Goal: Task Accomplishment & Management: Manage account settings

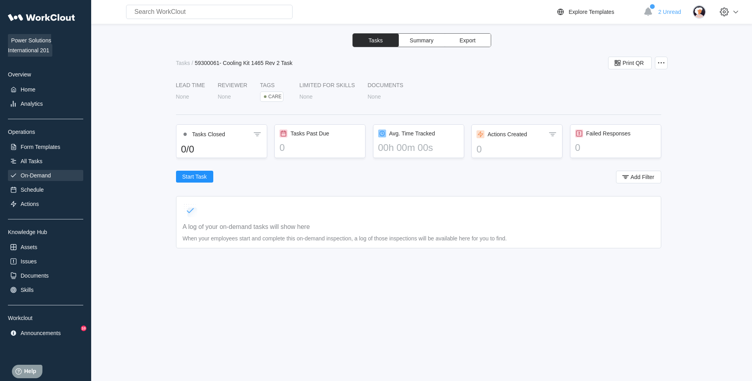
click at [45, 178] on div "On-Demand" at bounding box center [36, 175] width 30 height 6
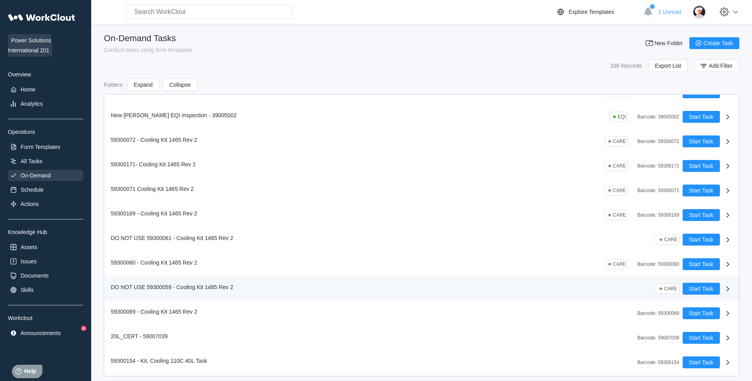
scroll to position [119, 0]
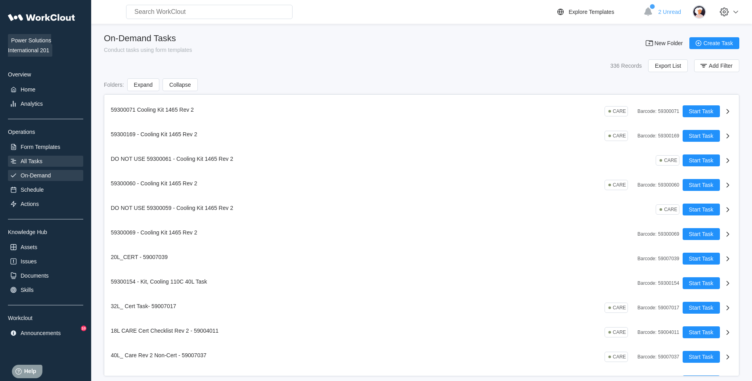
click at [69, 157] on div "All Tasks" at bounding box center [45, 161] width 75 height 11
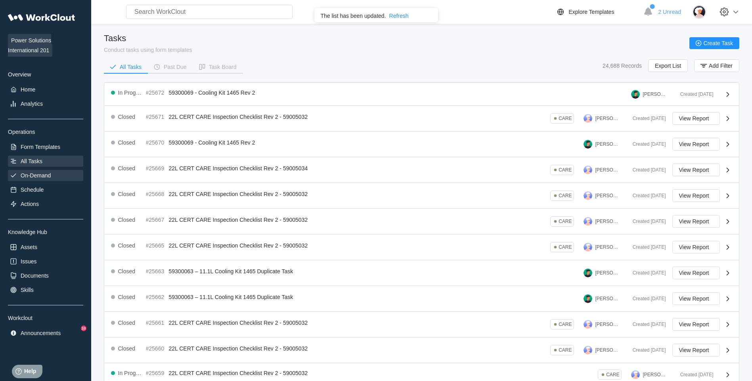
click at [43, 170] on div "On-Demand" at bounding box center [45, 175] width 75 height 11
click at [48, 147] on div "Form Templates" at bounding box center [41, 147] width 40 height 6
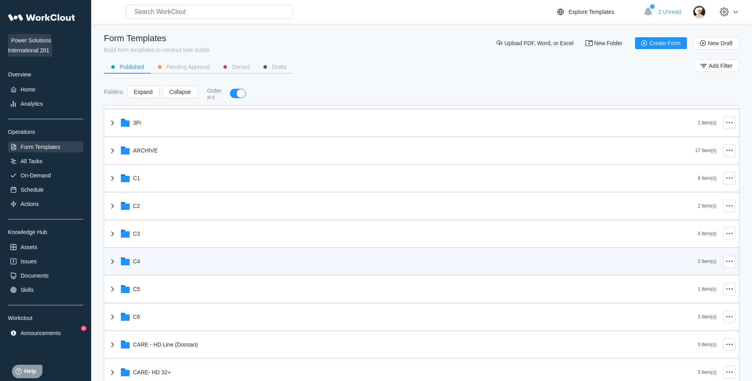
scroll to position [119, 0]
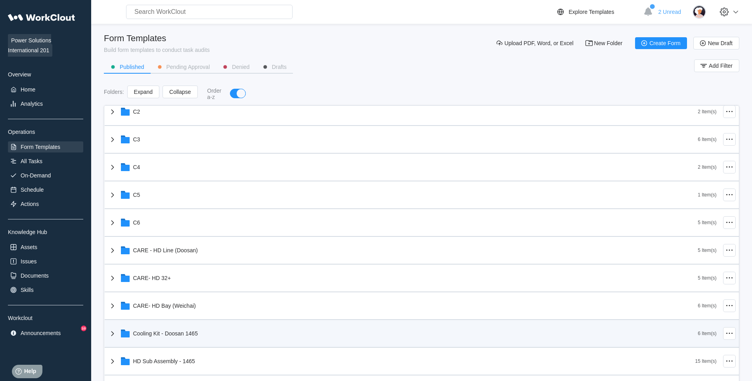
click at [235, 338] on div "Cooling Kit - Doosan 1465" at bounding box center [403, 333] width 590 height 21
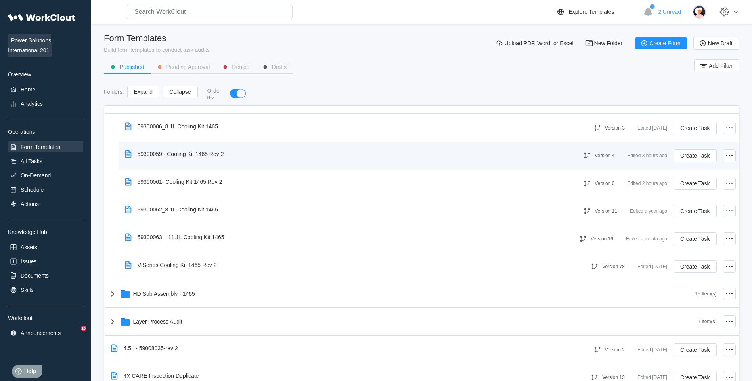
scroll to position [357, 0]
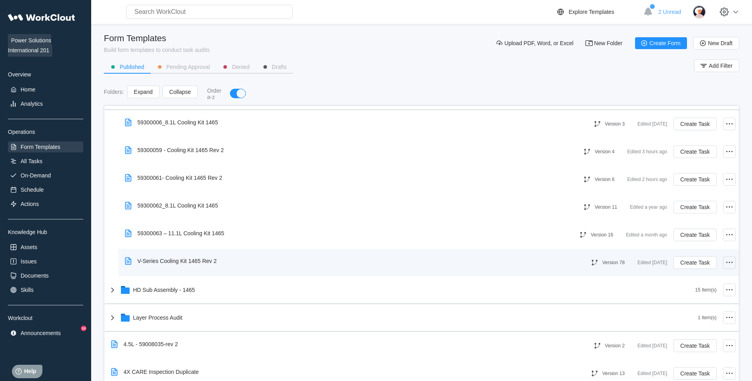
click at [726, 264] on icon at bounding box center [729, 263] width 10 height 10
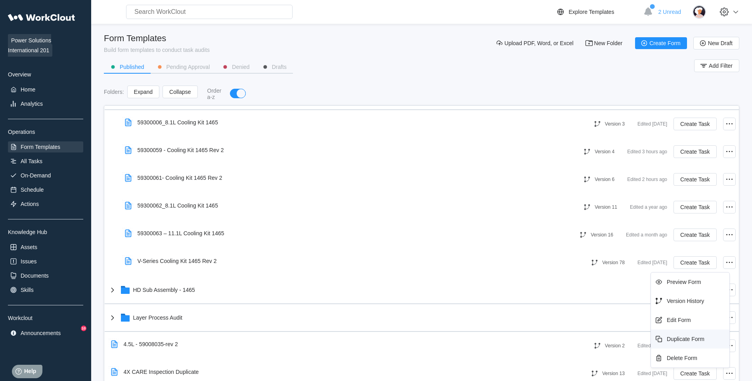
click at [690, 337] on div "Duplicate Form" at bounding box center [686, 339] width 38 height 6
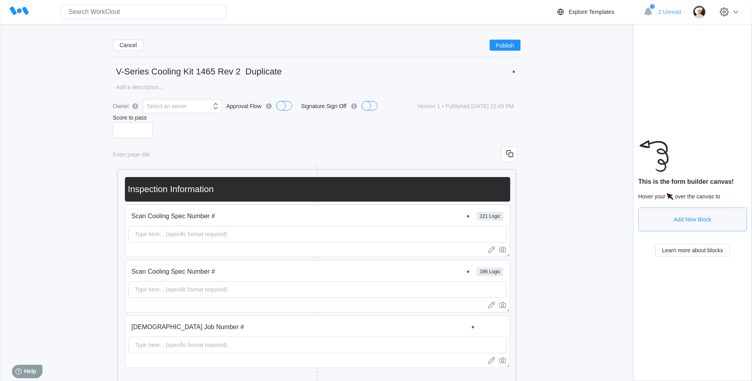
click at [174, 70] on input "V-Series Cooling Kit 1465 Rev 2 Duplicate" at bounding box center [316, 72] width 407 height 16
drag, startPoint x: 132, startPoint y: 77, endPoint x: 73, endPoint y: 80, distance: 58.8
click at [378, 220] on input "Scan Cooling Spec Number #" at bounding box center [301, 216] width 347 height 16
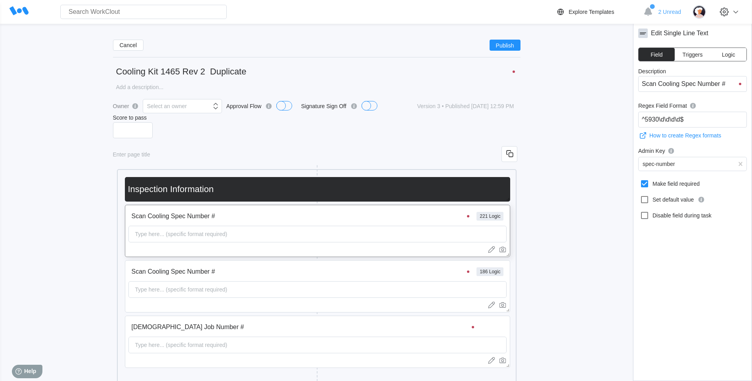
click at [164, 72] on input "Cooling Kit 1465 Rev 2 Duplicate" at bounding box center [316, 72] width 407 height 16
drag, startPoint x: 160, startPoint y: 70, endPoint x: 117, endPoint y: 72, distance: 43.6
click at [117, 72] on input "Cooling Kit 1465 Rev 2 Duplicate" at bounding box center [316, 72] width 407 height 16
click at [719, 49] on button "Logic" at bounding box center [728, 54] width 36 height 13
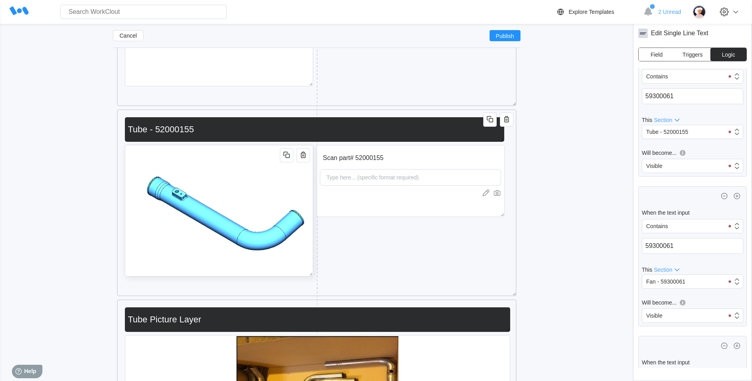
scroll to position [4802, 0]
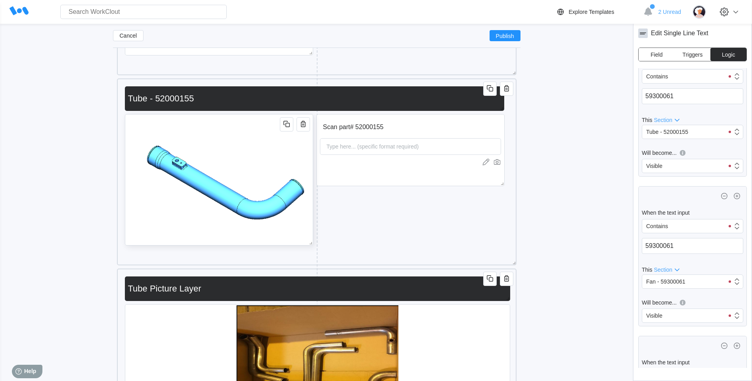
click at [200, 200] on img at bounding box center [218, 180] width 187 height 131
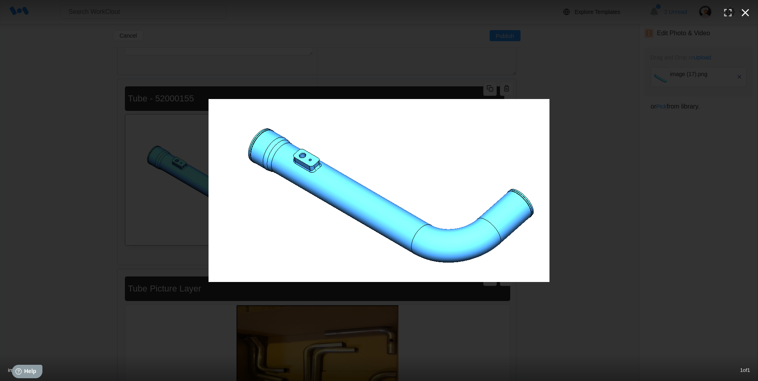
click at [745, 11] on icon "button" at bounding box center [745, 12] width 13 height 13
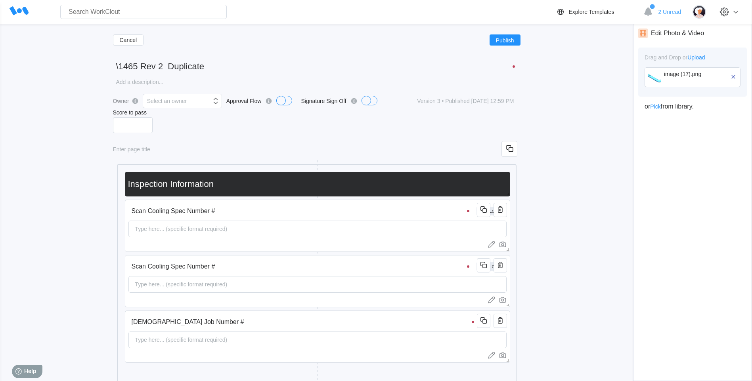
scroll to position [0, 0]
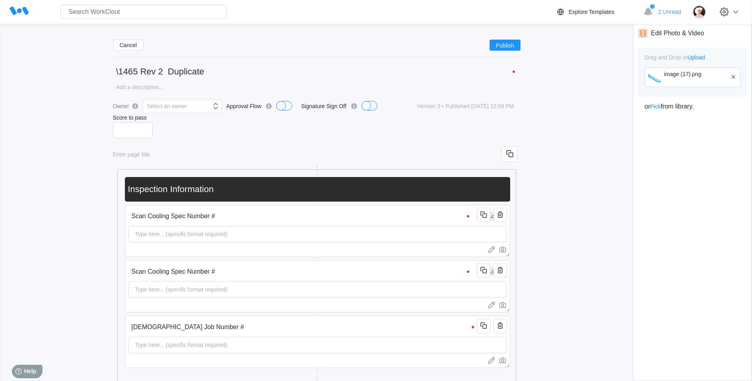
click at [119, 68] on input "\1465 Rev 2 Duplicate" at bounding box center [316, 72] width 407 height 16
drag, startPoint x: 221, startPoint y: 71, endPoint x: 103, endPoint y: 64, distance: 117.9
click at [331, 221] on input "Scan Cooling Spec Number #" at bounding box center [301, 216] width 347 height 16
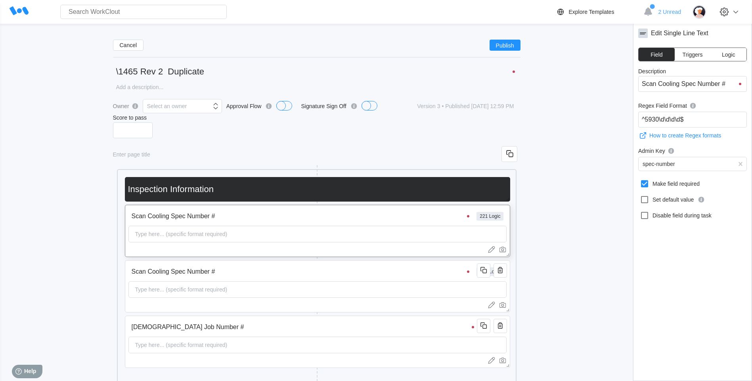
click at [735, 59] on button "Logic" at bounding box center [728, 54] width 36 height 13
click at [733, 55] on span "Logic" at bounding box center [728, 55] width 13 height 6
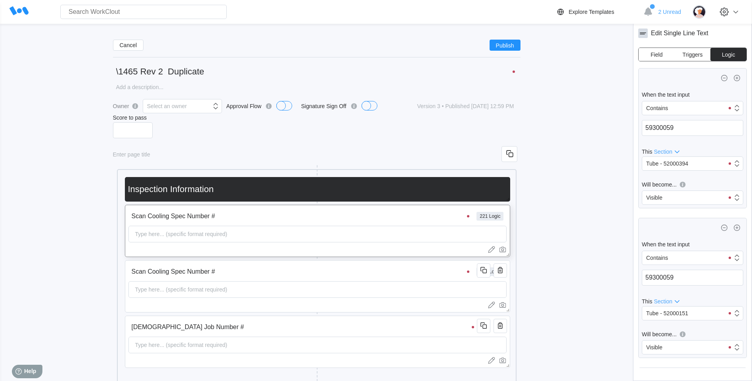
drag, startPoint x: 119, startPoint y: 71, endPoint x: 97, endPoint y: 75, distance: 22.4
drag, startPoint x: 247, startPoint y: 66, endPoint x: -73, endPoint y: 86, distance: 321.2
click at [0, 86] on html "Search for anything... Assets • Employees • Skills • Documents • Issues • Tasks…" at bounding box center [376, 190] width 752 height 381
type input "59300060 - Cooling Kit 1465"
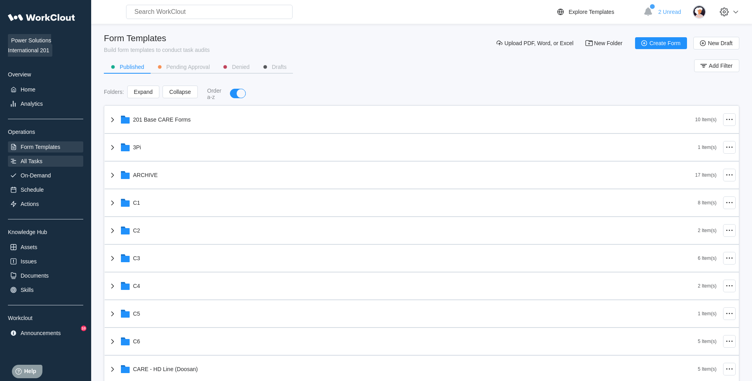
click at [35, 160] on div "All Tasks" at bounding box center [32, 161] width 22 height 6
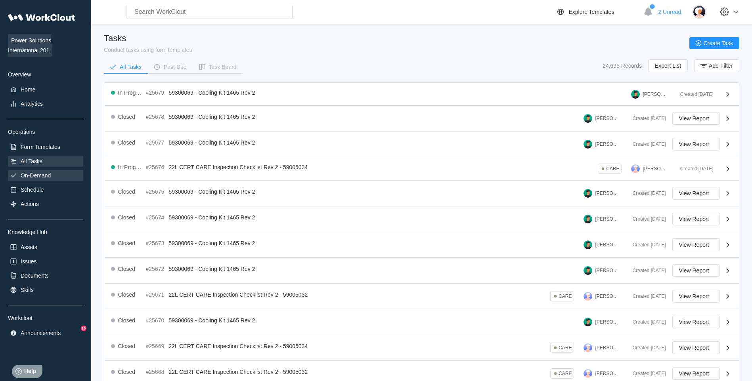
click at [46, 181] on div "On-Demand" at bounding box center [45, 175] width 75 height 11
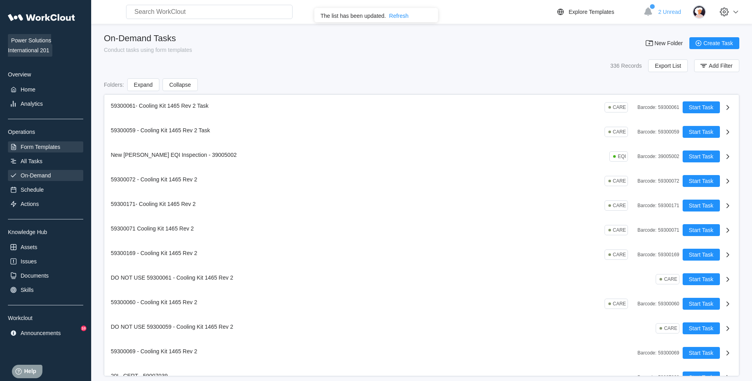
click at [55, 148] on div "Form Templates" at bounding box center [41, 147] width 40 height 6
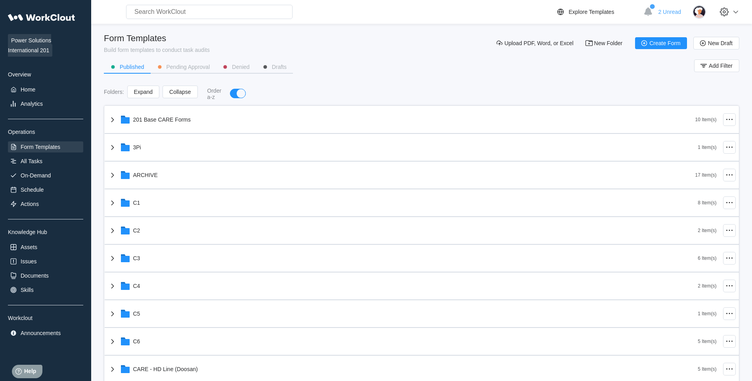
scroll to position [159, 0]
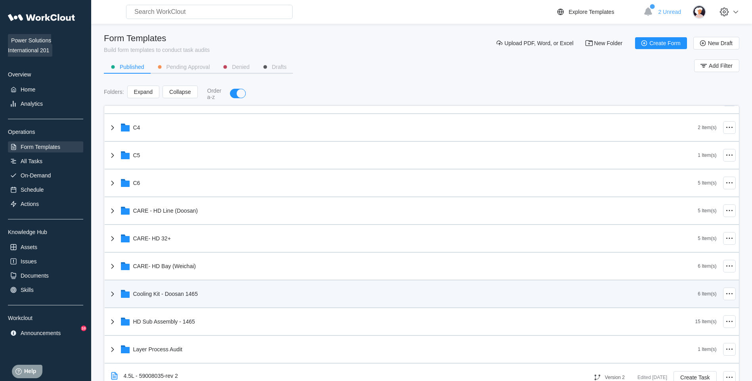
click at [212, 289] on div "Cooling Kit - Doosan 1465" at bounding box center [403, 294] width 590 height 21
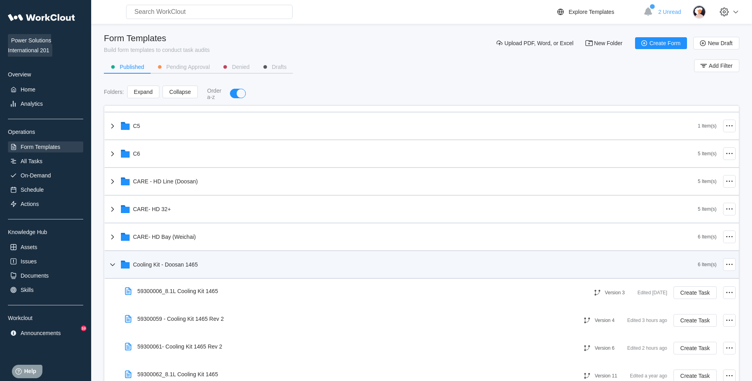
scroll to position [238, 0]
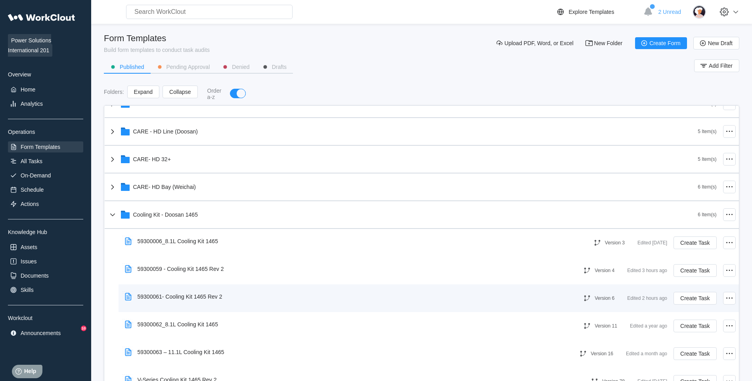
click at [732, 298] on div "59300061- Cooling Kit 1465 Rev 2 Version 6 Edited 2 hours ago Create Task" at bounding box center [428, 299] width 620 height 28
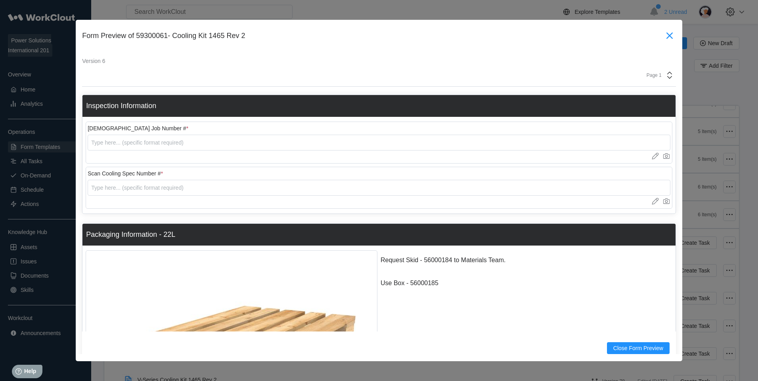
click at [665, 38] on icon at bounding box center [669, 35] width 13 height 13
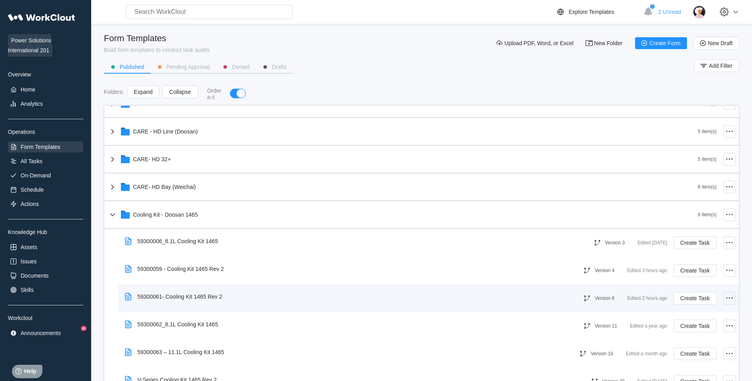
click at [724, 300] on icon at bounding box center [729, 299] width 10 height 10
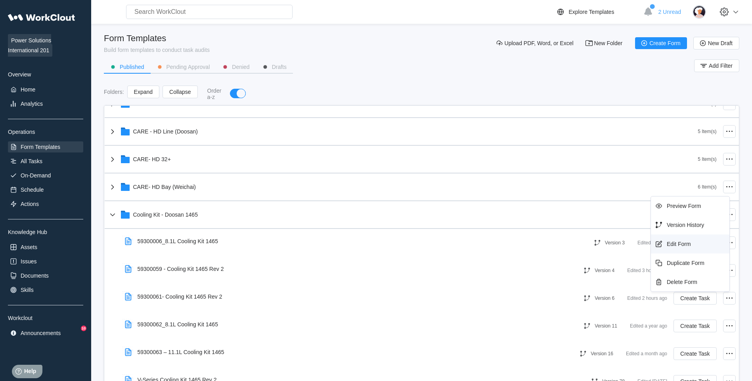
click at [672, 243] on div "Edit Form" at bounding box center [679, 244] width 24 height 6
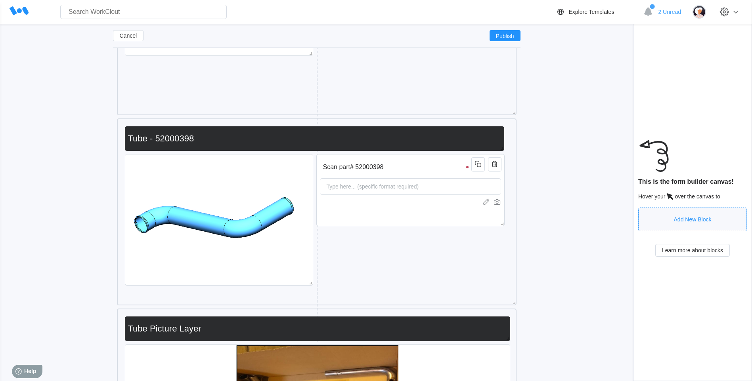
scroll to position [1790, 0]
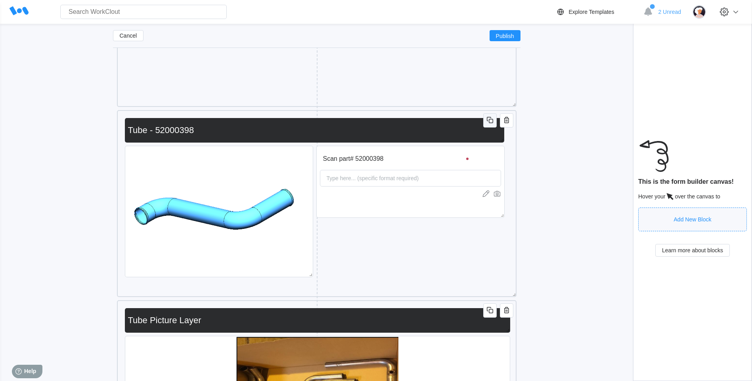
click at [495, 118] on button "button" at bounding box center [489, 120] width 13 height 14
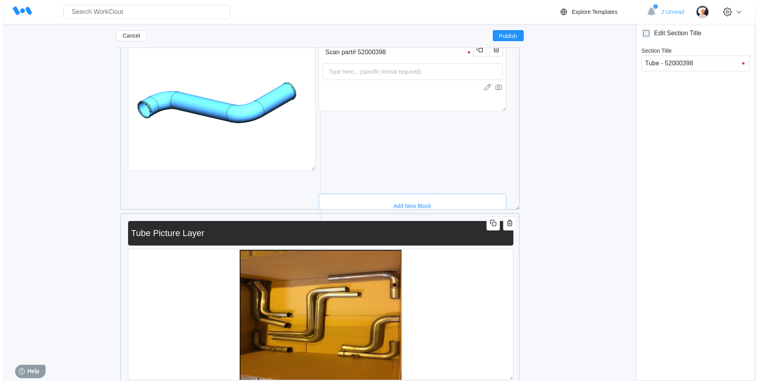
scroll to position [0, 0]
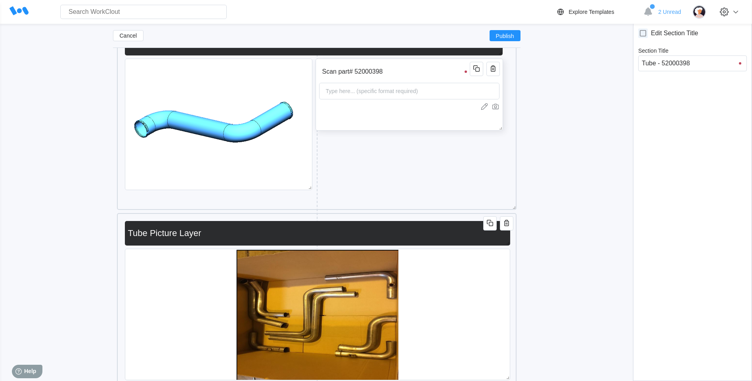
click at [388, 73] on input "Scan part# 52000398" at bounding box center [395, 72] width 153 height 16
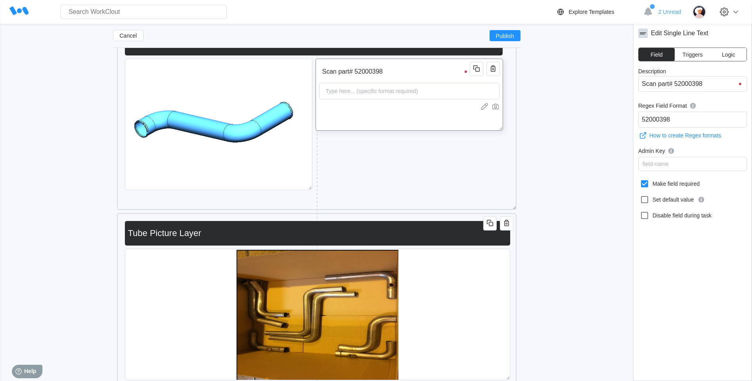
type input "Scan part# 5200039"
type input "Scan part# 520003"
type input "Scan part# 52000"
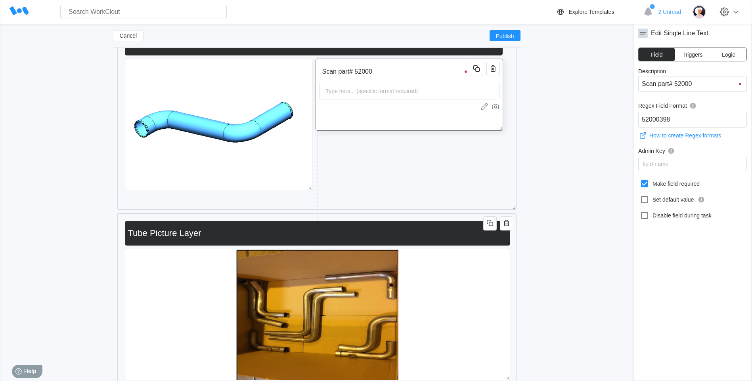
type input "Scan part# 520001"
type input "Scan part# 5200015"
type input "Scan part# 52000155"
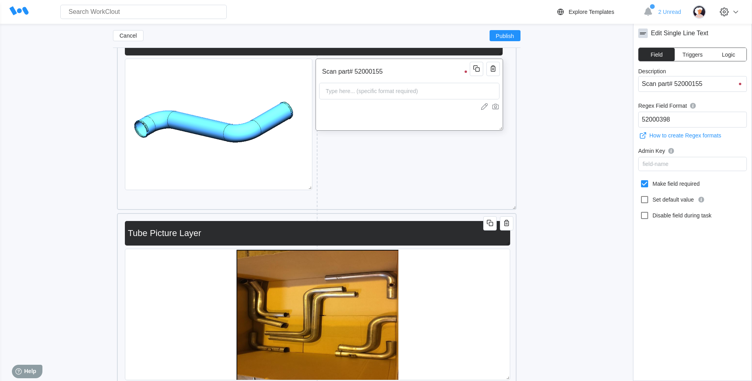
type input "Scan part# 52000155"
drag, startPoint x: 397, startPoint y: 88, endPoint x: 528, endPoint y: 93, distance: 130.9
click at [397, 88] on div "Type here... (specific format required)" at bounding box center [372, 92] width 99 height 16
click at [690, 114] on input "52000398" at bounding box center [692, 120] width 109 height 16
type input "52000155"
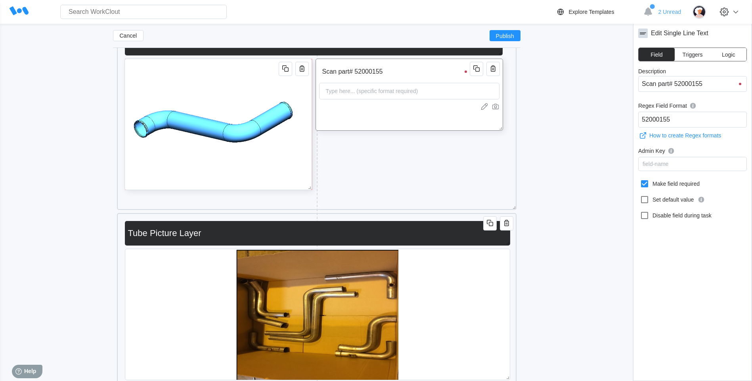
click at [279, 167] on img at bounding box center [218, 124] width 187 height 131
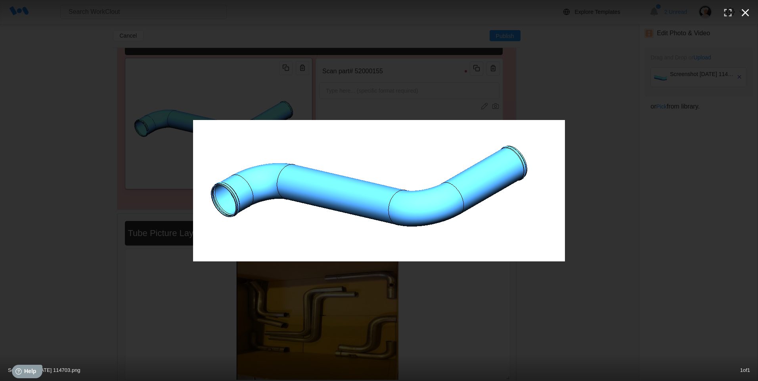
click at [744, 14] on icon "button" at bounding box center [745, 12] width 13 height 13
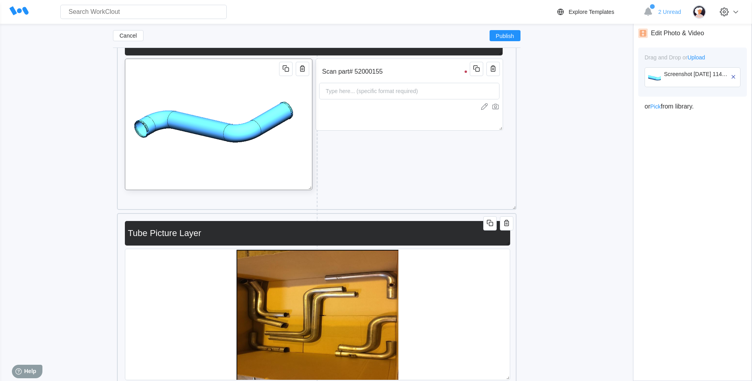
click at [729, 74] on div "Screenshot 2025-07-25 114703.png" at bounding box center [697, 74] width 66 height 6
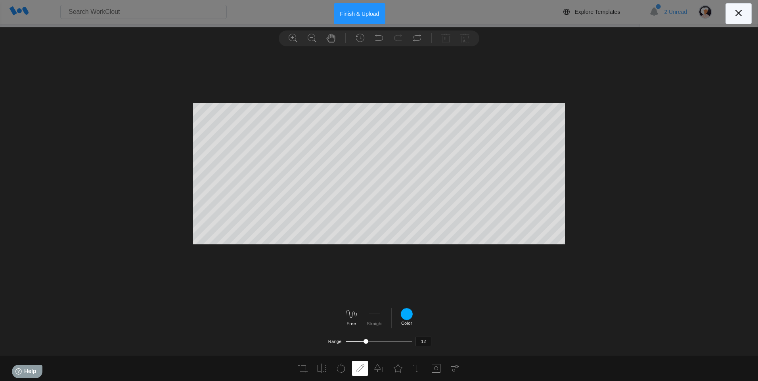
click at [750, 16] on button at bounding box center [738, 13] width 26 height 21
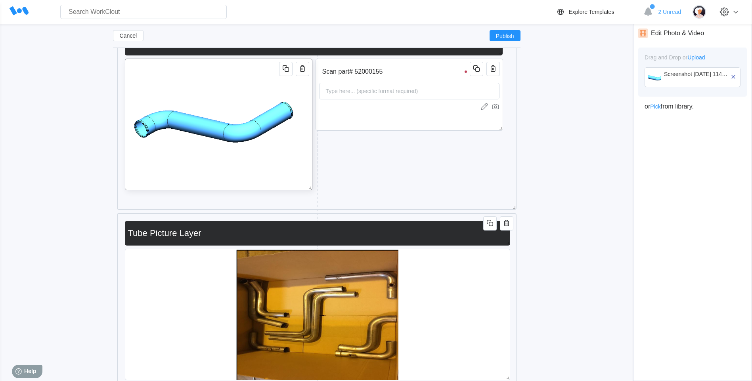
click at [735, 76] on icon "button" at bounding box center [733, 76] width 7 height 7
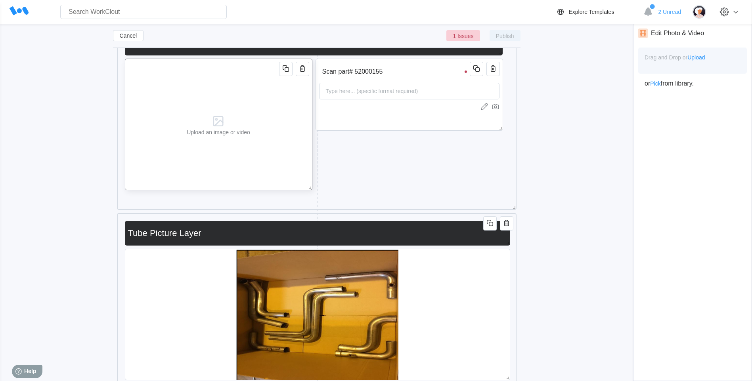
click at [699, 55] on span "Upload" at bounding box center [695, 57] width 17 height 6
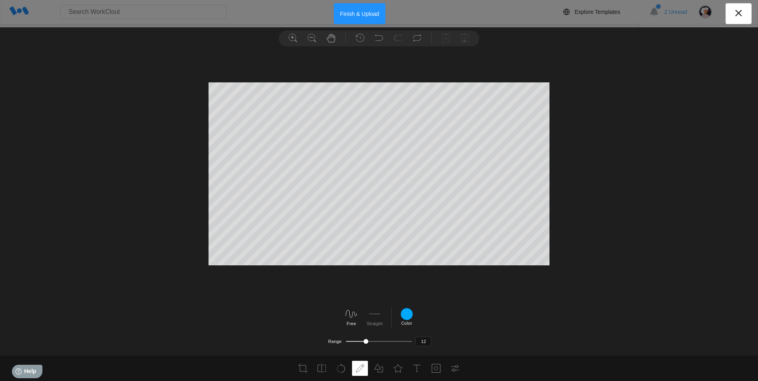
click at [358, 18] on button "Finish & Upload" at bounding box center [360, 13] width 52 height 21
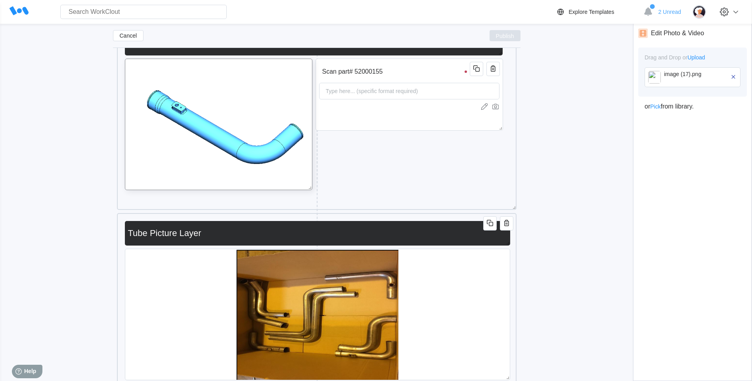
click at [517, 36] on button "Publish" at bounding box center [504, 35] width 31 height 11
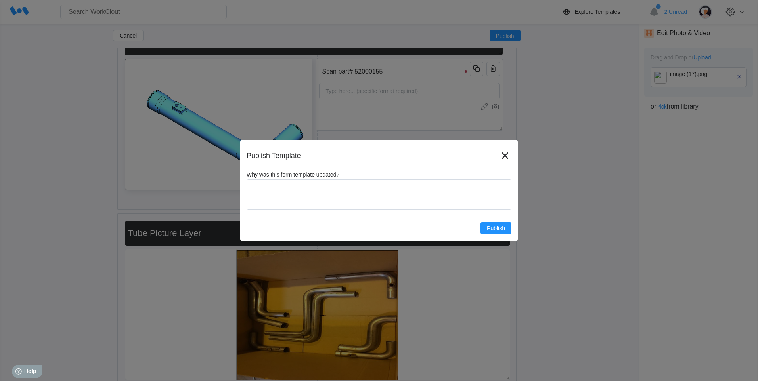
click at [499, 222] on div "Why was this form template updated? x Publish" at bounding box center [379, 203] width 265 height 63
click at [501, 227] on span "Publish" at bounding box center [496, 228] width 18 height 6
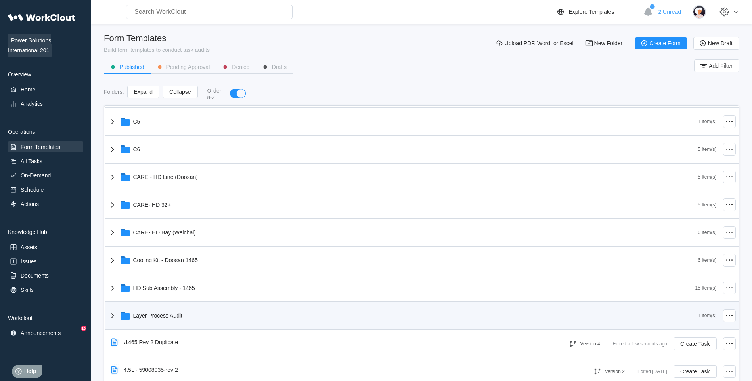
scroll to position [238, 0]
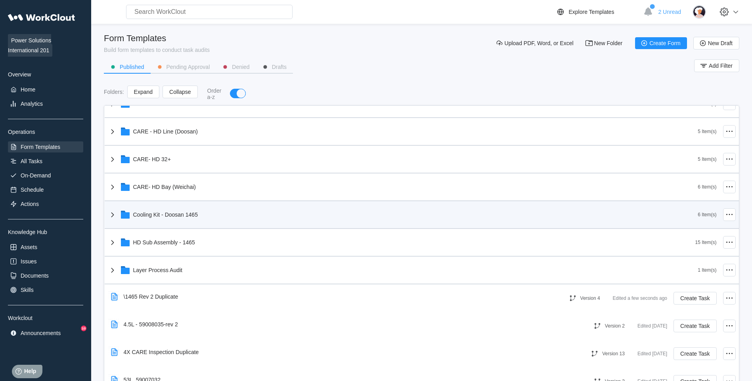
click at [218, 220] on div "Cooling Kit - Doosan 1465" at bounding box center [403, 214] width 590 height 21
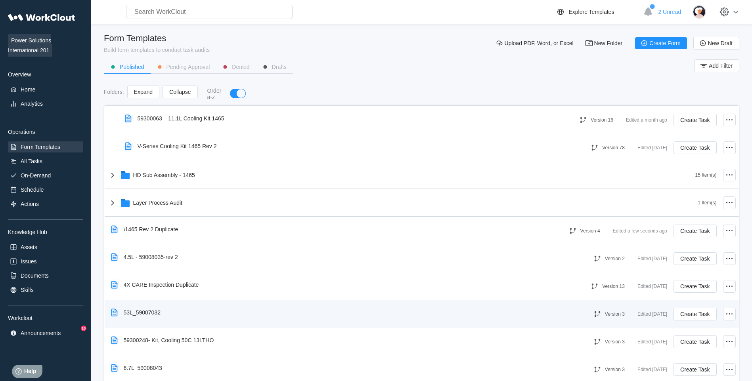
scroll to position [476, 0]
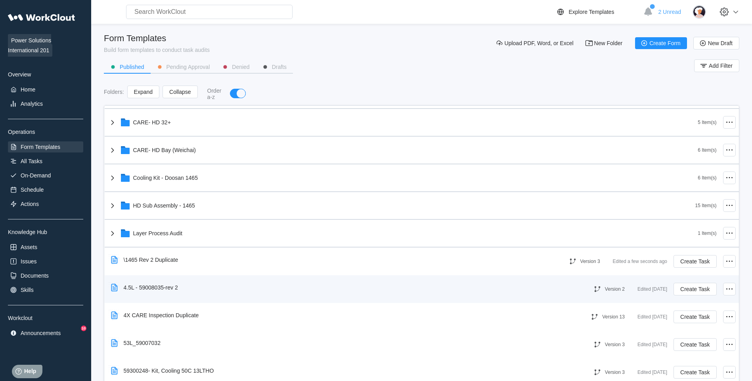
scroll to position [277, 0]
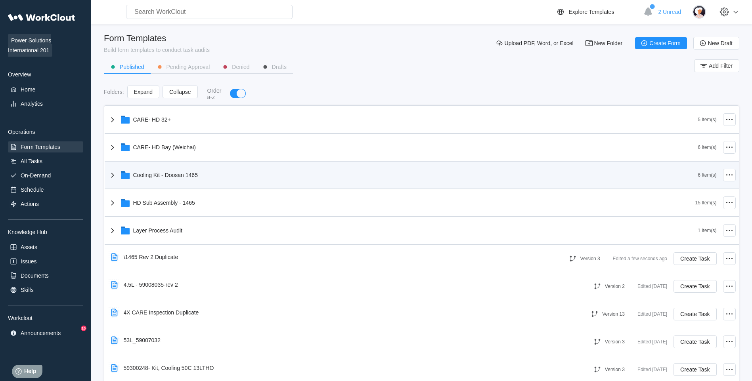
click at [194, 169] on div "Cooling Kit - Doosan 1465" at bounding box center [403, 175] width 590 height 21
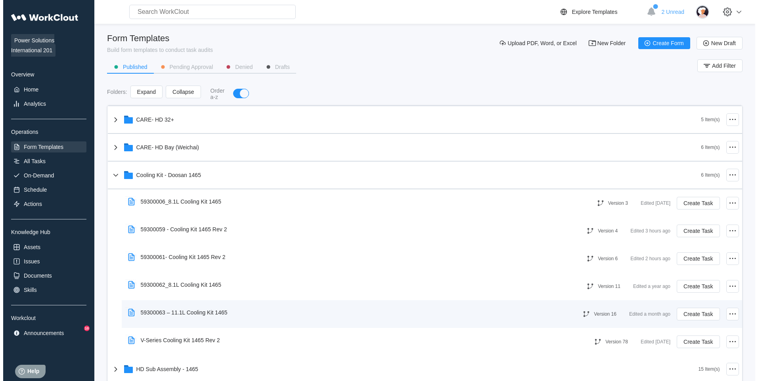
scroll to position [317, 0]
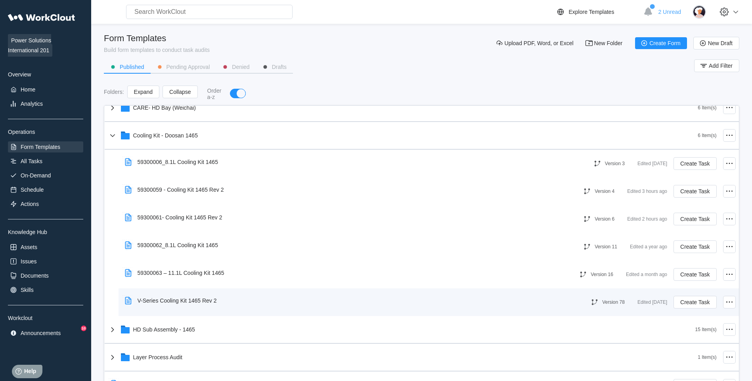
click at [196, 297] on div "V-Series Cooling Kit 1465 Rev 2" at bounding box center [172, 301] width 101 height 18
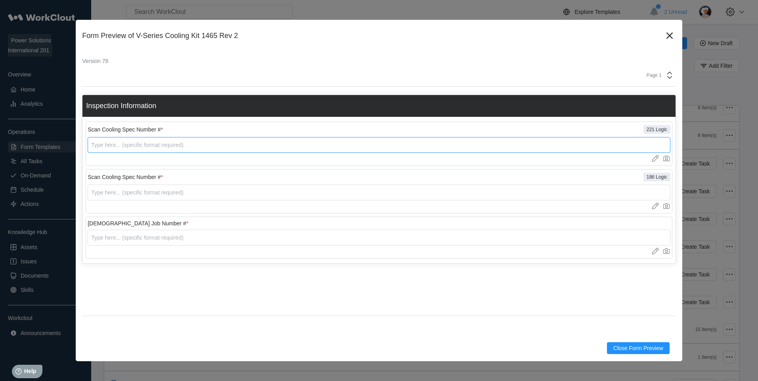
click at [304, 143] on input "text" at bounding box center [379, 145] width 583 height 16
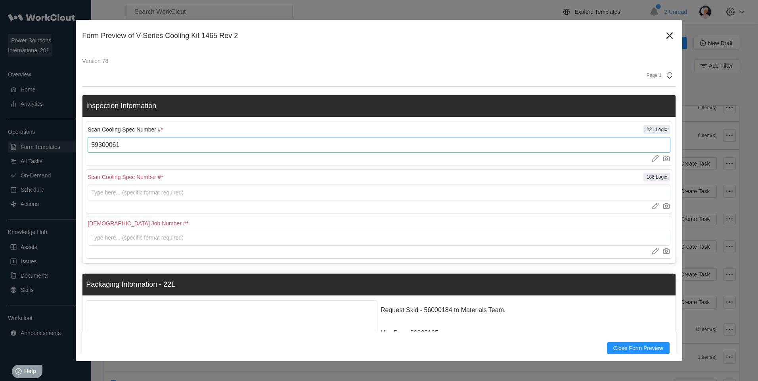
type input "59300061"
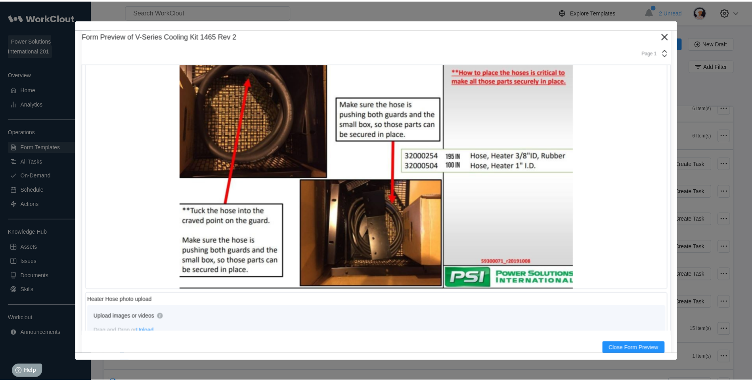
scroll to position [6420, 0]
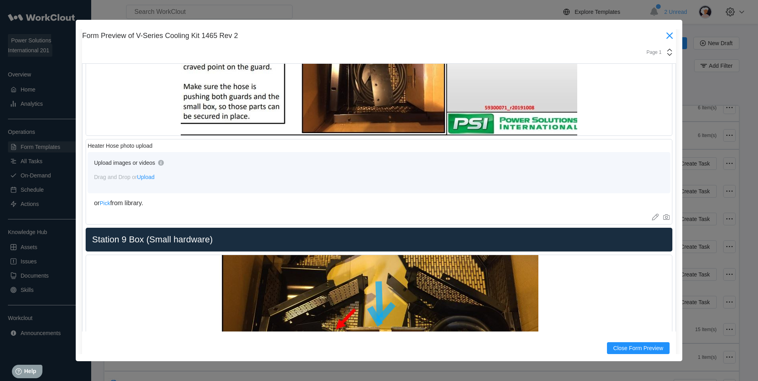
click at [663, 40] on icon at bounding box center [669, 35] width 13 height 13
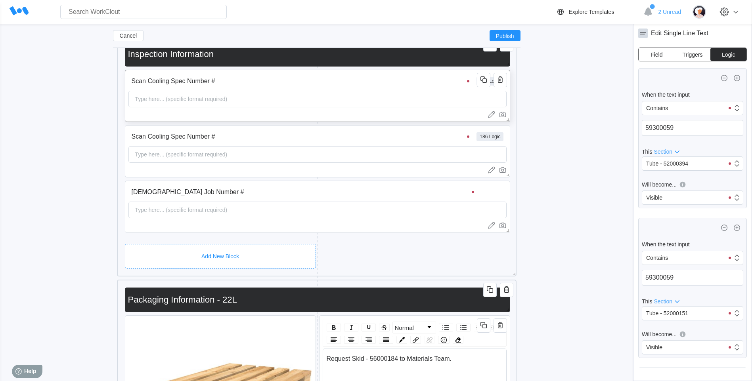
scroll to position [165, 0]
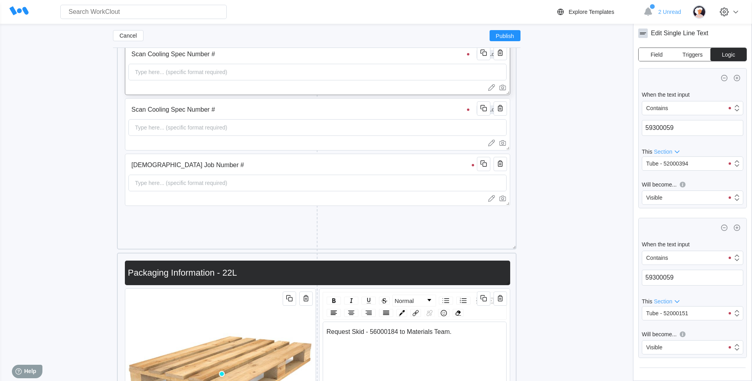
type input "59300060 - Cooling Kit 1465 Rev 2"
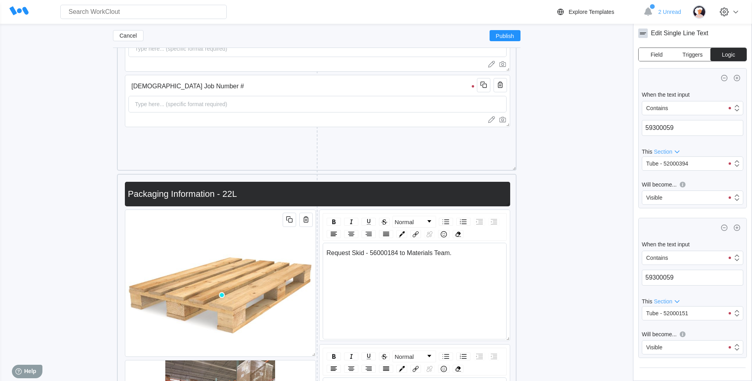
scroll to position [245, 0]
click at [509, 186] on icon "button" at bounding box center [507, 184] width 10 height 10
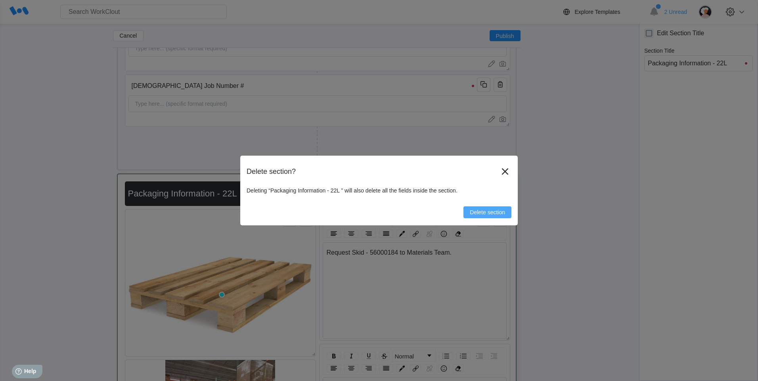
click at [483, 210] on span "Delete section" at bounding box center [487, 213] width 35 height 6
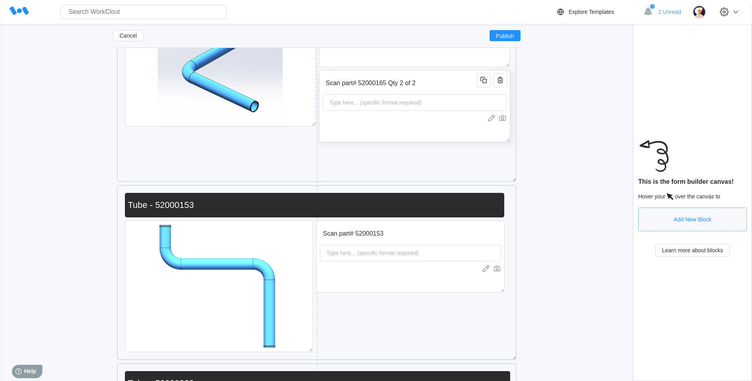
scroll to position [1552, 0]
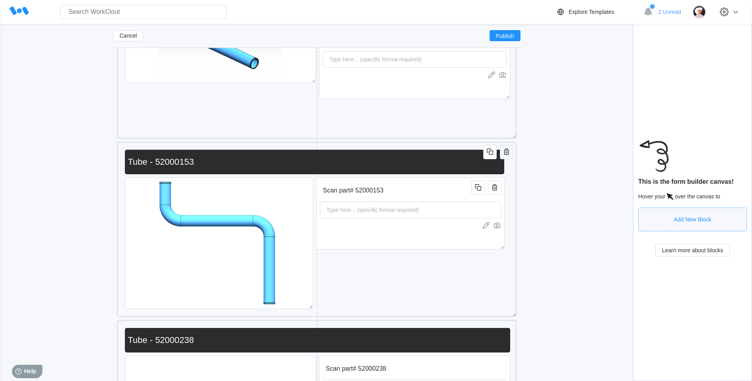
click at [504, 152] on icon "button" at bounding box center [506, 152] width 5 height 6
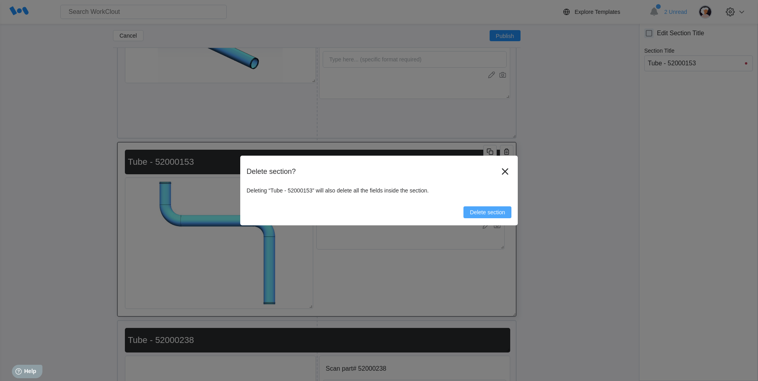
click at [490, 210] on span "Delete section" at bounding box center [487, 213] width 35 height 6
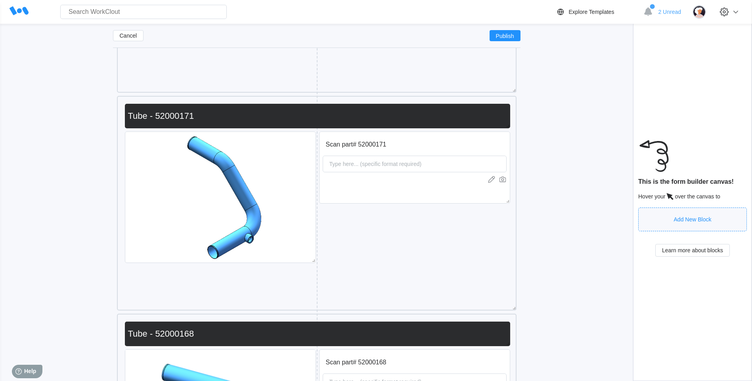
scroll to position [2107, 0]
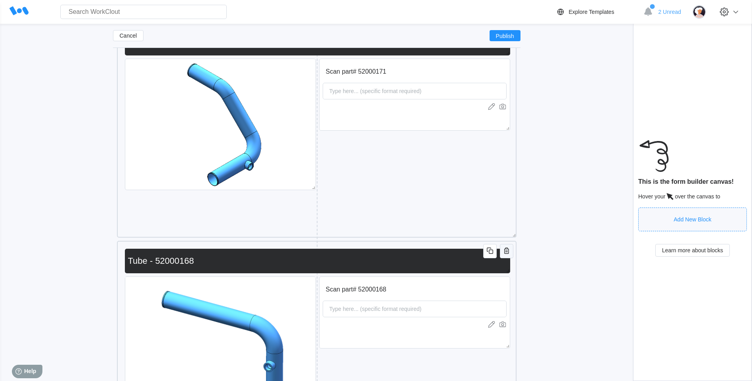
click at [508, 256] on button "button" at bounding box center [506, 251] width 13 height 14
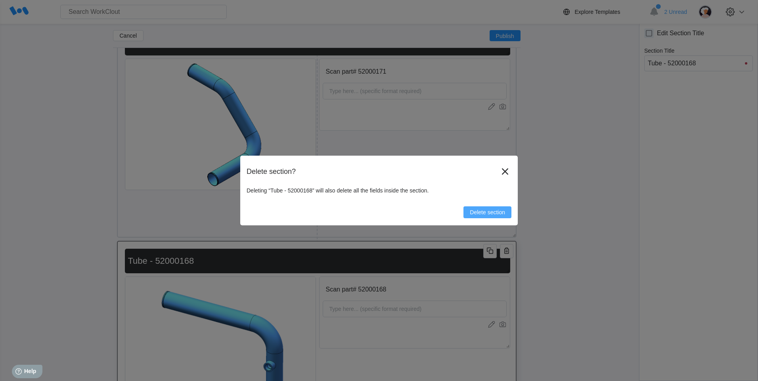
click at [495, 211] on span "Delete section" at bounding box center [487, 213] width 35 height 6
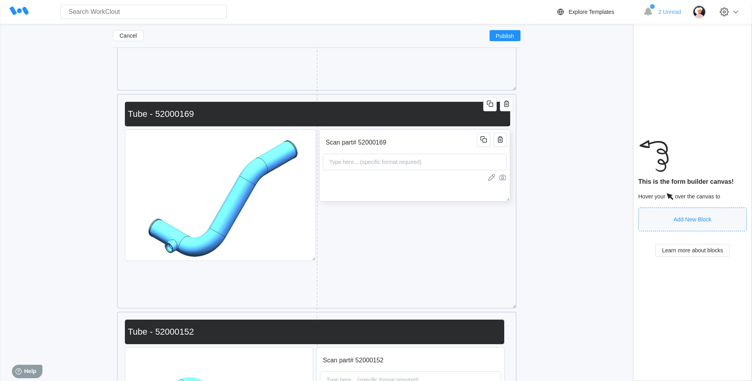
scroll to position [2266, 0]
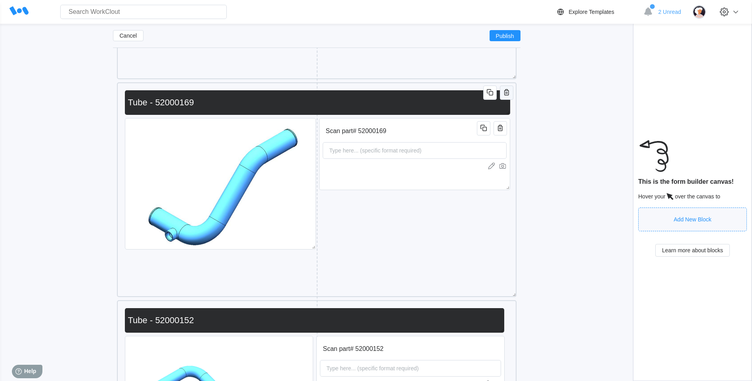
click at [504, 94] on icon "button" at bounding box center [506, 92] width 5 height 6
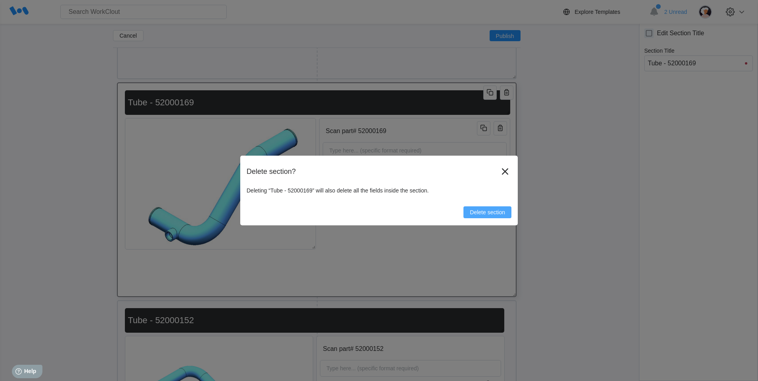
click at [481, 215] on span "Delete section" at bounding box center [487, 213] width 35 height 6
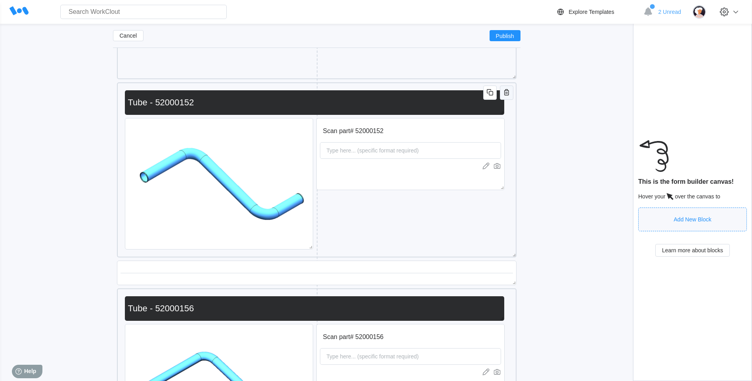
click at [508, 94] on icon "button" at bounding box center [506, 92] width 5 height 6
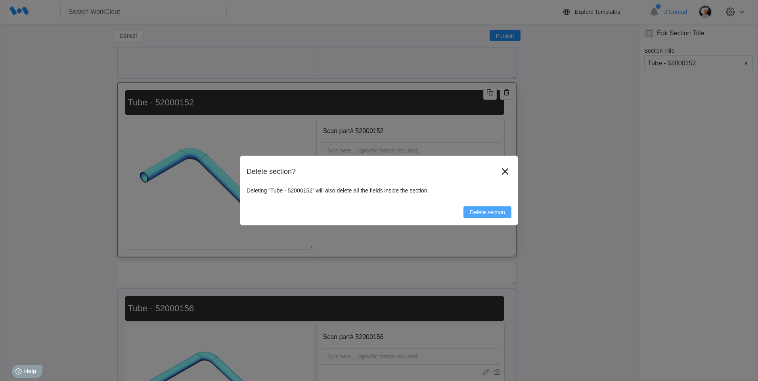
click at [499, 216] on button "Delete section" at bounding box center [487, 212] width 48 height 12
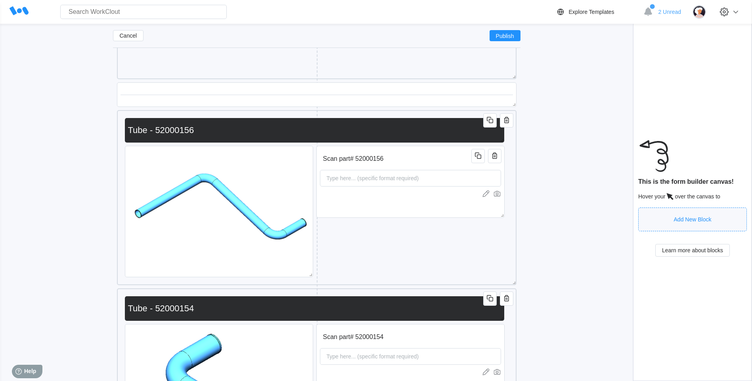
click at [507, 128] on div "Scan part# 52000156 Type here... (specific format required) Tube - 52000156" at bounding box center [316, 197] width 399 height 175
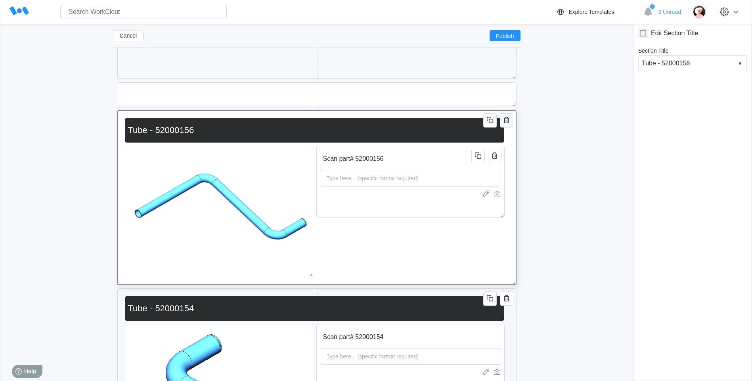
click at [506, 121] on icon "button" at bounding box center [506, 121] width 2 height 2
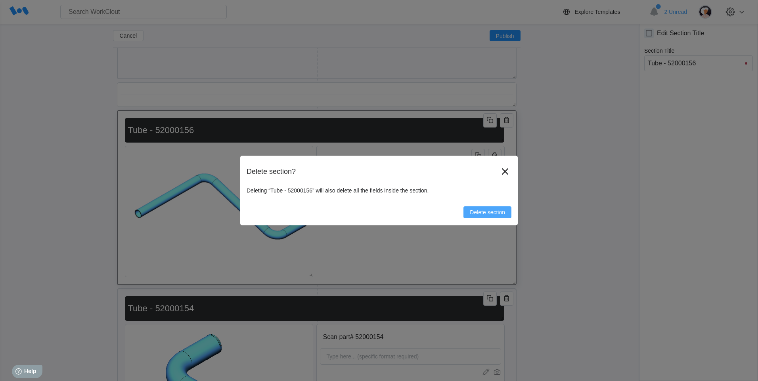
click at [482, 210] on span "Delete section" at bounding box center [487, 213] width 35 height 6
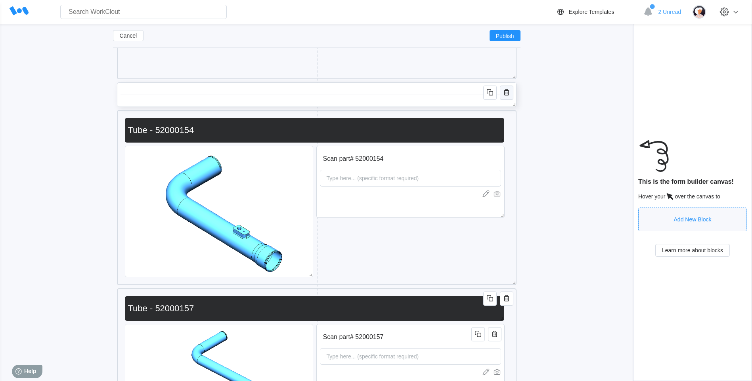
click at [510, 95] on icon "button" at bounding box center [507, 93] width 10 height 10
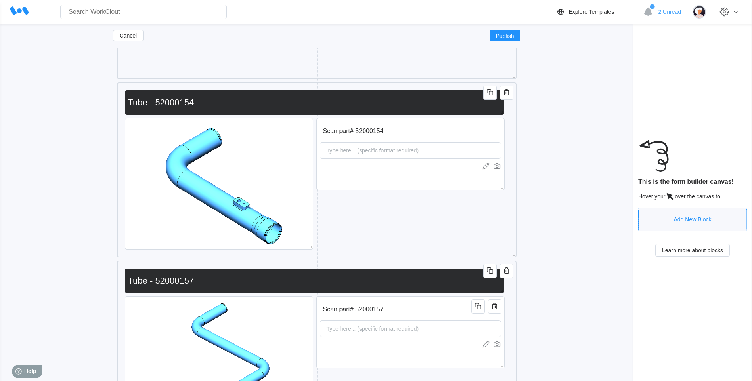
click at [506, 100] on div "Scan part# 52000154 Type here... (specific format required) Tube - 52000154" at bounding box center [317, 189] width 392 height 207
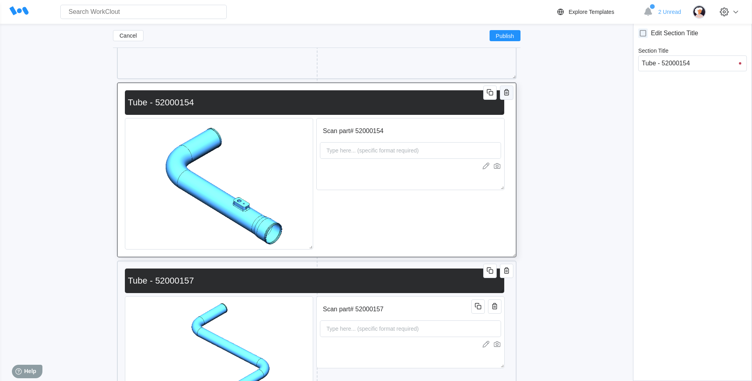
click at [506, 96] on icon "button" at bounding box center [507, 93] width 10 height 10
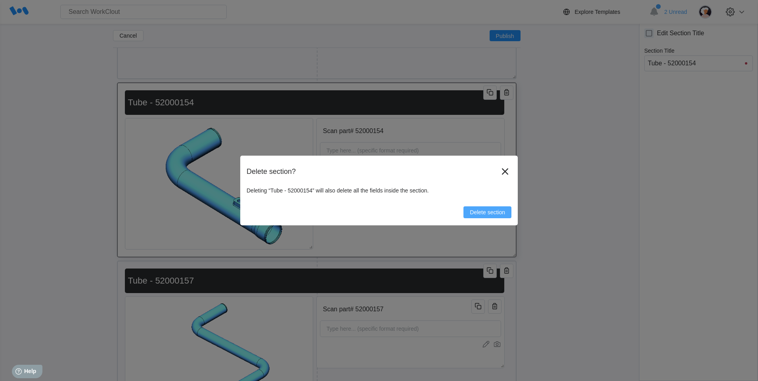
click at [499, 208] on button "Delete section" at bounding box center [487, 212] width 48 height 12
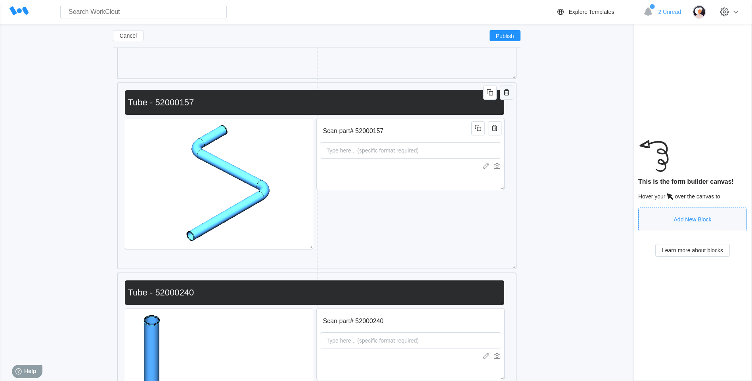
click at [506, 93] on icon "button" at bounding box center [507, 93] width 10 height 10
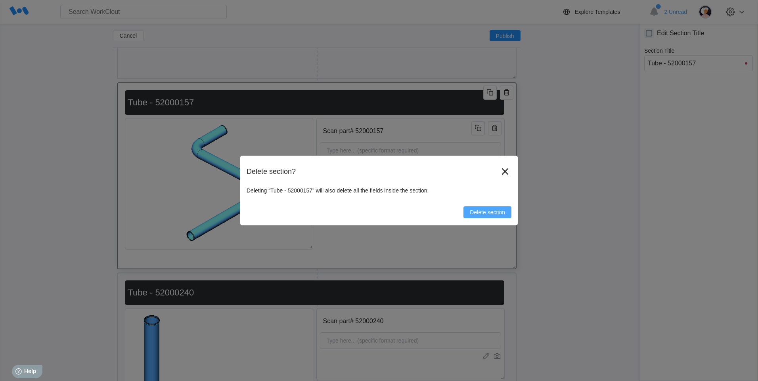
click at [487, 208] on button "Delete section" at bounding box center [487, 212] width 48 height 12
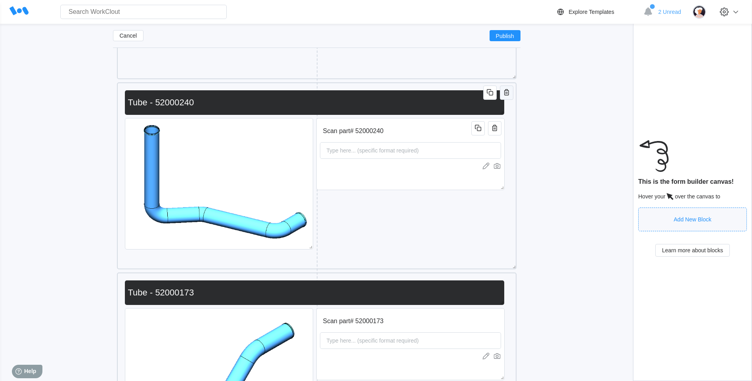
click at [508, 92] on icon "button" at bounding box center [507, 93] width 10 height 10
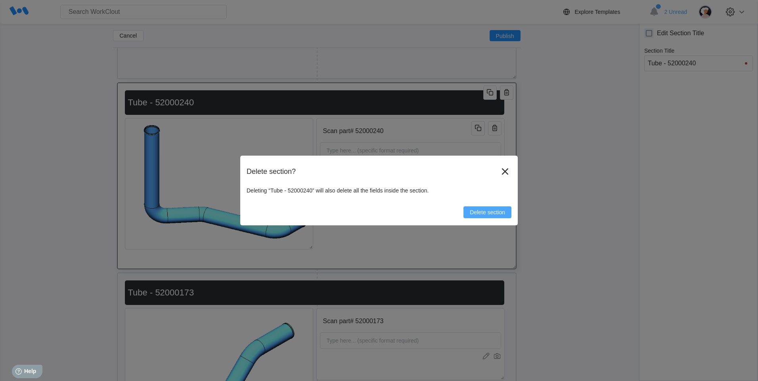
click at [489, 212] on span "Delete section" at bounding box center [487, 213] width 35 height 6
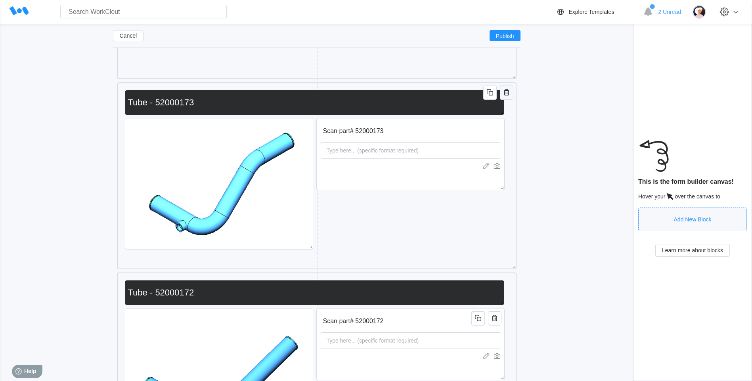
click at [507, 92] on icon "button" at bounding box center [506, 93] width 2 height 2
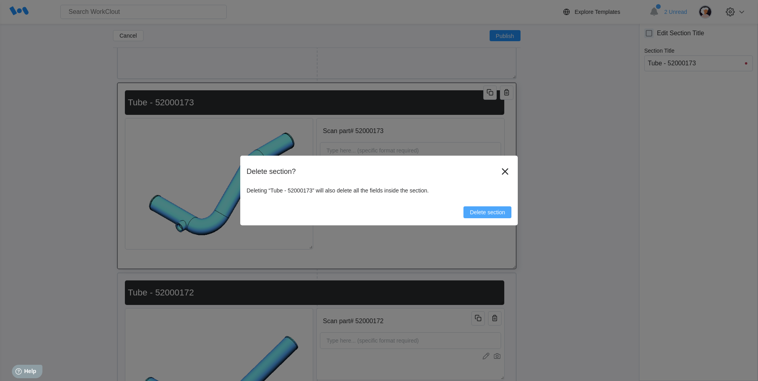
click at [498, 213] on span "Delete section" at bounding box center [487, 213] width 35 height 6
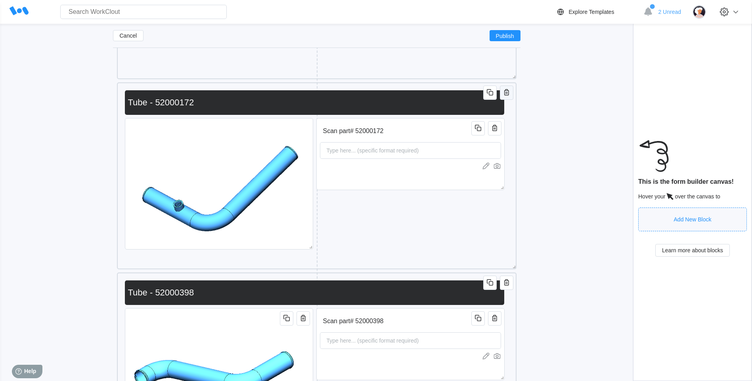
click at [507, 93] on icon "button" at bounding box center [506, 93] width 2 height 2
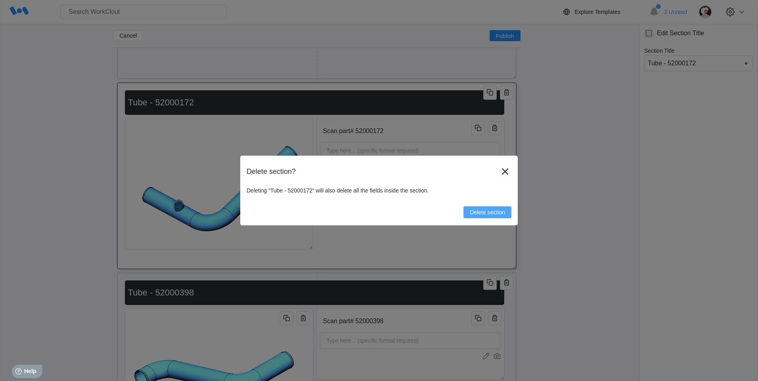
click at [492, 213] on span "Delete section" at bounding box center [487, 213] width 35 height 6
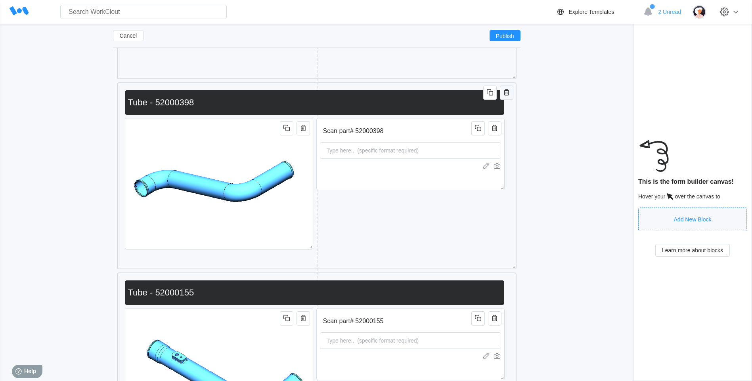
click at [508, 92] on icon "button" at bounding box center [507, 93] width 10 height 10
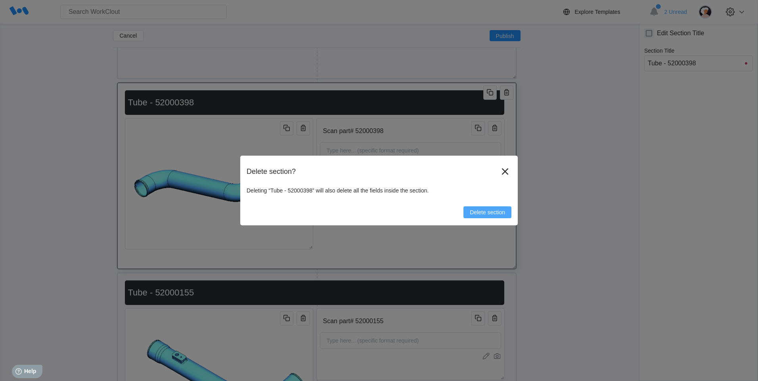
click at [490, 213] on span "Delete section" at bounding box center [487, 213] width 35 height 6
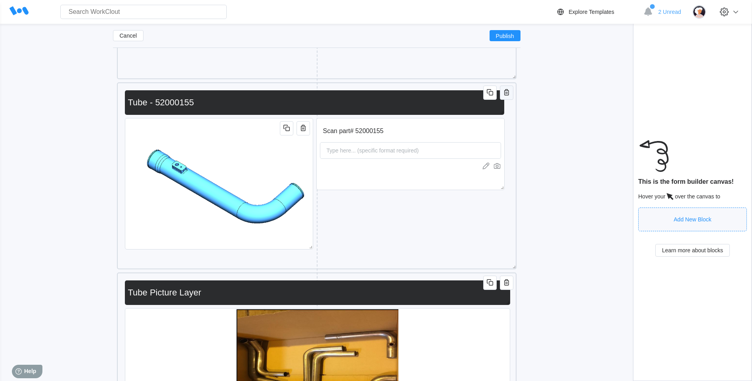
click at [504, 95] on icon "button" at bounding box center [507, 93] width 10 height 10
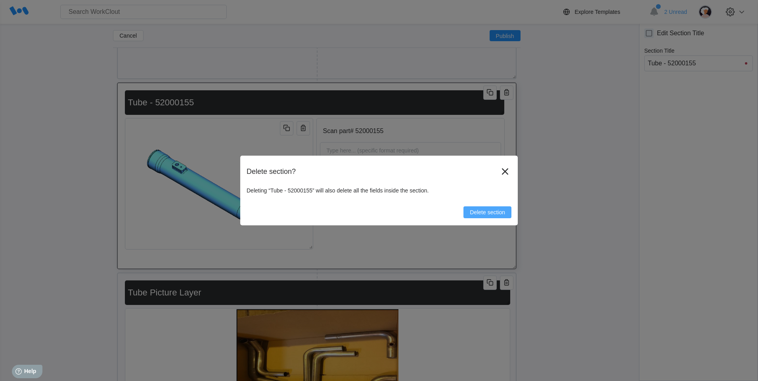
click at [477, 214] on span "Delete section" at bounding box center [487, 213] width 35 height 6
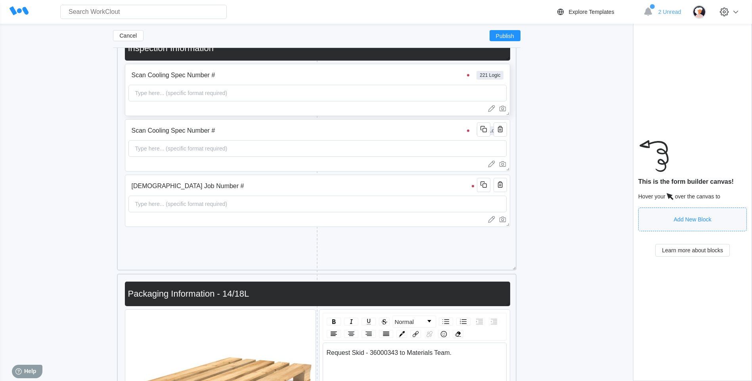
scroll to position [86, 0]
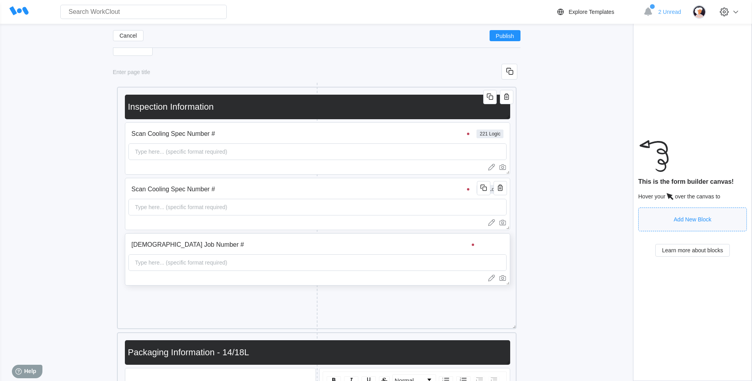
click at [445, 248] on input "[DEMOGRAPHIC_DATA] Job Number #" at bounding box center [303, 245] width 351 height 16
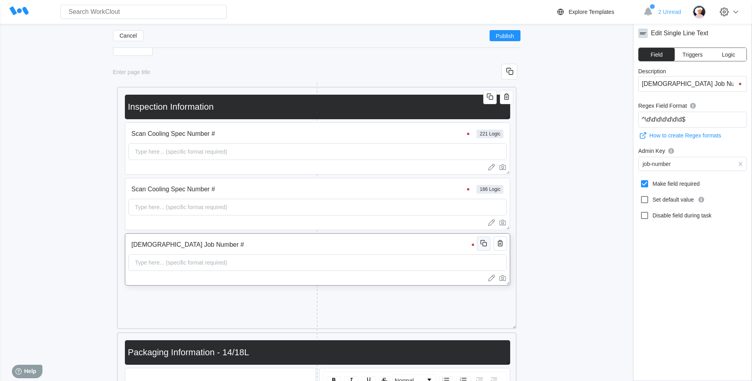
click at [486, 242] on icon "button" at bounding box center [484, 244] width 10 height 10
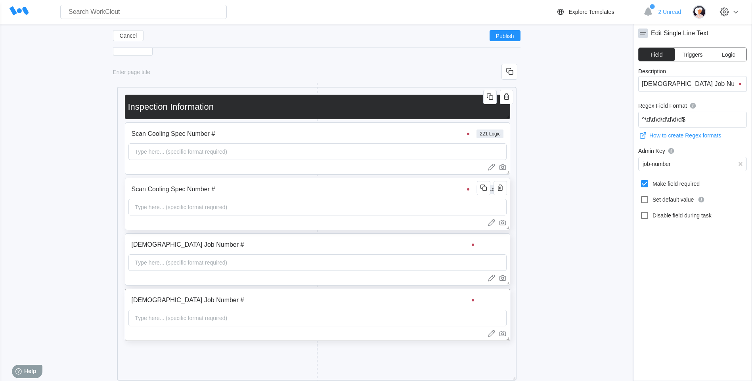
click at [293, 197] on input "Scan Cooling Spec Number #" at bounding box center [301, 190] width 347 height 16
click at [655, 86] on input "Scan Cooling Spec Number #" at bounding box center [692, 84] width 109 height 16
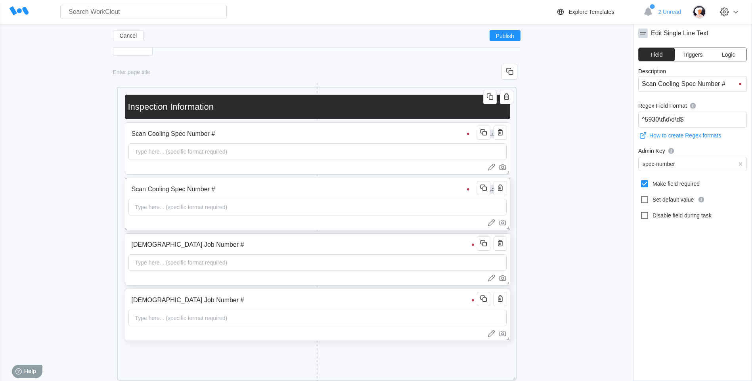
click at [304, 300] on input "[DEMOGRAPHIC_DATA] Job Number #" at bounding box center [303, 300] width 351 height 16
click at [698, 88] on input "[DEMOGRAPHIC_DATA] Job Number #" at bounding box center [692, 84] width 109 height 16
click at [699, 86] on input "[DEMOGRAPHIC_DATA] Job Number #" at bounding box center [692, 84] width 109 height 16
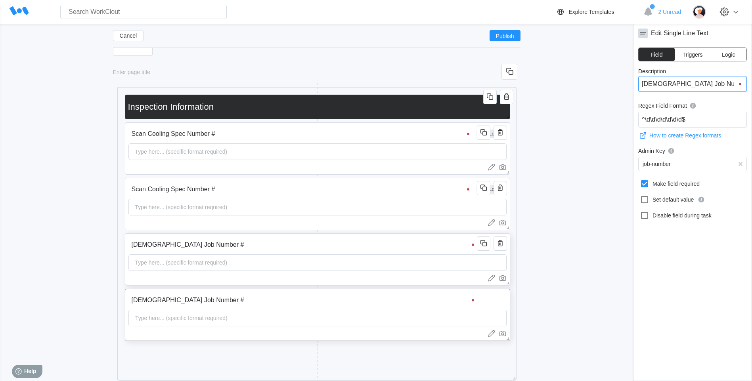
click at [699, 86] on input "[DEMOGRAPHIC_DATA] Job Number #" at bounding box center [692, 84] width 109 height 16
click at [709, 86] on input "[DEMOGRAPHIC_DATA] Job Number #" at bounding box center [692, 84] width 109 height 16
paste input "Scan Cooling Spec Number #"
type input "Scan Job Number #Scan Cooling Spec Number #"
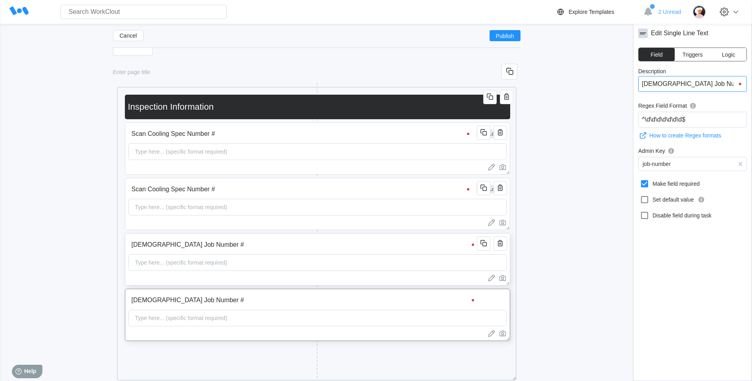
type input "Scan Job Number #Scan Cooling Spec Number #"
drag, startPoint x: 737, startPoint y: 80, endPoint x: 538, endPoint y: 96, distance: 200.0
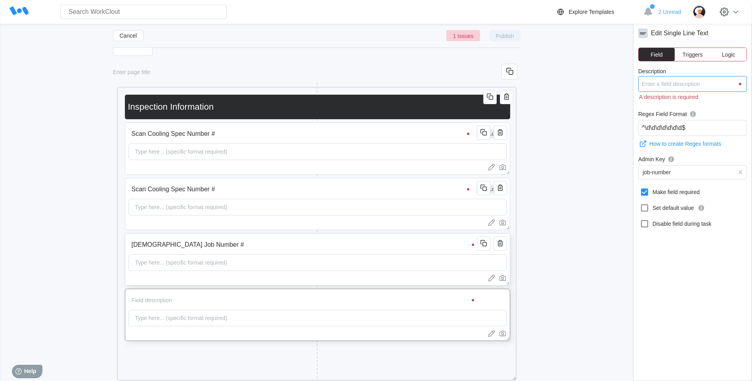
paste input "Scan Cooling Spec Number #"
type input "Scan Cooling Spec Number #"
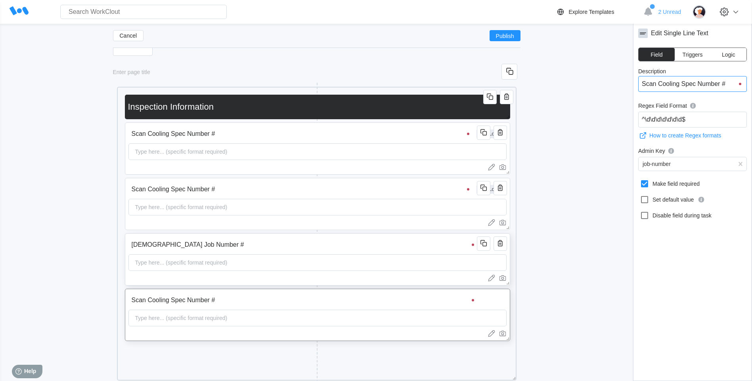
type input "Scan Cooling Spec Number #"
click at [701, 116] on input "^\d\d\d\d\d\d\d$" at bounding box center [692, 120] width 109 height 16
click at [344, 183] on input "Scan Cooling Spec Number #" at bounding box center [301, 189] width 347 height 16
drag, startPoint x: 702, startPoint y: 120, endPoint x: 517, endPoint y: 131, distance: 185.8
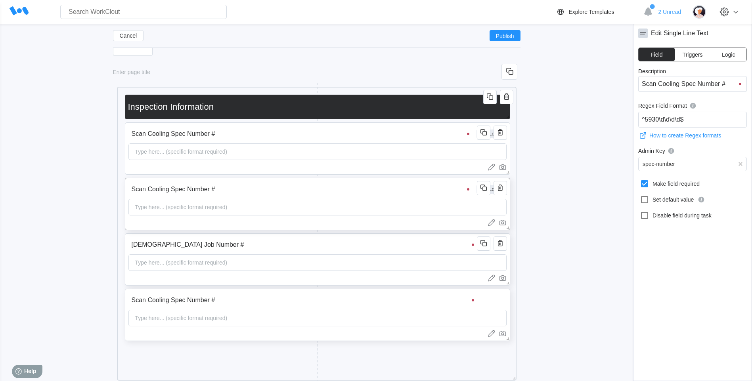
click at [296, 294] on input "Scan Cooling Spec Number #" at bounding box center [303, 300] width 351 height 16
drag, startPoint x: 693, startPoint y: 120, endPoint x: 561, endPoint y: 131, distance: 132.0
paste input "5930"
type input "^5930\d\d\d\d$"
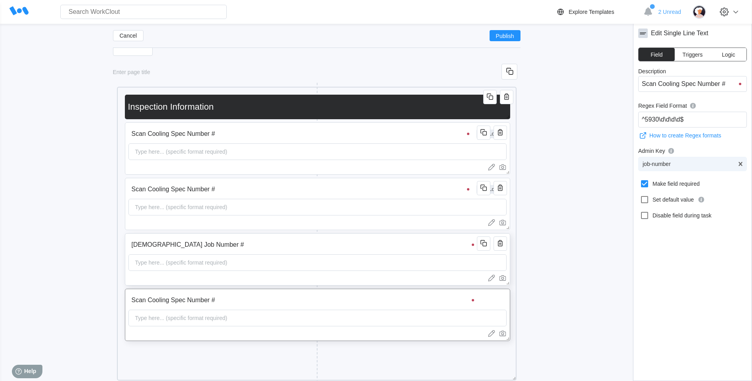
drag, startPoint x: 732, startPoint y: 165, endPoint x: 740, endPoint y: 164, distance: 8.1
click at [734, 165] on div "job-number" at bounding box center [686, 164] width 96 height 11
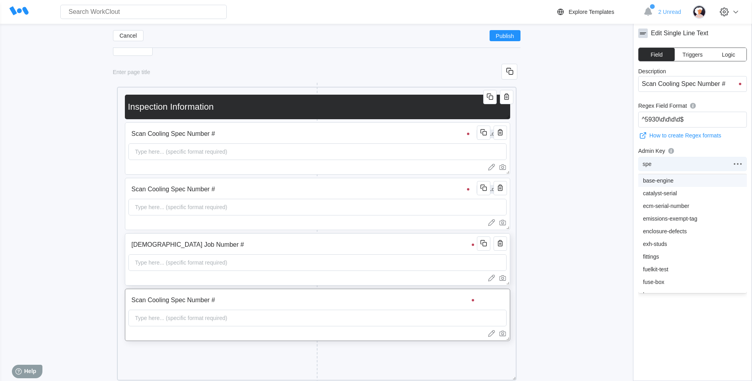
type input "spec"
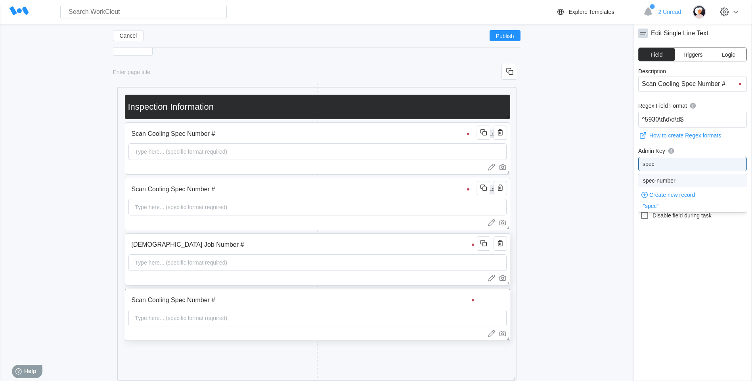
click at [655, 180] on div "spec-number" at bounding box center [692, 181] width 99 height 6
click at [502, 184] on icon "button" at bounding box center [500, 188] width 10 height 10
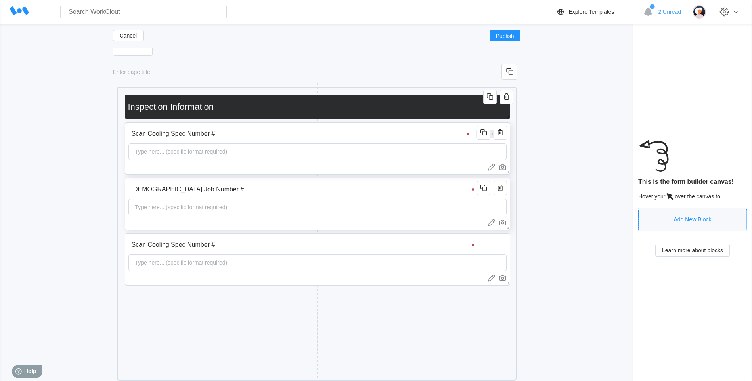
click at [507, 134] on div "Scan Cooling Spec Number # 221 Logic Type here... (specific format required)" at bounding box center [317, 148] width 385 height 52
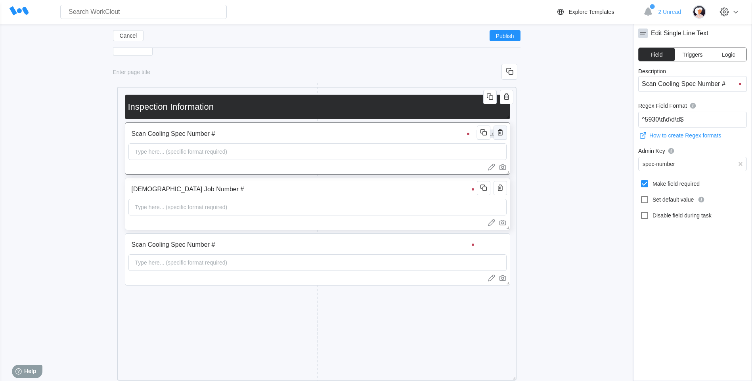
click at [504, 136] on icon "button" at bounding box center [500, 133] width 10 height 10
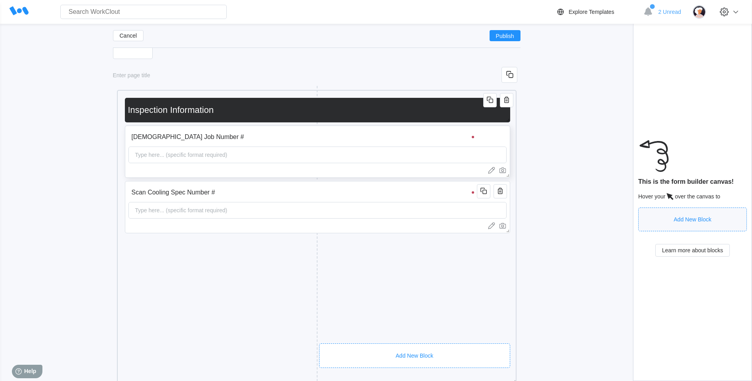
scroll to position [159, 0]
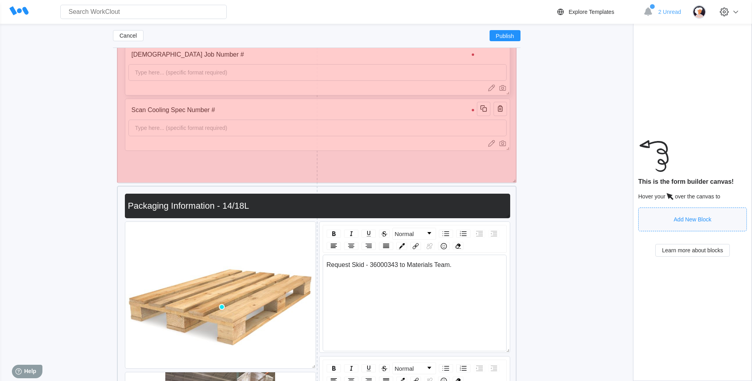
drag, startPoint x: 516, startPoint y: 298, endPoint x: 503, endPoint y: 178, distance: 121.1
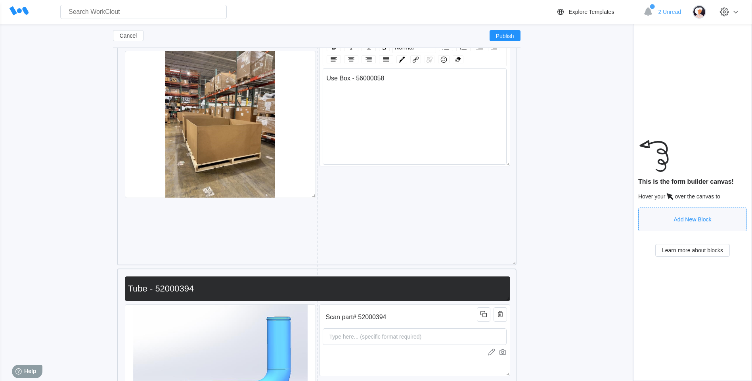
scroll to position [601, 0]
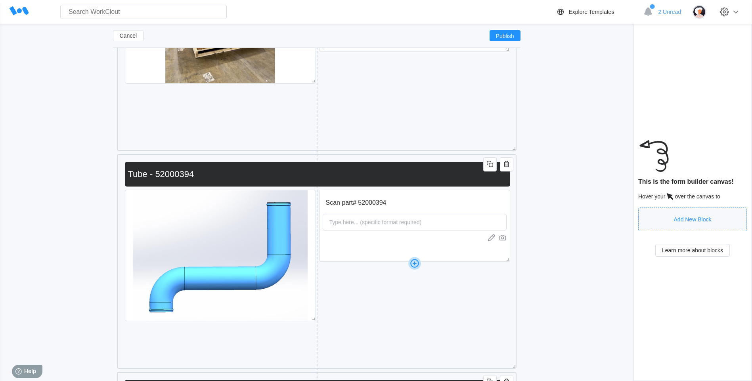
click at [455, 262] on div at bounding box center [414, 263] width 191 height 3
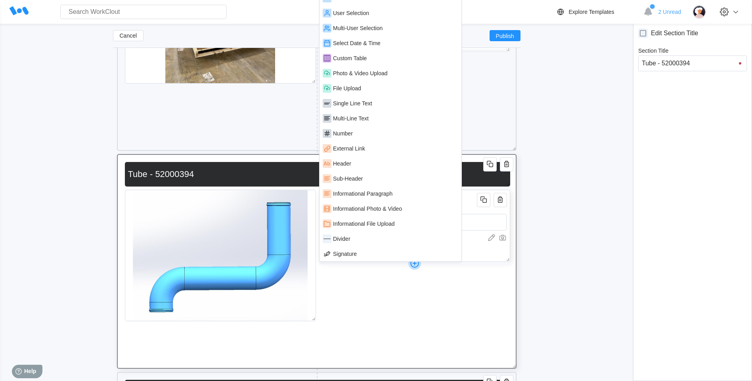
click at [475, 253] on div "Scan part# 52000394 Type here... (specific format required)" at bounding box center [414, 226] width 191 height 72
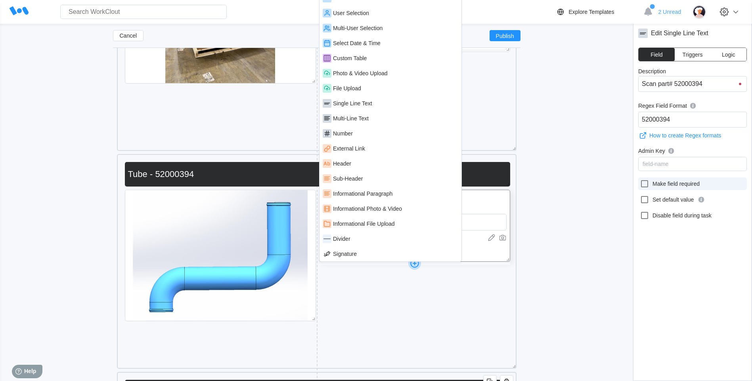
click at [642, 186] on icon at bounding box center [645, 184] width 10 height 10
click at [640, 180] on input "Make field required" at bounding box center [640, 179] width 0 height 0
checkbox input "true"
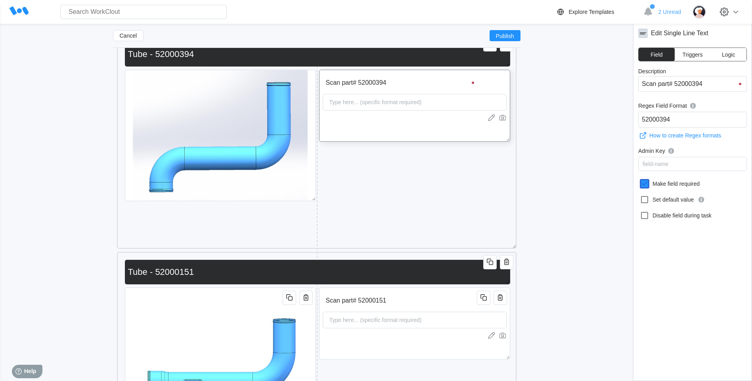
scroll to position [759, 0]
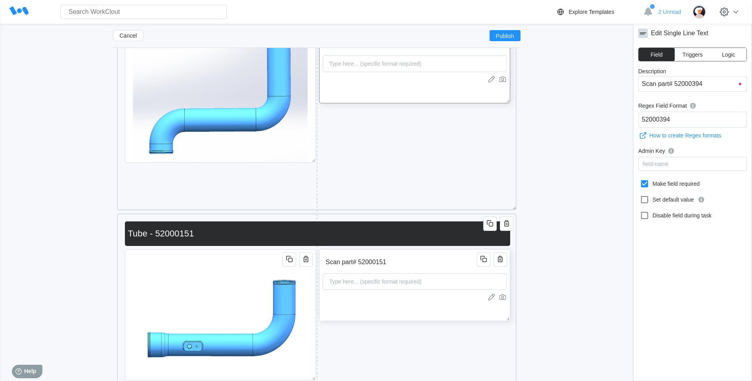
click at [437, 256] on input "Scan part# 52000151" at bounding box center [401, 262] width 157 height 16
click at [648, 184] on icon at bounding box center [645, 184] width 10 height 10
click at [640, 180] on input "Make field required" at bounding box center [640, 179] width 0 height 0
checkbox input "true"
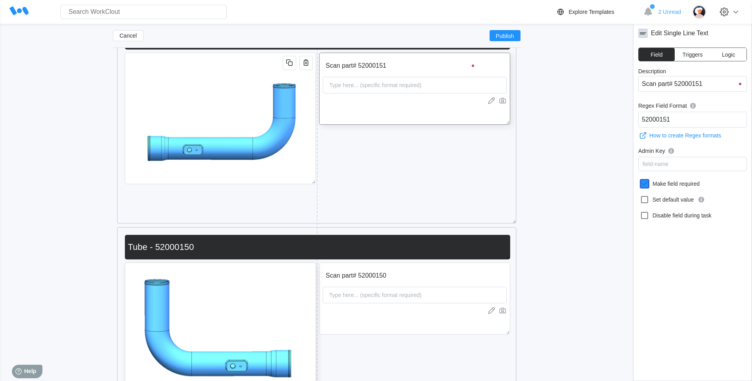
scroll to position [957, 0]
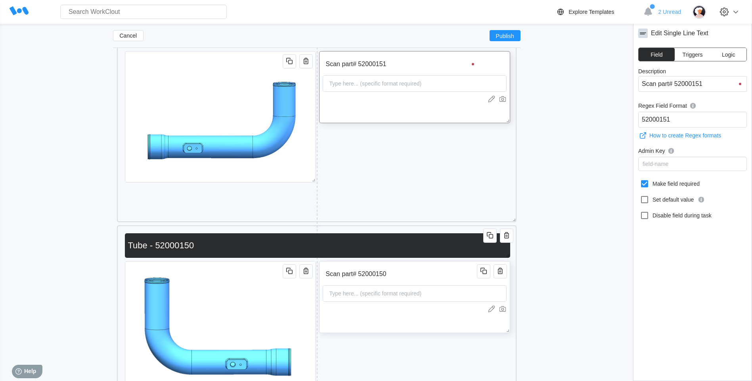
click at [411, 272] on input "Scan part# 52000150" at bounding box center [401, 274] width 157 height 16
click at [642, 183] on icon at bounding box center [645, 184] width 10 height 10
click at [640, 180] on input "Make field required" at bounding box center [640, 179] width 0 height 0
checkbox input "true"
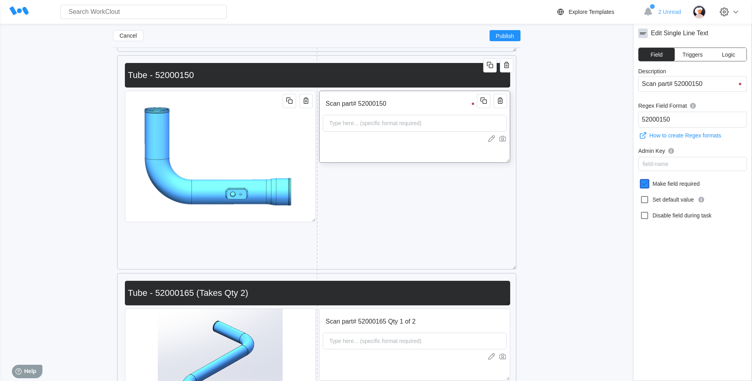
scroll to position [1195, 0]
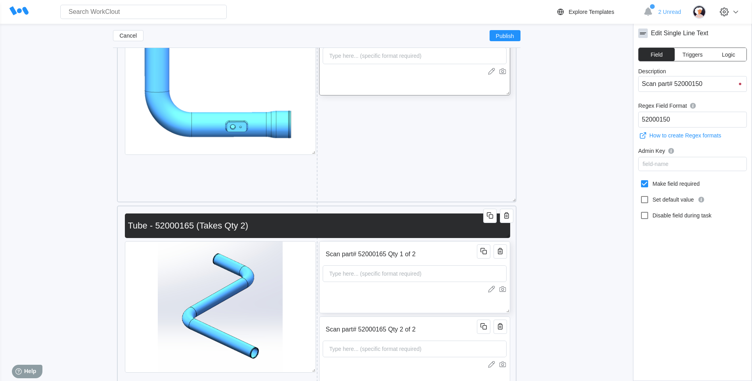
click at [447, 256] on input "Scan part# 52000165 Qty 1 of 2" at bounding box center [401, 255] width 157 height 16
click at [648, 185] on icon at bounding box center [644, 183] width 7 height 7
click at [640, 180] on input "Make field required" at bounding box center [640, 179] width 0 height 0
checkbox input "true"
click at [455, 334] on input "Scan part# 52000165 Qty 2 of 2" at bounding box center [401, 330] width 157 height 16
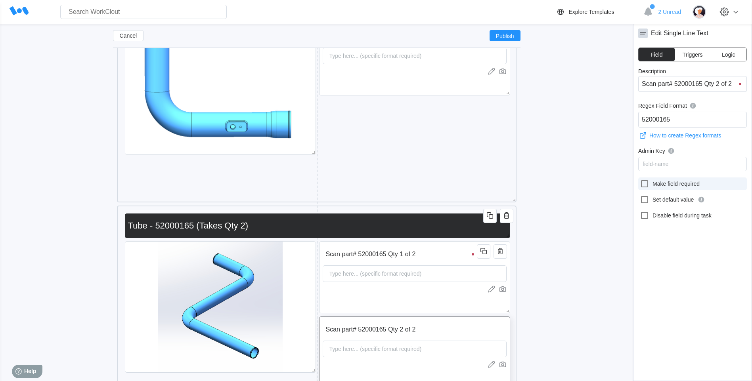
click at [643, 185] on icon at bounding box center [645, 184] width 10 height 10
click at [640, 180] on input "Make field required" at bounding box center [640, 179] width 0 height 0
checkbox input "true"
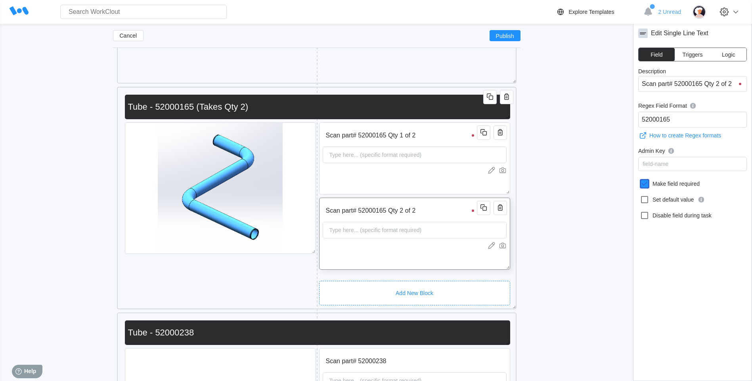
scroll to position [1433, 0]
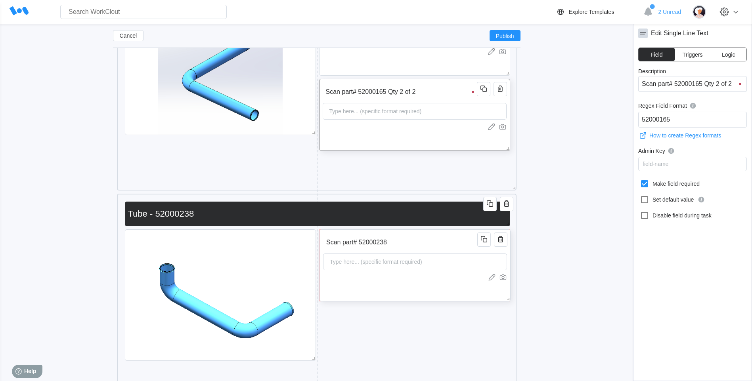
click at [444, 240] on input "Scan part# 52000238" at bounding box center [401, 243] width 157 height 16
click at [642, 182] on icon at bounding box center [644, 183] width 7 height 7
click at [640, 180] on input "Make field required" at bounding box center [640, 179] width 0 height 0
checkbox input "true"
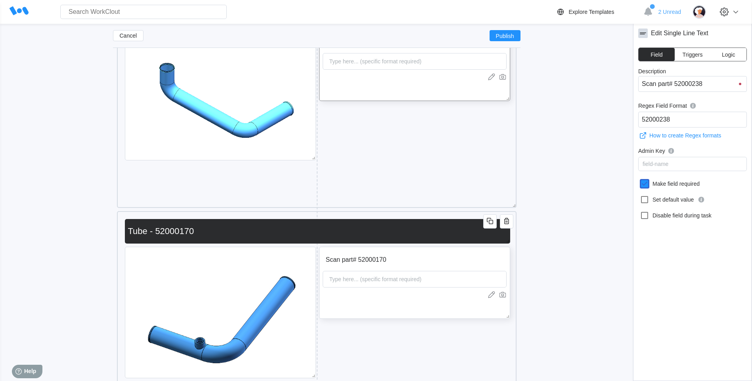
scroll to position [1710, 0]
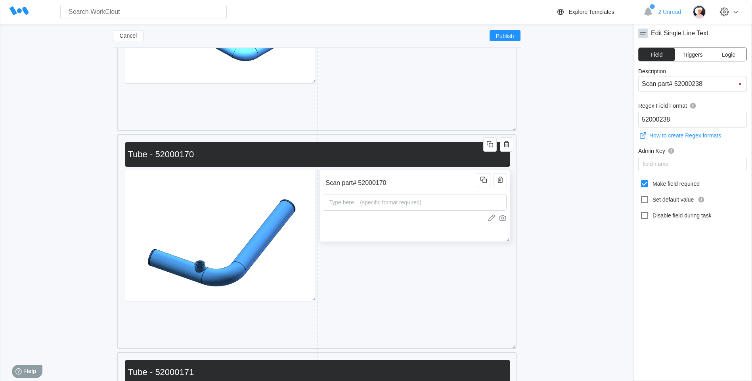
click at [437, 190] on input "Scan part# 52000170" at bounding box center [401, 183] width 157 height 16
click at [646, 183] on icon at bounding box center [645, 184] width 10 height 10
click at [640, 180] on input "Make field required" at bounding box center [640, 179] width 0 height 0
checkbox input "true"
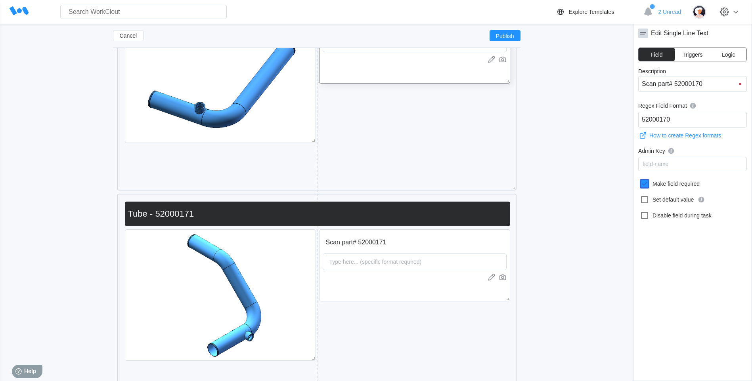
scroll to position [1909, 0]
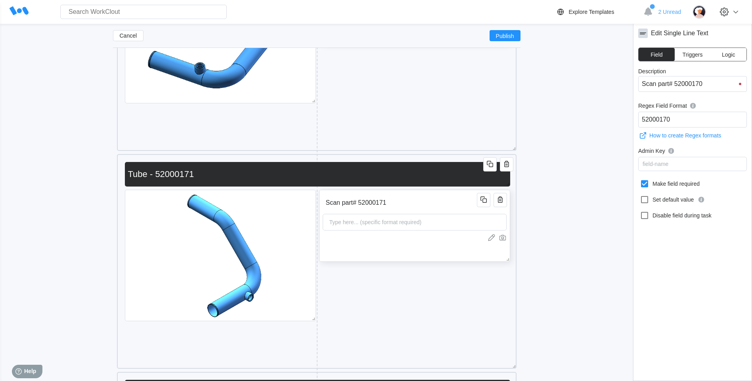
click at [476, 258] on div "Scan part# 52000171 Type here... (specific format required)" at bounding box center [414, 226] width 191 height 72
click at [646, 182] on icon at bounding box center [645, 184] width 10 height 10
click at [640, 180] on input "Make field required" at bounding box center [640, 179] width 0 height 0
checkbox input "true"
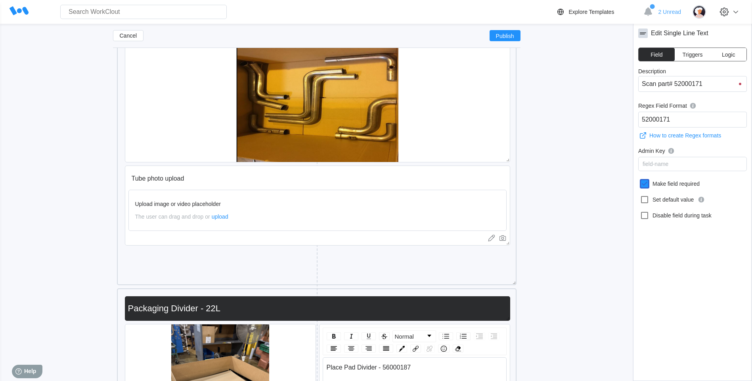
scroll to position [2305, 0]
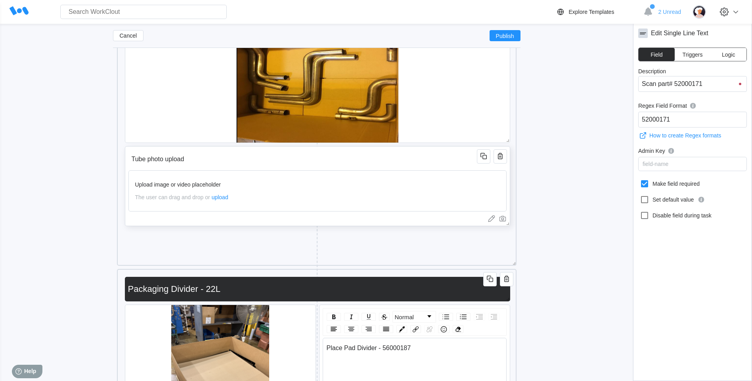
click at [445, 156] on input "Tube photo upload" at bounding box center [303, 159] width 351 height 16
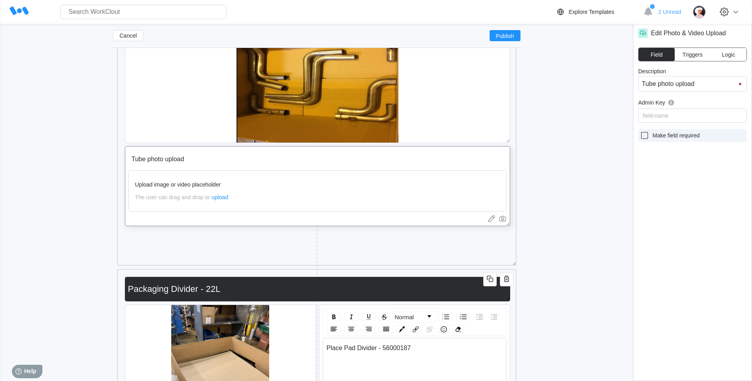
click at [642, 135] on icon at bounding box center [645, 136] width 10 height 10
click at [640, 131] on input "Make field required" at bounding box center [640, 131] width 0 height 0
checkbox input "true"
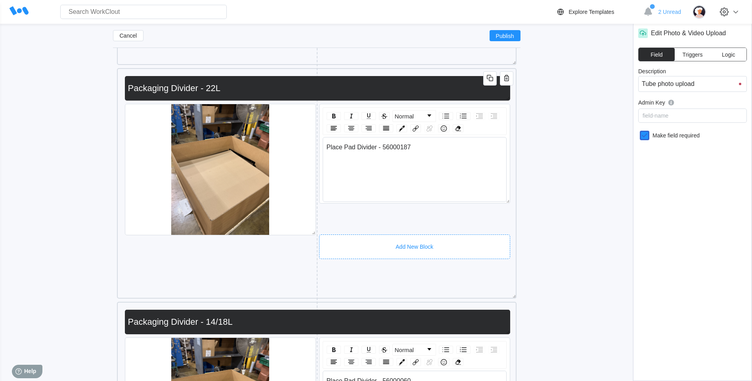
scroll to position [2463, 0]
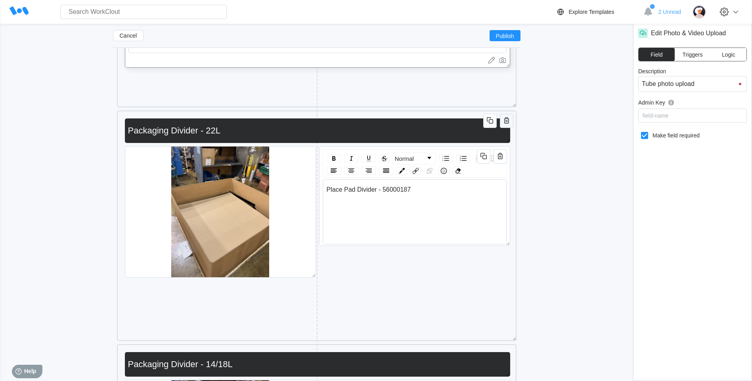
click at [509, 119] on icon "button" at bounding box center [507, 121] width 10 height 10
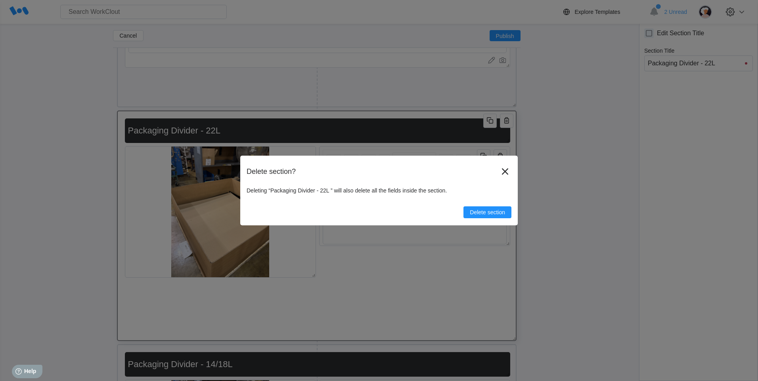
drag, startPoint x: 486, startPoint y: 193, endPoint x: 485, endPoint y: 202, distance: 8.8
click at [486, 194] on div "Deleting “Packaging Divider - 22L ” will also delete all the fields inside the …" at bounding box center [379, 202] width 265 height 31
drag, startPoint x: 485, startPoint y: 202, endPoint x: 485, endPoint y: 210, distance: 8.3
click at [485, 206] on div "Delete section" at bounding box center [379, 209] width 265 height 18
click at [485, 210] on span "Delete section" at bounding box center [487, 213] width 35 height 6
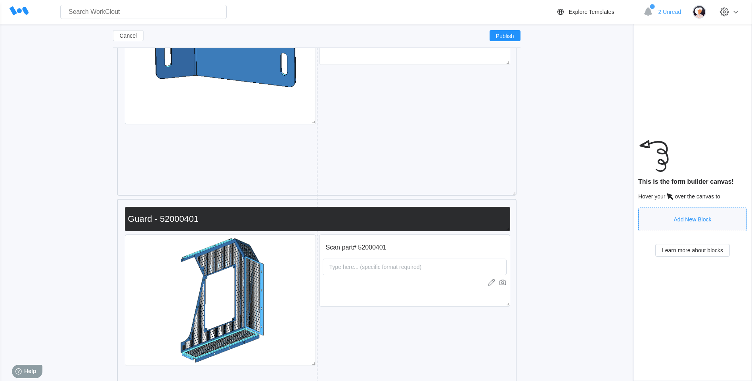
scroll to position [5277, 0]
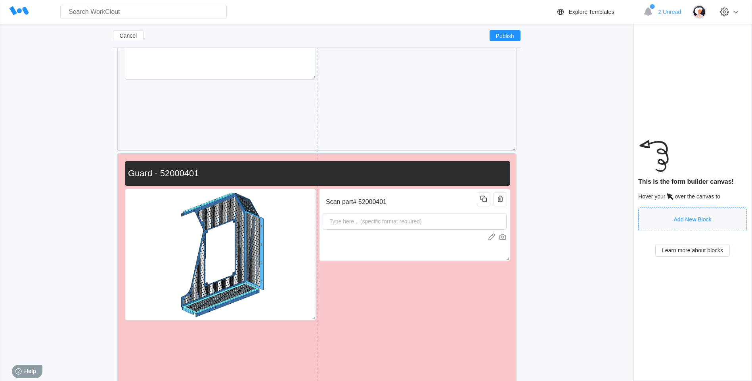
click at [499, 159] on div "Scan part# 52000401 Type here... (specific format required) Guard - 52000401" at bounding box center [317, 272] width 392 height 231
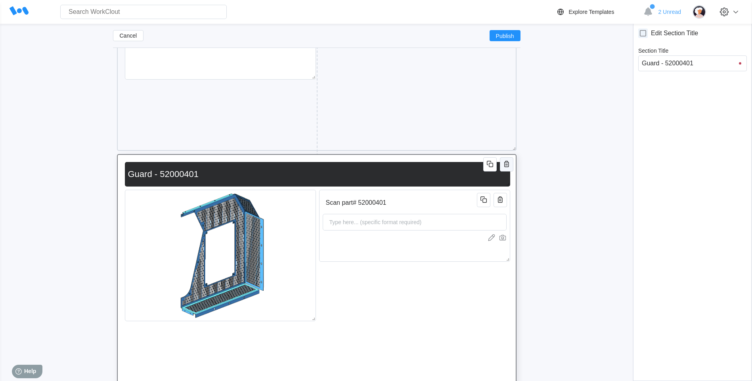
click at [506, 167] on icon "button" at bounding box center [506, 164] width 5 height 6
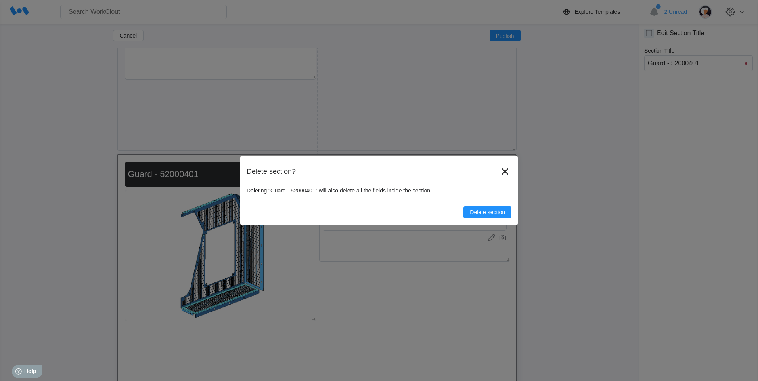
click at [496, 218] on div "Delete section? Deleting “Guard - 52000401” will also delete all the fields ins…" at bounding box center [378, 191] width 277 height 70
click at [495, 216] on button "Delete section" at bounding box center [487, 212] width 48 height 12
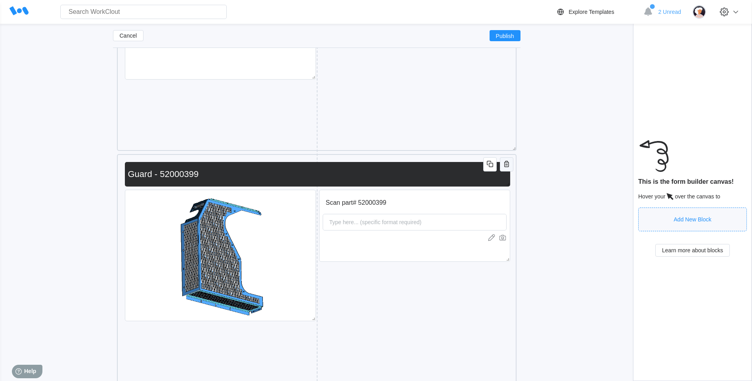
click at [508, 166] on icon "button" at bounding box center [506, 164] width 5 height 6
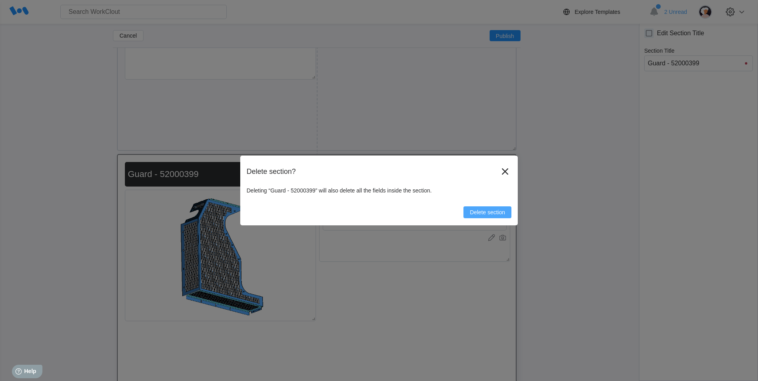
click at [493, 215] on span "Delete section" at bounding box center [487, 213] width 35 height 6
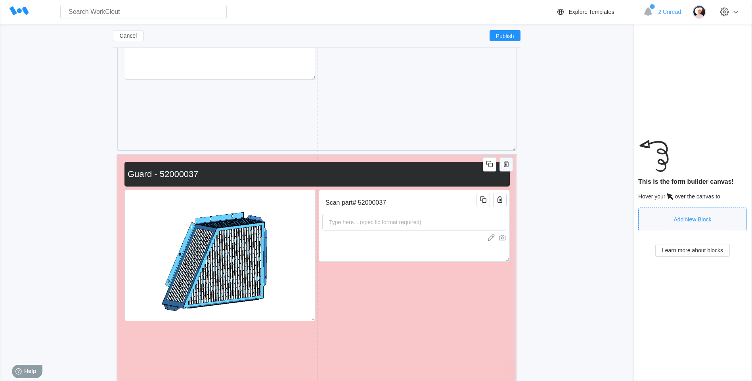
click at [506, 166] on icon "button" at bounding box center [506, 164] width 10 height 10
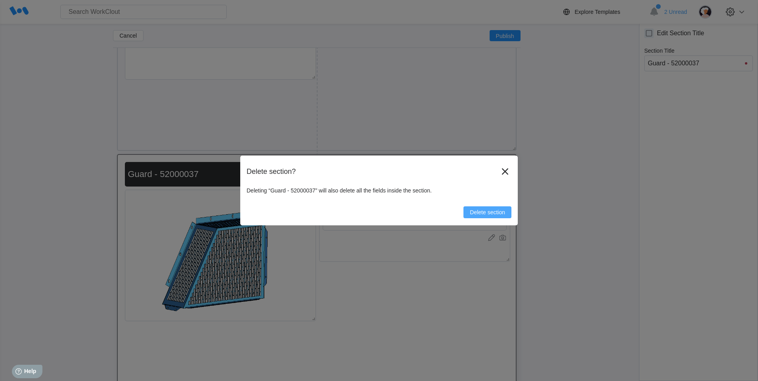
drag, startPoint x: 505, startPoint y: 205, endPoint x: 503, endPoint y: 212, distance: 7.1
click at [503, 212] on div "Delete section" at bounding box center [379, 209] width 265 height 18
click at [503, 212] on span "Delete section" at bounding box center [487, 213] width 35 height 6
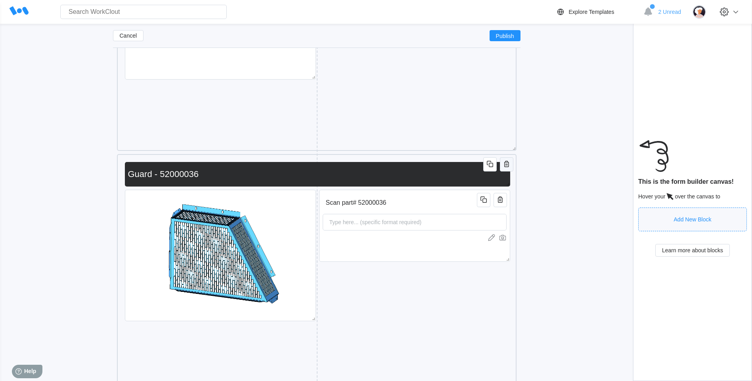
click at [505, 170] on button "button" at bounding box center [506, 164] width 13 height 14
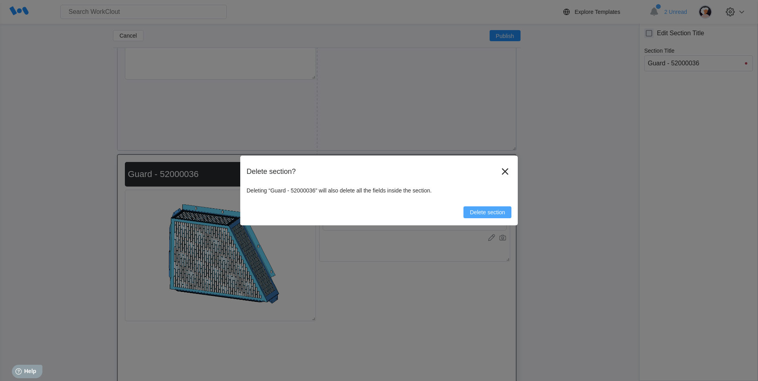
click at [497, 213] on span "Delete section" at bounding box center [487, 213] width 35 height 6
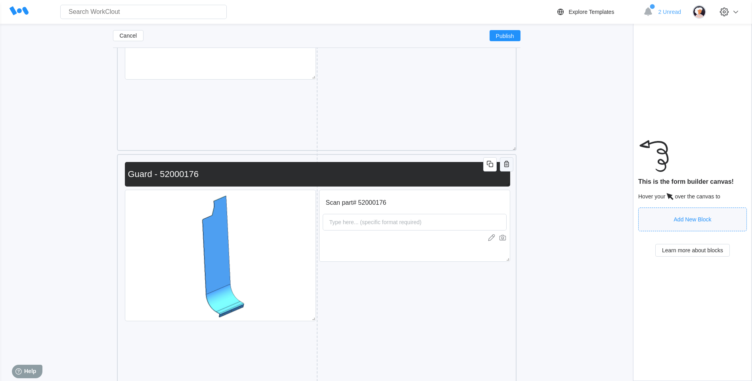
click at [506, 167] on icon "button" at bounding box center [506, 164] width 5 height 6
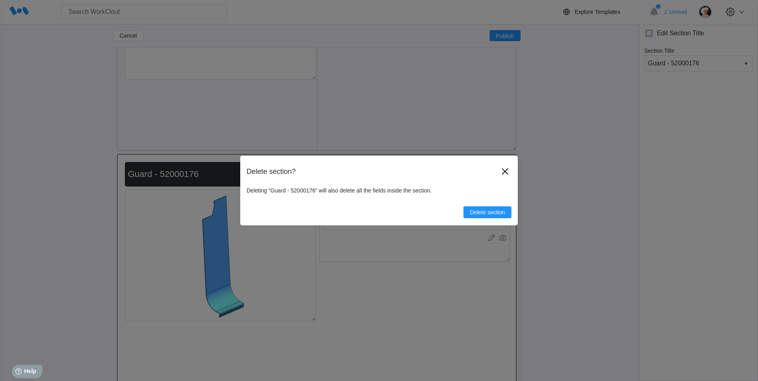
click at [498, 208] on button "Delete section" at bounding box center [487, 212] width 48 height 12
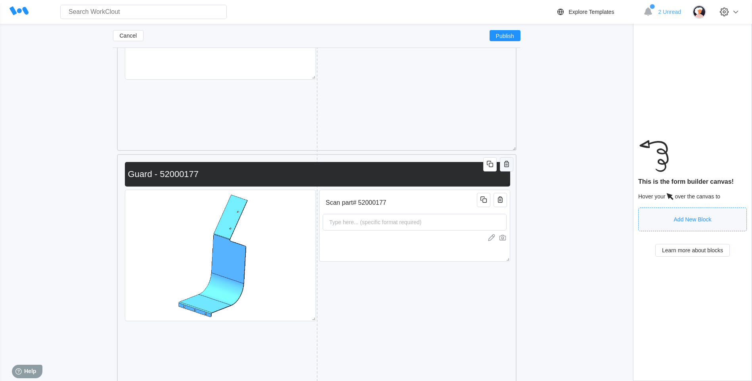
click at [508, 171] on button "button" at bounding box center [506, 164] width 13 height 14
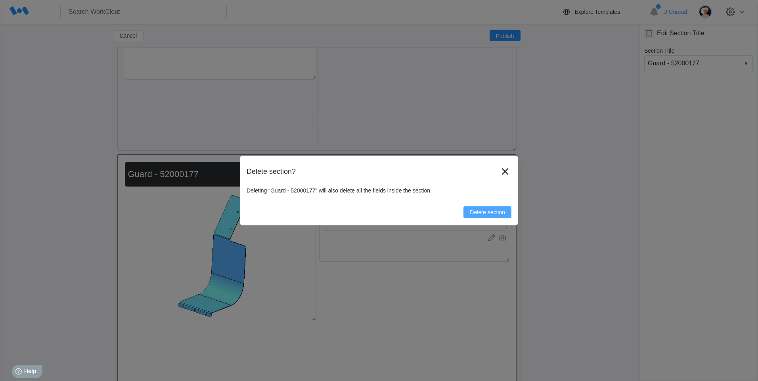
click at [506, 213] on button "Delete section" at bounding box center [487, 212] width 48 height 12
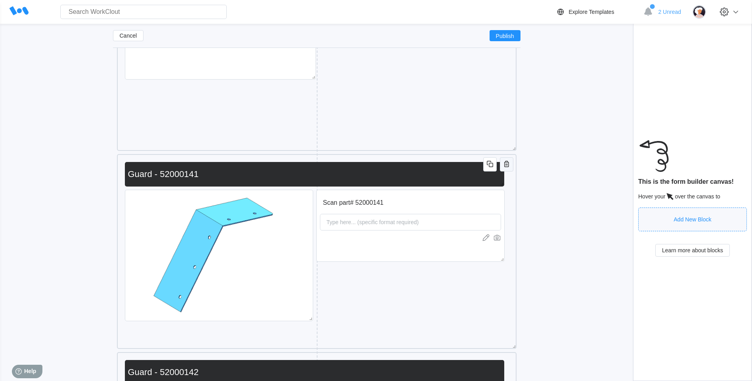
click at [508, 163] on icon "button" at bounding box center [506, 164] width 5 height 6
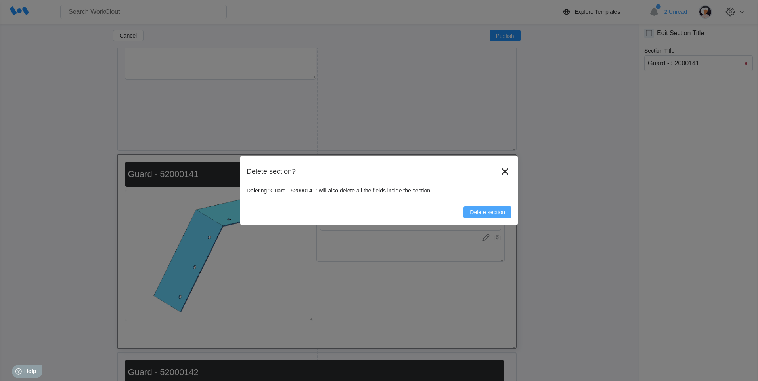
click at [491, 214] on span "Delete section" at bounding box center [487, 213] width 35 height 6
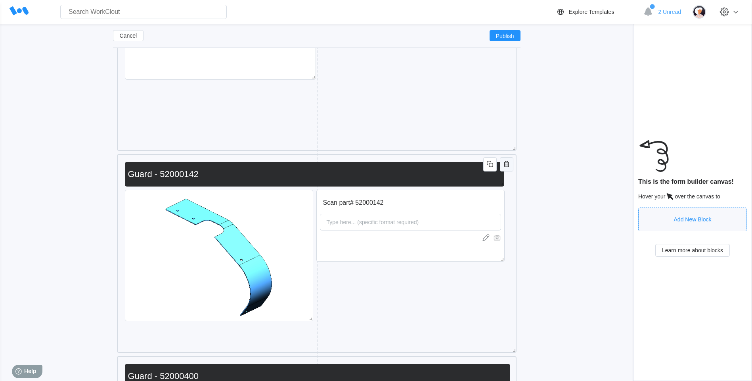
click at [506, 163] on icon "button" at bounding box center [507, 164] width 10 height 10
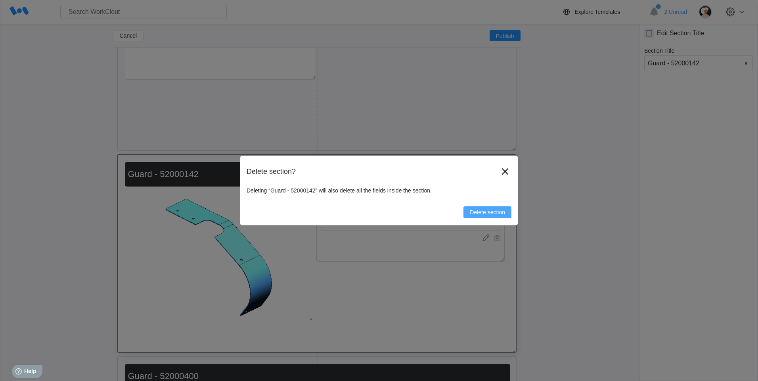
click at [483, 210] on span "Delete section" at bounding box center [487, 213] width 35 height 6
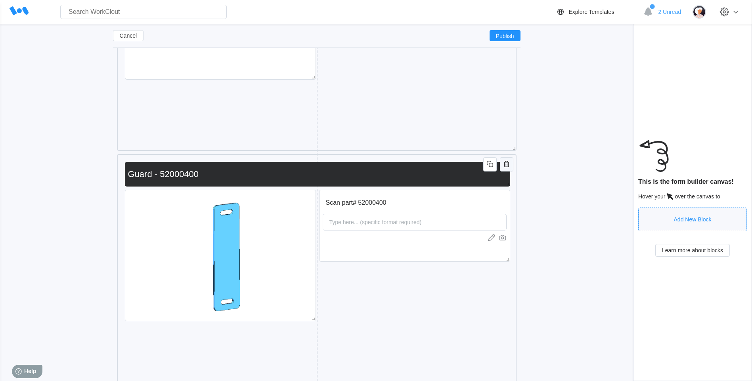
click at [505, 163] on icon "button" at bounding box center [507, 164] width 10 height 10
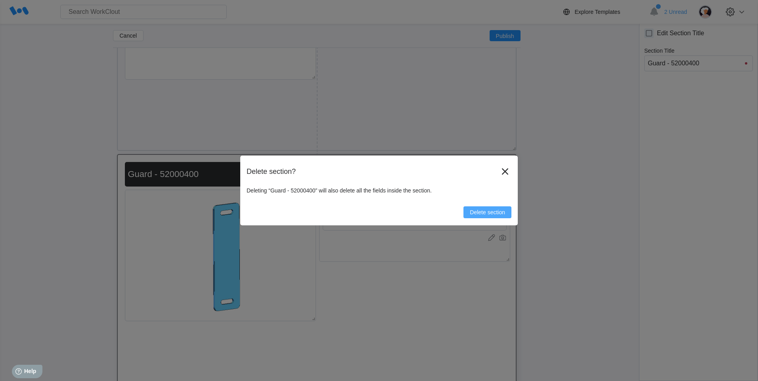
click at [500, 216] on button "Delete section" at bounding box center [487, 212] width 48 height 12
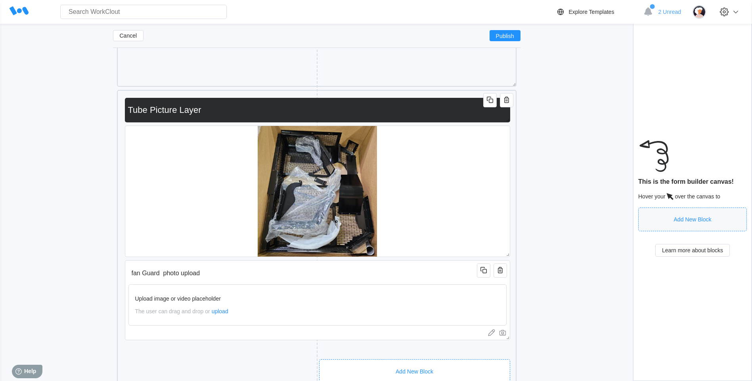
scroll to position [5436, 0]
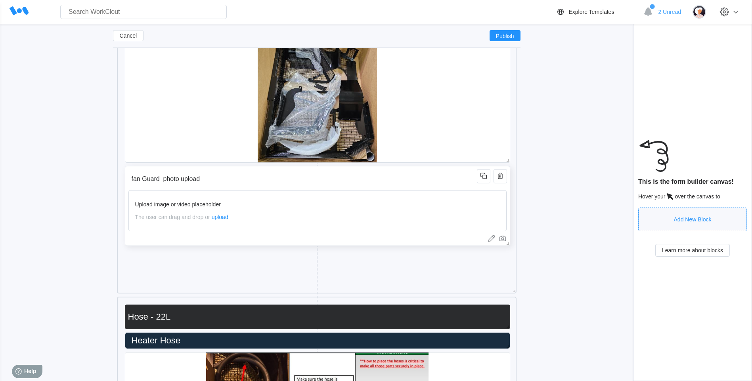
click at [413, 187] on input "fan Guard photo upload" at bounding box center [303, 179] width 351 height 16
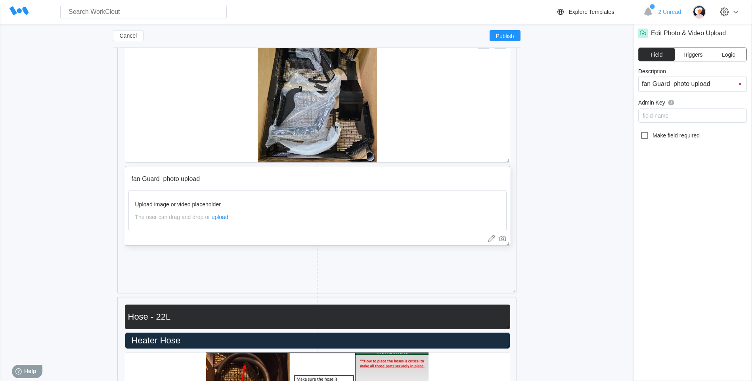
click at [645, 136] on icon at bounding box center [645, 136] width 10 height 10
click at [640, 131] on input "Make field required" at bounding box center [640, 131] width 0 height 0
checkbox input "true"
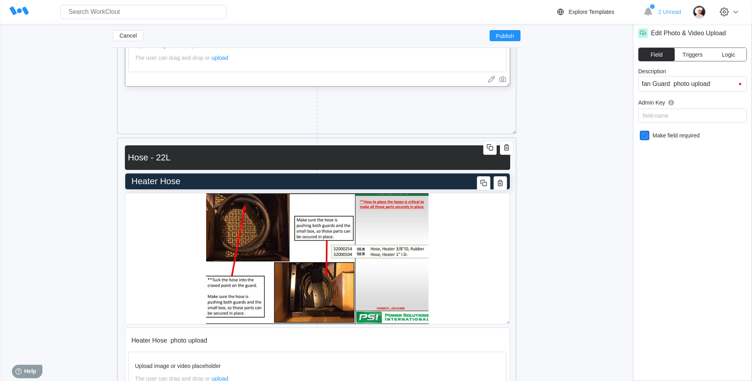
scroll to position [5634, 0]
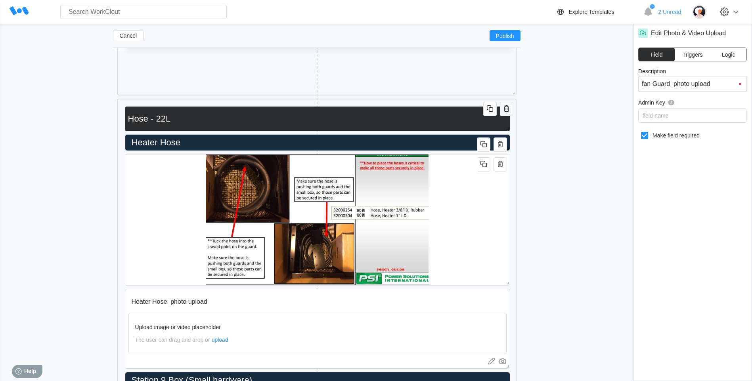
click at [506, 112] on icon "button" at bounding box center [506, 108] width 5 height 6
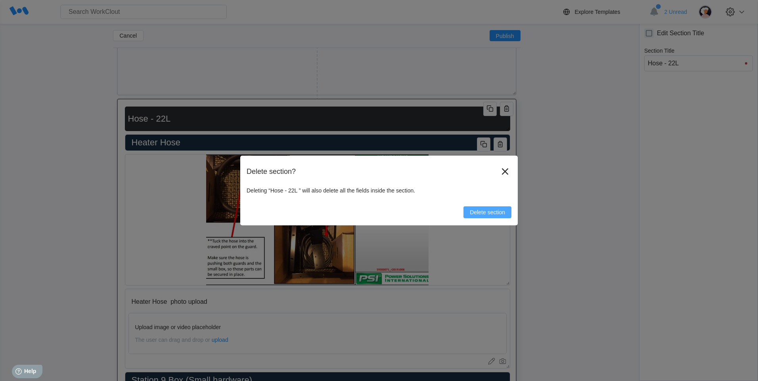
click at [496, 210] on span "Delete section" at bounding box center [487, 213] width 35 height 6
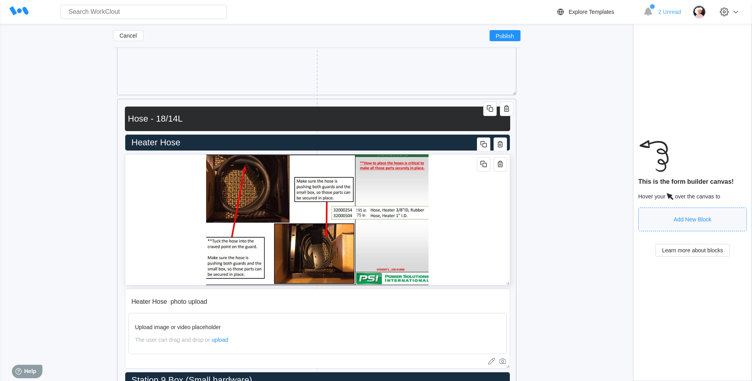
scroll to position [5792, 0]
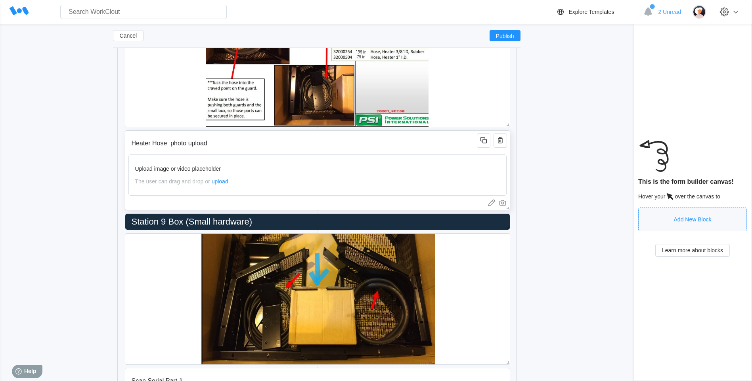
click at [413, 140] on input "Heater Hose photo upload" at bounding box center [303, 144] width 351 height 16
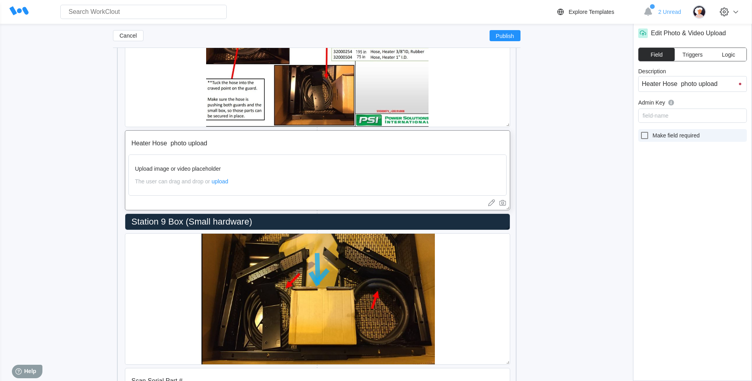
click at [647, 136] on icon at bounding box center [645, 136] width 10 height 10
click at [640, 131] on input "Make field required" at bounding box center [640, 131] width 0 height 0
checkbox input "true"
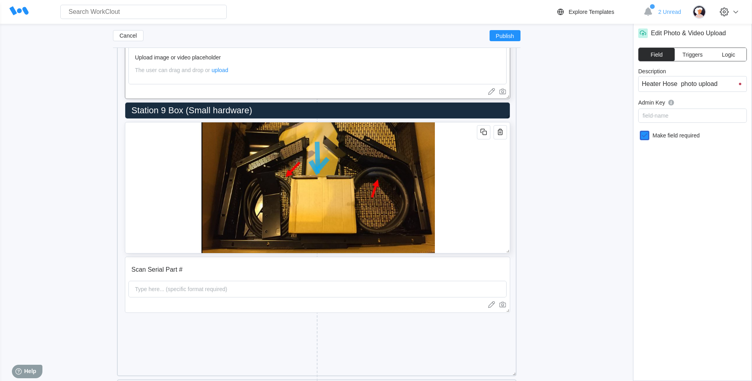
scroll to position [5951, 0]
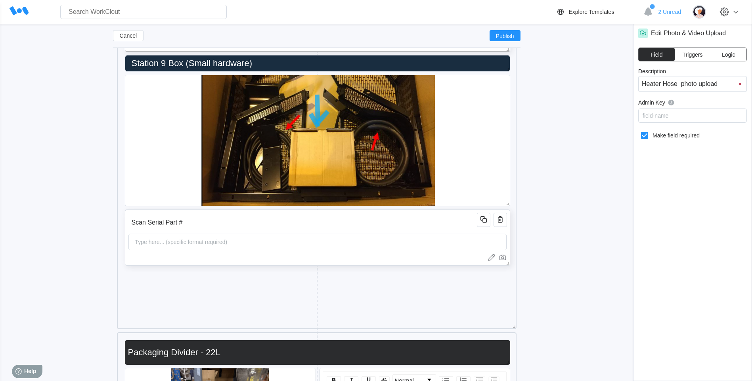
click at [417, 212] on div "Scan Serial Part # Type here... (specific format required)" at bounding box center [317, 238] width 385 height 56
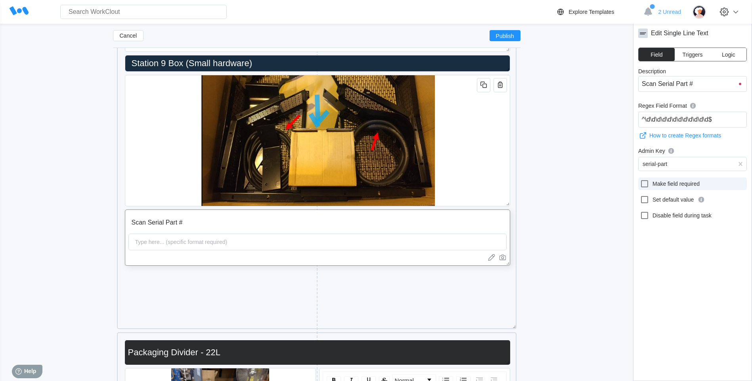
click at [650, 180] on div at bounding box center [646, 184] width 13 height 10
click at [640, 180] on input "Make field required" at bounding box center [640, 179] width 0 height 0
click at [647, 182] on icon at bounding box center [645, 184] width 10 height 10
click at [640, 180] on input "Make field required" at bounding box center [640, 179] width 0 height 0
click at [647, 182] on icon at bounding box center [645, 184] width 10 height 10
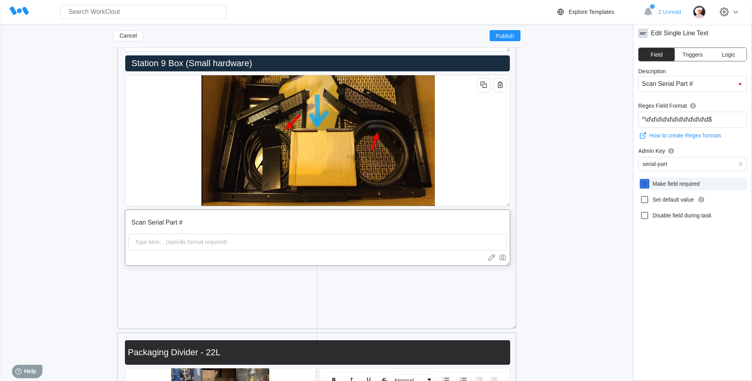
click at [640, 180] on input "Make field required" at bounding box center [640, 179] width 0 height 0
checkbox input "true"
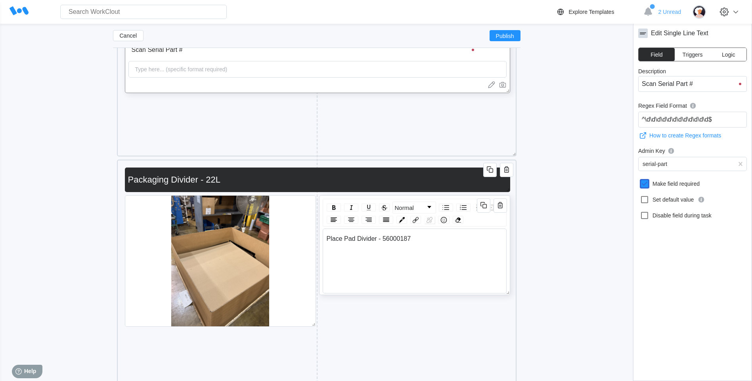
scroll to position [6149, 0]
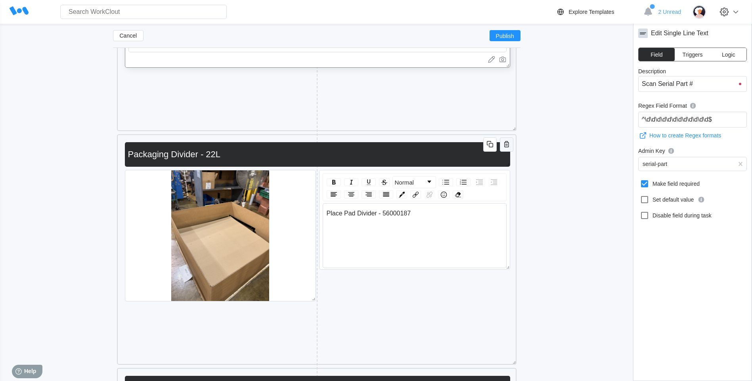
click at [508, 145] on icon "button" at bounding box center [506, 144] width 5 height 6
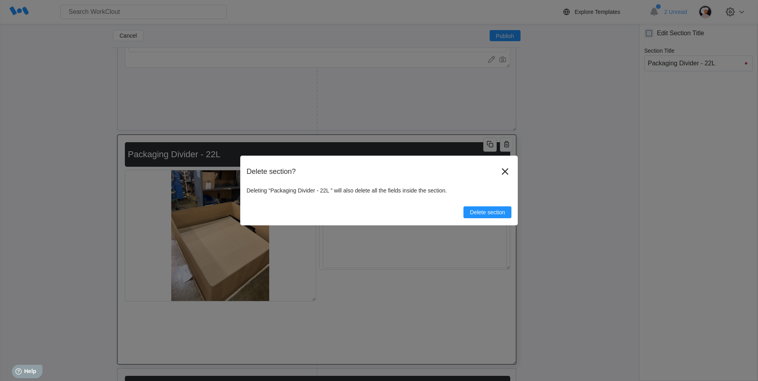
click at [493, 209] on button "Delete section" at bounding box center [487, 212] width 48 height 12
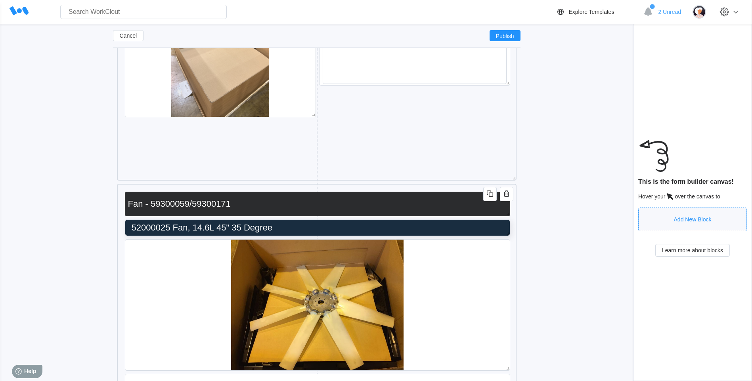
scroll to position [6347, 0]
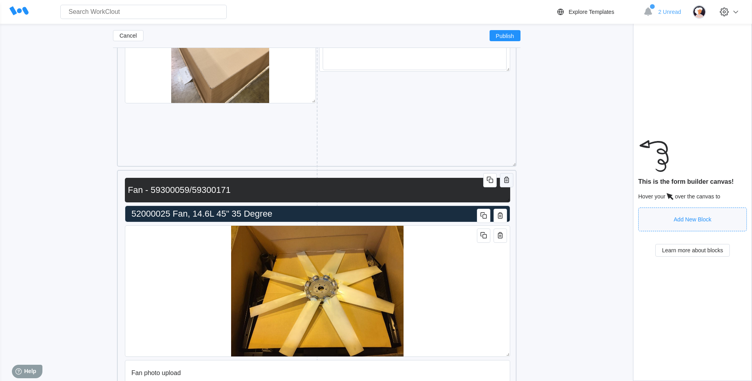
click at [505, 181] on icon "button" at bounding box center [507, 180] width 10 height 10
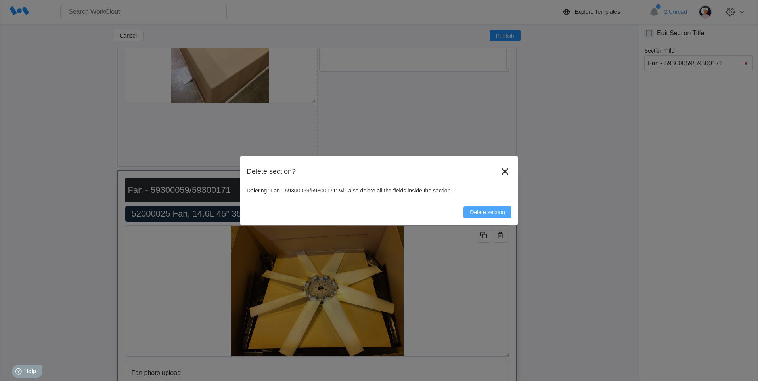
click at [499, 213] on span "Delete section" at bounding box center [487, 213] width 35 height 6
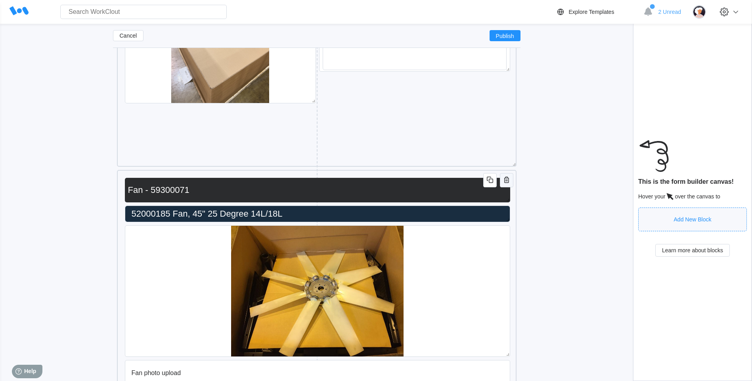
click at [508, 178] on icon "button" at bounding box center [507, 180] width 10 height 10
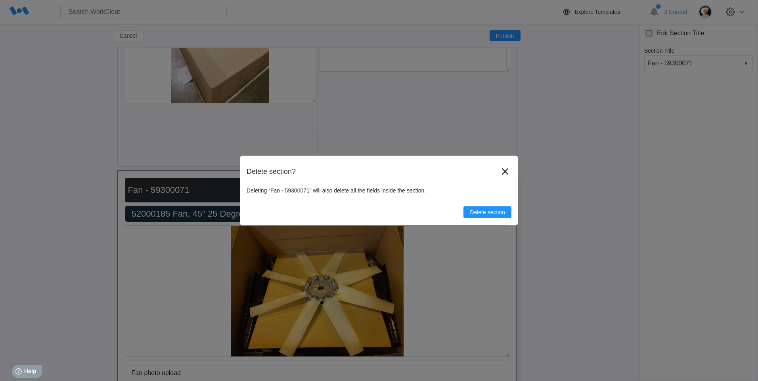
drag, startPoint x: 479, startPoint y: 214, endPoint x: 501, endPoint y: 187, distance: 34.1
click at [479, 214] on span "Delete section" at bounding box center [487, 213] width 35 height 6
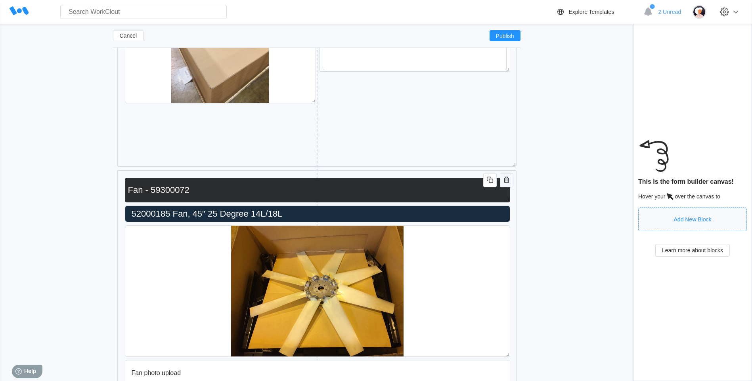
click at [508, 183] on icon "button" at bounding box center [507, 180] width 10 height 10
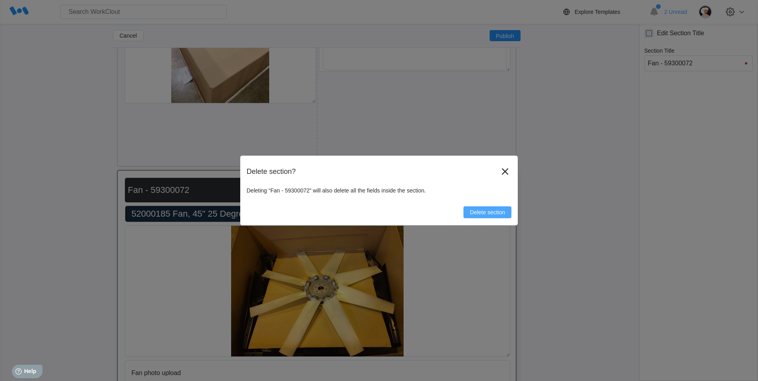
click at [476, 218] on button "Delete section" at bounding box center [487, 212] width 48 height 12
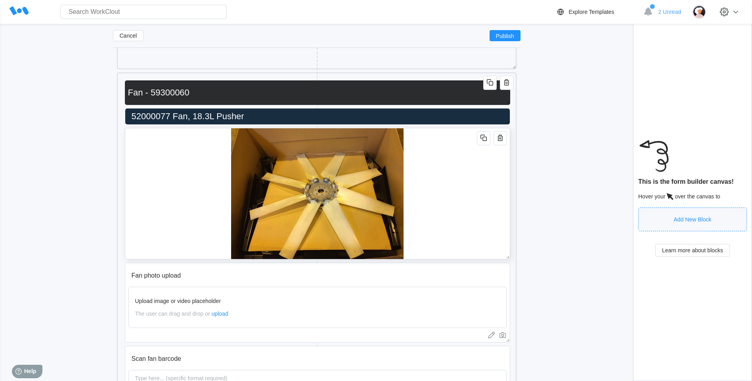
scroll to position [6545, 0]
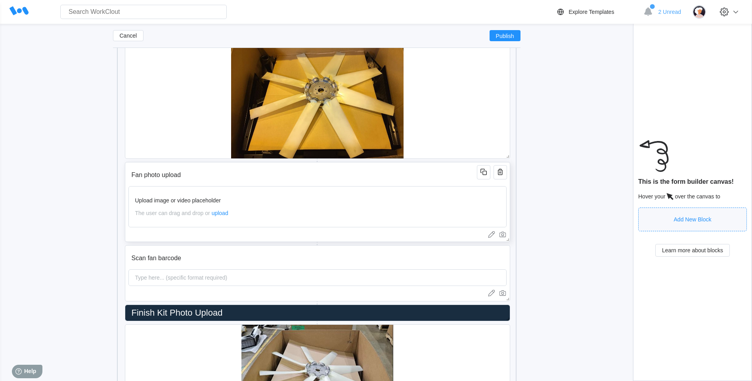
click at [329, 170] on input "Fan photo upload" at bounding box center [303, 175] width 351 height 16
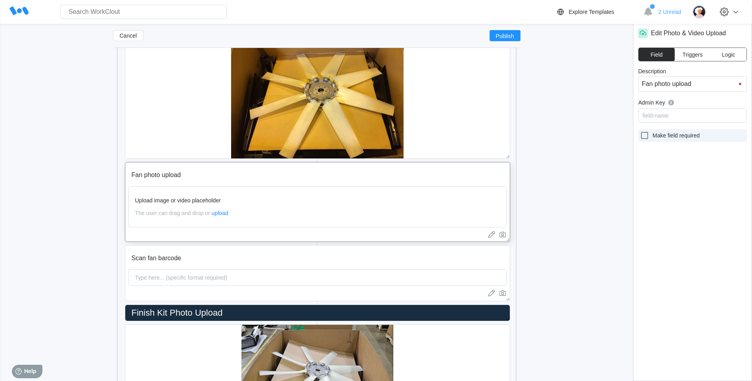
click at [640, 136] on icon at bounding box center [645, 136] width 10 height 10
click at [640, 131] on input "Make field required" at bounding box center [640, 131] width 0 height 0
click at [642, 138] on icon at bounding box center [644, 135] width 7 height 7
click at [640, 131] on input "Make field required" at bounding box center [640, 131] width 0 height 0
click at [642, 138] on icon at bounding box center [645, 136] width 10 height 10
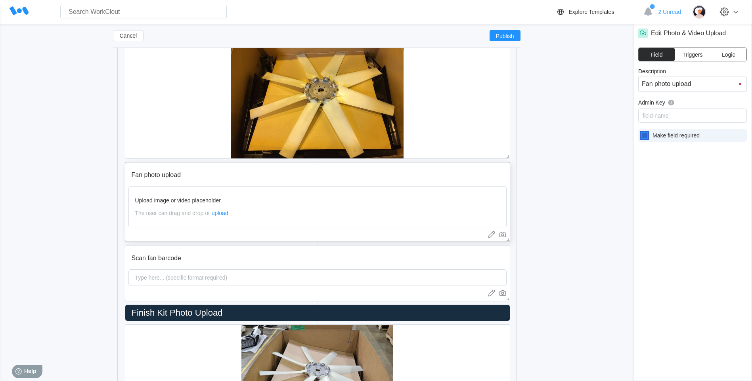
click at [640, 131] on input "Make field required" at bounding box center [640, 131] width 0 height 0
checkbox input "true"
click at [451, 257] on input "Scan fan barcode" at bounding box center [303, 258] width 351 height 16
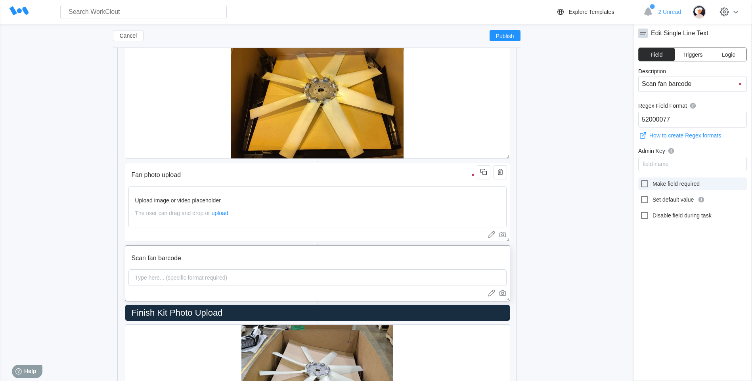
click at [643, 179] on label "Make field required" at bounding box center [692, 184] width 109 height 13
click at [640, 179] on input "Make field required" at bounding box center [640, 179] width 0 height 0
checkbox input "true"
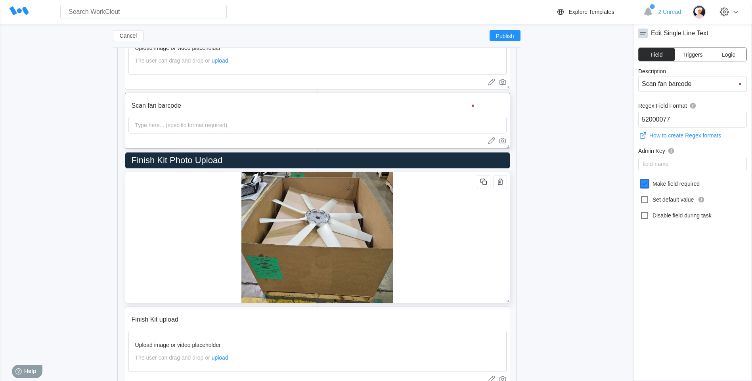
scroll to position [6744, 0]
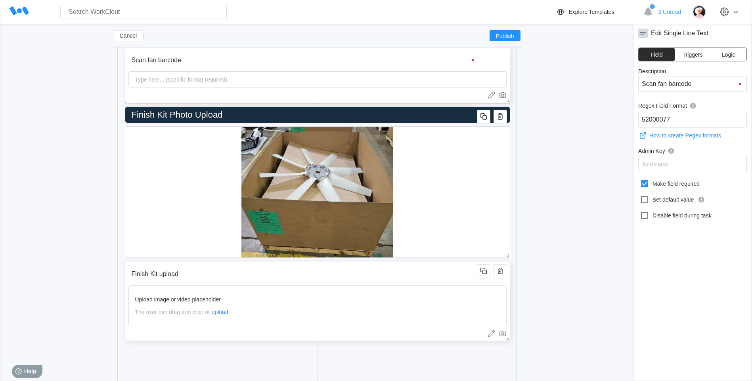
click at [321, 273] on input "Finish Kit upload" at bounding box center [303, 274] width 351 height 16
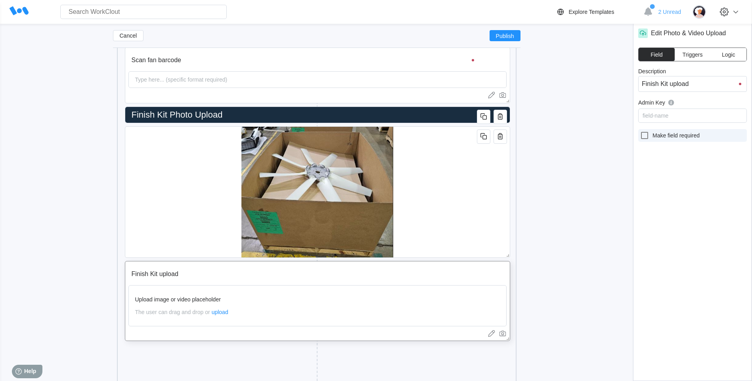
click at [647, 137] on icon at bounding box center [644, 135] width 7 height 7
click at [640, 131] on input "Make field required" at bounding box center [640, 131] width 0 height 0
checkbox input "true"
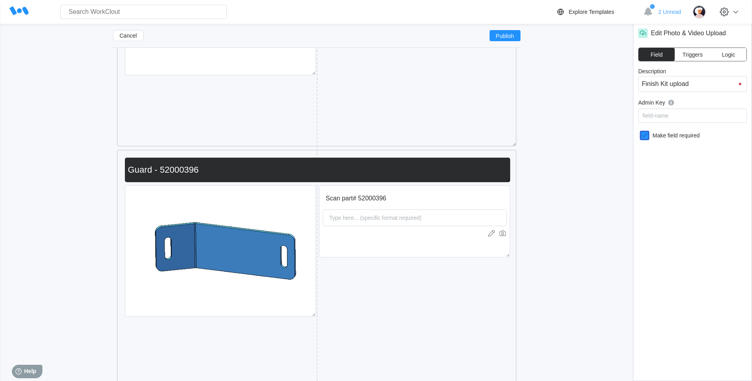
scroll to position [5039, 0]
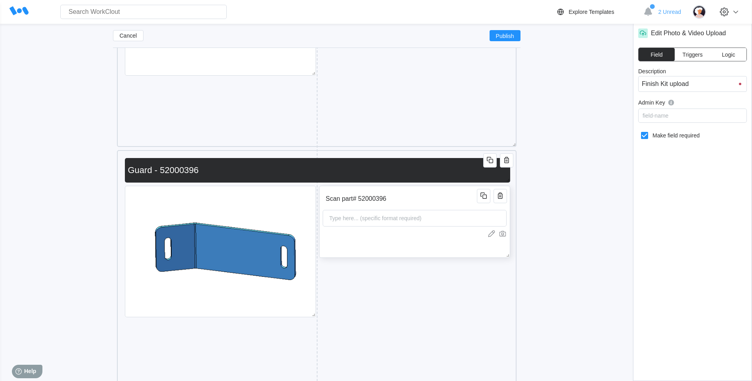
click at [445, 195] on input "Scan part# 52000396" at bounding box center [401, 199] width 157 height 16
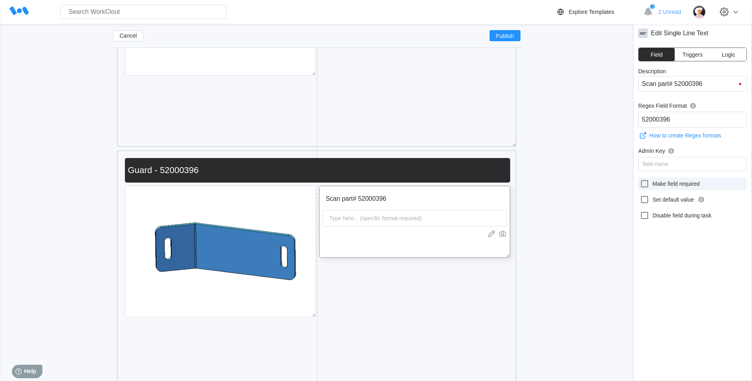
click at [643, 187] on icon at bounding box center [644, 183] width 7 height 7
click at [640, 180] on input "Make field required" at bounding box center [640, 179] width 0 height 0
checkbox input "true"
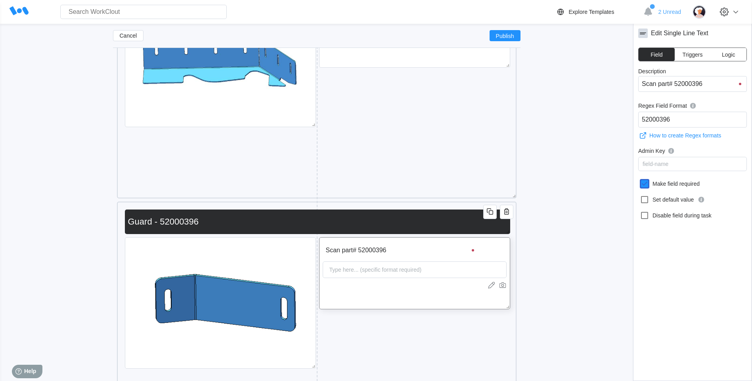
scroll to position [4881, 0]
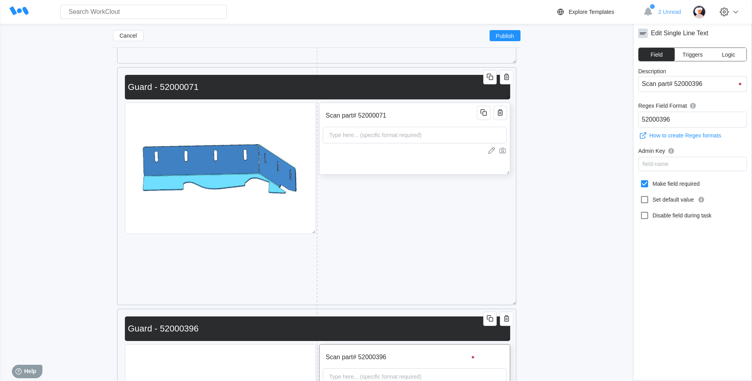
click at [436, 107] on div "Scan part# 52000071 Type here... (specific format required)" at bounding box center [414, 139] width 191 height 72
click at [640, 187] on icon at bounding box center [645, 184] width 10 height 10
click at [640, 180] on input "Make field required" at bounding box center [640, 179] width 0 height 0
checkbox input "true"
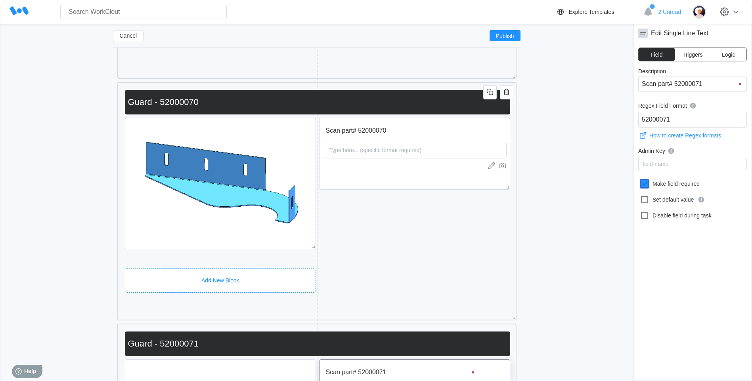
scroll to position [4604, 0]
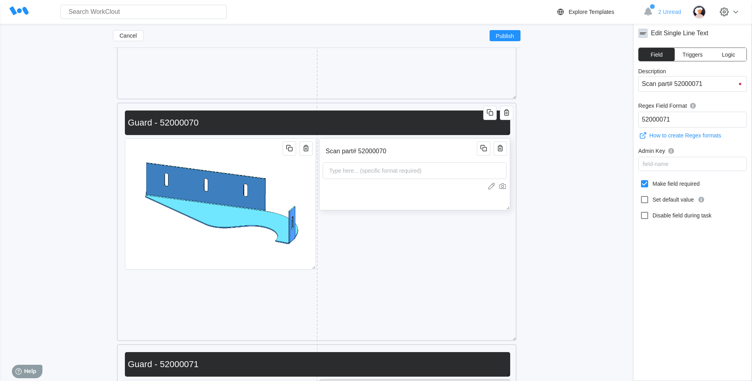
click at [419, 162] on div "Type here... (specific format required)" at bounding box center [415, 170] width 184 height 17
click at [643, 183] on icon at bounding box center [645, 184] width 10 height 10
click at [640, 180] on input "Make field required" at bounding box center [640, 179] width 0 height 0
checkbox input "true"
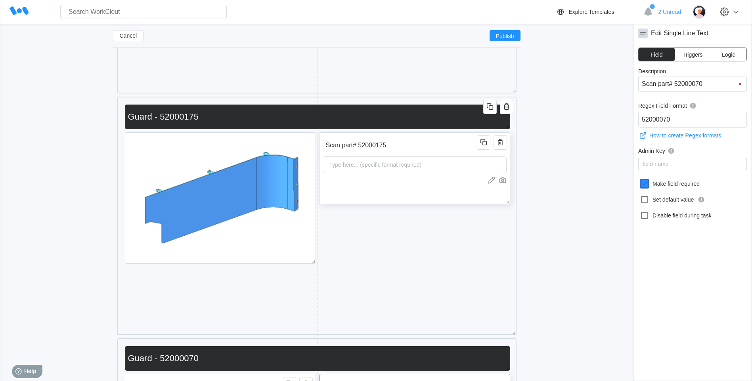
scroll to position [4366, 0]
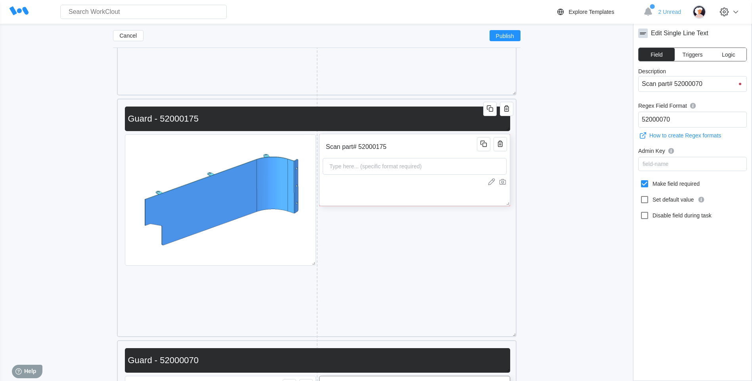
click at [446, 149] on input "Scan part# 52000175" at bounding box center [401, 147] width 157 height 16
click at [639, 186] on label "Make field required" at bounding box center [692, 184] width 109 height 13
click at [640, 180] on input "Make field required" at bounding box center [640, 179] width 0 height 0
checkbox input "true"
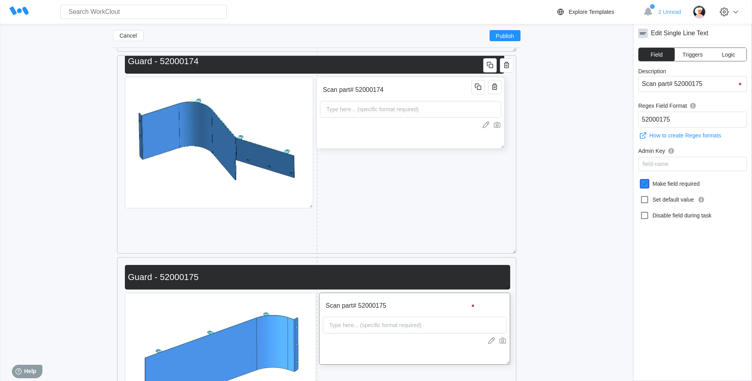
scroll to position [0, 0]
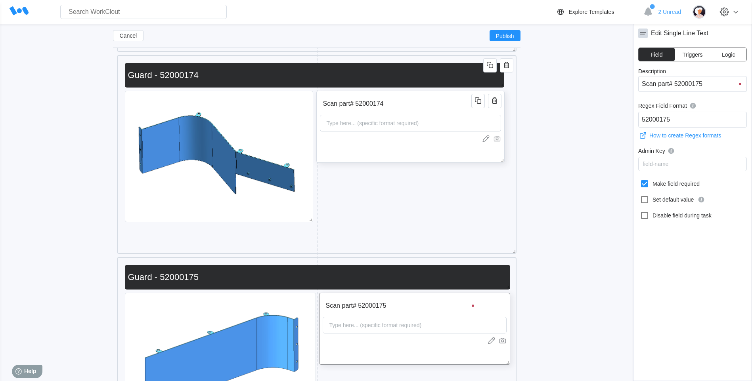
click at [447, 107] on input "Scan part# 52000174" at bounding box center [397, 104] width 154 height 16
click at [643, 182] on icon at bounding box center [645, 184] width 10 height 10
click at [640, 180] on input "Make field required" at bounding box center [640, 179] width 0 height 0
checkbox input "true"
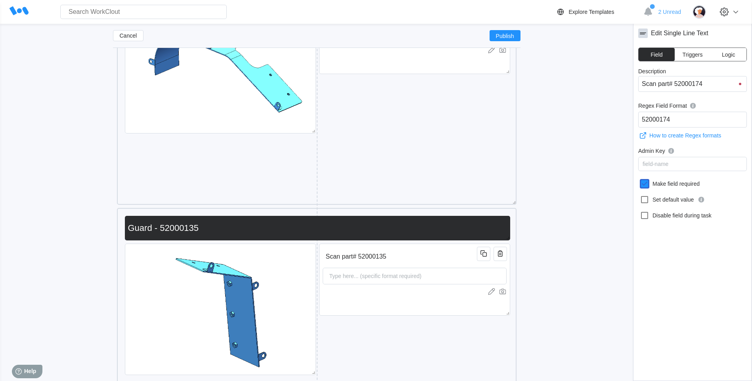
scroll to position [3811, 0]
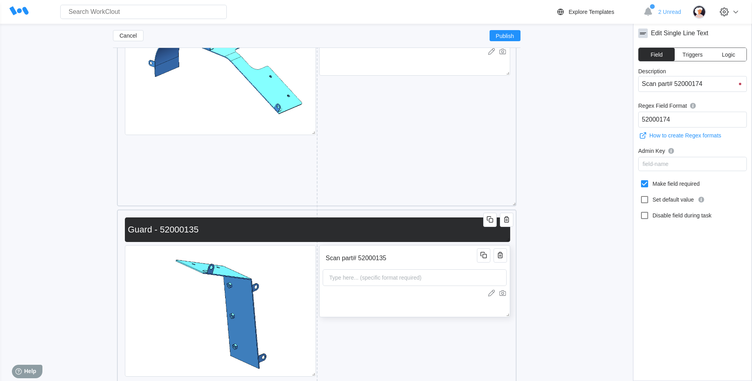
click at [441, 270] on div "Type here... (specific format required)" at bounding box center [415, 277] width 184 height 17
click at [643, 186] on icon at bounding box center [645, 184] width 10 height 10
click at [640, 180] on input "Make field required" at bounding box center [640, 179] width 0 height 0
checkbox input "true"
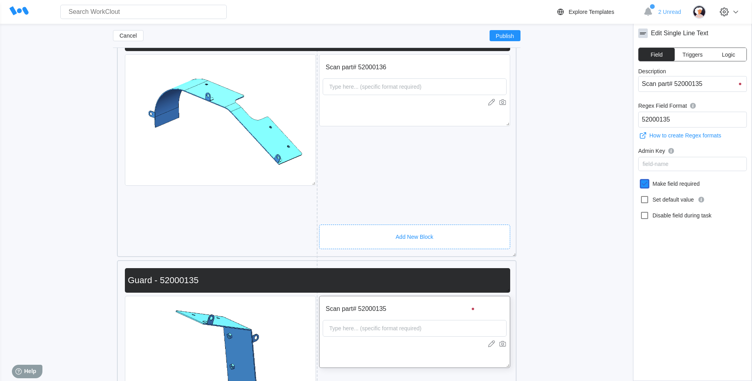
scroll to position [3652, 0]
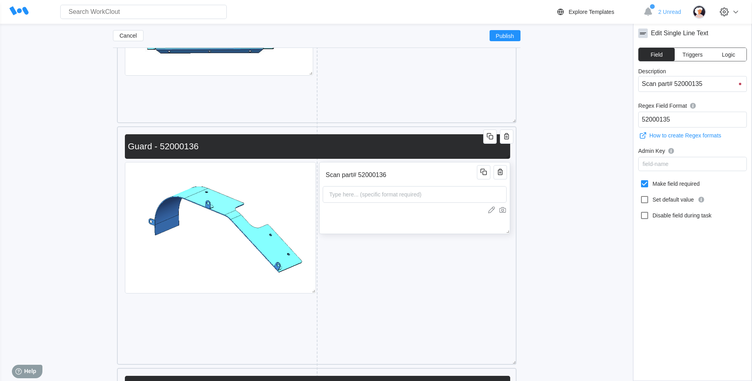
drag, startPoint x: 444, startPoint y: 176, endPoint x: 465, endPoint y: 178, distance: 21.2
click at [444, 176] on input "Scan part# 52000136" at bounding box center [401, 175] width 157 height 16
click at [647, 183] on icon at bounding box center [645, 184] width 10 height 10
click at [640, 180] on input "Make field required" at bounding box center [640, 179] width 0 height 0
checkbox input "true"
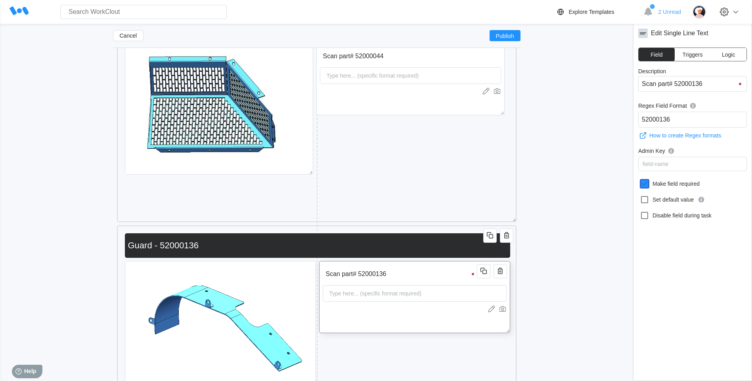
scroll to position [3533, 0]
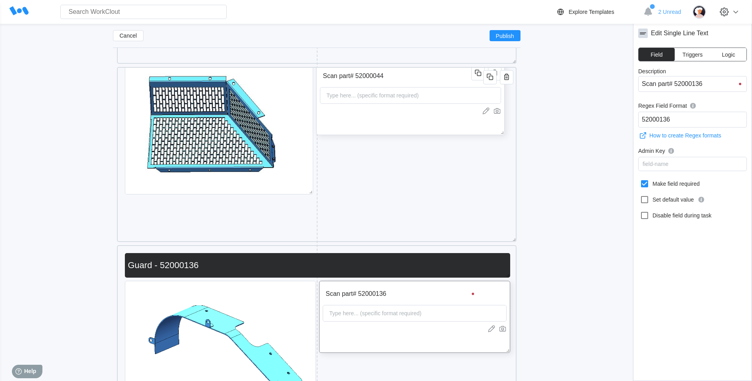
click at [448, 77] on input "Scan part# 52000044" at bounding box center [397, 76] width 154 height 16
click at [647, 184] on icon at bounding box center [645, 184] width 10 height 10
click at [640, 180] on input "Make field required" at bounding box center [640, 179] width 0 height 0
checkbox input "true"
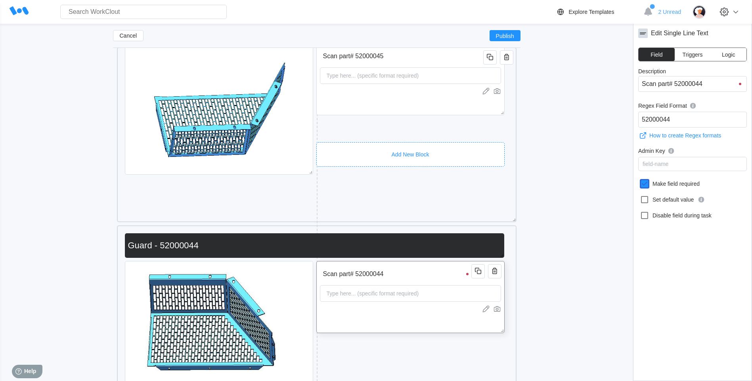
scroll to position [0, 0]
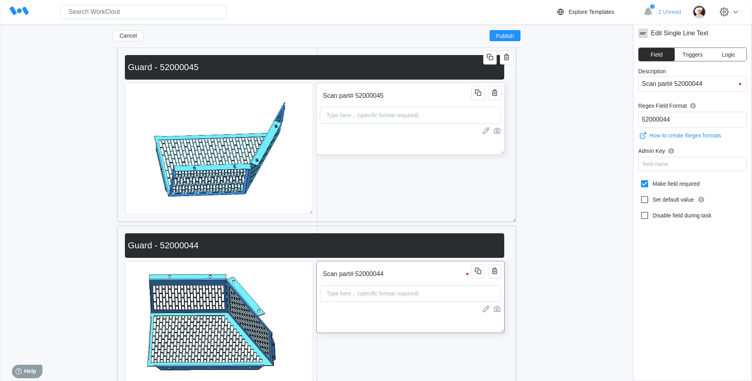
click at [432, 93] on input "Scan part# 52000045" at bounding box center [397, 96] width 154 height 16
click at [642, 187] on icon at bounding box center [644, 183] width 7 height 7
click at [640, 180] on input "Make field required" at bounding box center [640, 179] width 0 height 0
checkbox input "true"
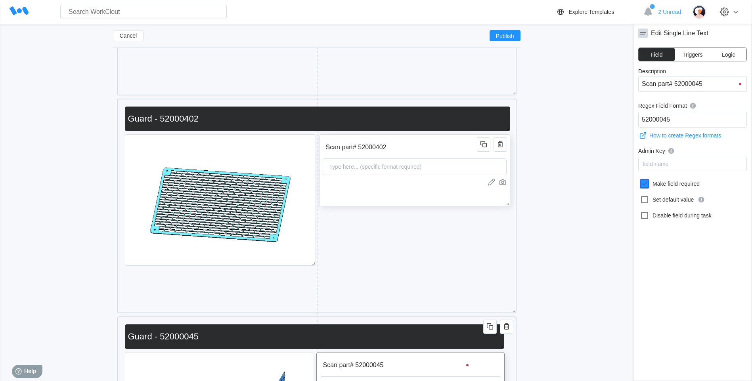
scroll to position [3098, 0]
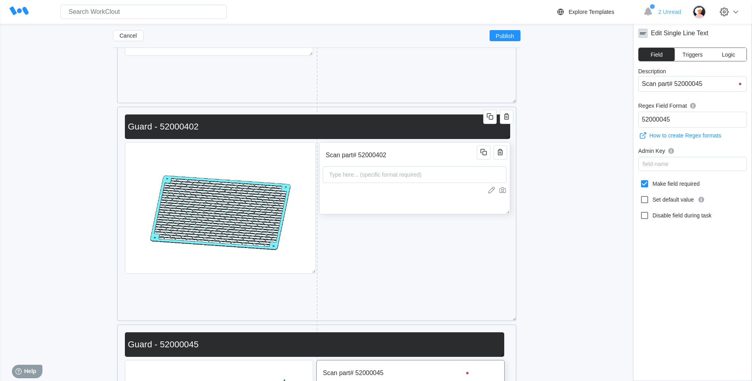
click at [464, 151] on input "Scan part# 52000402" at bounding box center [401, 155] width 157 height 16
click at [643, 183] on icon at bounding box center [645, 184] width 10 height 10
click at [640, 180] on input "Make field required" at bounding box center [640, 179] width 0 height 0
checkbox input "true"
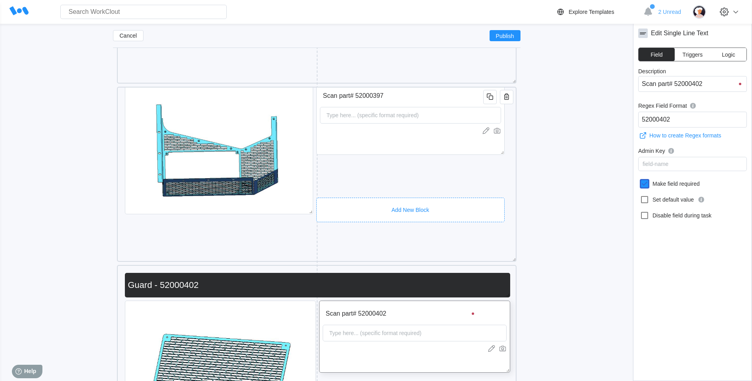
scroll to position [0, 0]
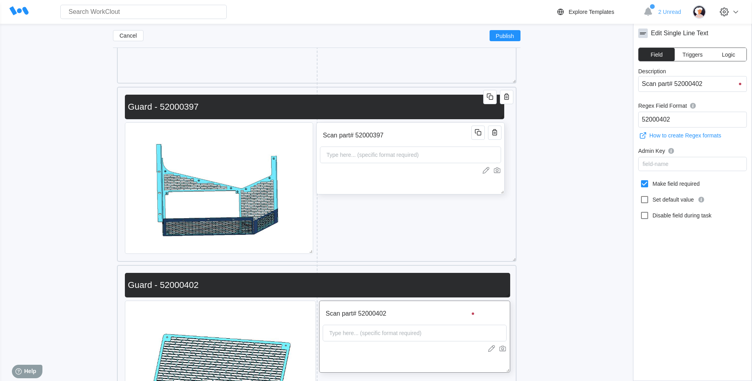
click at [424, 141] on input "Scan part# 52000397" at bounding box center [397, 136] width 154 height 16
click at [645, 185] on icon at bounding box center [645, 184] width 10 height 10
click at [640, 180] on input "Make field required" at bounding box center [640, 179] width 0 height 0
checkbox input "true"
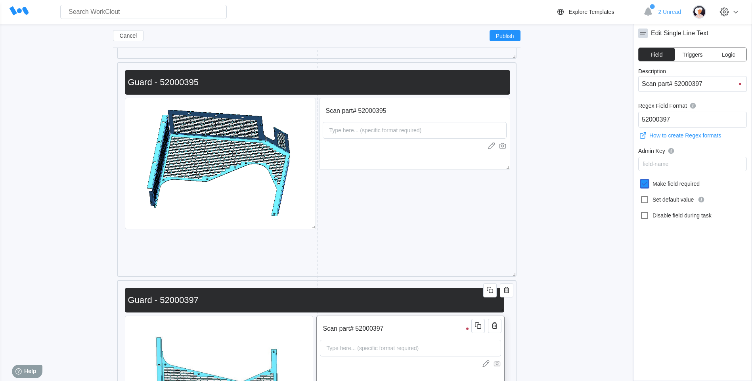
scroll to position [2701, 0]
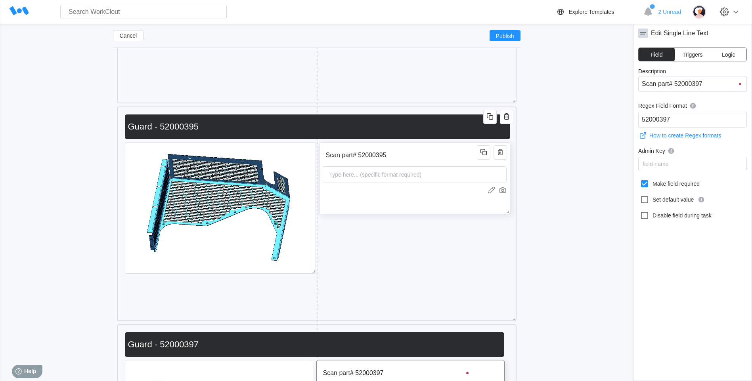
click at [427, 159] on input "Scan part# 52000395" at bounding box center [401, 155] width 157 height 16
click at [646, 185] on icon at bounding box center [645, 184] width 10 height 10
click at [640, 180] on input "Make field required" at bounding box center [640, 179] width 0 height 0
checkbox input "true"
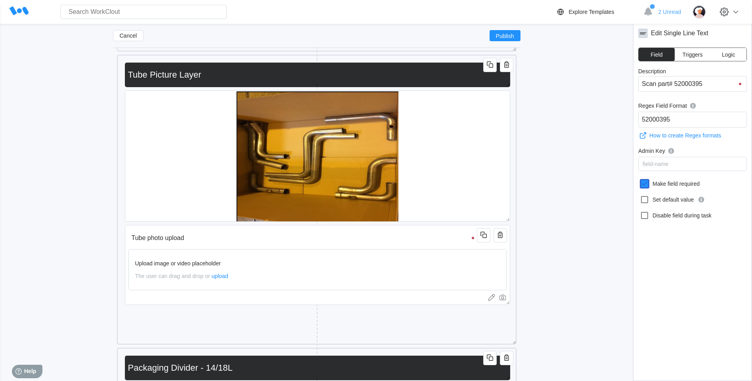
scroll to position [2226, 0]
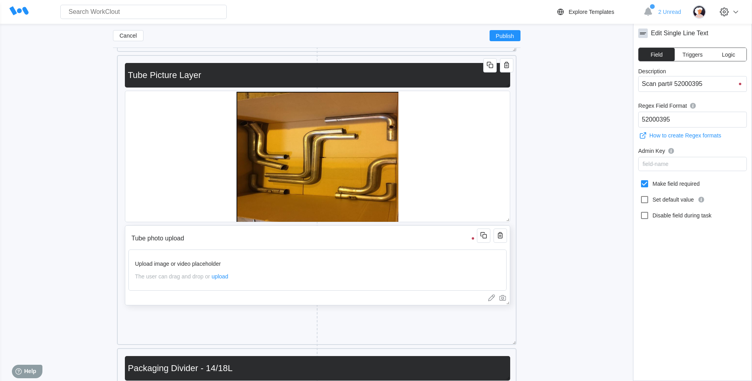
click at [310, 241] on input "Tube photo upload" at bounding box center [303, 239] width 351 height 16
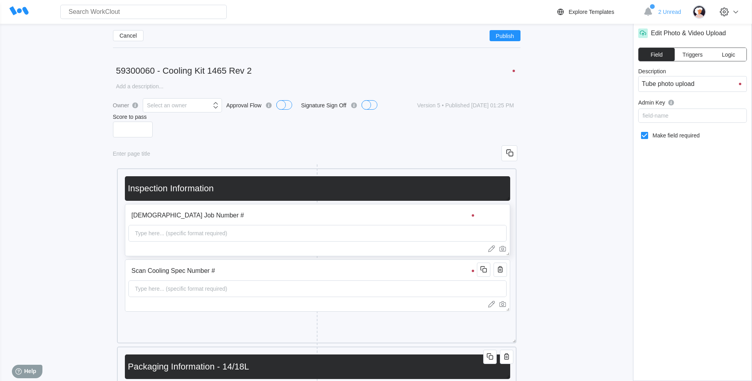
scroll to position [0, 0]
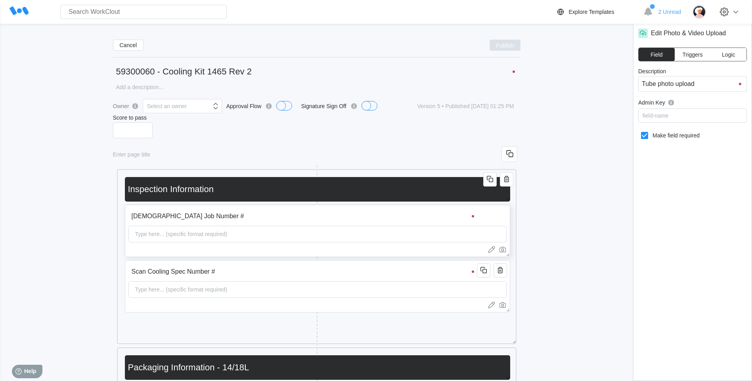
click at [513, 41] on button "Publish" at bounding box center [504, 45] width 31 height 11
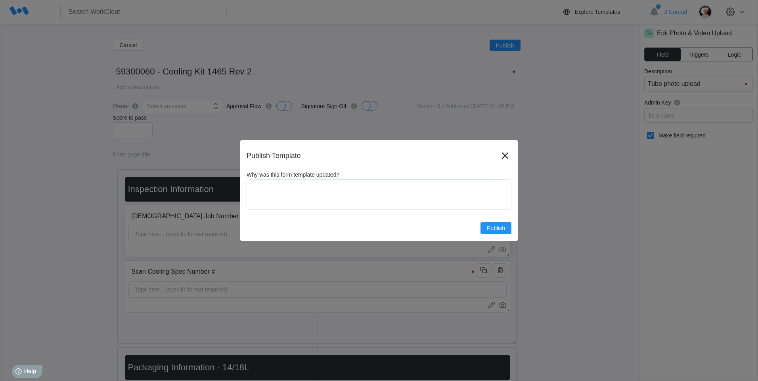
click at [497, 218] on div "Why was this form template updated? x Publish" at bounding box center [379, 203] width 265 height 63
click at [496, 229] on span "Publish" at bounding box center [496, 228] width 18 height 6
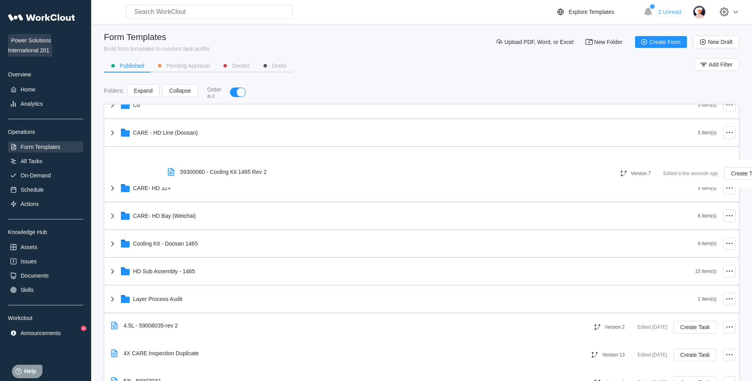
scroll to position [233, 0]
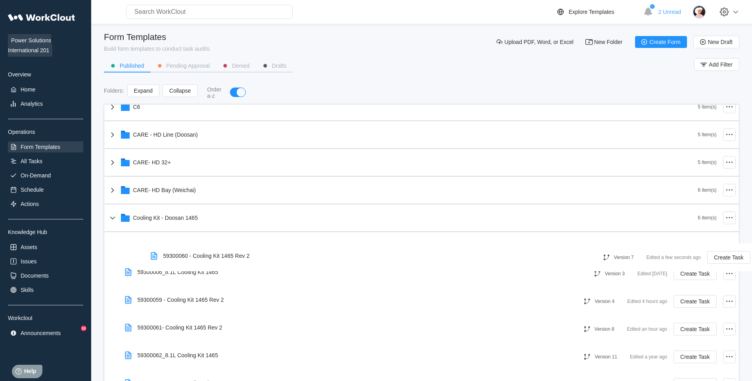
drag, startPoint x: 258, startPoint y: 304, endPoint x: 298, endPoint y: 258, distance: 59.8
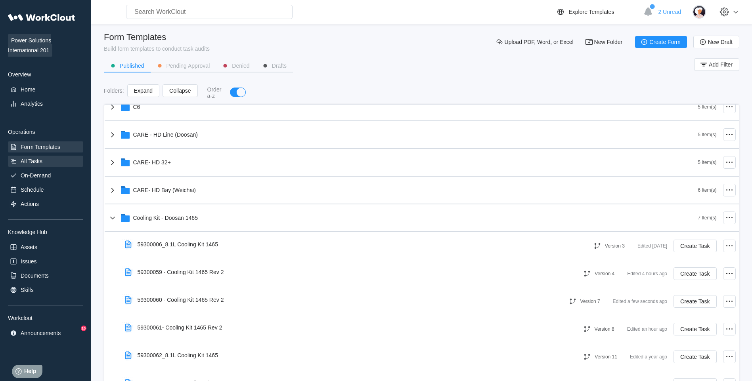
click at [31, 163] on div "All Tasks" at bounding box center [32, 161] width 22 height 6
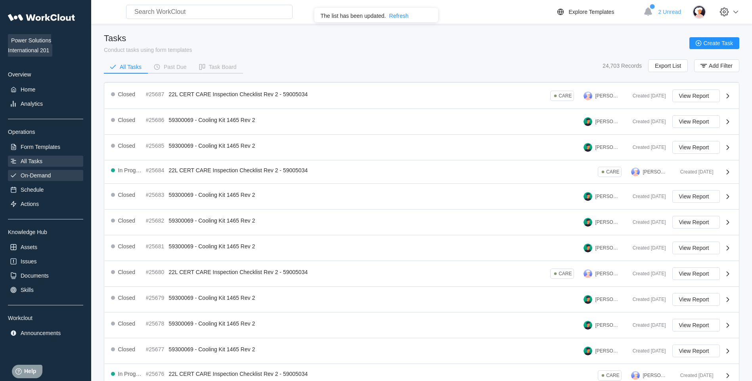
click at [36, 174] on div "On-Demand" at bounding box center [36, 175] width 30 height 6
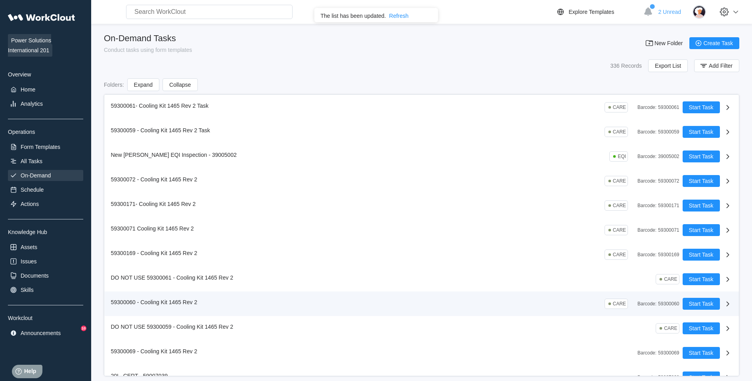
click at [726, 304] on icon at bounding box center [727, 304] width 3 height 5
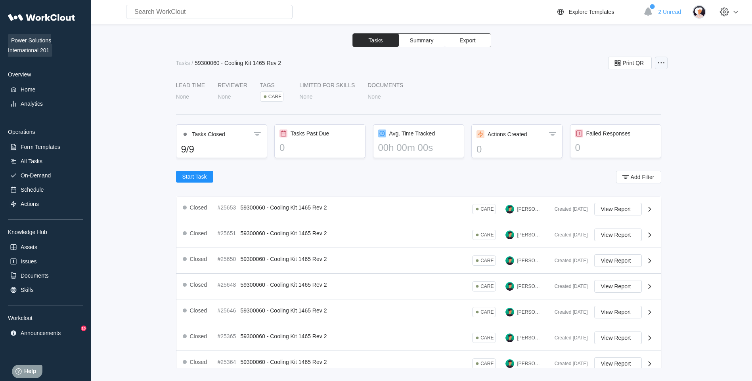
click at [661, 63] on icon at bounding box center [661, 63] width 10 height 10
click at [615, 84] on div "Edit Task" at bounding box center [615, 82] width 23 height 6
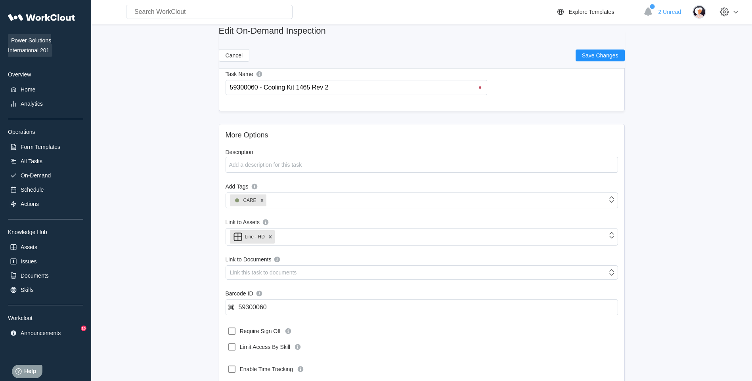
scroll to position [79, 0]
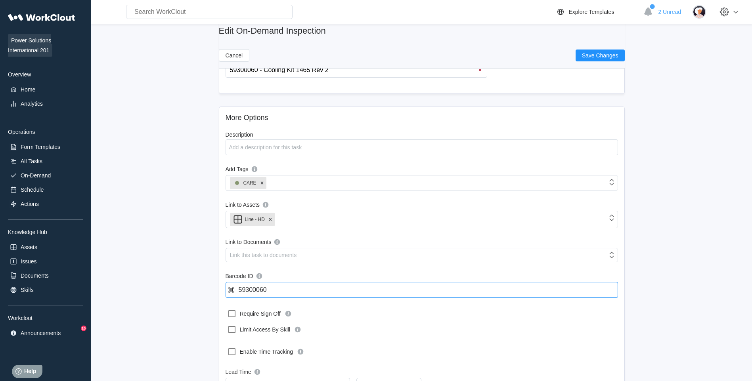
drag, startPoint x: 283, startPoint y: 289, endPoint x: 191, endPoint y: 287, distance: 92.0
click at [204, 289] on main "Edit On-Demand Inspection Cancel Save Changes Add a Form V-Series Cooling Kit 1…" at bounding box center [421, 184] width 635 height 478
click at [308, 285] on input "59300060" at bounding box center [421, 290] width 392 height 16
drag, startPoint x: 308, startPoint y: 290, endPoint x: 260, endPoint y: 291, distance: 48.0
click at [260, 291] on input "59300060" at bounding box center [421, 290] width 392 height 16
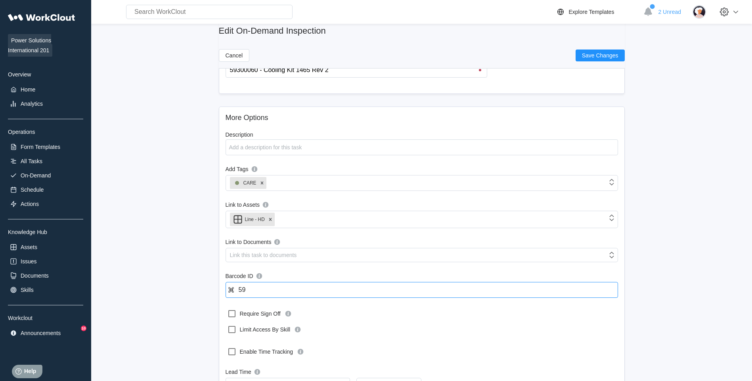
type input "5"
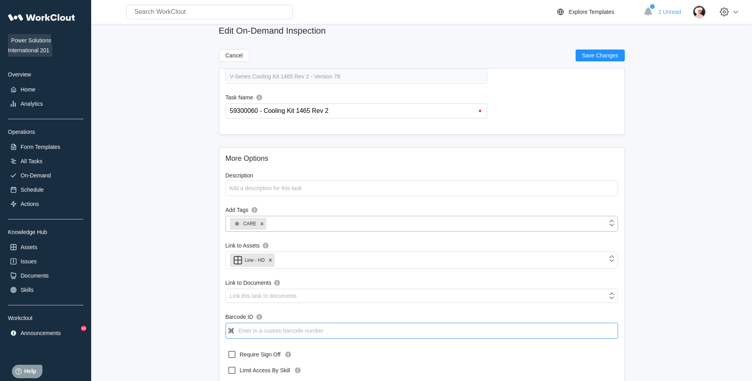
scroll to position [0, 0]
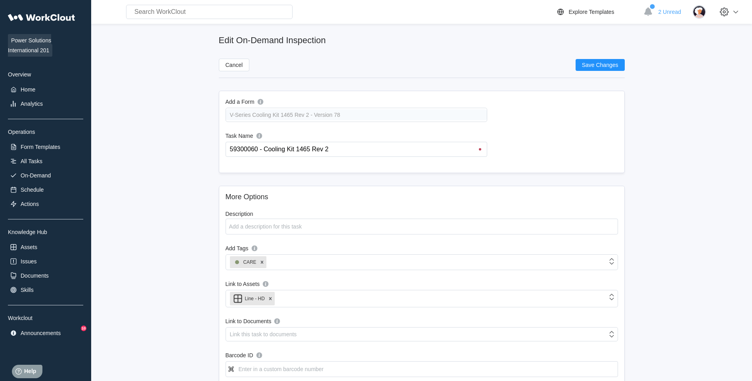
click at [229, 148] on input "59300060 - Cooling Kit 1465 Rev 2" at bounding box center [358, 149] width 258 height 14
type input "DO NOT USE 59300060 - Cooling Kit 1465 Rev 2"
click at [620, 64] on button "Save Changes" at bounding box center [599, 65] width 49 height 12
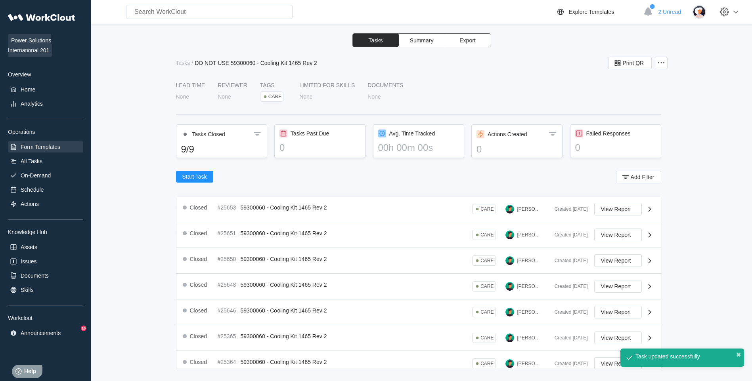
click at [40, 149] on div "Form Templates" at bounding box center [41, 147] width 40 height 6
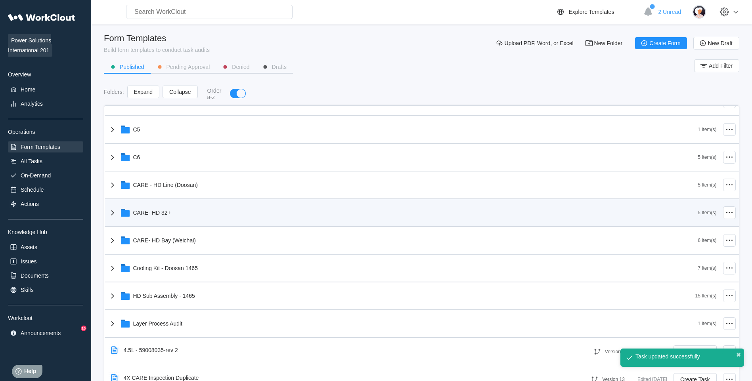
scroll to position [198, 0]
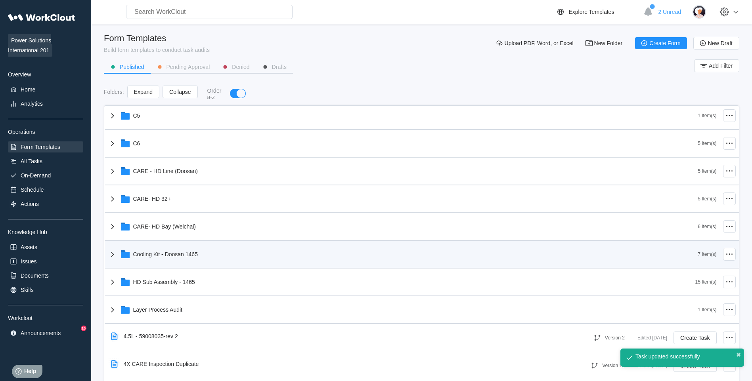
click at [223, 252] on div "Cooling Kit - Doosan 1465" at bounding box center [403, 254] width 590 height 21
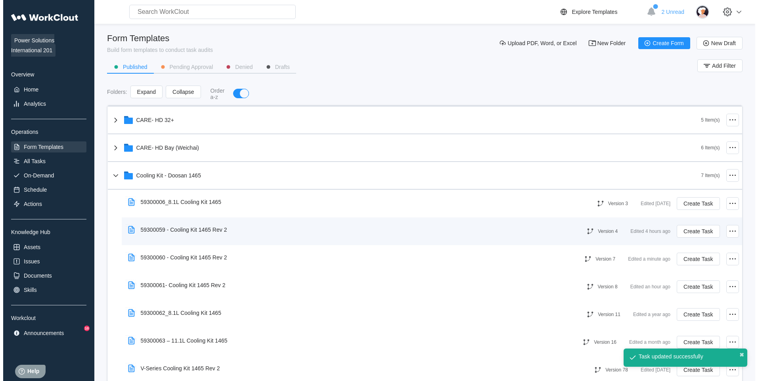
scroll to position [277, 0]
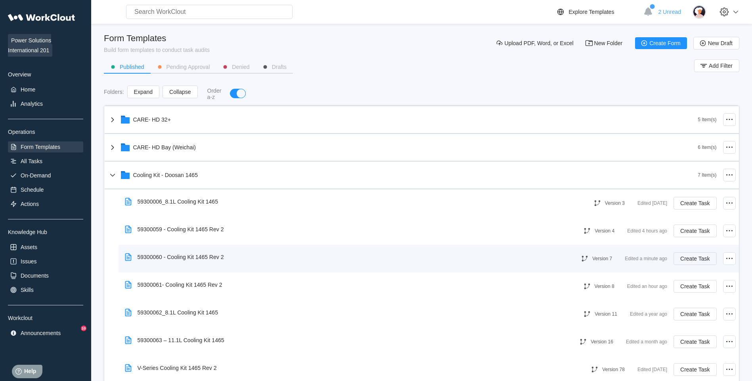
click at [691, 254] on button "Create Task" at bounding box center [694, 258] width 43 height 13
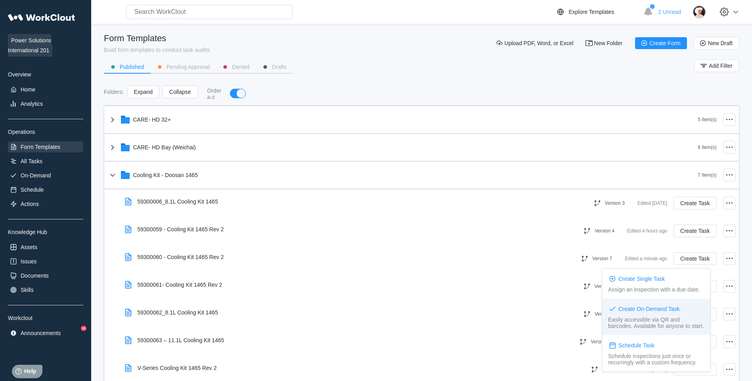
click at [654, 313] on div "Create On-Demand Task Easily accessible via QR and barcodes. Available for anyo…" at bounding box center [656, 317] width 108 height 36
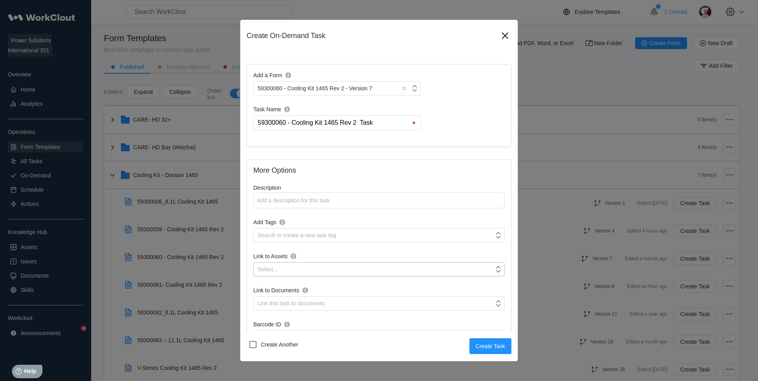
click at [320, 264] on div "Select..." at bounding box center [374, 269] width 240 height 11
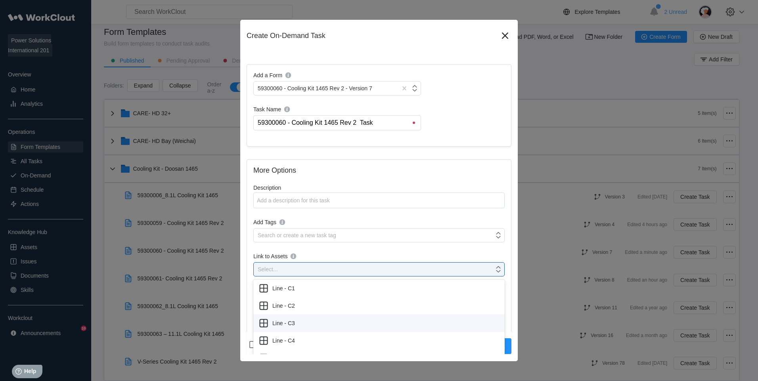
scroll to position [6, 0]
click at [355, 232] on div "Search or create a new task tag" at bounding box center [374, 235] width 240 height 11
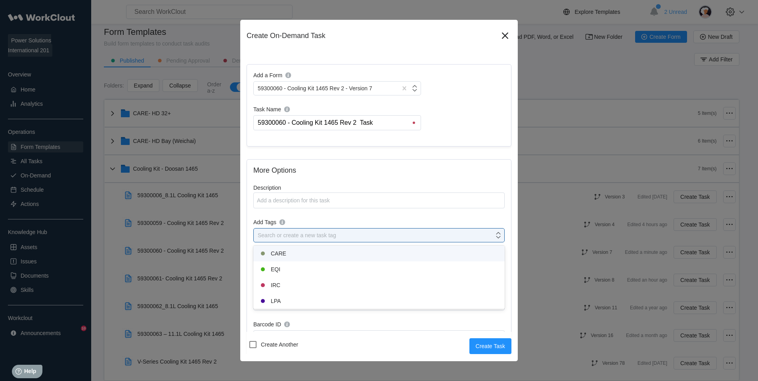
click at [310, 246] on div "CARE" at bounding box center [378, 254] width 251 height 16
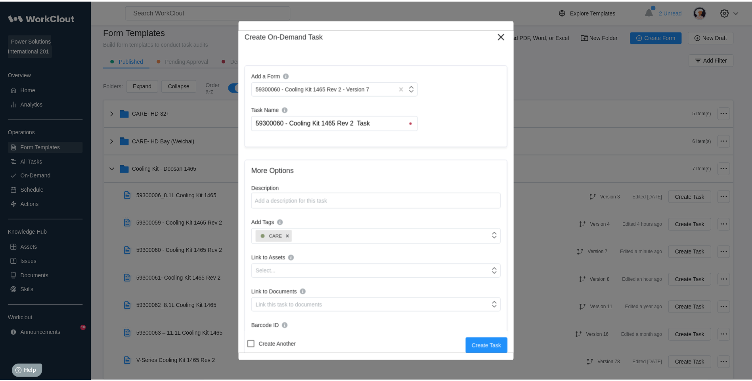
scroll to position [79, 0]
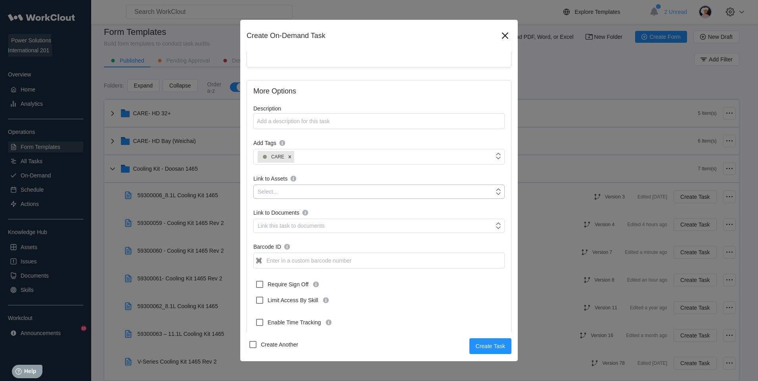
click at [347, 189] on div "Select..." at bounding box center [374, 191] width 240 height 11
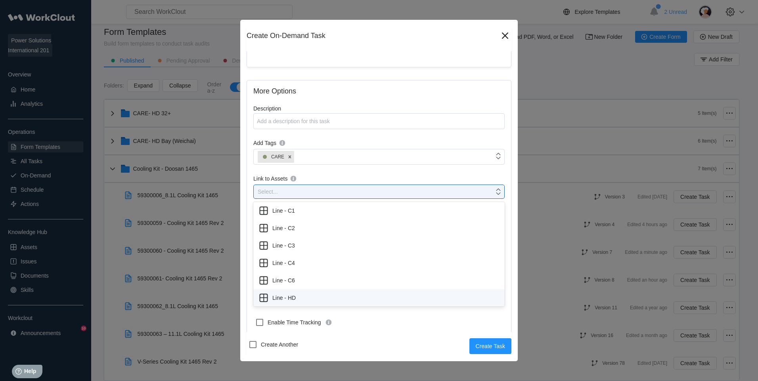
click at [301, 300] on div "Line - HD" at bounding box center [379, 297] width 242 height 11
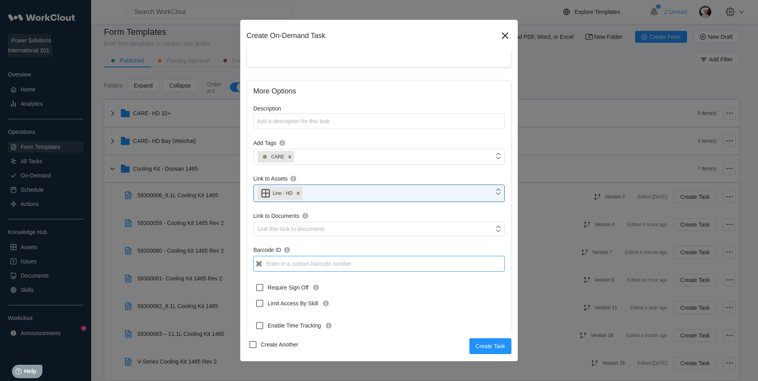
click at [284, 260] on input "Barcode ID" at bounding box center [378, 264] width 251 height 16
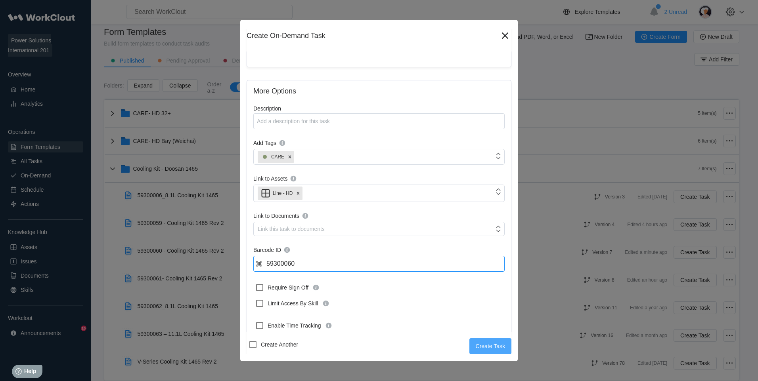
type input "59300060"
click at [478, 347] on span "Create Task" at bounding box center [490, 347] width 29 height 6
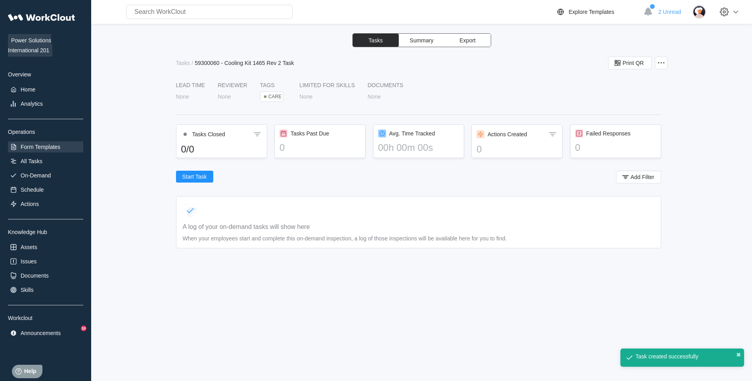
click at [63, 143] on div "Form Templates" at bounding box center [45, 146] width 75 height 11
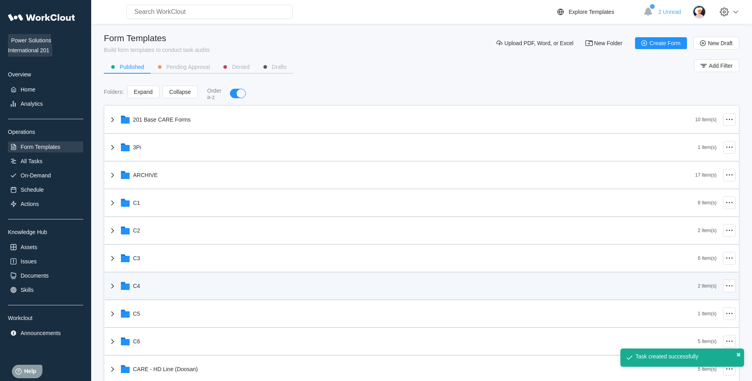
scroll to position [79, 0]
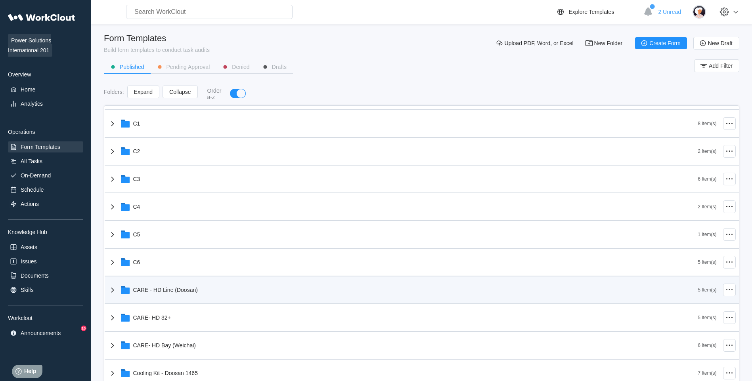
click at [212, 292] on div "CARE - HD Line (Doosan)" at bounding box center [403, 290] width 590 height 21
click at [211, 291] on div "CARE - HD Line (Doosan)" at bounding box center [403, 290] width 590 height 21
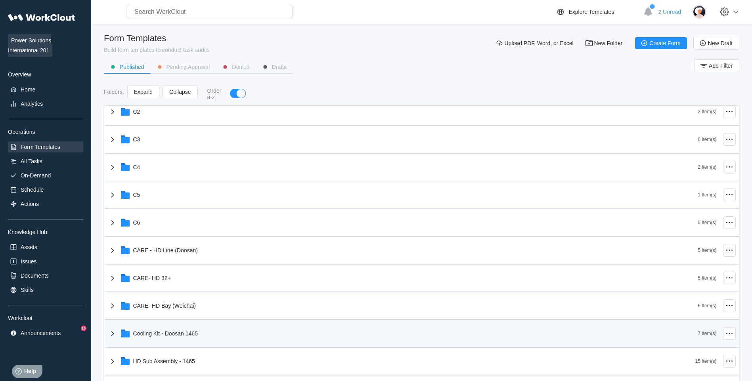
click at [226, 326] on div "Cooling Kit - Doosan 1465" at bounding box center [403, 333] width 590 height 21
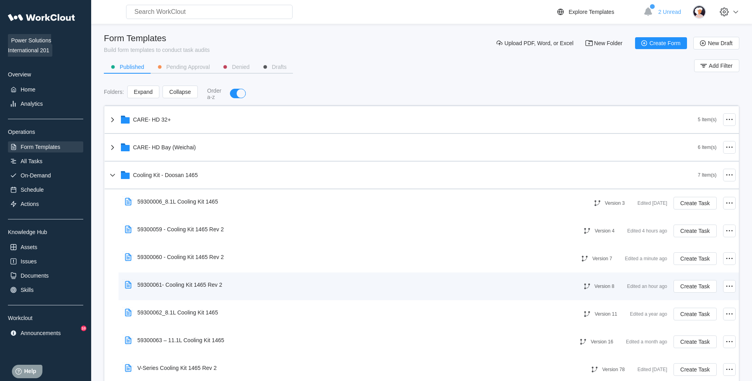
scroll to position [357, 0]
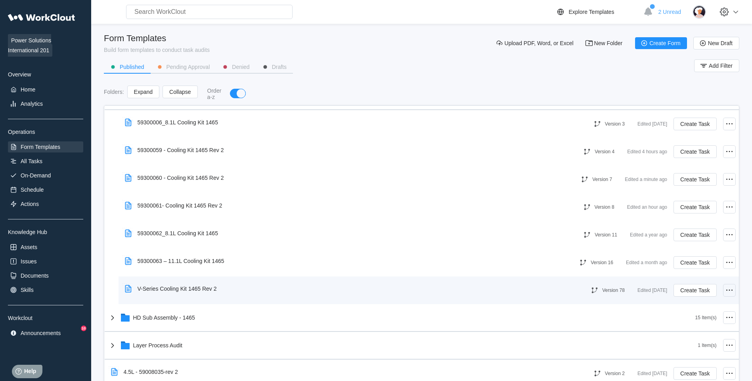
click at [724, 289] on icon at bounding box center [729, 291] width 10 height 10
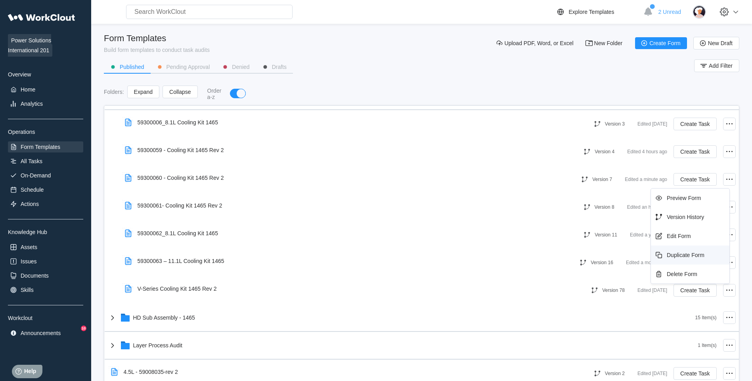
click at [684, 256] on div "Duplicate Form" at bounding box center [686, 255] width 38 height 6
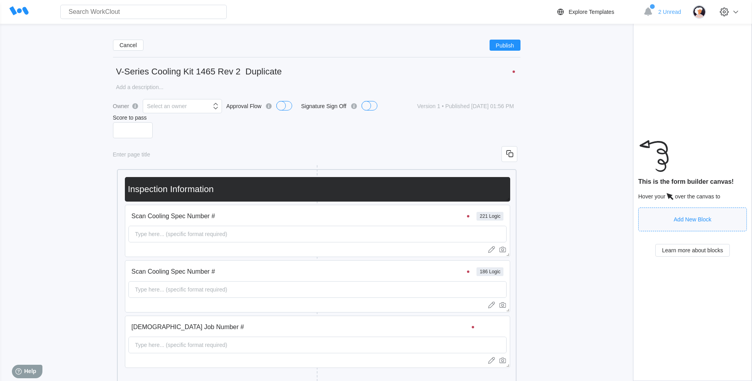
drag, startPoint x: 153, startPoint y: 73, endPoint x: 87, endPoint y: 67, distance: 65.7
drag, startPoint x: 307, startPoint y: 70, endPoint x: 254, endPoint y: 69, distance: 52.7
click at [254, 69] on input "59300069 - Cooling Kit 1465 Rev 2 Duplicate" at bounding box center [316, 72] width 407 height 16
type input "59300069 - Cooling Kit 1465 Rev 2"
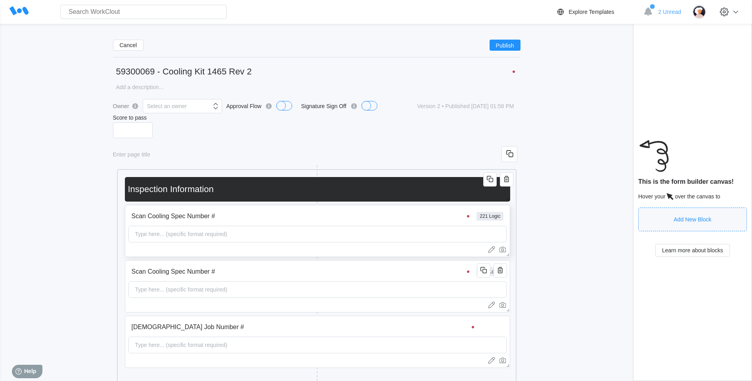
click at [500, 217] on div "221 Logic" at bounding box center [489, 216] width 27 height 9
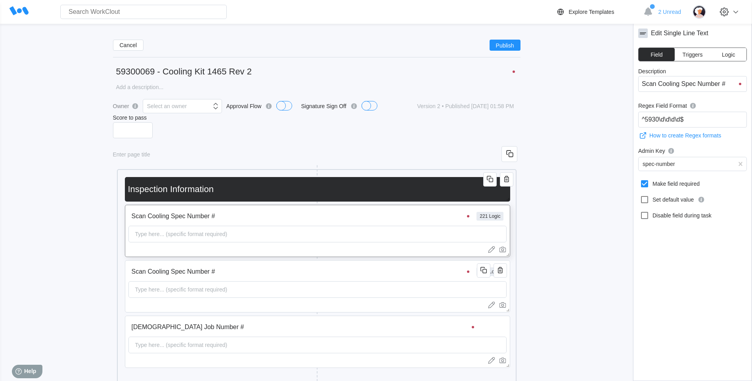
click at [455, 216] on input "Scan Cooling Spec Number #" at bounding box center [301, 216] width 347 height 16
click at [501, 217] on div "221 Logic" at bounding box center [489, 216] width 27 height 9
click at [501, 274] on icon "button" at bounding box center [500, 271] width 10 height 10
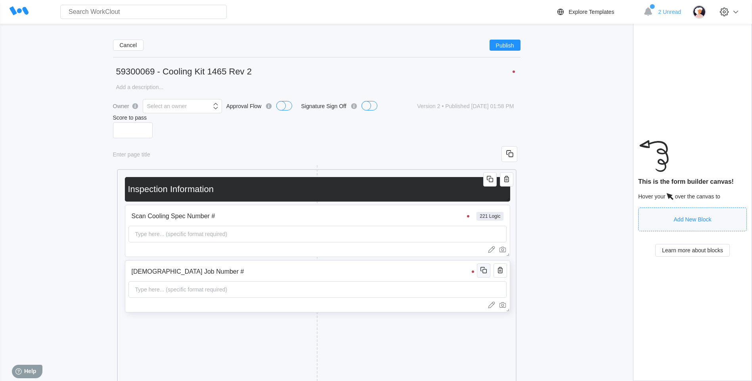
click at [487, 268] on icon "button" at bounding box center [484, 271] width 10 height 10
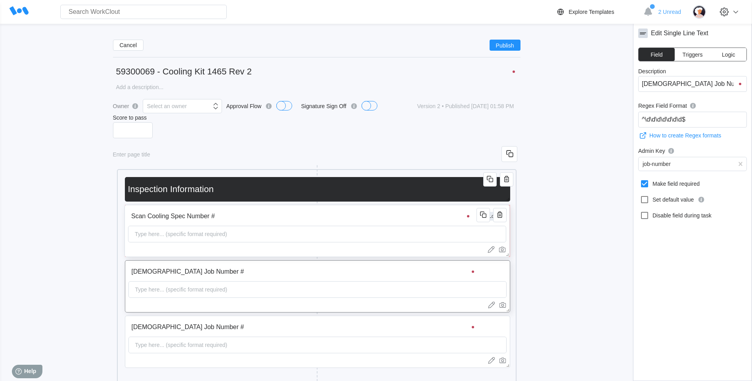
click at [391, 217] on input "Scan Cooling Spec Number #" at bounding box center [301, 216] width 347 height 16
click at [718, 86] on input "Scan Cooling Spec Number #" at bounding box center [692, 84] width 109 height 16
click at [718, 87] on input "Scan Cooling Spec Number #" at bounding box center [692, 84] width 109 height 16
click at [369, 324] on input "Scan Job Number #" at bounding box center [303, 327] width 351 height 16
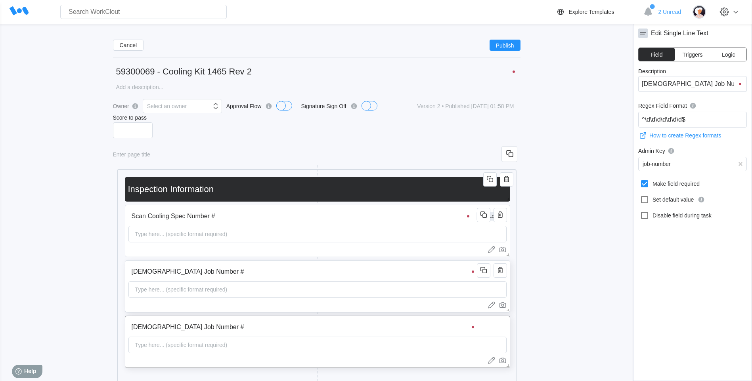
drag, startPoint x: 718, startPoint y: 80, endPoint x: 546, endPoint y: 78, distance: 172.4
type input "Scan Cooling Spec Number #"
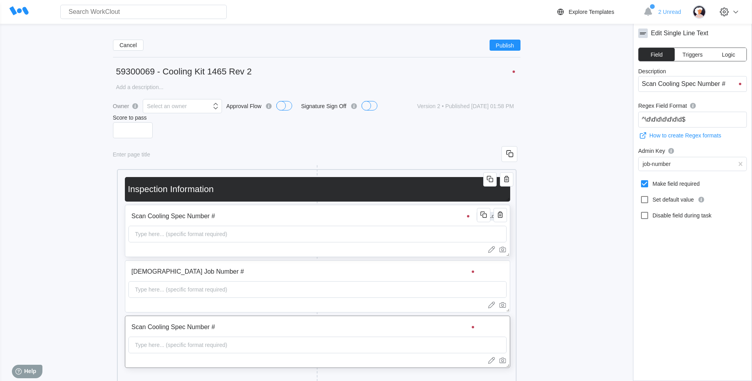
click at [445, 211] on input "Scan Cooling Spec Number #" at bounding box center [301, 216] width 347 height 16
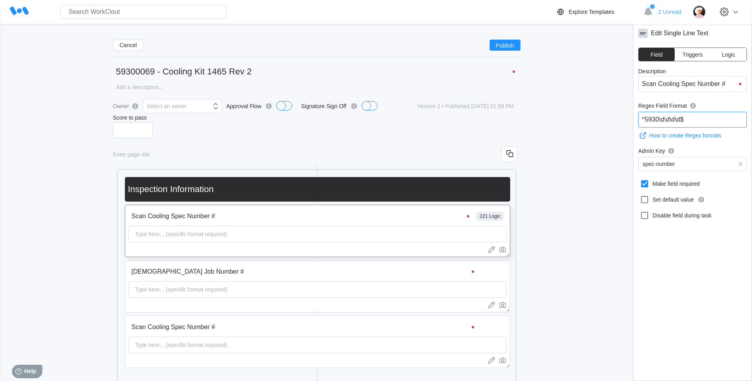
drag, startPoint x: 626, startPoint y: 119, endPoint x: 619, endPoint y: 119, distance: 6.7
click at [426, 330] on input "Scan Cooling Spec Number #" at bounding box center [303, 327] width 351 height 16
drag, startPoint x: 695, startPoint y: 123, endPoint x: 549, endPoint y: 133, distance: 146.6
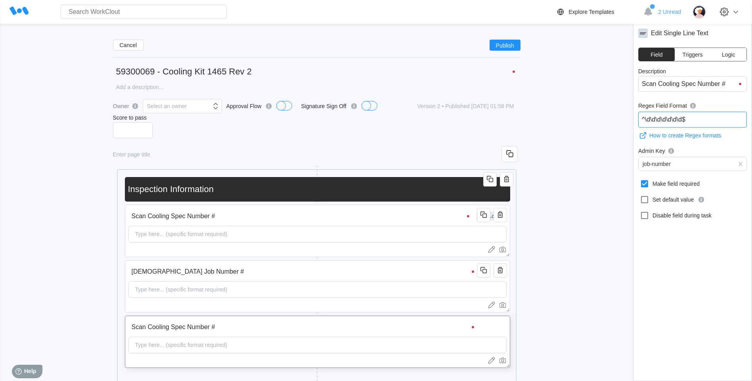
paste input "5930"
type input "^5930\d\d\d\d$"
click at [503, 213] on icon "button" at bounding box center [500, 215] width 10 height 10
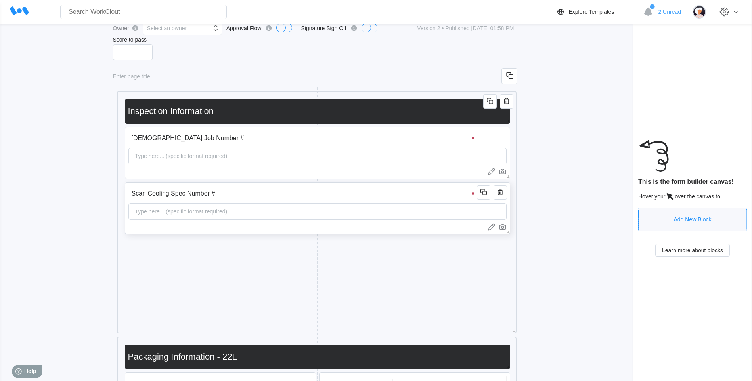
scroll to position [159, 0]
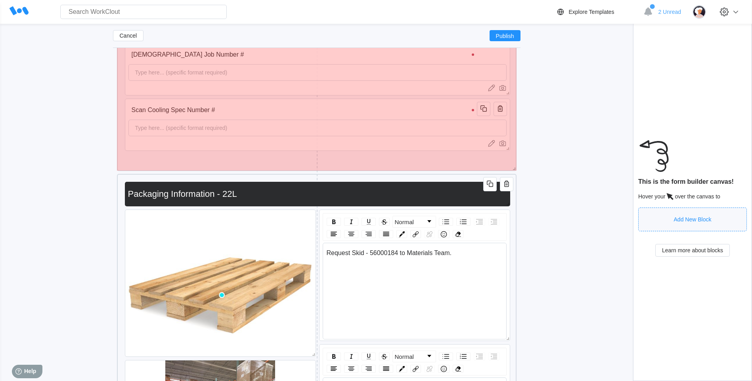
drag, startPoint x: 513, startPoint y: 247, endPoint x: 514, endPoint y: 168, distance: 78.9
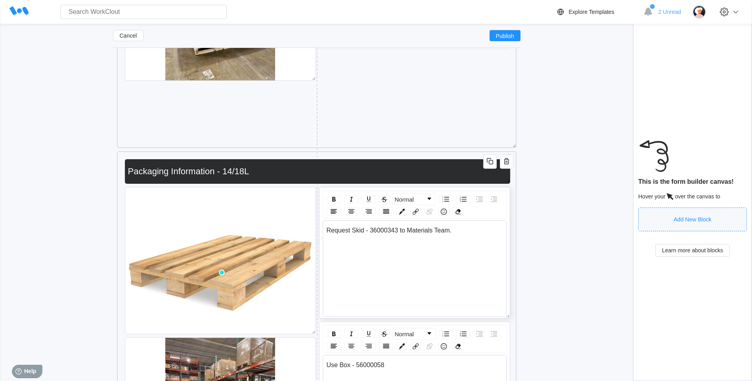
scroll to position [647, 0]
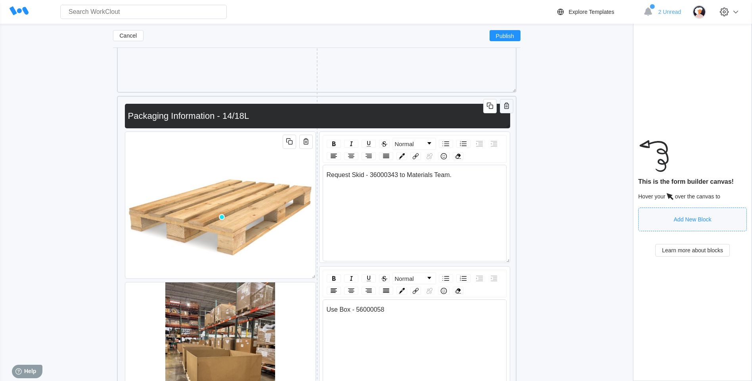
click at [507, 104] on icon "button" at bounding box center [506, 106] width 5 height 6
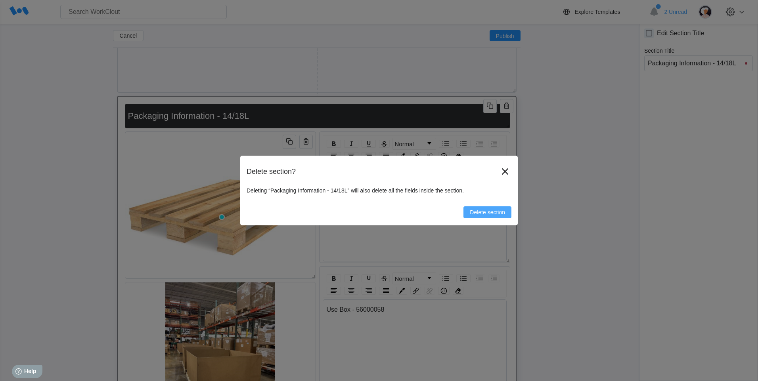
click at [495, 211] on span "Delete section" at bounding box center [487, 213] width 35 height 6
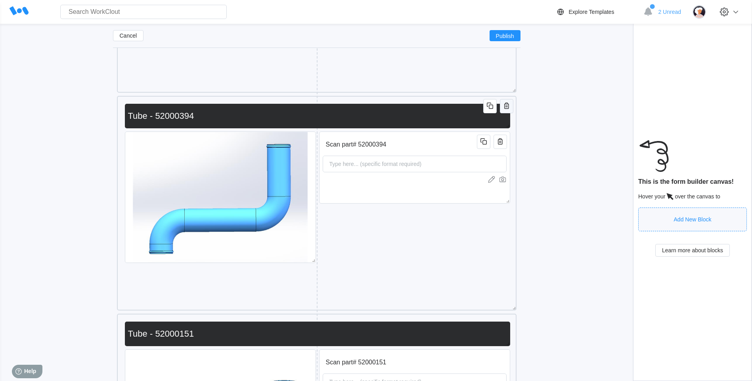
click at [505, 105] on icon "button" at bounding box center [507, 106] width 10 height 10
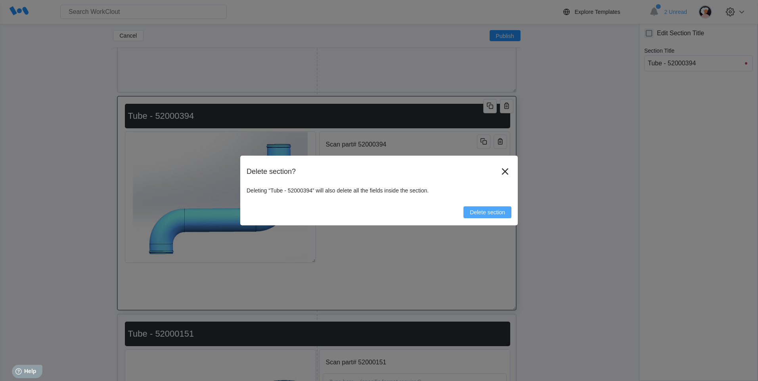
click at [491, 212] on span "Delete section" at bounding box center [487, 213] width 35 height 6
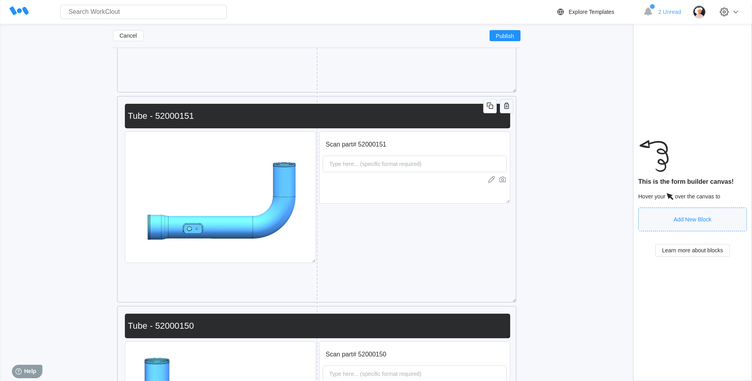
click at [505, 105] on icon "button" at bounding box center [507, 106] width 10 height 10
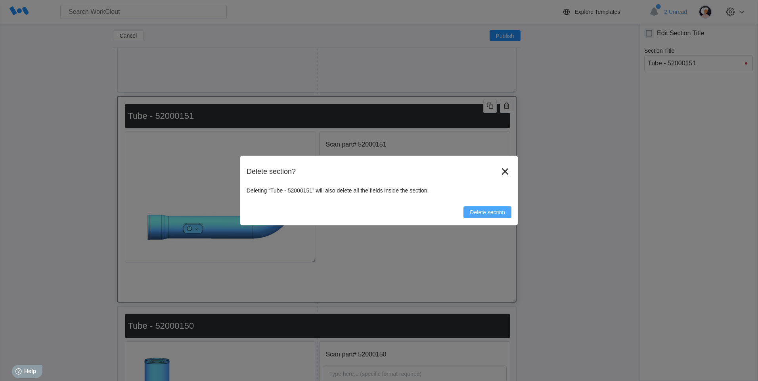
click at [496, 214] on span "Delete section" at bounding box center [487, 213] width 35 height 6
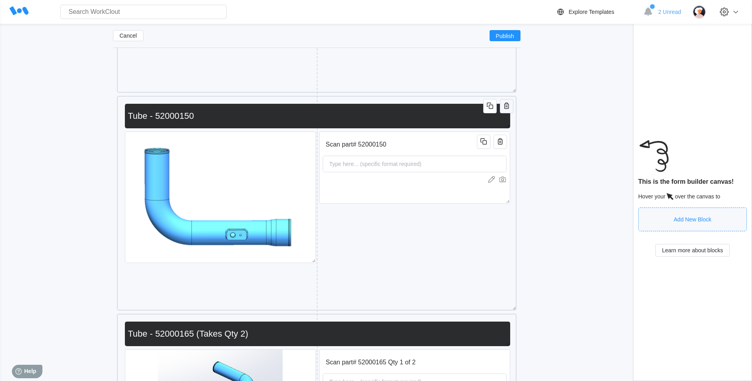
click at [505, 107] on icon "button" at bounding box center [507, 106] width 10 height 10
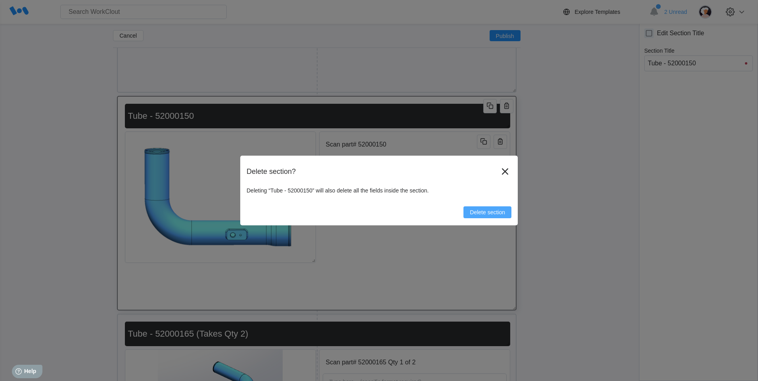
click at [497, 212] on span "Delete section" at bounding box center [487, 213] width 35 height 6
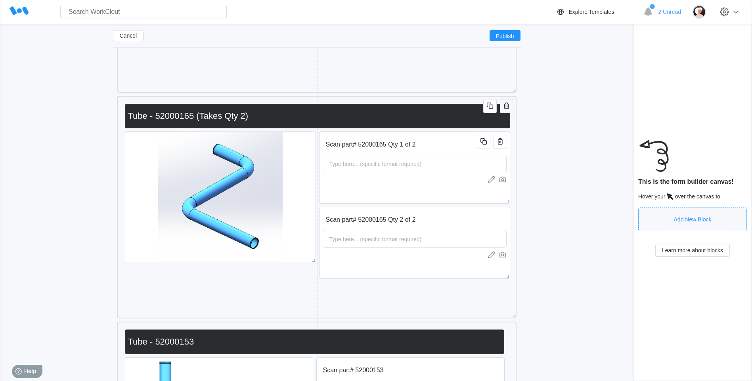
click at [504, 107] on icon "button" at bounding box center [506, 106] width 5 height 6
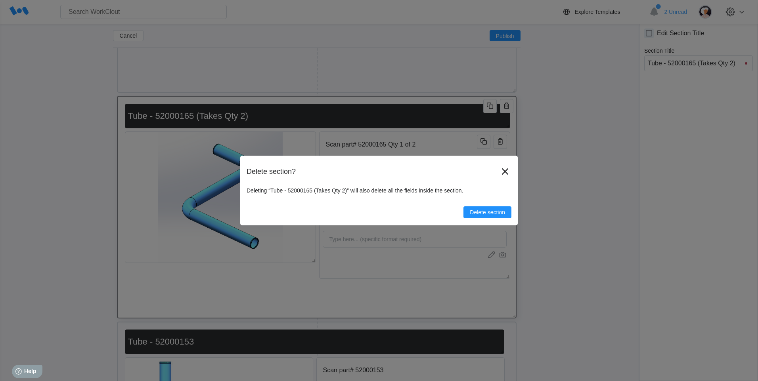
click at [503, 206] on div "Delete section" at bounding box center [379, 209] width 265 height 18
click at [503, 210] on span "Delete section" at bounding box center [487, 213] width 35 height 6
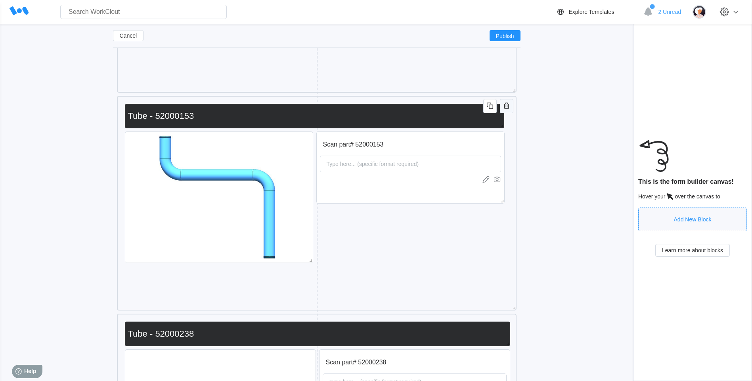
click at [505, 110] on icon "button" at bounding box center [507, 106] width 10 height 10
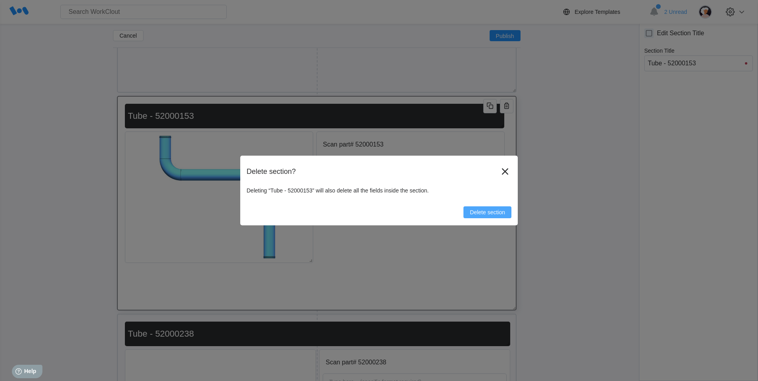
click at [498, 210] on span "Delete section" at bounding box center [487, 213] width 35 height 6
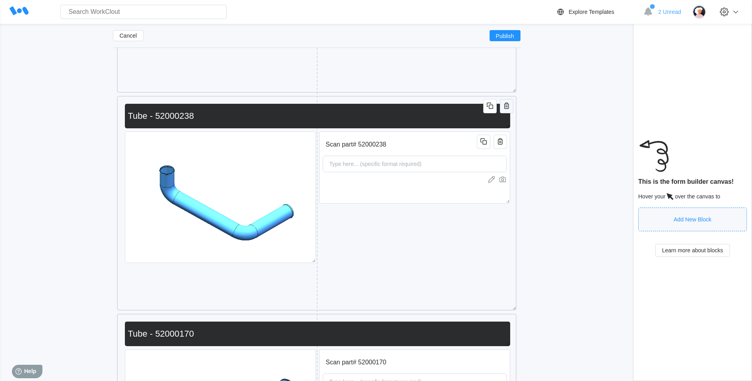
click at [502, 108] on button "button" at bounding box center [506, 106] width 13 height 14
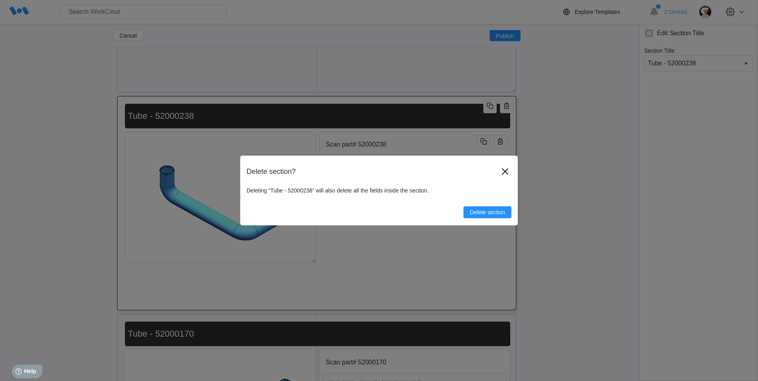
click at [476, 206] on div "Delete section" at bounding box center [379, 209] width 265 height 18
click at [478, 214] on span "Delete section" at bounding box center [487, 213] width 35 height 6
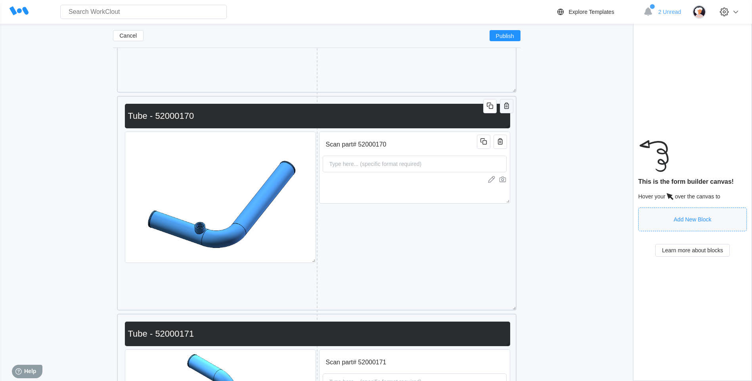
click at [503, 107] on icon "button" at bounding box center [507, 106] width 10 height 10
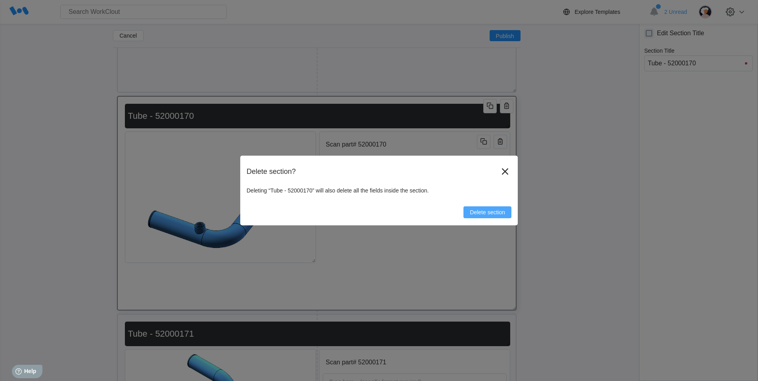
click at [487, 212] on span "Delete section" at bounding box center [487, 213] width 35 height 6
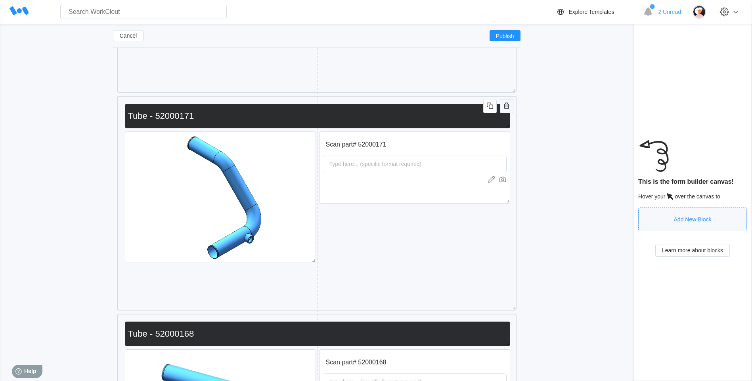
click at [505, 109] on icon "button" at bounding box center [506, 106] width 5 height 6
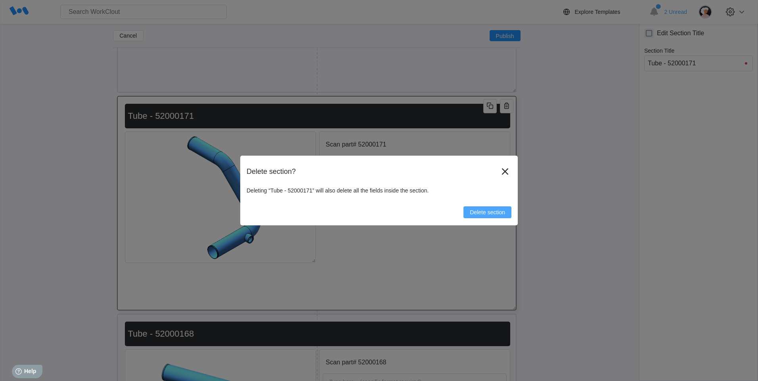
click at [503, 212] on span "Delete section" at bounding box center [487, 213] width 35 height 6
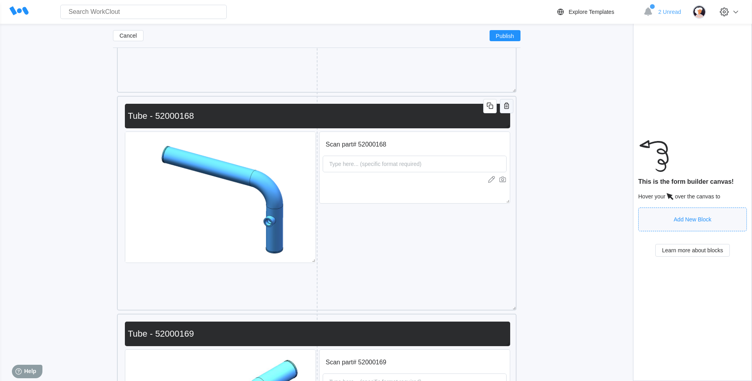
click at [506, 109] on icon "button" at bounding box center [506, 106] width 5 height 6
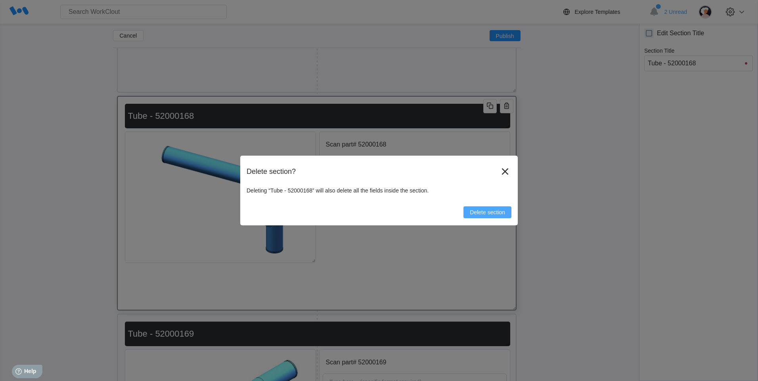
click at [490, 213] on span "Delete section" at bounding box center [487, 213] width 35 height 6
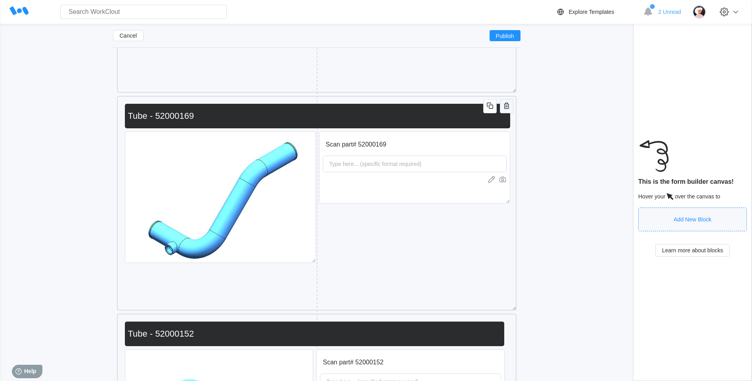
click at [503, 107] on icon "button" at bounding box center [507, 106] width 10 height 10
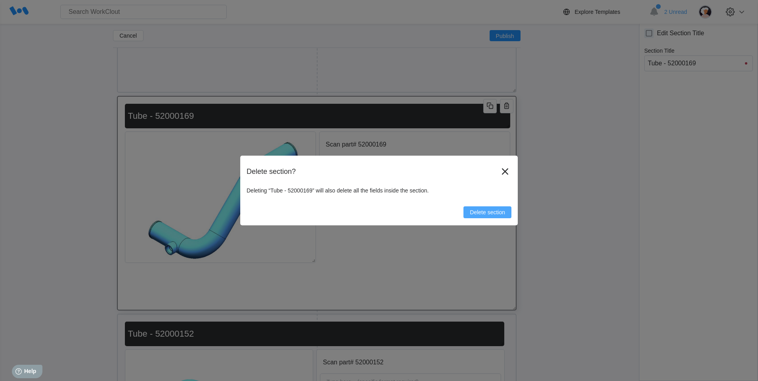
click at [498, 210] on span "Delete section" at bounding box center [487, 213] width 35 height 6
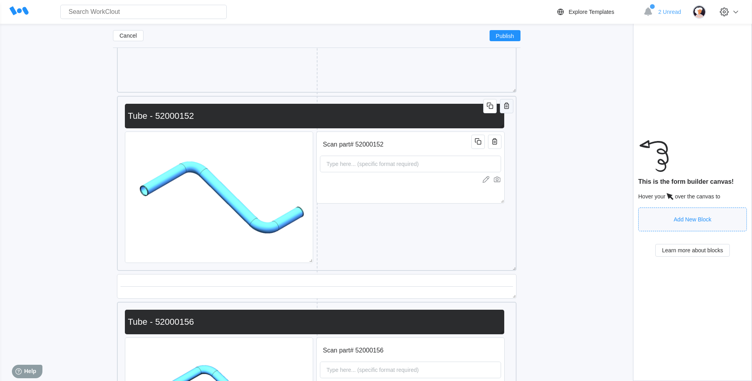
click at [505, 108] on icon "button" at bounding box center [507, 106] width 10 height 10
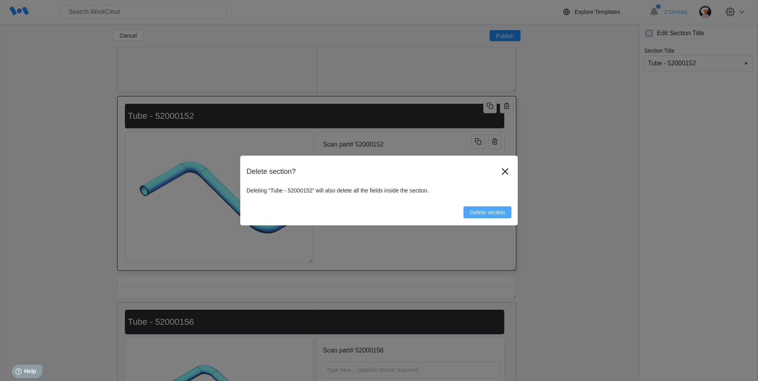
click at [488, 216] on button "Delete section" at bounding box center [487, 212] width 48 height 12
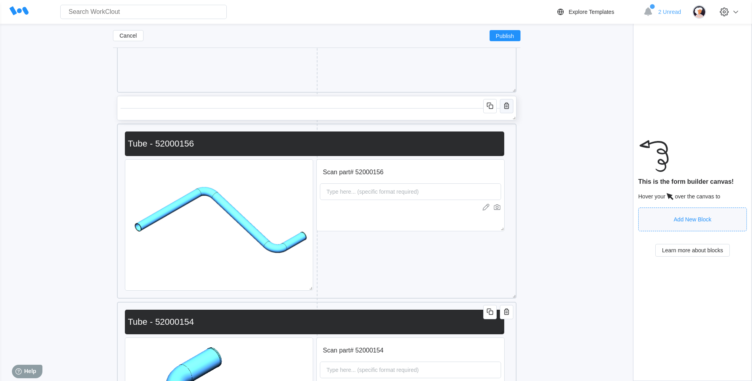
click at [508, 105] on icon "button" at bounding box center [506, 106] width 5 height 6
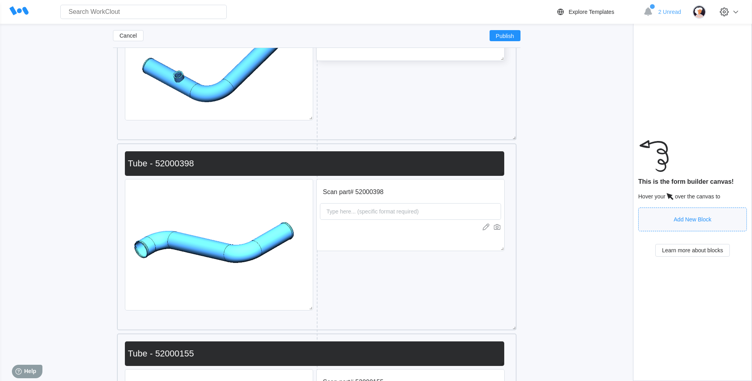
scroll to position [1876, 0]
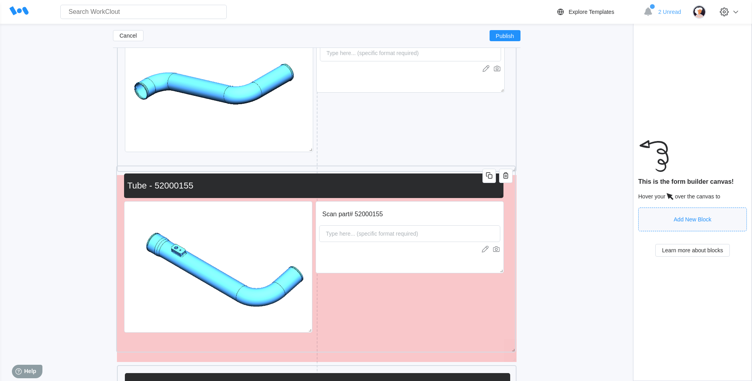
drag, startPoint x: 372, startPoint y: 191, endPoint x: 373, endPoint y: 183, distance: 7.5
click at [373, 183] on input "Tube - 52000155" at bounding box center [312, 186] width 376 height 16
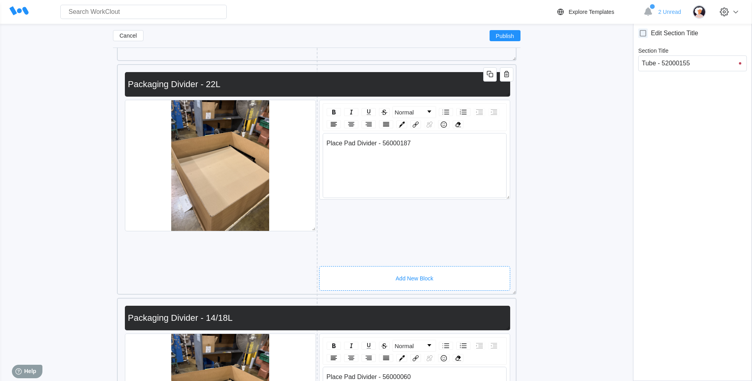
scroll to position [2589, 0]
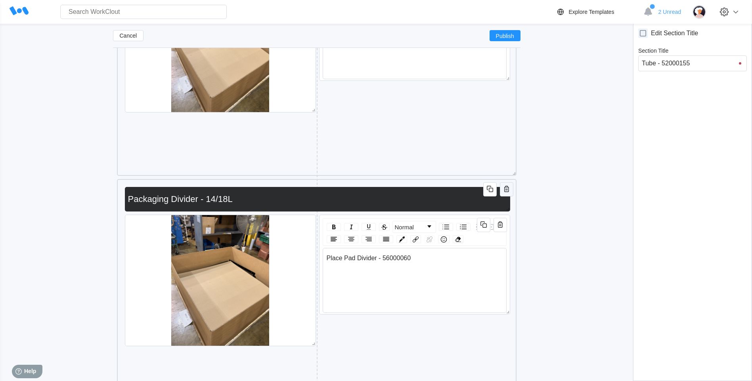
click at [510, 187] on icon "button" at bounding box center [507, 189] width 10 height 10
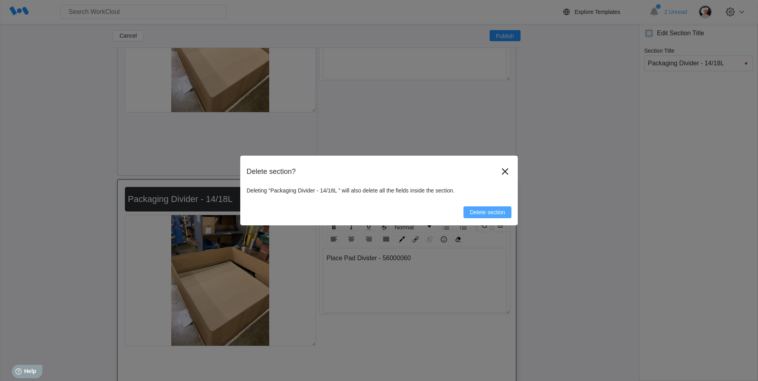
click at [489, 209] on button "Delete section" at bounding box center [487, 212] width 48 height 12
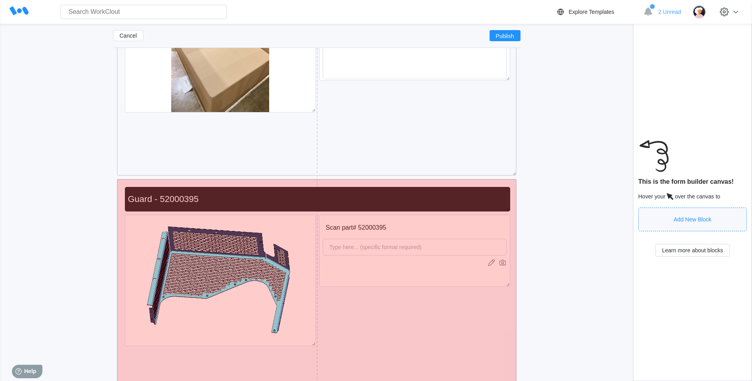
drag, startPoint x: 514, startPoint y: 190, endPoint x: 508, endPoint y: 192, distance: 6.2
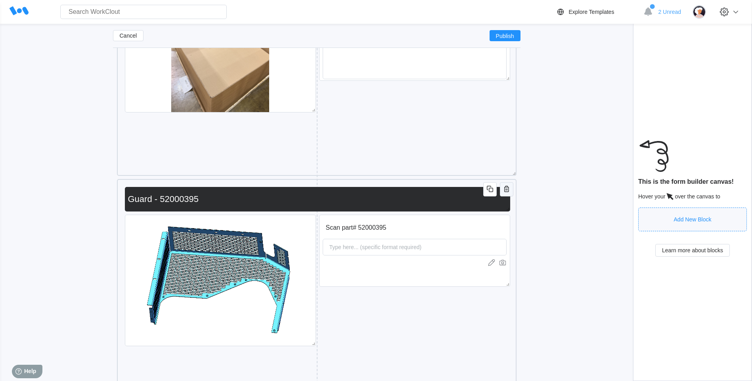
click at [507, 189] on icon "button" at bounding box center [507, 189] width 10 height 10
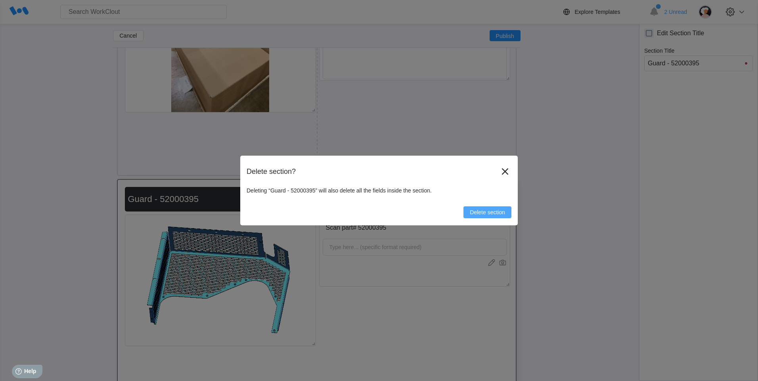
click at [495, 211] on span "Delete section" at bounding box center [487, 213] width 35 height 6
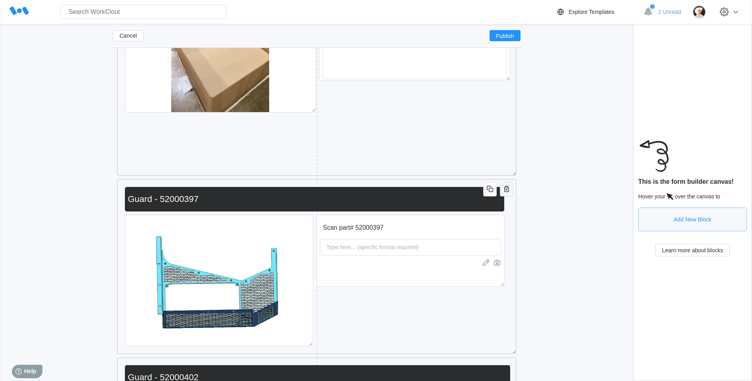
click at [505, 193] on icon "button" at bounding box center [507, 189] width 10 height 10
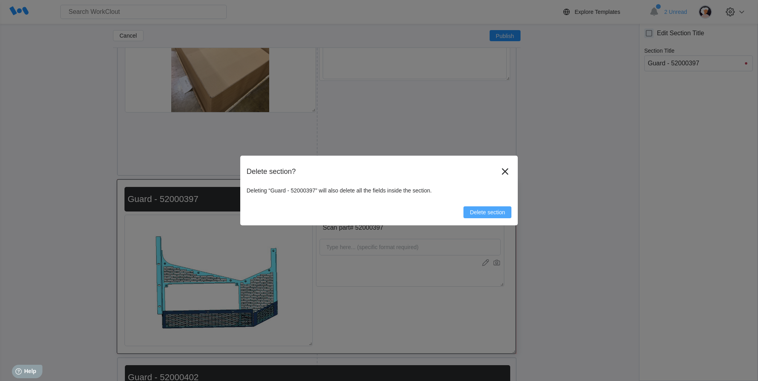
click at [486, 213] on span "Delete section" at bounding box center [487, 213] width 35 height 6
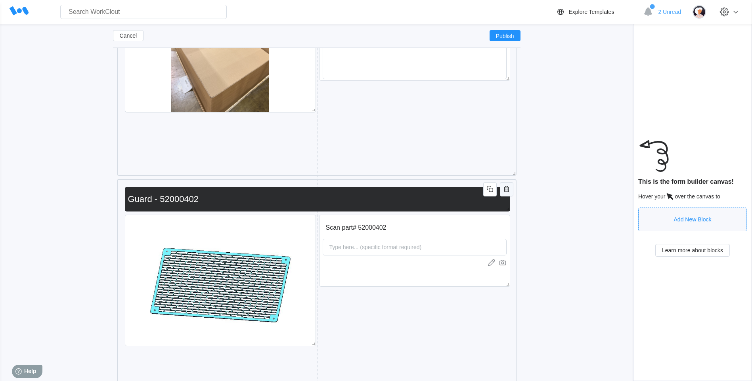
click at [505, 189] on icon "button" at bounding box center [507, 189] width 10 height 10
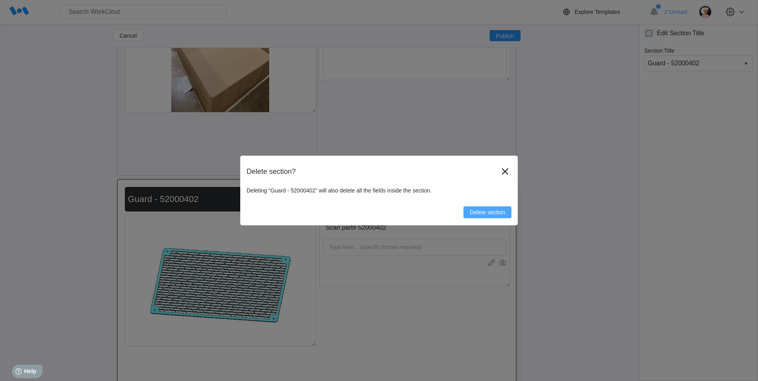
click at [489, 212] on span "Delete section" at bounding box center [487, 213] width 35 height 6
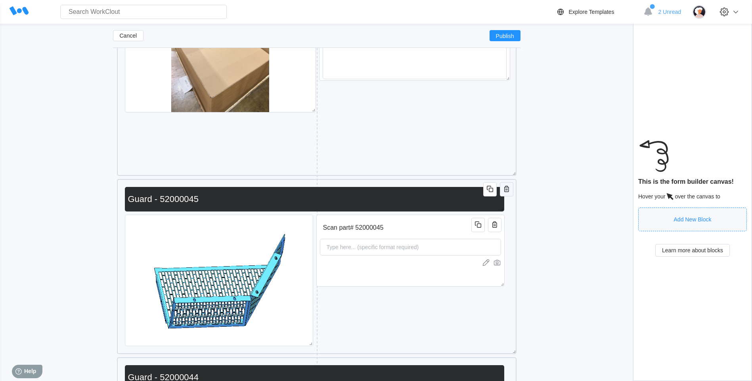
type input "59300069 - Cooling Kit 1465 Rev 2 Duplicate"
click at [508, 186] on icon "button" at bounding box center [507, 189] width 10 height 10
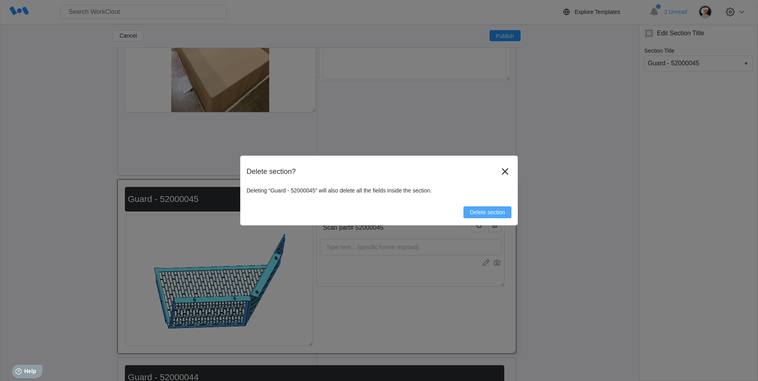
click at [491, 210] on span "Delete section" at bounding box center [487, 213] width 35 height 6
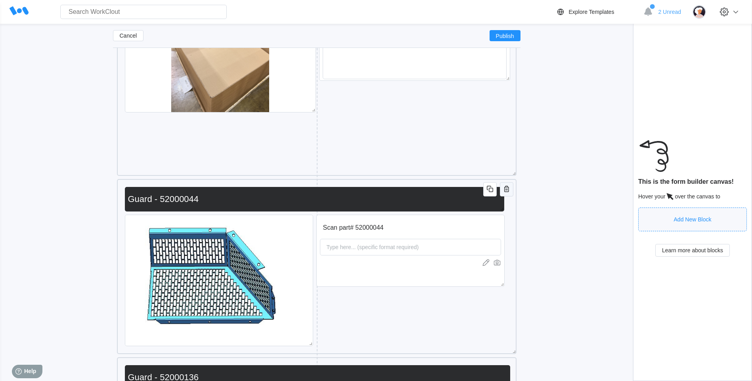
click at [504, 190] on icon "button" at bounding box center [506, 189] width 5 height 6
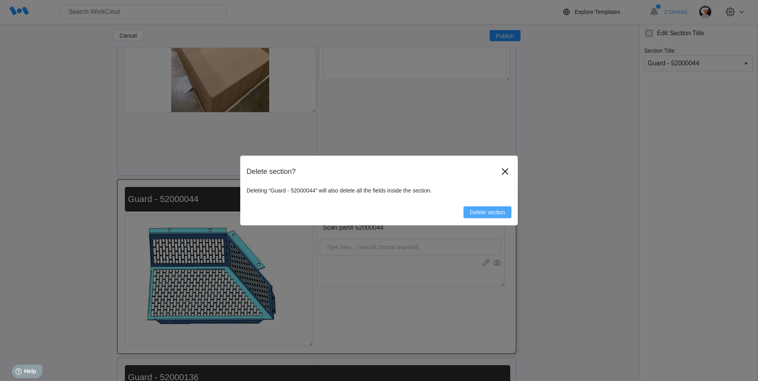
click at [493, 217] on button "Delete section" at bounding box center [487, 212] width 48 height 12
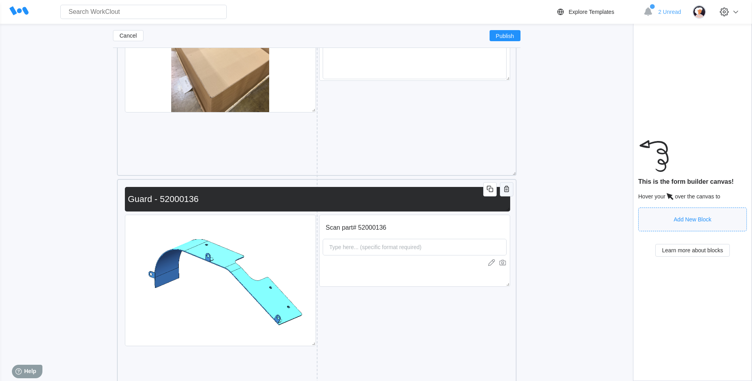
click at [509, 195] on button "button" at bounding box center [506, 189] width 13 height 14
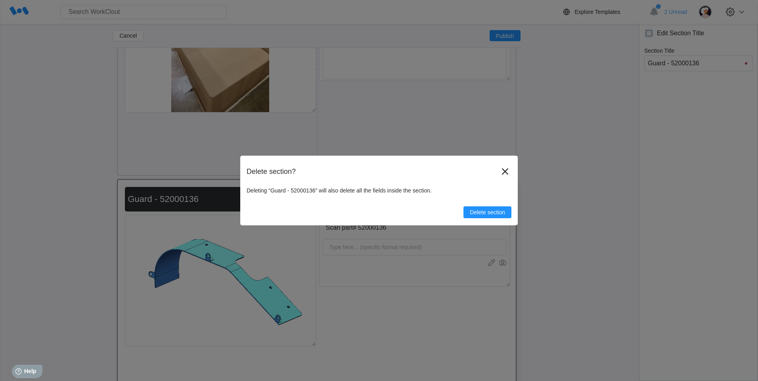
click at [491, 211] on span "Delete section" at bounding box center [487, 213] width 35 height 6
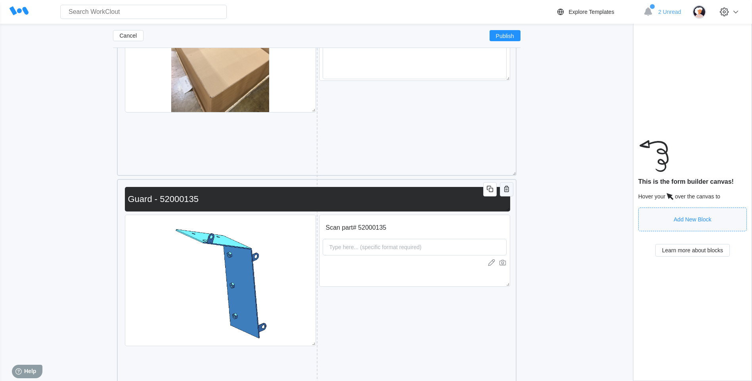
click at [505, 186] on icon "button" at bounding box center [507, 189] width 10 height 10
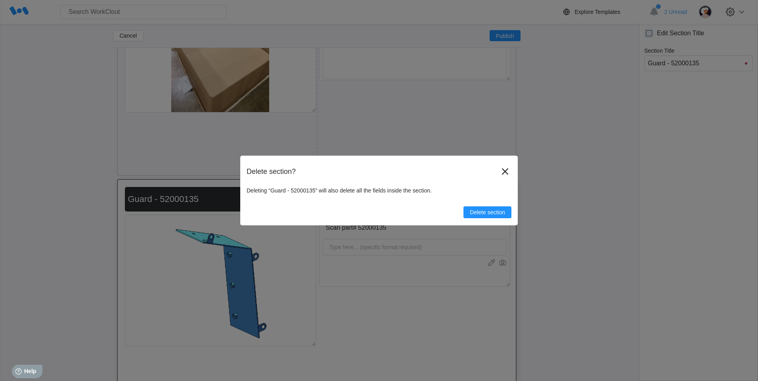
click at [492, 207] on button "Delete section" at bounding box center [487, 212] width 48 height 12
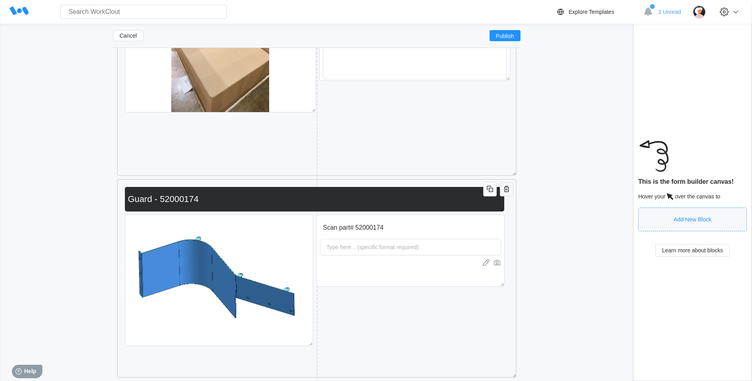
click at [504, 187] on icon "button" at bounding box center [507, 189] width 10 height 10
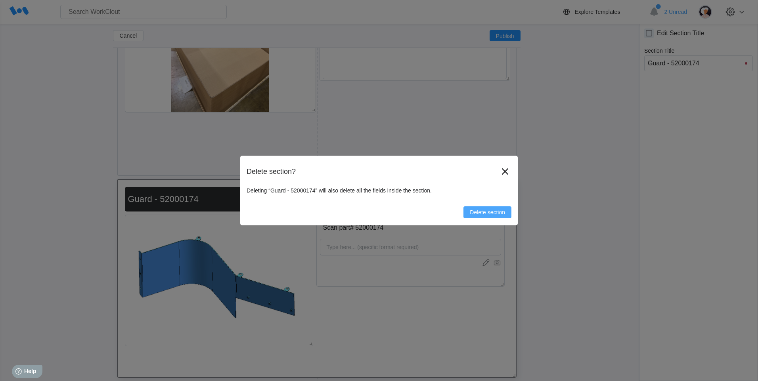
click at [501, 215] on span "Delete section" at bounding box center [487, 213] width 35 height 6
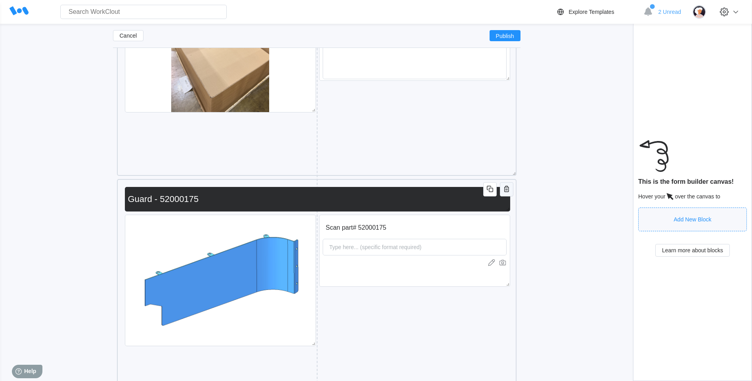
click at [509, 193] on icon "button" at bounding box center [507, 189] width 10 height 10
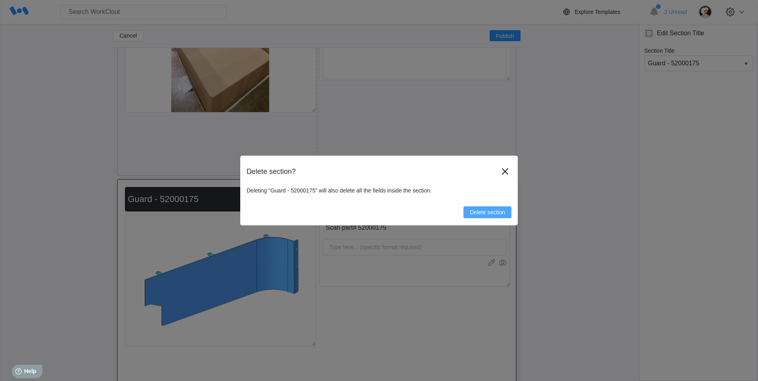
click at [484, 217] on button "Delete section" at bounding box center [487, 212] width 48 height 12
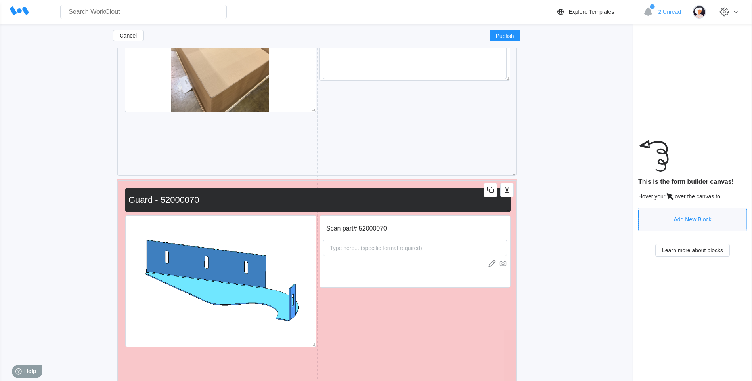
click at [487, 212] on div "Guard - 52000070" at bounding box center [317, 200] width 385 height 25
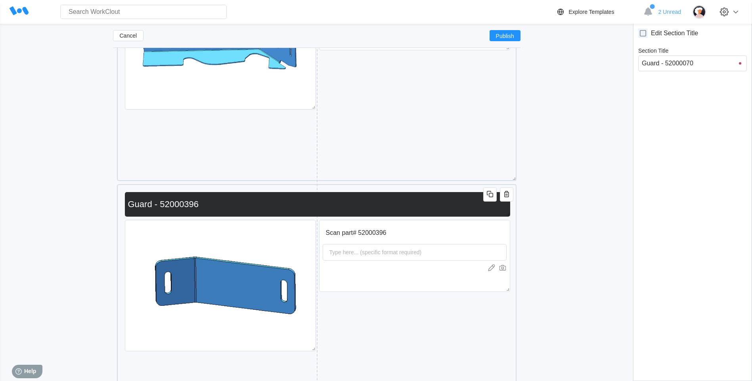
scroll to position [3065, 0]
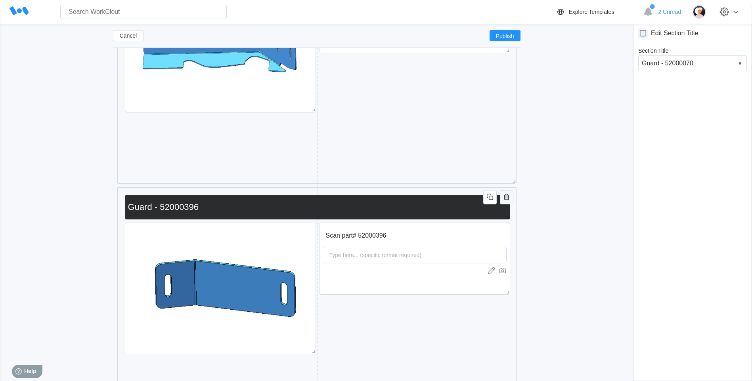
click at [511, 198] on button "button" at bounding box center [506, 197] width 13 height 14
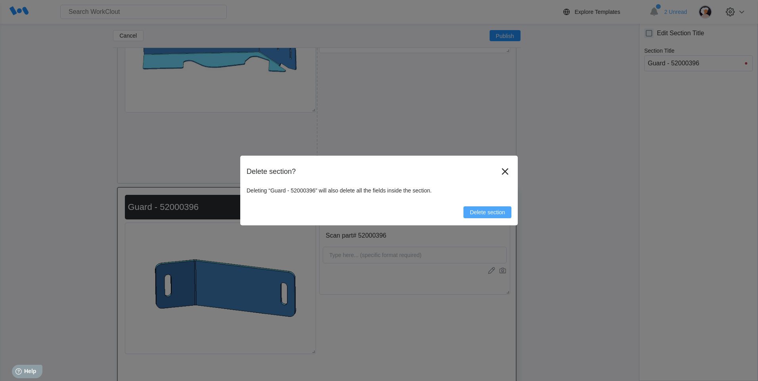
click at [486, 214] on span "Delete section" at bounding box center [487, 213] width 35 height 6
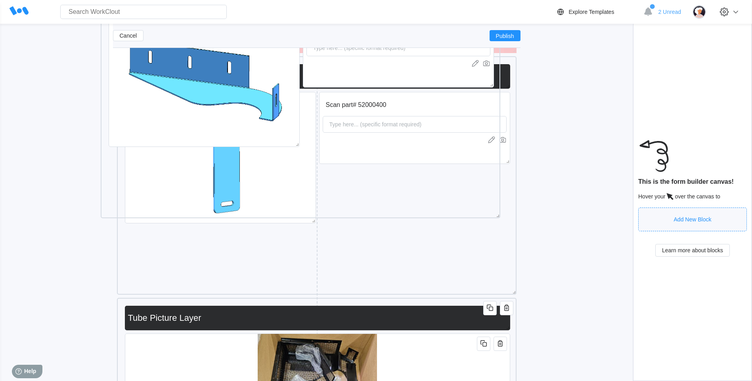
scroll to position [5112, 0]
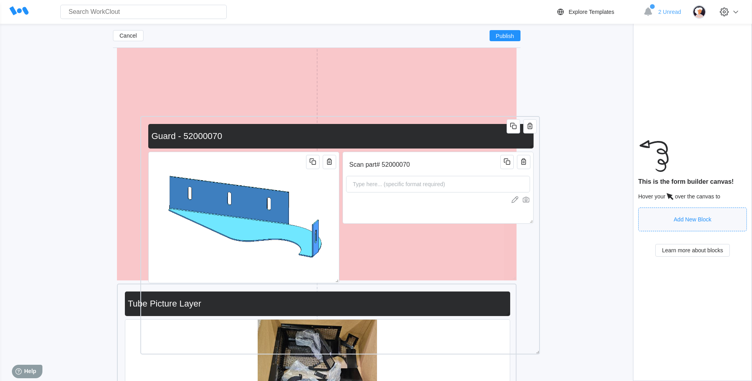
drag, startPoint x: 356, startPoint y: 76, endPoint x: 375, endPoint y: 87, distance: 21.3
click at [375, 128] on input "Guard - 52000070" at bounding box center [339, 136] width 382 height 16
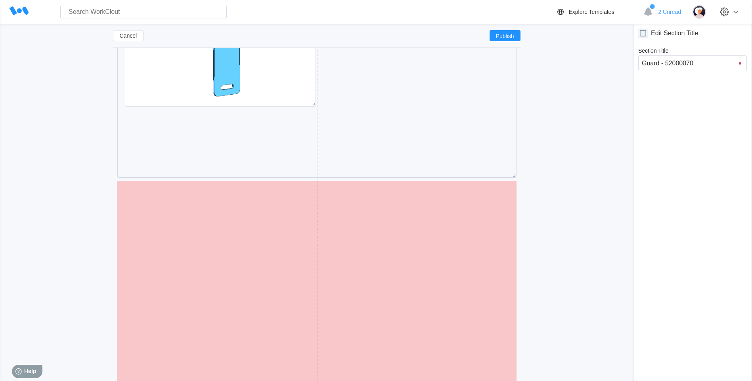
scroll to position [4778, 0]
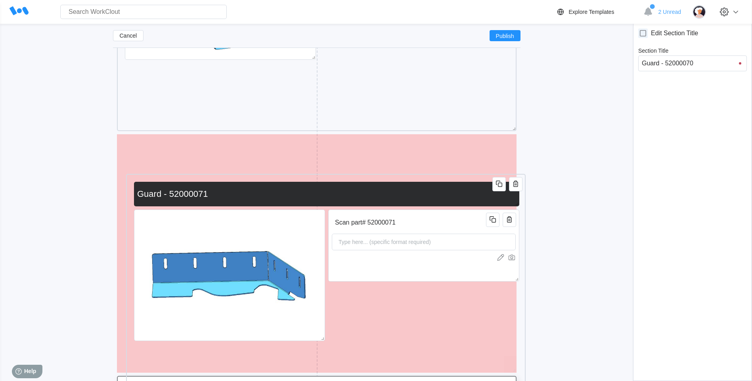
drag, startPoint x: 306, startPoint y: 78, endPoint x: 315, endPoint y: 178, distance: 100.3
click at [315, 178] on div "Scan part# 52000071 Type here... (specific format required) Guard - 52000071" at bounding box center [326, 293] width 392 height 231
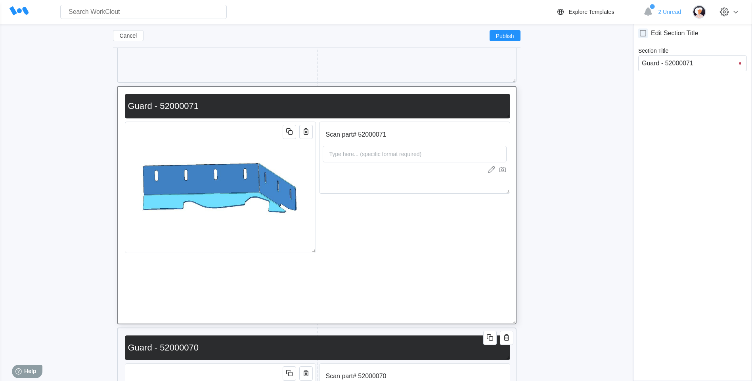
scroll to position [4818, 0]
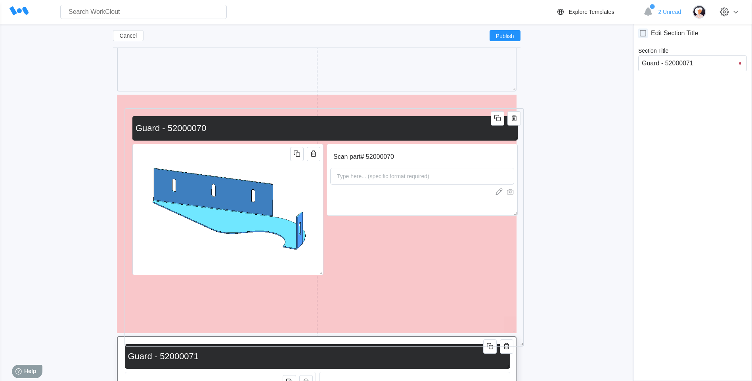
drag, startPoint x: 325, startPoint y: 350, endPoint x: 333, endPoint y: 128, distance: 222.5
click at [333, 128] on input "Guard - 52000070" at bounding box center [323, 128] width 382 height 16
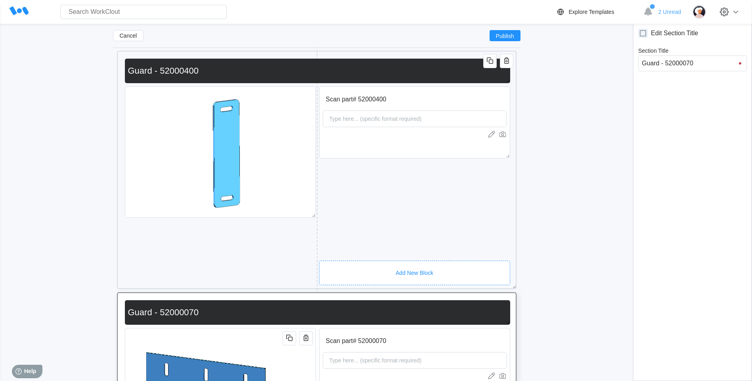
scroll to position [4619, 0]
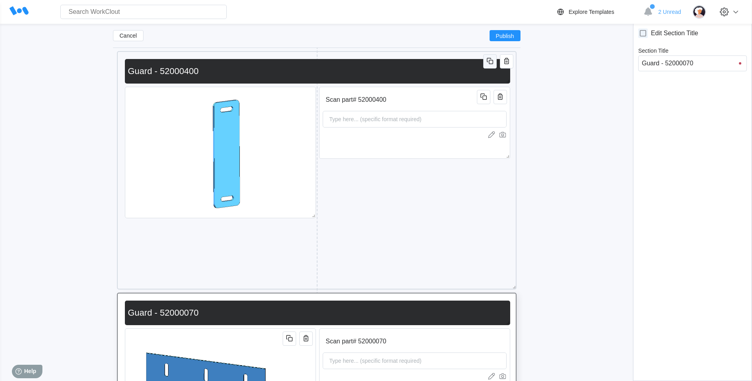
click at [488, 60] on icon "button" at bounding box center [490, 61] width 10 height 10
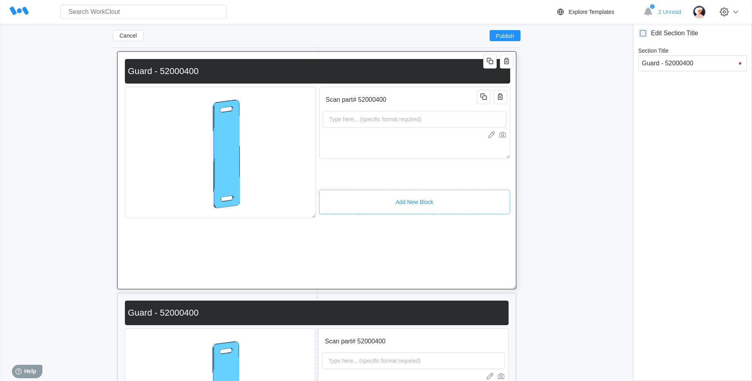
scroll to position [4778, 0]
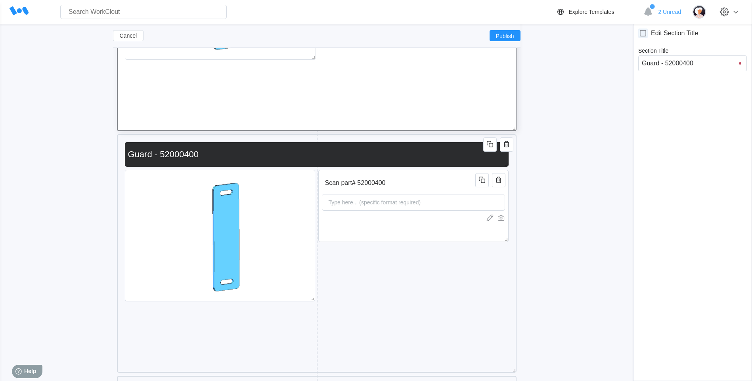
click at [223, 149] on input "Guard - 52000400" at bounding box center [315, 155] width 380 height 16
type input "Guard - 5200040"
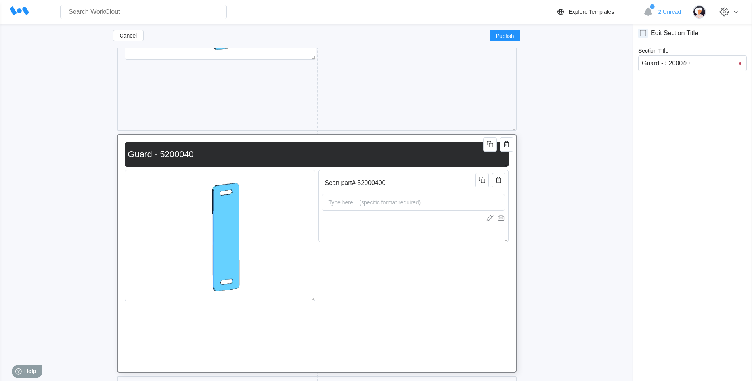
type input "Guard - 52000402"
click at [413, 190] on input "Scan part# 52000400" at bounding box center [400, 183] width 156 height 16
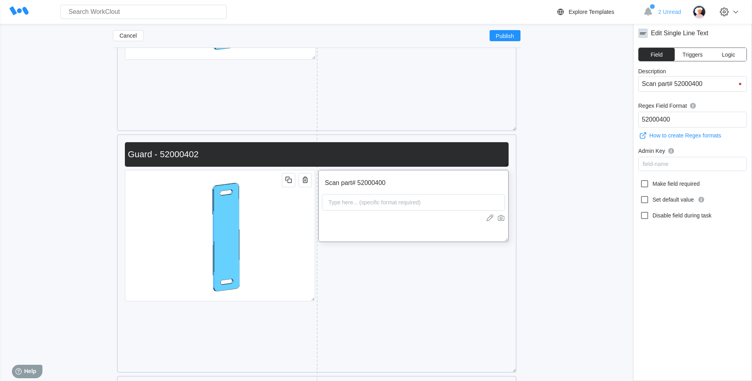
type input "Scan part# 5200040"
type input "Scan part# 52000402"
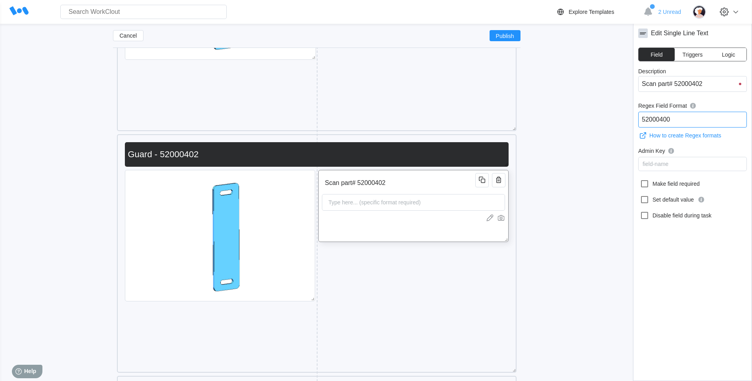
click at [688, 121] on input "52000400" at bounding box center [692, 120] width 109 height 16
type input "52000402"
click at [306, 237] on div at bounding box center [220, 236] width 190 height 132
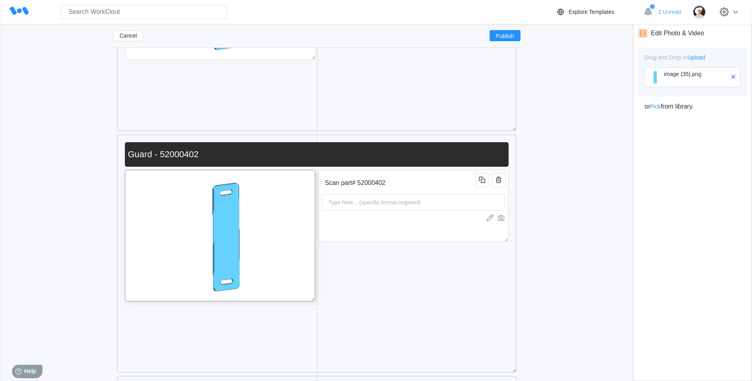
click at [735, 76] on icon "button" at bounding box center [733, 76] width 7 height 7
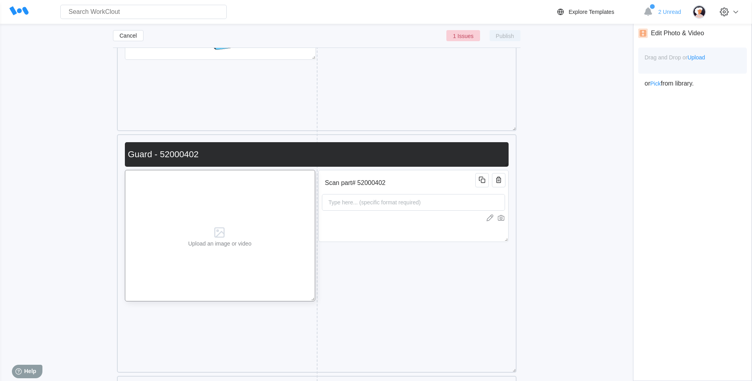
click at [702, 57] on span "Upload" at bounding box center [695, 57] width 17 height 6
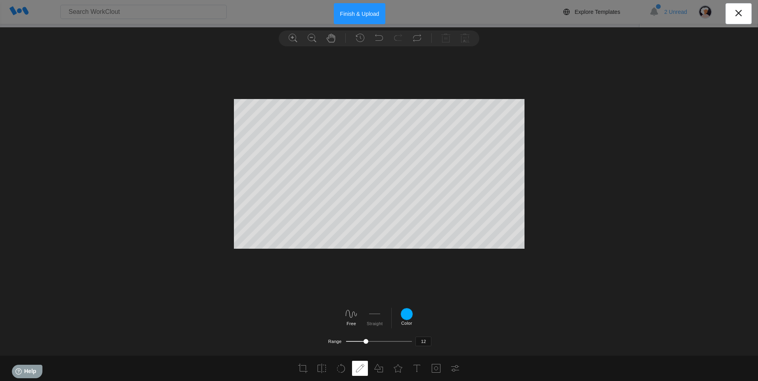
click at [367, 2] on div "Finish & Upload" at bounding box center [379, 13] width 758 height 27
click at [367, 10] on button "Finish & Upload" at bounding box center [360, 13] width 52 height 21
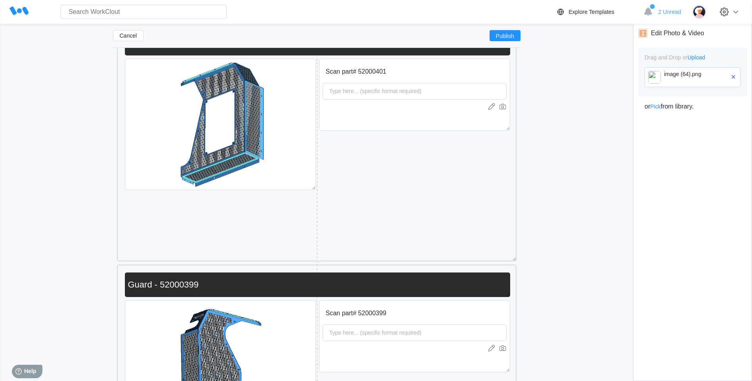
scroll to position [2677, 0]
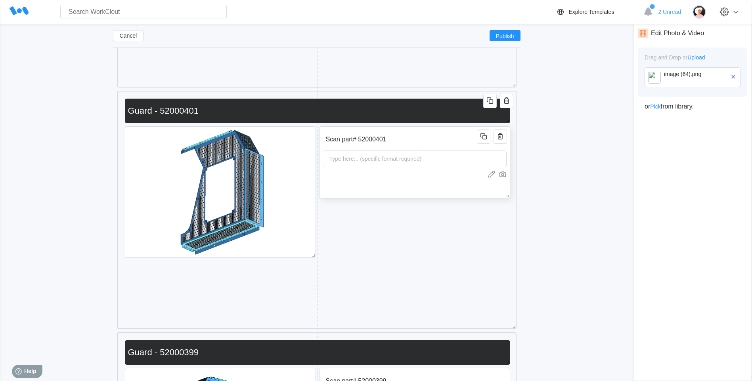
click at [417, 146] on input "Scan part# 52000401" at bounding box center [401, 140] width 157 height 16
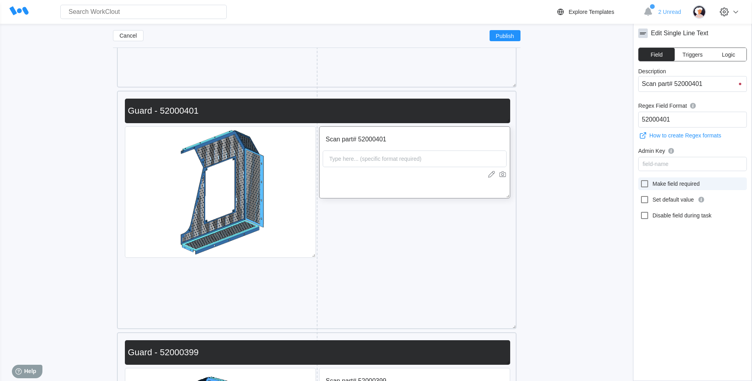
click at [648, 180] on icon at bounding box center [645, 184] width 10 height 10
click at [640, 180] on input "Make field required" at bounding box center [640, 179] width 0 height 0
checkbox input "true"
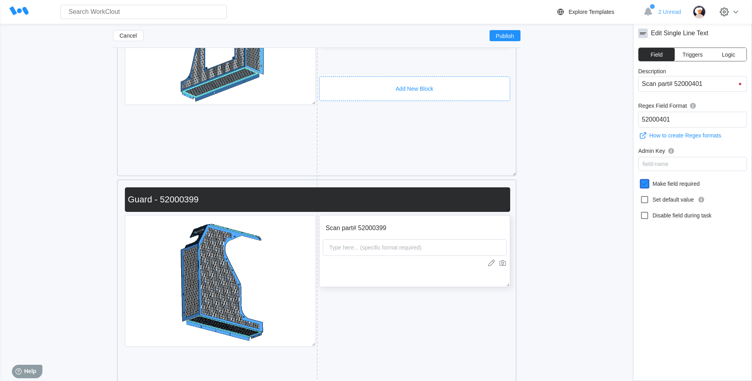
scroll to position [2836, 0]
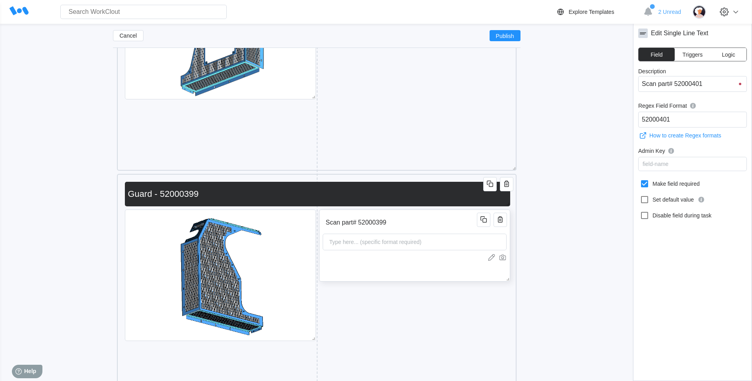
click at [441, 223] on input "Scan part# 52000399" at bounding box center [401, 223] width 157 height 16
click at [647, 181] on icon at bounding box center [644, 183] width 7 height 7
click at [640, 180] on input "Make field required" at bounding box center [640, 179] width 0 height 0
checkbox input "true"
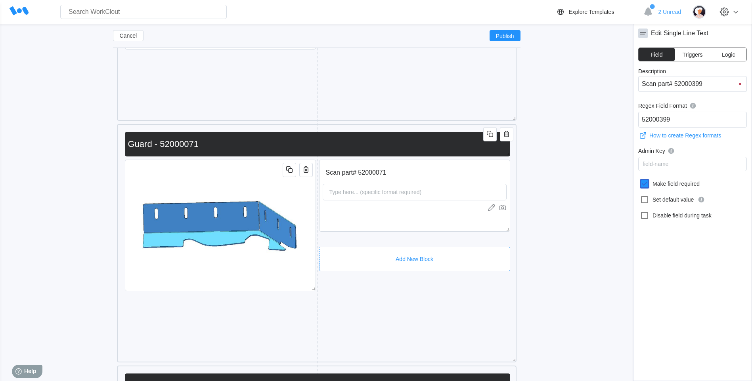
scroll to position [5253, 0]
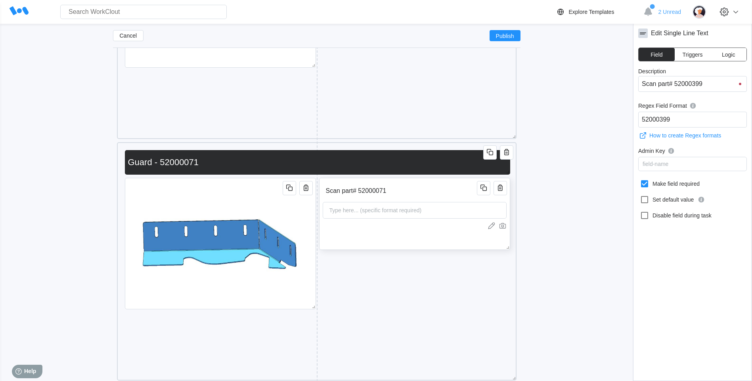
click at [414, 193] on input "Scan part# 52000071" at bounding box center [401, 191] width 157 height 16
click at [645, 183] on icon at bounding box center [645, 184] width 10 height 10
click at [640, 180] on input "Make field required" at bounding box center [640, 179] width 0 height 0
checkbox input "true"
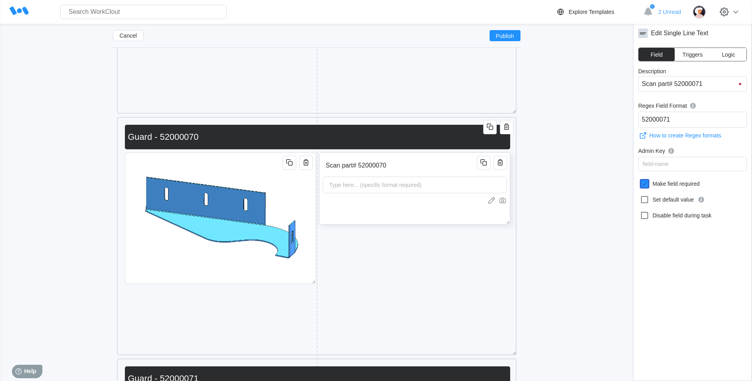
scroll to position [5016, 0]
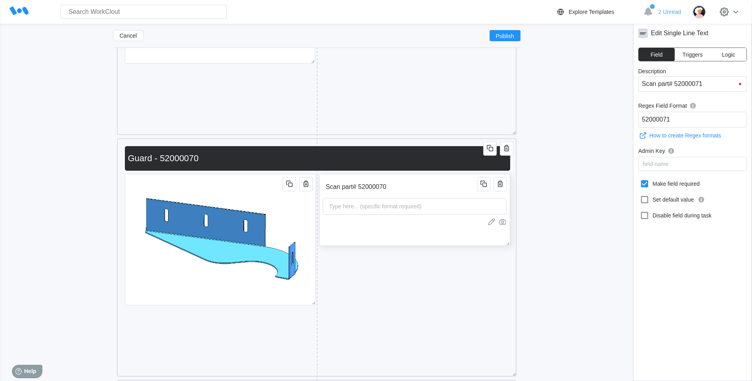
click at [451, 185] on input "Scan part# 52000070" at bounding box center [401, 187] width 157 height 16
click at [641, 183] on icon at bounding box center [644, 183] width 7 height 7
click at [640, 180] on input "Make field required" at bounding box center [640, 179] width 0 height 0
checkbox input "true"
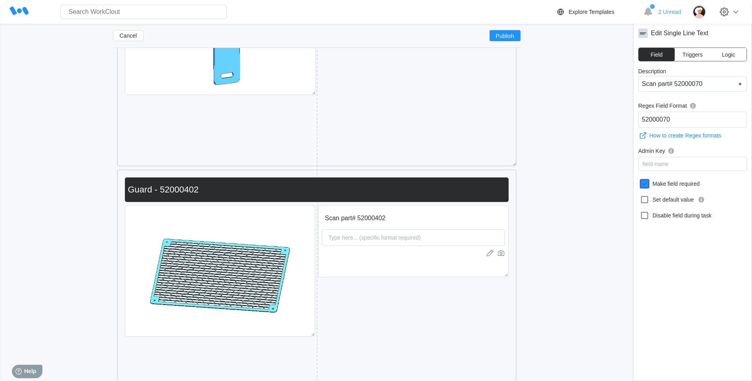
scroll to position [4738, 0]
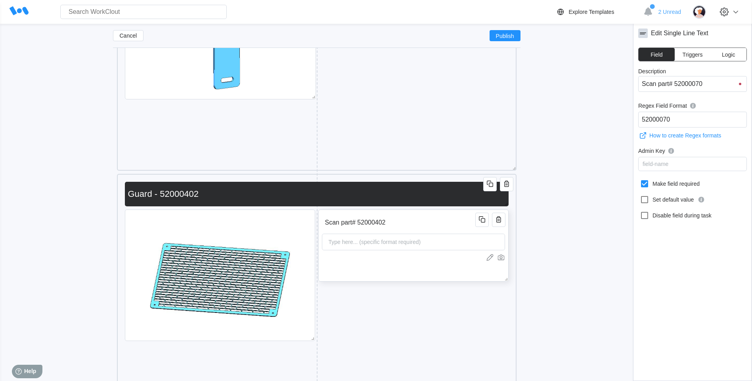
click at [423, 214] on div "Scan part# 52000402 Type here... (specific format required)" at bounding box center [413, 246] width 190 height 72
click at [642, 184] on icon at bounding box center [645, 184] width 10 height 10
click at [640, 180] on input "Make field required" at bounding box center [640, 179] width 0 height 0
checkbox input "true"
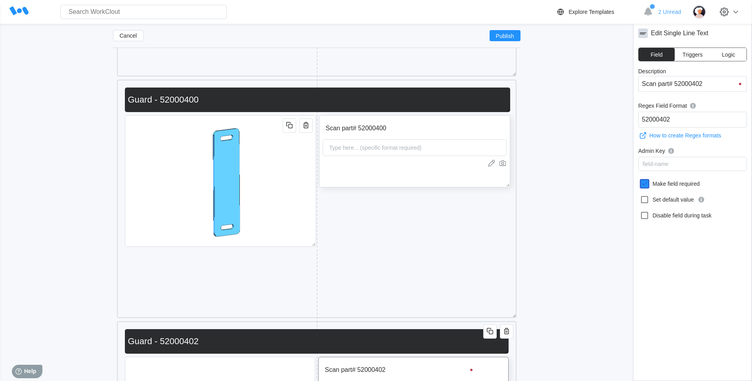
scroll to position [4580, 0]
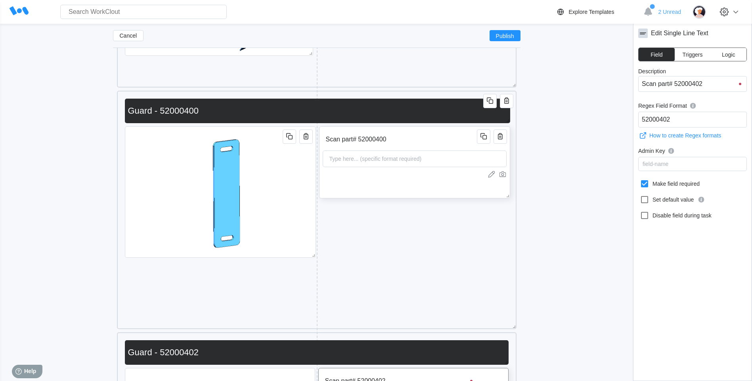
click at [401, 155] on div "Type here... (specific format required)" at bounding box center [375, 159] width 99 height 16
click at [644, 185] on icon at bounding box center [645, 184] width 10 height 10
click at [640, 180] on input "Make field required" at bounding box center [640, 179] width 0 height 0
checkbox input "true"
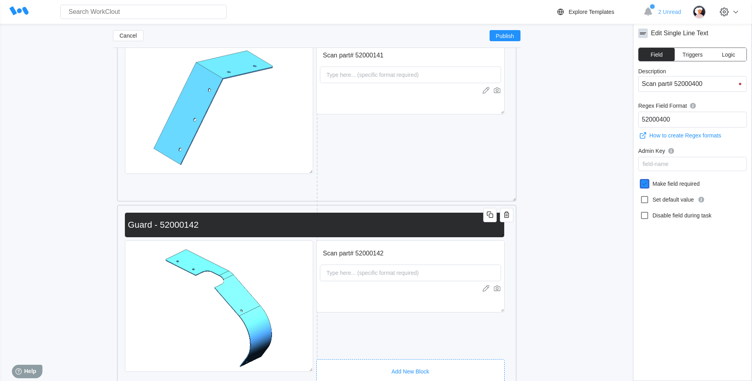
scroll to position [4263, 0]
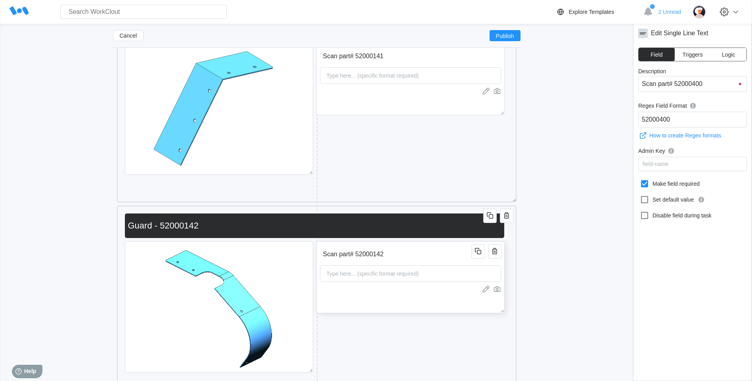
click at [439, 245] on div "Scan part# 52000142 Type here... (specific format required)" at bounding box center [410, 277] width 188 height 72
click at [642, 189] on label "Make field required" at bounding box center [692, 184] width 109 height 13
click at [640, 180] on input "Make field required" at bounding box center [640, 179] width 0 height 0
checkbox input "true"
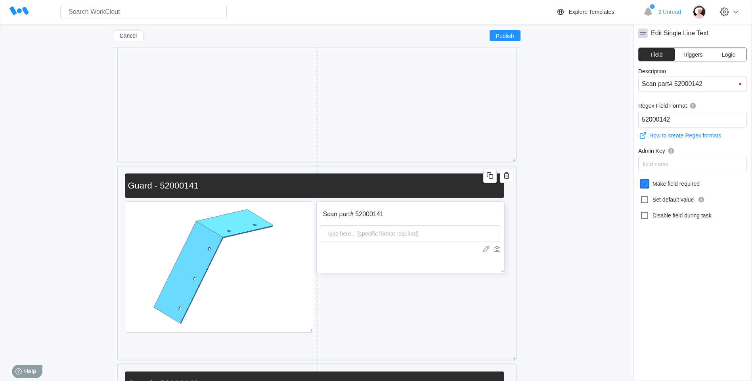
scroll to position [4104, 0]
click at [420, 223] on div "Scan part# 52000141 Type here... (specific format required)" at bounding box center [410, 238] width 188 height 72
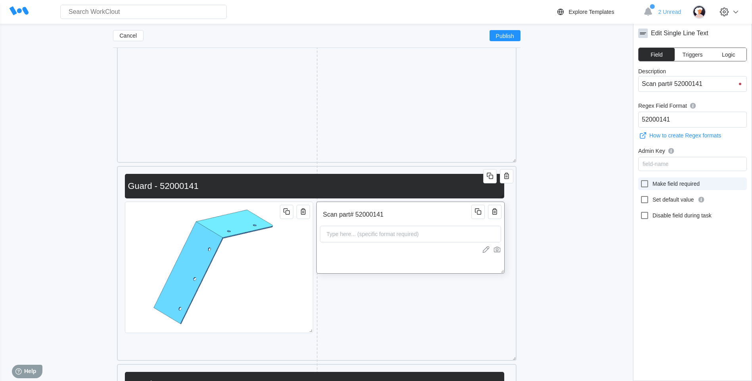
click at [642, 186] on icon at bounding box center [644, 183] width 7 height 7
click at [640, 180] on input "Make field required" at bounding box center [640, 179] width 0 height 0
checkbox input "true"
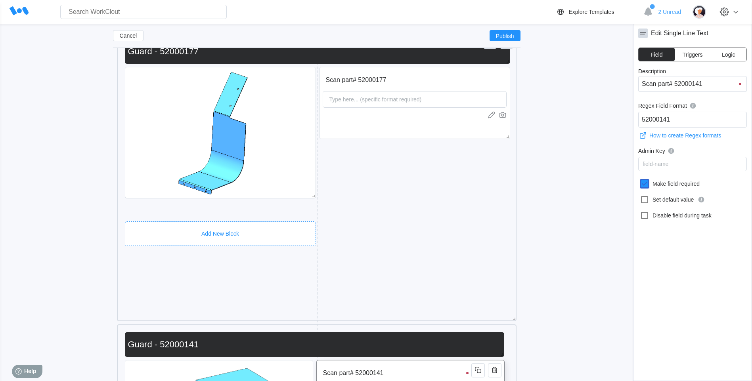
scroll to position [3827, 0]
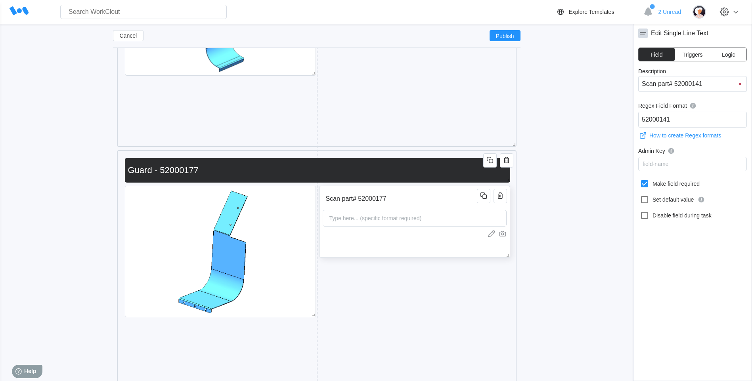
click at [411, 251] on div "Scan part# 52000177 Type here... (specific format required)" at bounding box center [414, 222] width 191 height 72
click at [646, 185] on icon at bounding box center [645, 184] width 10 height 10
click at [640, 180] on input "Make field required" at bounding box center [640, 179] width 0 height 0
checkbox input "true"
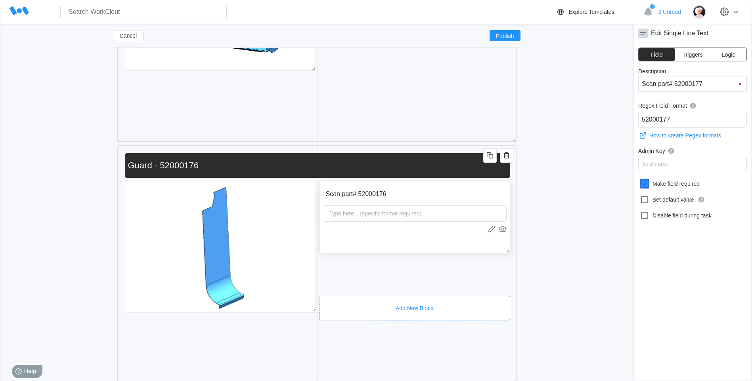
scroll to position [3589, 0]
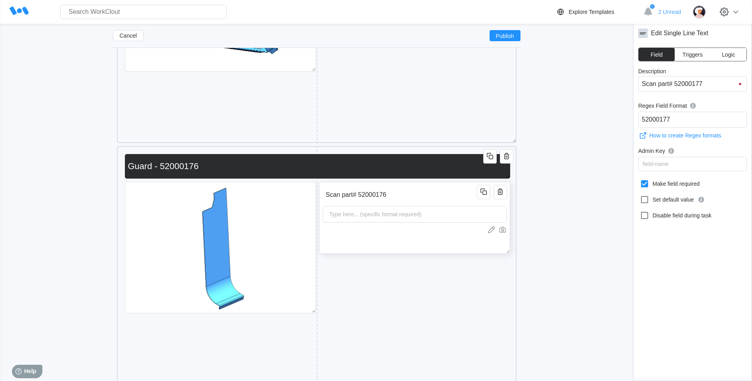
click at [484, 200] on div "Scan part# 52000176" at bounding box center [413, 195] width 181 height 16
click at [652, 184] on label "Make field required" at bounding box center [692, 184] width 109 height 13
click at [640, 180] on input "Make field required" at bounding box center [640, 179] width 0 height 0
checkbox input "true"
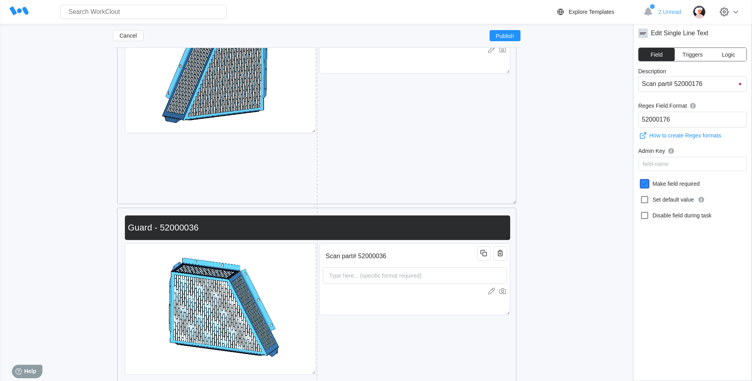
scroll to position [3272, 0]
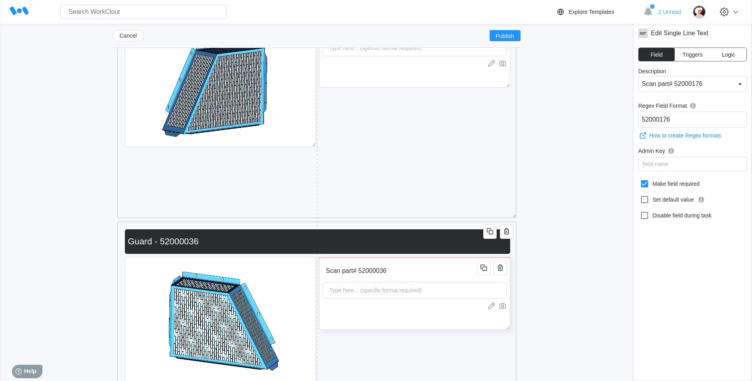
click at [450, 278] on input "Scan part# 52000036" at bounding box center [401, 271] width 157 height 16
click at [648, 184] on icon at bounding box center [644, 183] width 7 height 7
click at [640, 180] on input "Make field required" at bounding box center [640, 179] width 0 height 0
checkbox input "true"
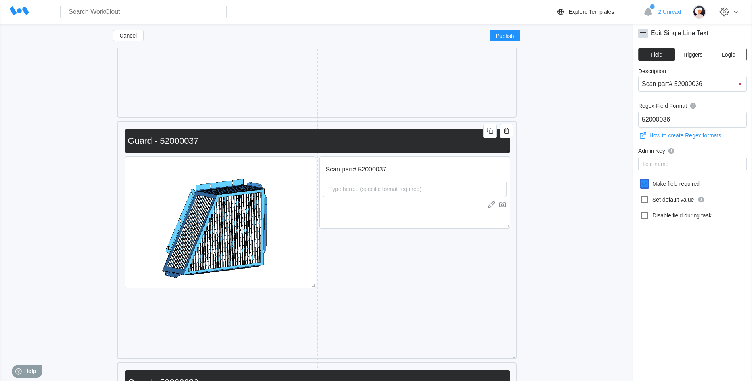
scroll to position [3113, 0]
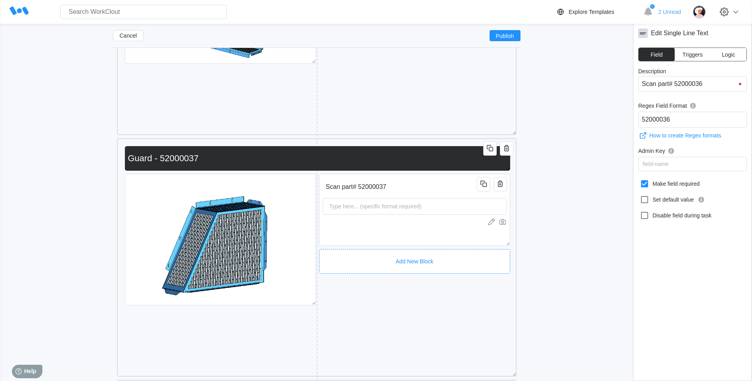
click at [440, 252] on div "Add New Block" at bounding box center [414, 261] width 191 height 25
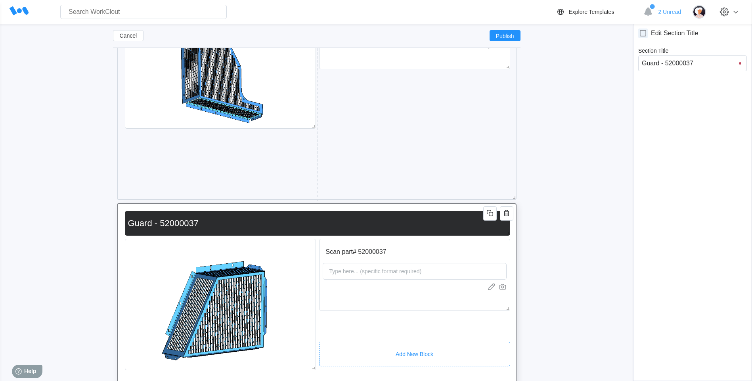
scroll to position [3034, 0]
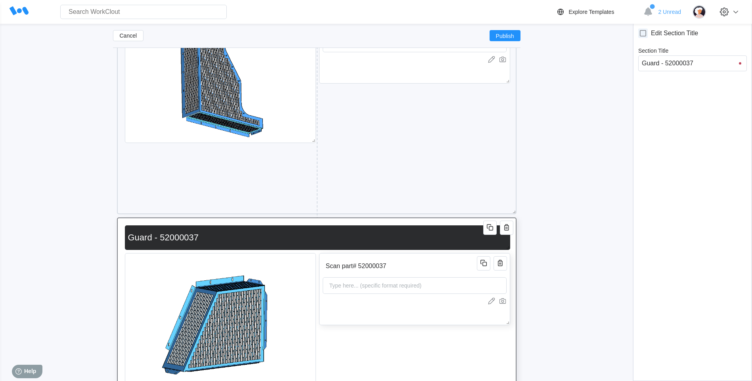
click at [448, 261] on input "Scan part# 52000037" at bounding box center [401, 266] width 157 height 16
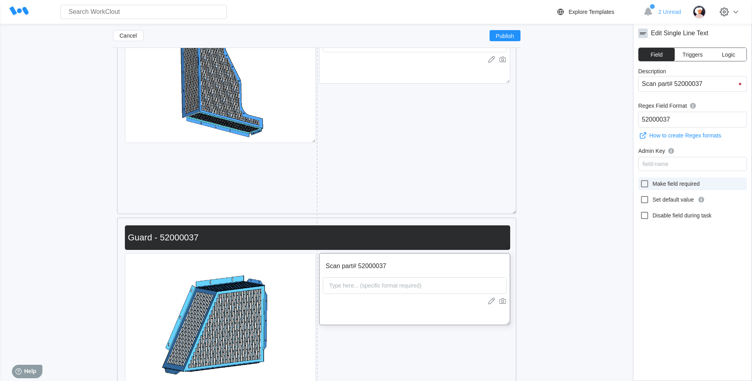
click at [641, 187] on icon at bounding box center [644, 183] width 7 height 7
click at [640, 180] on input "Make field required" at bounding box center [640, 179] width 0 height 0
checkbox input "true"
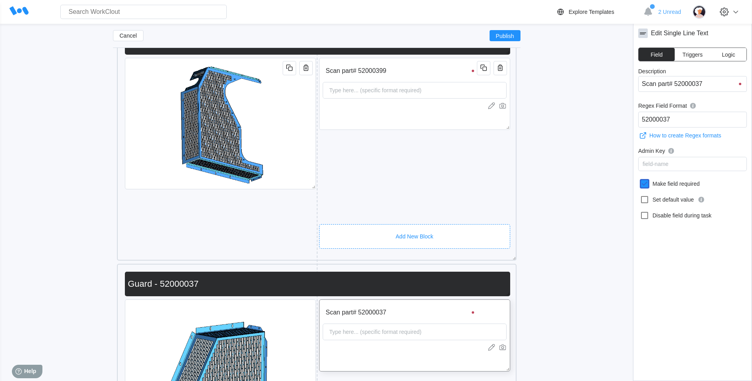
scroll to position [2915, 0]
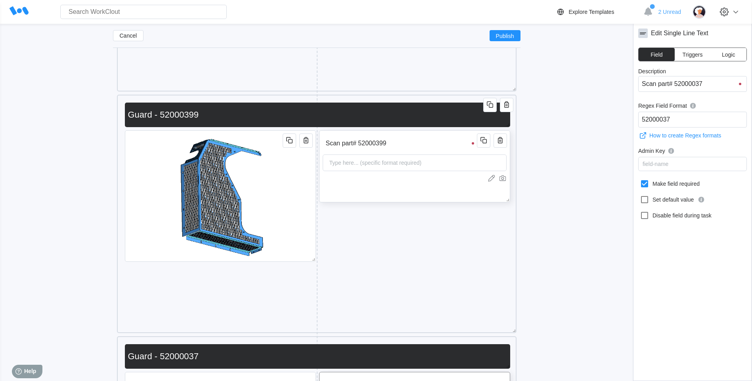
click at [443, 131] on div "Scan part# 52000399 Type here... (specific format required)" at bounding box center [414, 166] width 191 height 72
click at [442, 141] on input "Scan part# 52000399" at bounding box center [401, 144] width 157 height 16
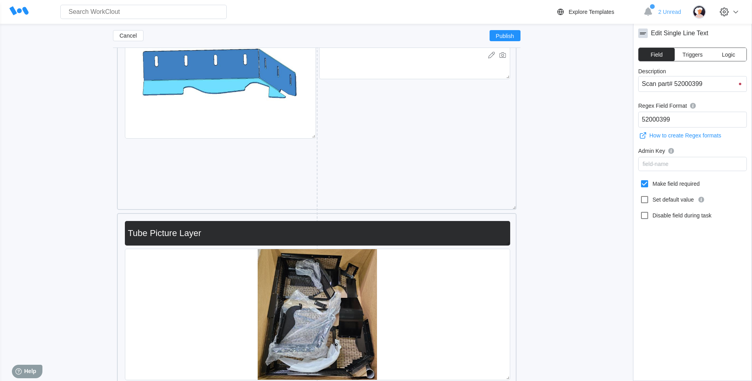
scroll to position [5531, 0]
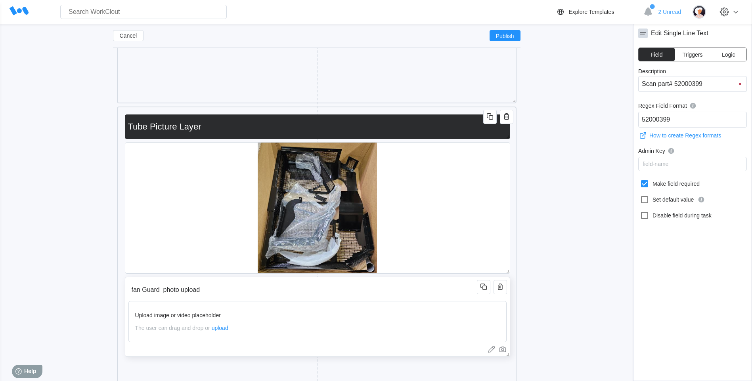
click at [383, 292] on input "fan Guard photo upload" at bounding box center [303, 290] width 351 height 16
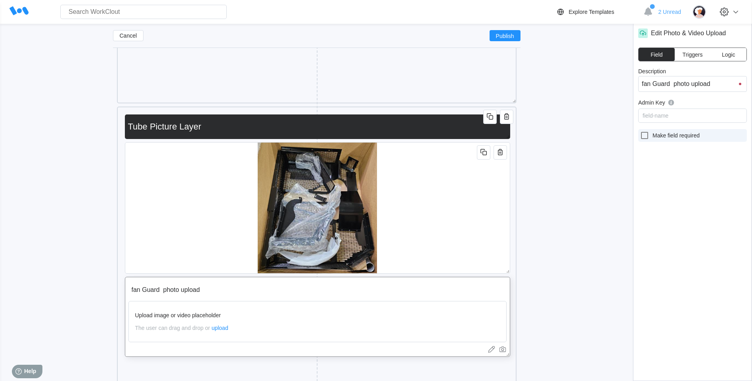
click at [648, 134] on icon at bounding box center [644, 135] width 7 height 7
click at [640, 131] on input "Make field required" at bounding box center [640, 131] width 0 height 0
checkbox input "true"
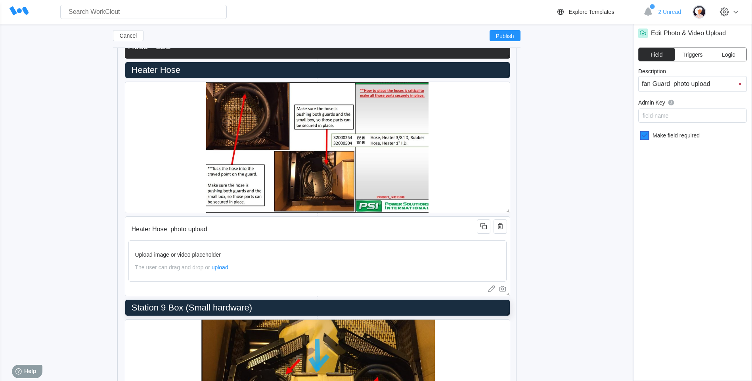
scroll to position [6006, 0]
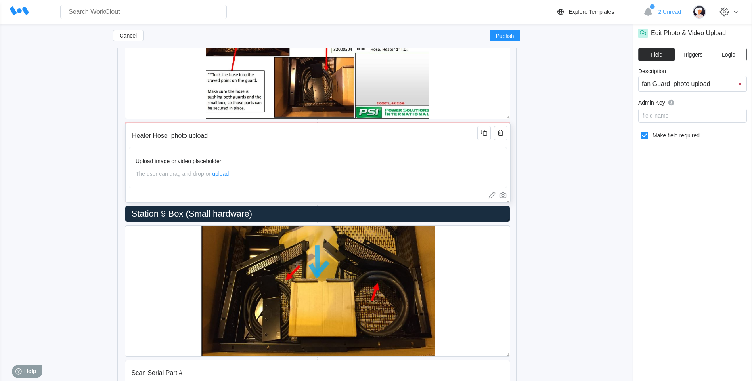
click at [440, 135] on input "Heater Hose photo upload" at bounding box center [304, 136] width 351 height 16
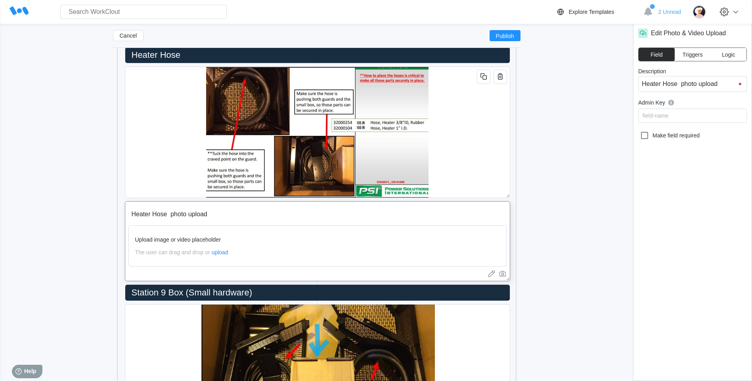
scroll to position [5927, 0]
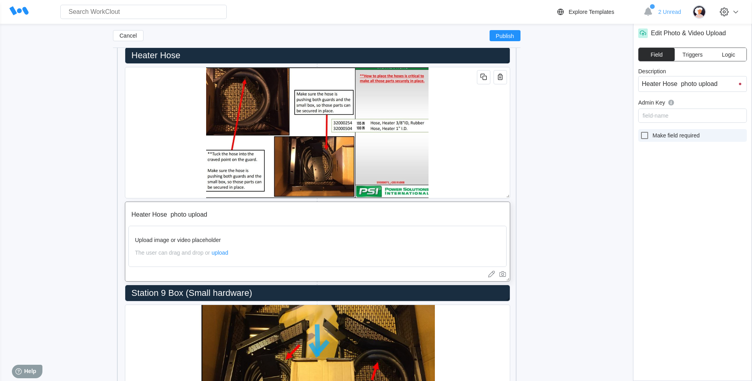
click at [644, 136] on icon at bounding box center [645, 136] width 10 height 10
click at [640, 131] on input "Make field required" at bounding box center [640, 131] width 0 height 0
checkbox input "true"
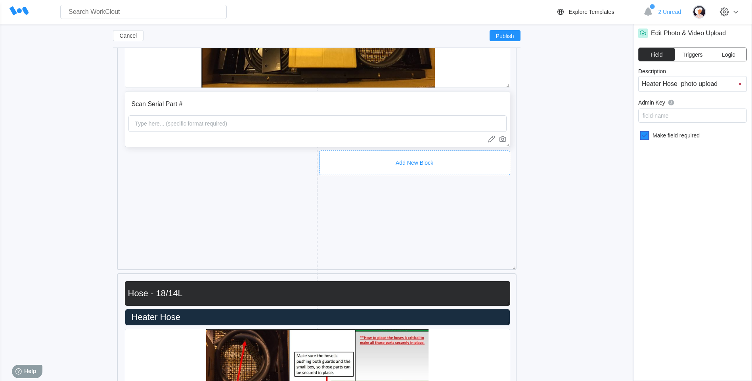
scroll to position [6284, 0]
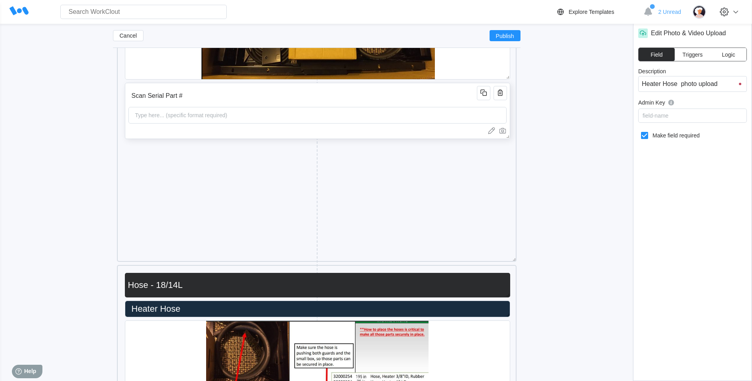
click at [464, 96] on input "Scan Serial Part #" at bounding box center [303, 96] width 351 height 16
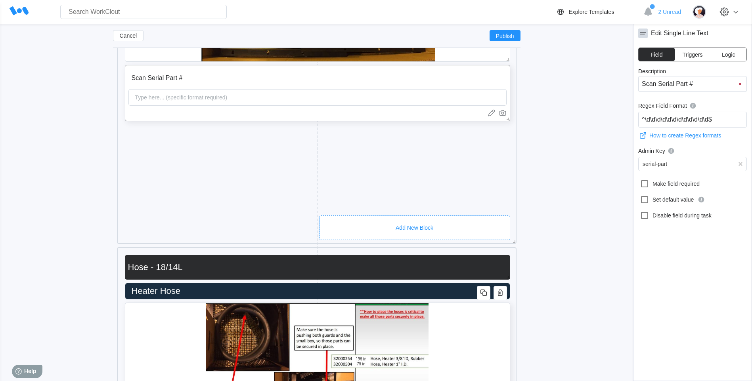
scroll to position [6363, 0]
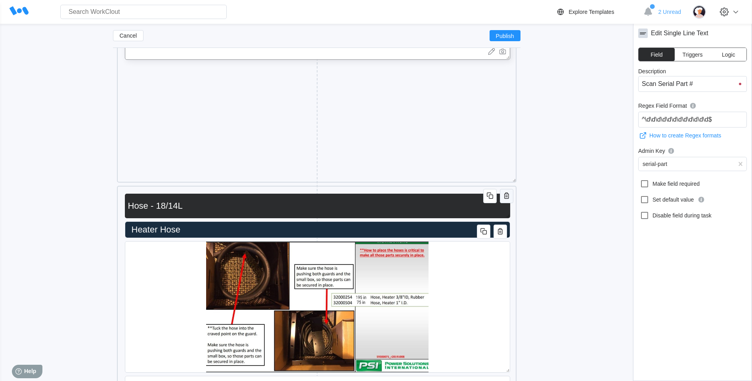
click at [506, 197] on icon "button" at bounding box center [507, 196] width 10 height 10
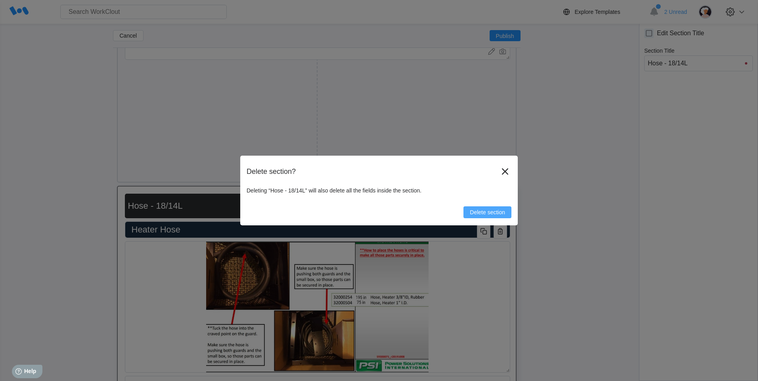
click at [480, 213] on span "Delete section" at bounding box center [487, 213] width 35 height 6
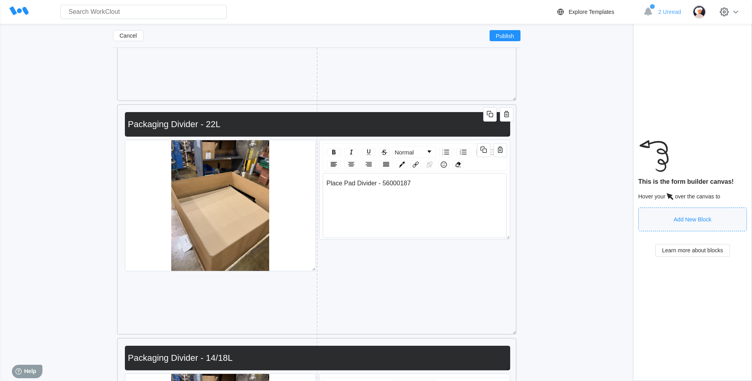
scroll to position [6522, 0]
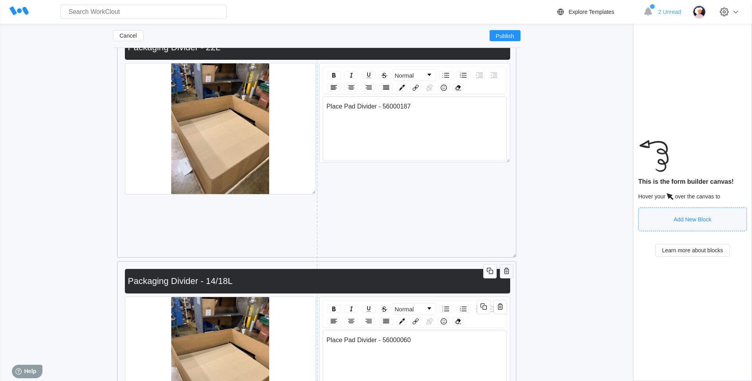
click at [509, 277] on button "button" at bounding box center [506, 271] width 13 height 14
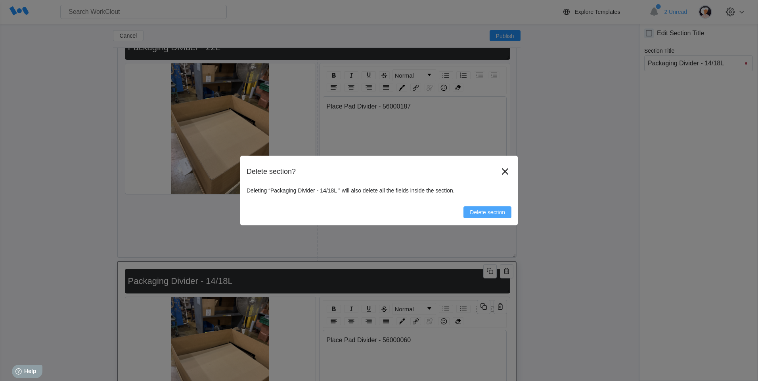
click at [502, 210] on span "Delete section" at bounding box center [487, 213] width 35 height 6
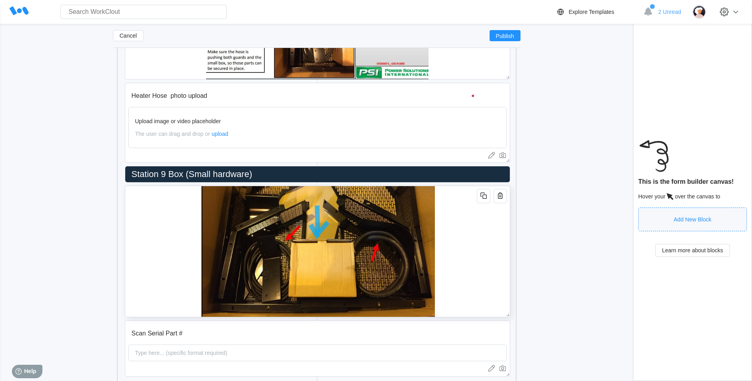
scroll to position [6165, 0]
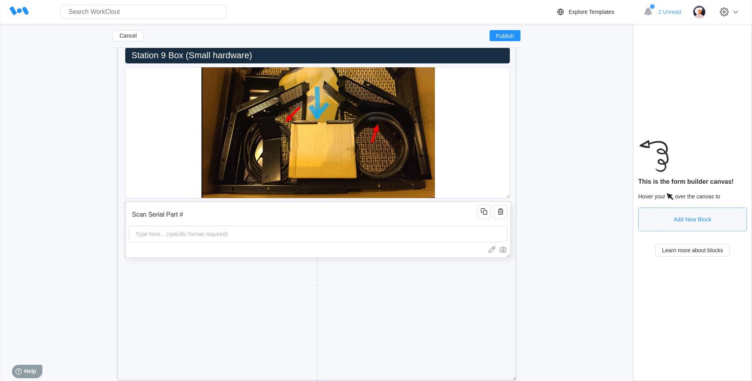
click at [356, 212] on input "Scan Serial Part #" at bounding box center [304, 215] width 351 height 16
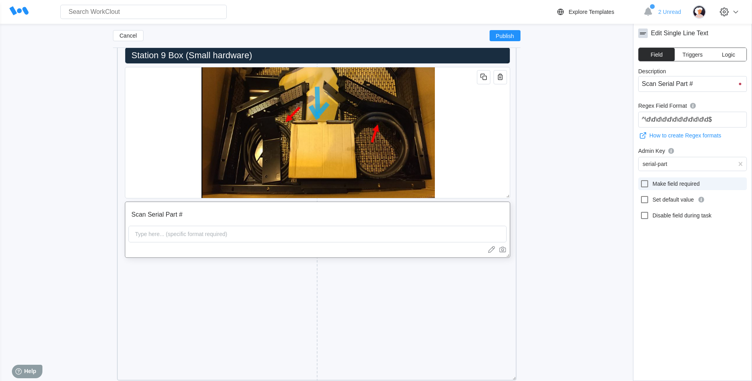
click at [645, 182] on icon at bounding box center [645, 184] width 10 height 10
click at [640, 180] on input "Make field required" at bounding box center [640, 179] width 0 height 0
checkbox input "true"
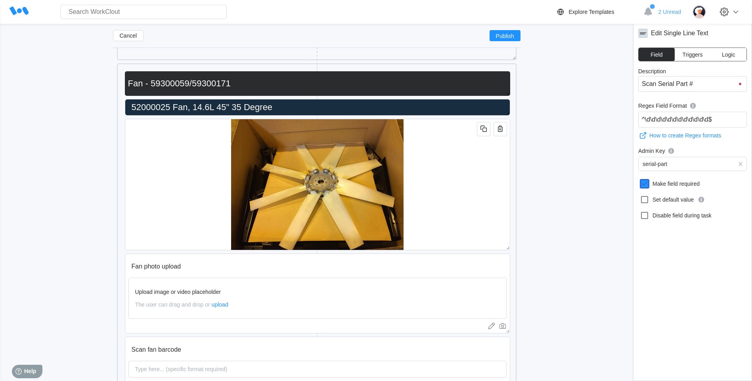
scroll to position [6720, 0]
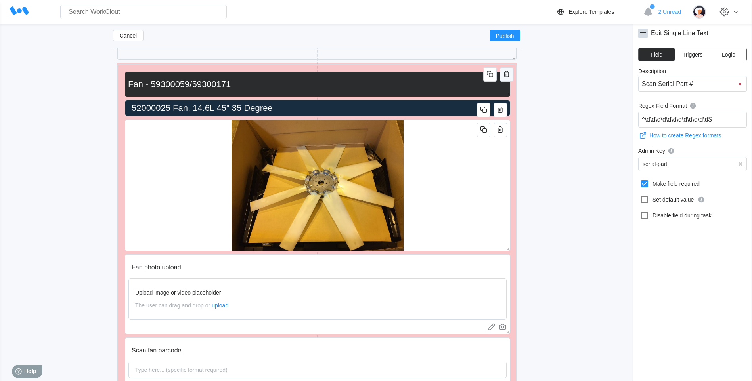
click at [507, 71] on icon "button" at bounding box center [507, 74] width 10 height 10
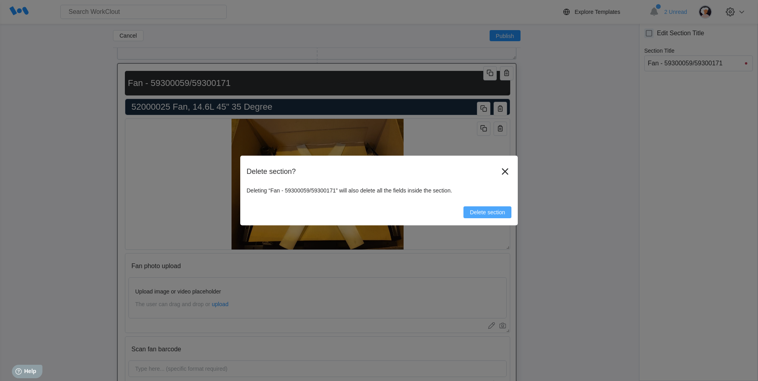
click at [497, 211] on span "Delete section" at bounding box center [487, 213] width 35 height 6
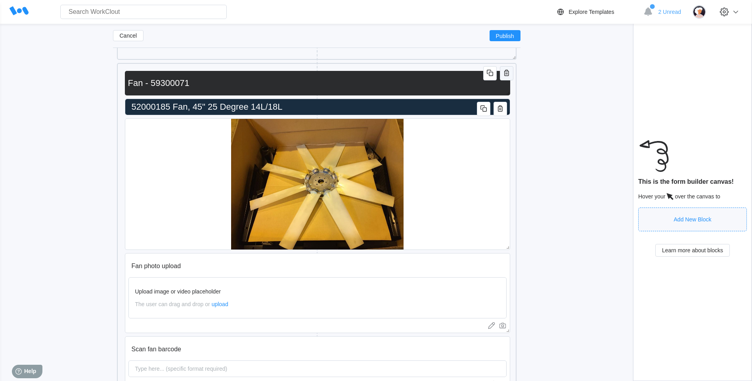
click at [505, 77] on icon "button" at bounding box center [507, 73] width 10 height 10
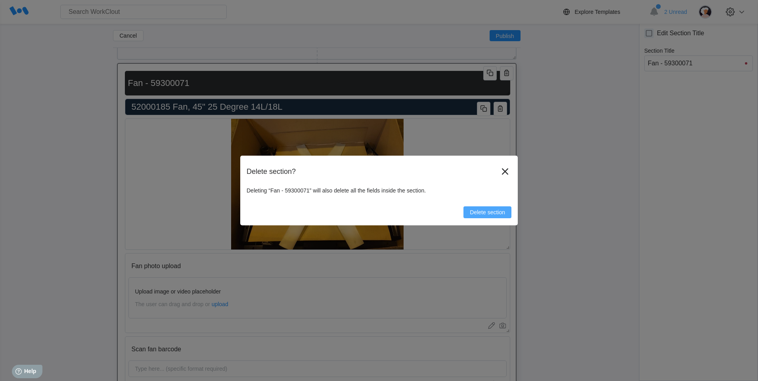
click at [497, 208] on button "Delete section" at bounding box center [487, 212] width 48 height 12
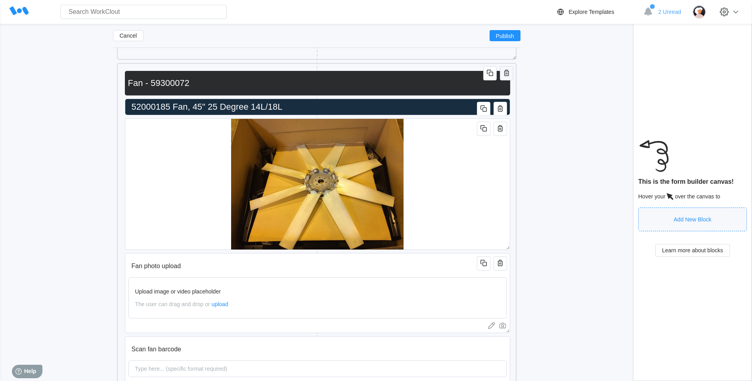
click at [506, 74] on icon "button" at bounding box center [507, 73] width 10 height 10
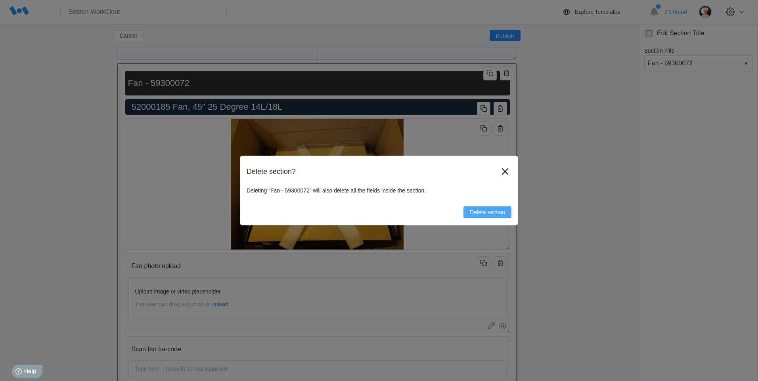
click at [497, 211] on span "Delete section" at bounding box center [487, 213] width 35 height 6
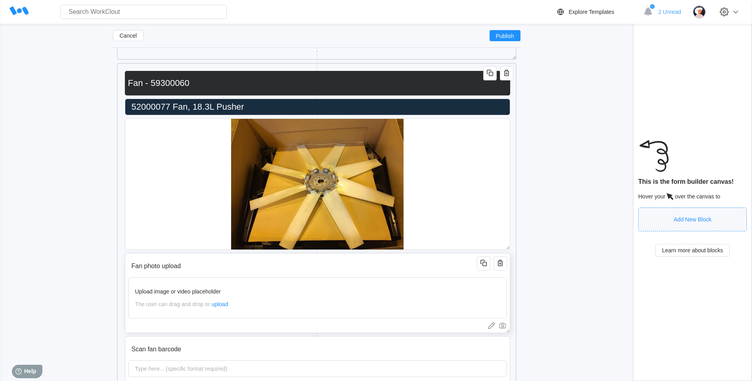
click at [355, 264] on input "Fan photo upload" at bounding box center [303, 266] width 351 height 16
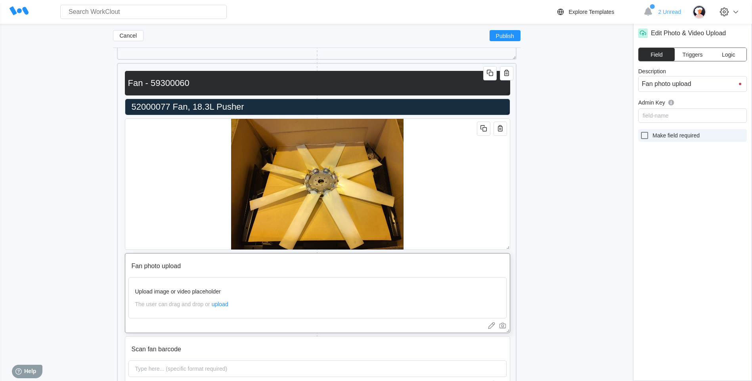
click at [643, 134] on icon at bounding box center [645, 136] width 10 height 10
click at [640, 131] on input "Make field required" at bounding box center [640, 131] width 0 height 0
checkbox input "true"
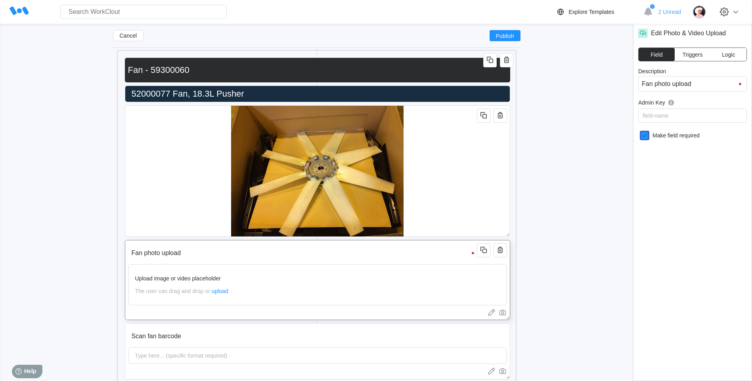
scroll to position [6839, 0]
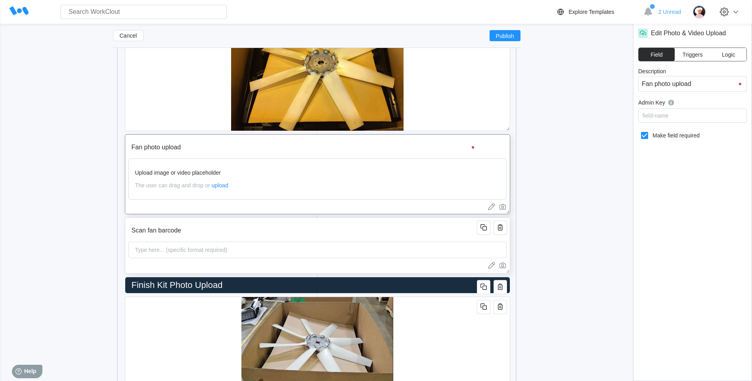
click at [398, 235] on input "Scan fan barcode" at bounding box center [303, 231] width 351 height 16
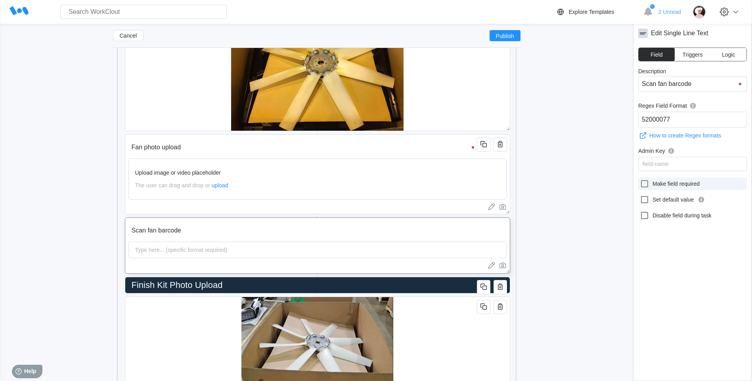
click at [645, 181] on icon at bounding box center [644, 183] width 7 height 7
click at [640, 180] on input "Make field required" at bounding box center [640, 179] width 0 height 0
checkbox input "true"
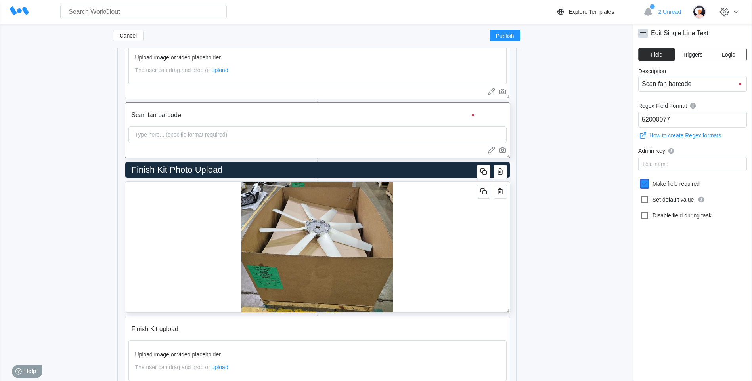
scroll to position [6958, 0]
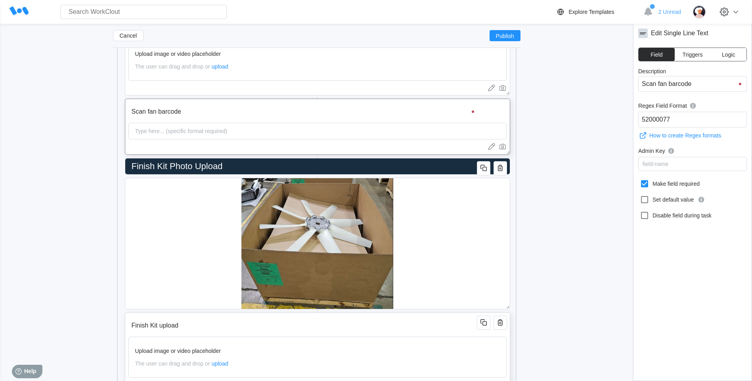
click at [337, 330] on input "Finish Kit upload" at bounding box center [303, 326] width 351 height 16
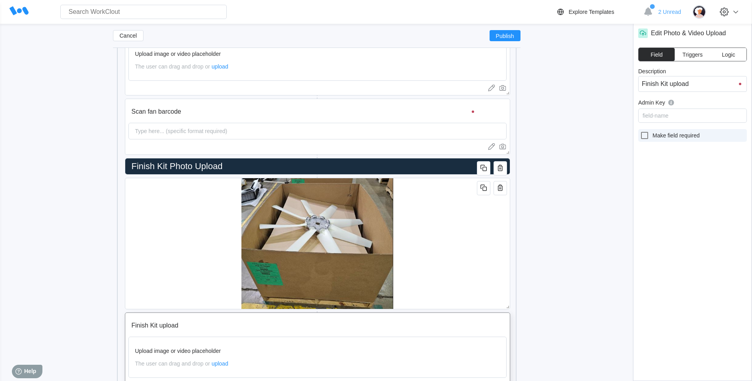
click at [643, 134] on icon at bounding box center [645, 136] width 10 height 10
click at [640, 131] on input "Make field required" at bounding box center [640, 131] width 0 height 0
checkbox input "true"
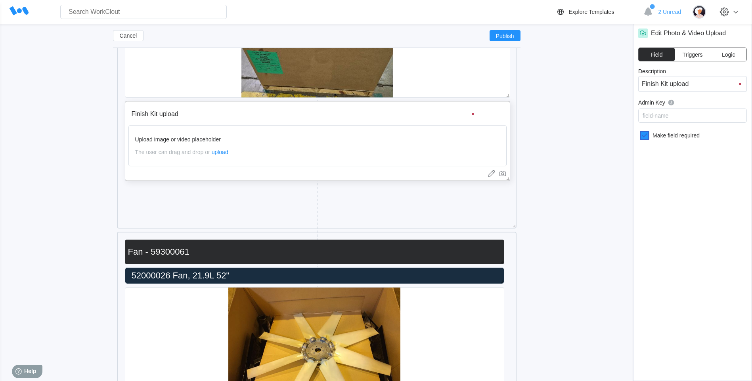
scroll to position [7275, 0]
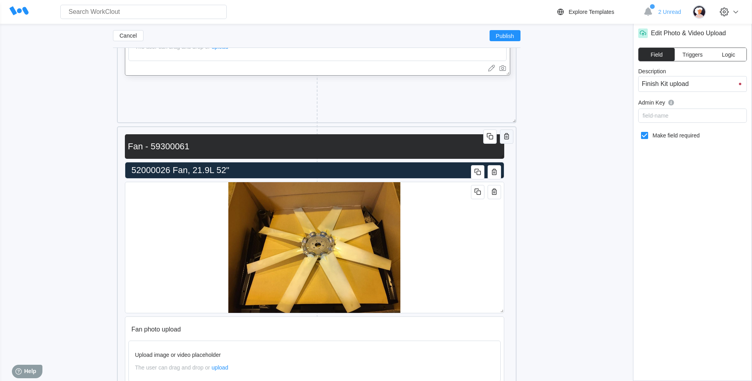
click at [505, 137] on icon "button" at bounding box center [507, 137] width 10 height 10
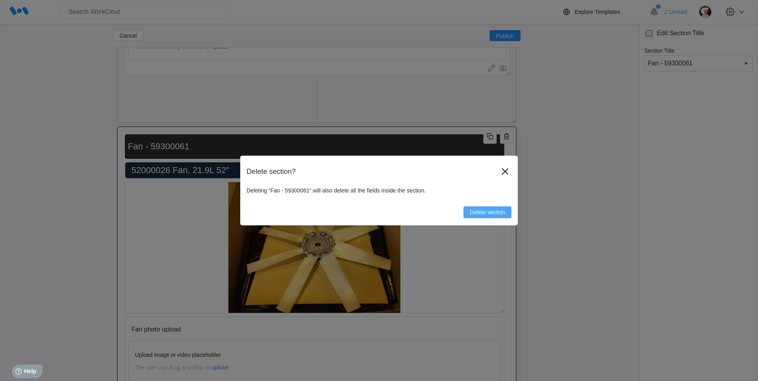
click at [490, 213] on span "Delete section" at bounding box center [487, 213] width 35 height 6
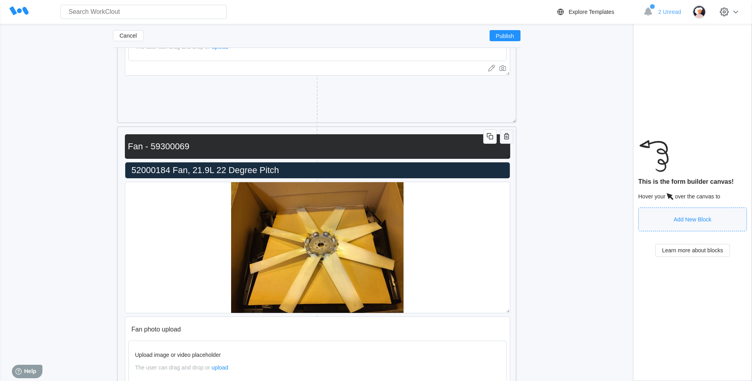
click at [502, 136] on icon "button" at bounding box center [507, 137] width 10 height 10
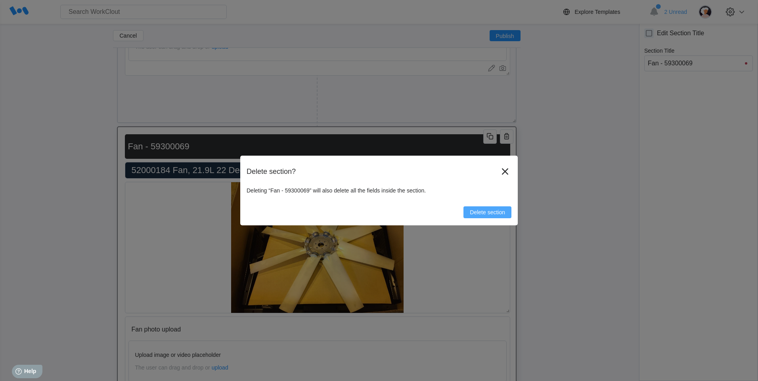
click at [491, 211] on span "Delete section" at bounding box center [487, 213] width 35 height 6
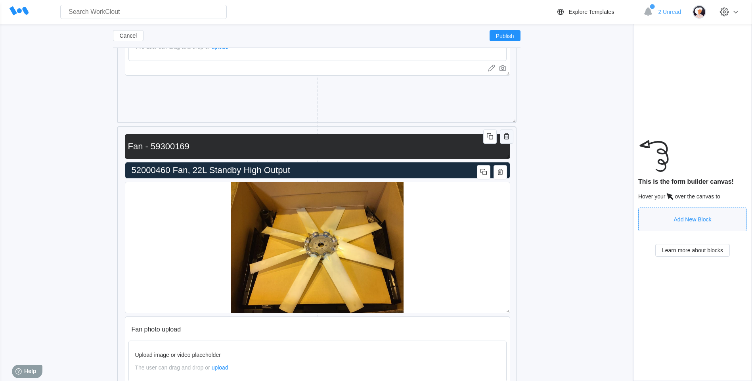
click at [510, 141] on span "button" at bounding box center [507, 137] width 10 height 10
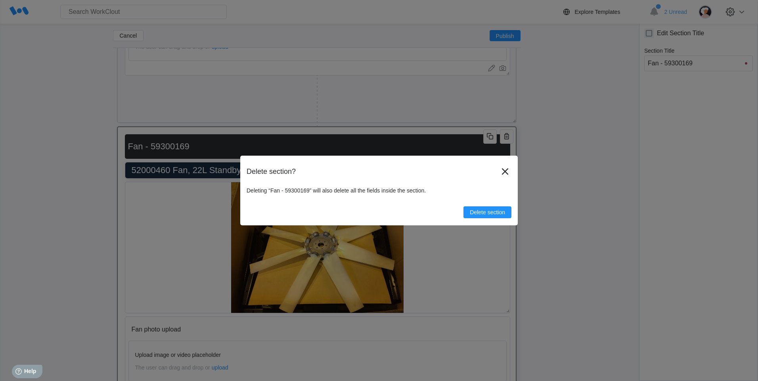
click at [503, 169] on icon at bounding box center [505, 171] width 6 height 6
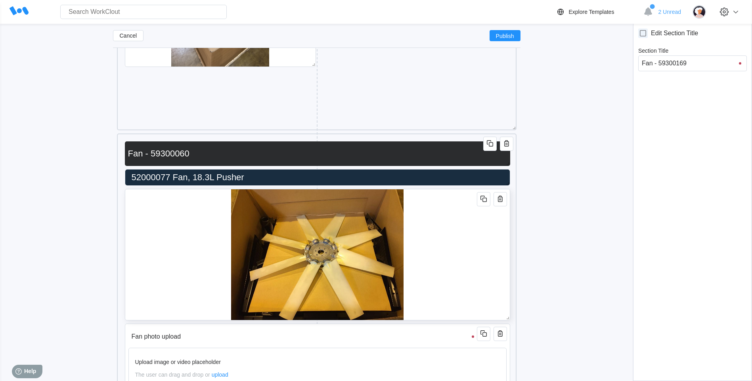
scroll to position [6601, 0]
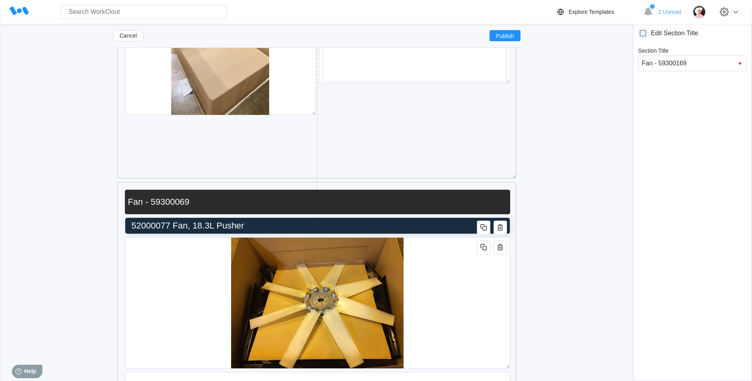
type input "Fan - 59300069"
click at [167, 223] on input "52000077 Fan, 18.3L Pusher" at bounding box center [315, 226] width 375 height 16
click at [171, 222] on input "52000077 Fan, 18.3L Pusher" at bounding box center [315, 226] width 375 height 16
type input "5200007 Fan, 18.3L Pusher"
type textarea "5200007 Fan, 18.3L Pusher"
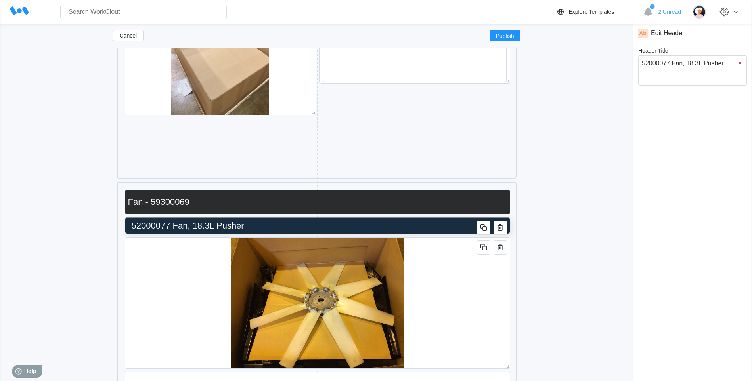
type textarea "x"
type input "520000 Fan, 18.3L Pusher"
type textarea "520000 Fan, 18.3L Pusher"
type textarea "x"
type input "52000 Fan, 18.3L Pusher"
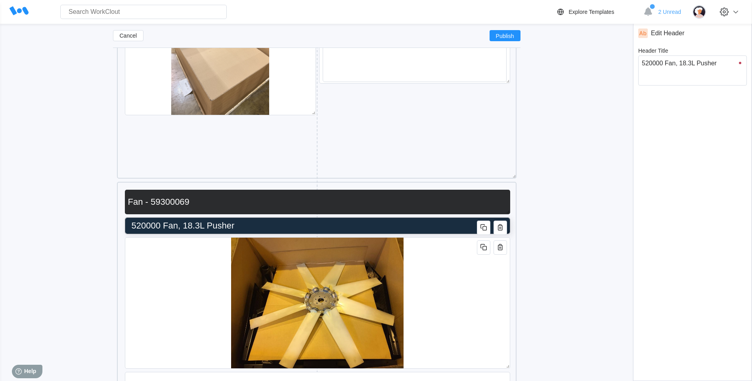
type textarea "52000 Fan, 18.3L Pusher"
type textarea "x"
type input "520001 Fan, 18.3L Pusher"
type textarea "520001 Fan, 18.3L Pusher"
type textarea "x"
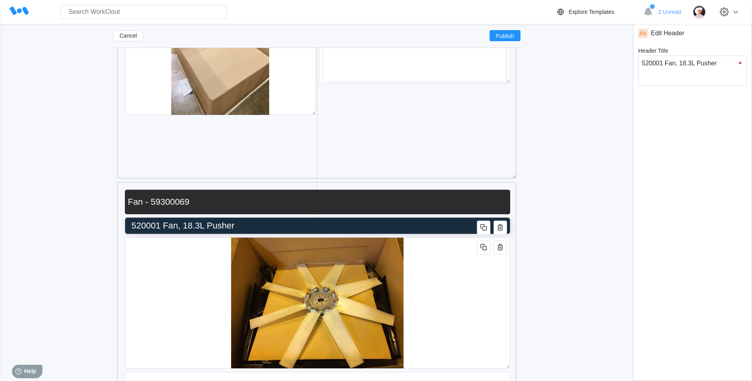
type input "5200018 Fan, 18.3L Pusher"
type textarea "5200018 Fan, 18.3L Pusher"
type textarea "x"
type input "52000184 Fan, 18.3L Pusher"
type textarea "52000184 Fan, 18.3L Pusher"
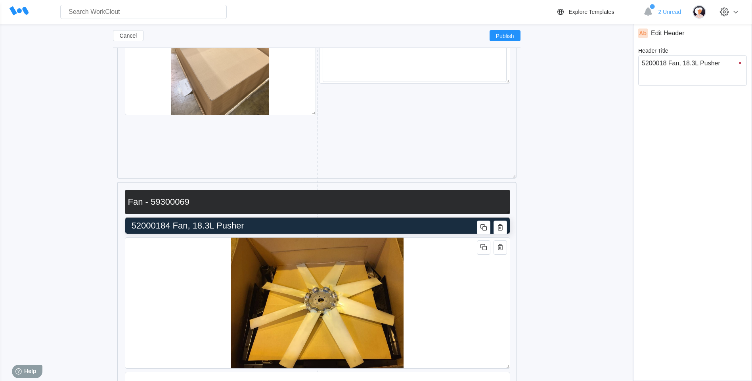
type textarea "x"
drag, startPoint x: 210, startPoint y: 226, endPoint x: 191, endPoint y: 227, distance: 18.2
click at [191, 227] on input "52000184 Fan, 18.3L Pusher" at bounding box center [298, 226] width 375 height 16
type input "52000184 Fan, 18.L Pusher"
type textarea "52000184 Fan, 18.L Pusher"
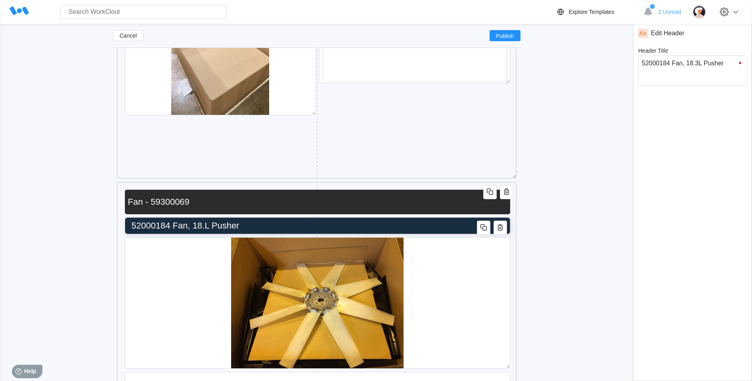
type textarea "x"
type input "52000184 Fan, 18L Pusher"
type textarea "52000184 Fan, 18L Pusher"
type textarea "x"
type input "52000184 Fan, 1L Pusher"
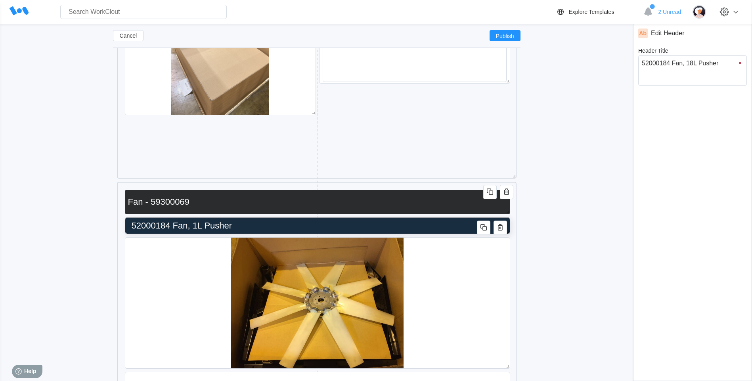
type textarea "52000184 Fan, 1L Pusher"
type textarea "x"
type input "52000184 Fan, L Pusher"
type textarea "52000184 Fan, L Pusher"
type textarea "x"
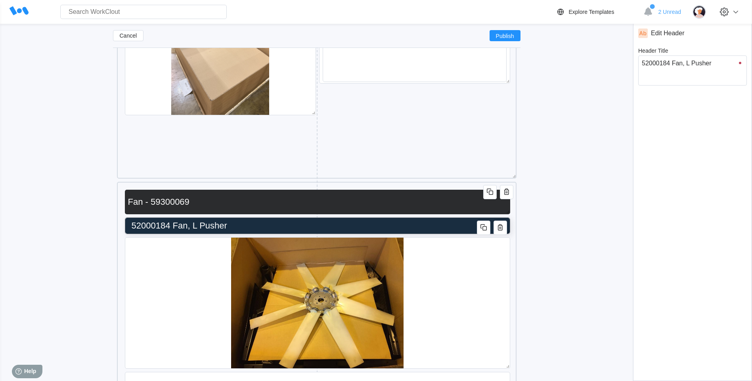
type input "52000184 Fan, 2L Pusher"
type textarea "52000184 Fan, 2L Pusher"
type textarea "x"
type input "52000184 Fan, 21L Pusher"
type textarea "52000184 Fan, 21L Pusher"
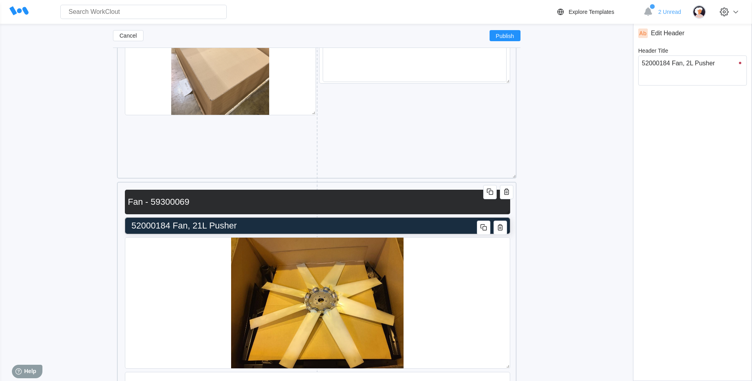
type textarea "x"
type input "52000184 Fan, 21.L Pusher"
type textarea "52000184 Fan, 21.L Pusher"
type textarea "x"
type input "52000184 Fan, 21.9L Pusher"
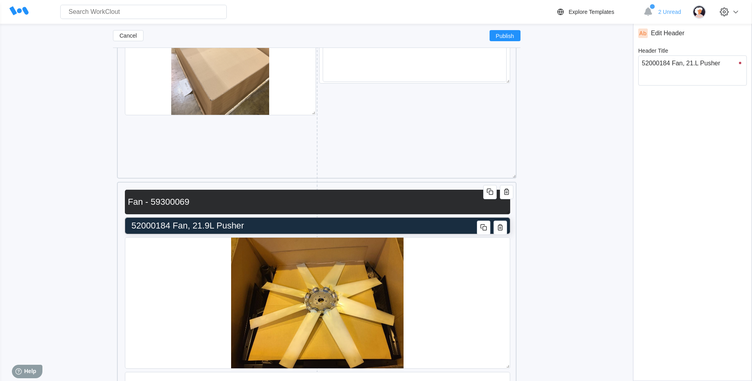
type textarea "52000184 Fan, 21.9L Pusher"
type textarea "x"
click at [253, 225] on input "52000184 Fan, 21.9L Pusher" at bounding box center [315, 226] width 375 height 16
type input "52000184 Fan, 21.9L Pushe"
type textarea "52000184 Fan, 21.9L Pushe"
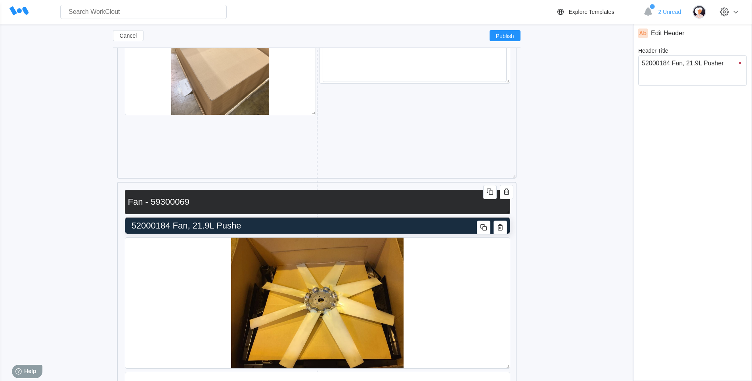
type textarea "x"
type input "52000184 Fan, 21.9L Push"
type textarea "52000184 Fan, 21.9L Push"
type textarea "x"
type input "52000184 Fan, 21.9L Pus"
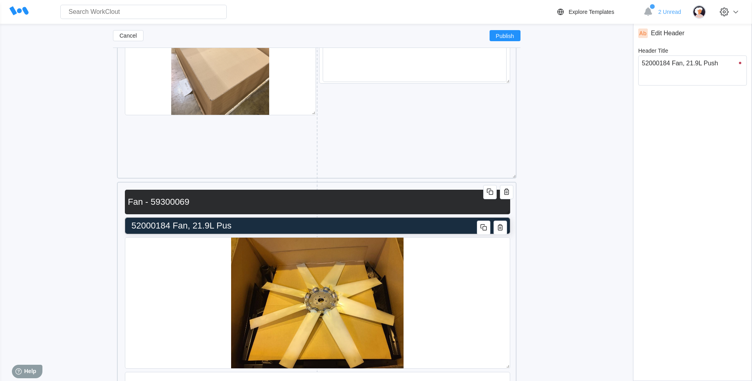
type textarea "52000184 Fan, 21.9L Pus"
type textarea "x"
type input "52000184 Fan, 21.9L Pu"
type textarea "52000184 Fan, 21.9L Pu"
type textarea "x"
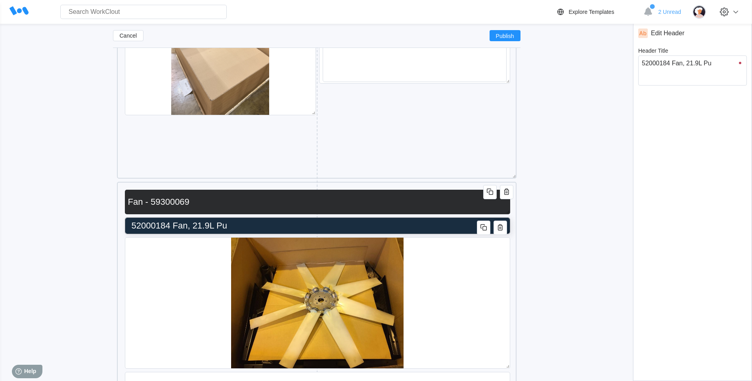
type input "52000184 Fan, 21.9L P"
type textarea "52000184 Fan, 21.9L P"
type textarea "x"
type input "52000184 Fan, 21.9L"
type textarea "52000184 Fan, 21.9L"
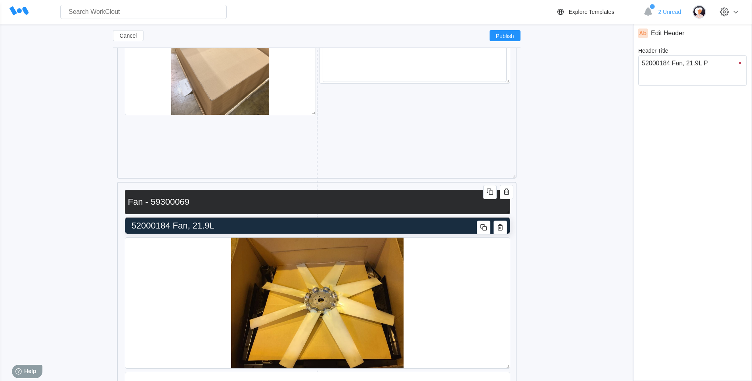
type textarea "x"
type input "52000184 Fan, 21.9L"
type textarea "52000184 Fan, 21.9L"
type textarea "x"
type input "52000184 Fan, 21.9L"
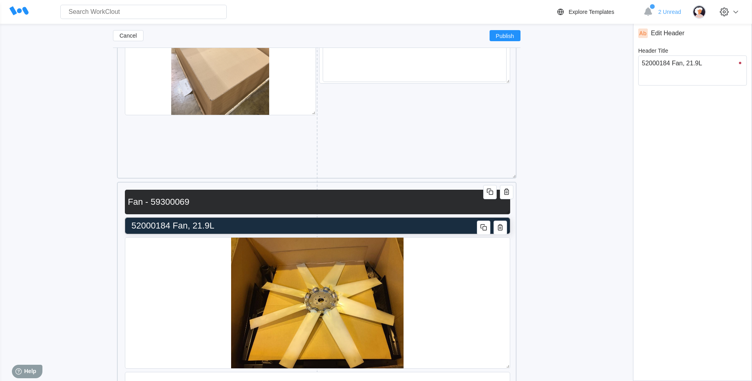
type textarea "52000184 Fan, 21.9L"
type textarea "x"
type input "52000184 Fan, 21.9L D"
type textarea "52000184 Fan, 21.9L D"
type textarea "x"
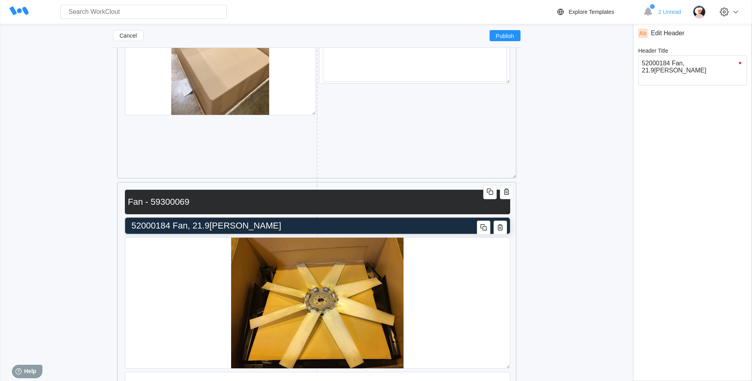
type input "52000184 Fan, 21.9L De"
type textarea "52000184 Fan, 21.9L De"
type textarea "x"
type input "52000184 Fan, 21.9L Deg"
type textarea "52000184 Fan, 21.9L Deg"
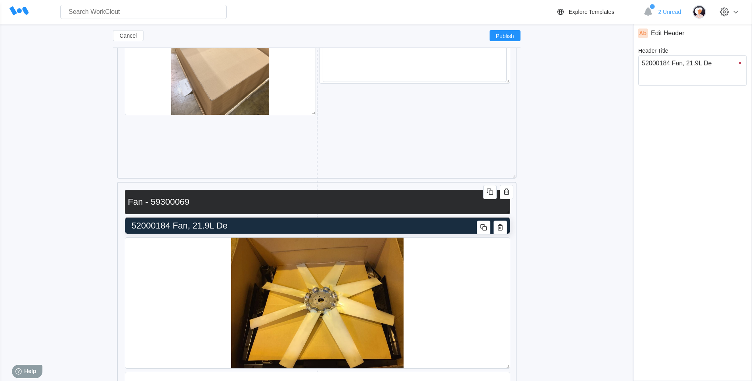
type textarea "x"
type input "52000184 Fan, 21.9L Degr"
type textarea "52000184 Fan, 21.9L Degr"
type textarea "x"
type input "52000184 Fan, 21.9L Degre"
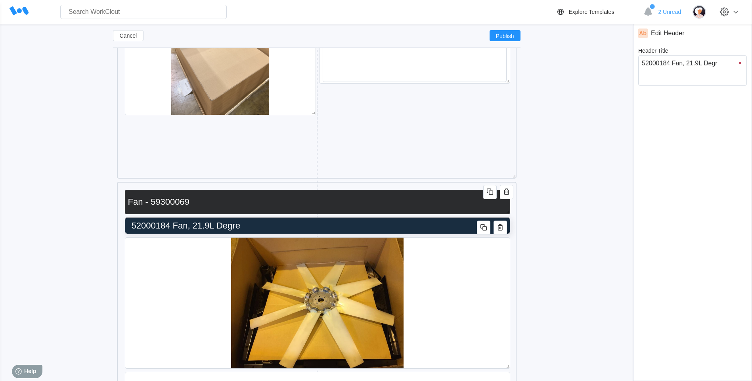
type textarea "52000184 Fan, 21.9L Degre"
type textarea "x"
type input "52000184 Fan, 21.9L Degree"
type textarea "52000184 Fan, 21.9L Degree"
type textarea "x"
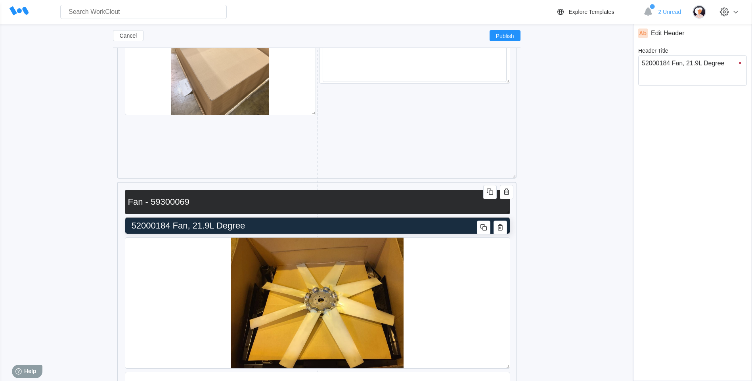
type input "52000184 Fan, 21.9L Degree"
type textarea "52000184 Fan, 21.9L Degree"
type textarea "x"
type input "52000184 Fan, 21.9L Degree O"
type textarea "52000184 Fan, 21.9L Degree O"
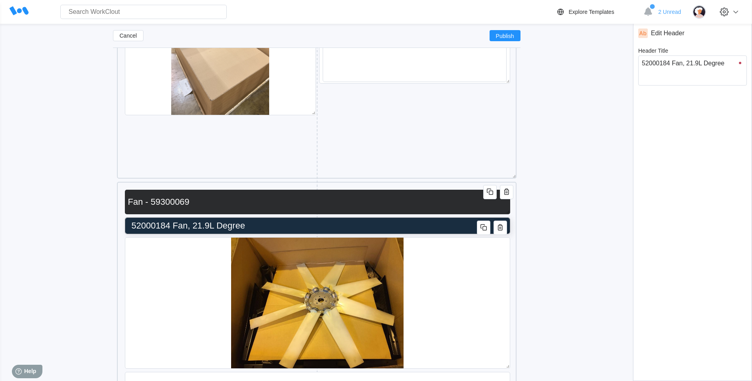
type textarea "x"
type input "52000184 Fan, 21.9L Degree Ou"
type textarea "52000184 Fan, 21.9L Degree Ou"
type textarea "x"
type input "52000184 Fan, 21.9L Degree Out"
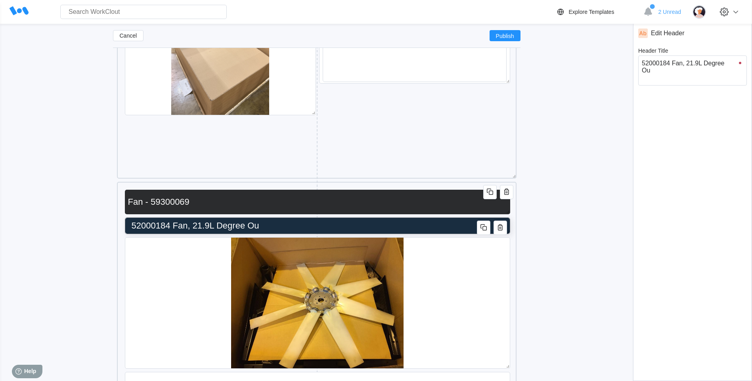
type textarea "52000184 Fan, 21.9L Degree Out"
type textarea "x"
type input "52000184 Fan, 21.9L Degree Ou"
type textarea "52000184 Fan, 21.9L Degree Ou"
type textarea "x"
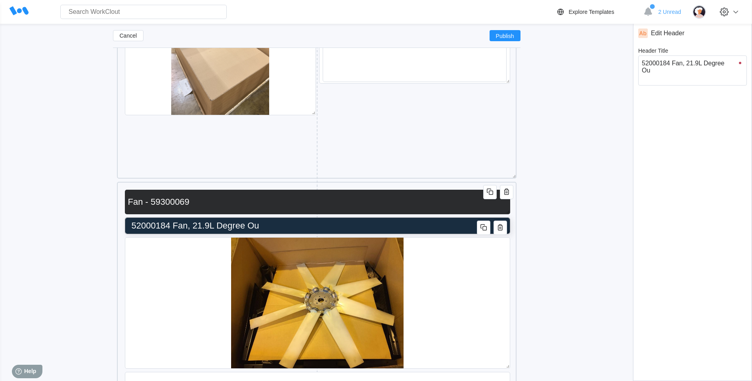
type input "52000184 Fan, 21.9L Degree O"
type textarea "52000184 Fan, 21.9L Degree O"
type textarea "x"
type input "52000184 Fan, 21.9L Degree"
type textarea "52000184 Fan, 21.9L Degree"
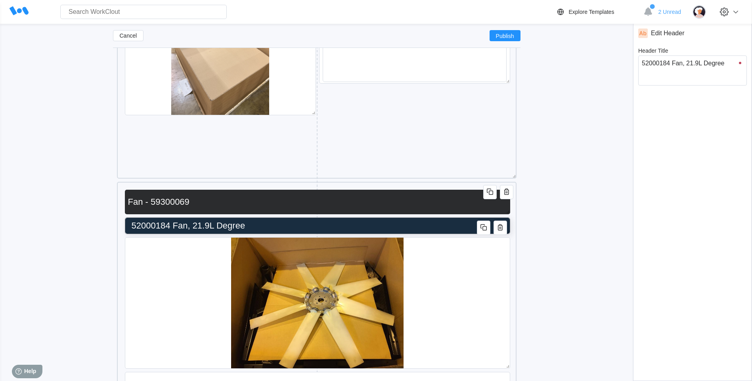
type textarea "x"
type input "52000184 Fan, 21.9L Degree P"
type textarea "52000184 Fan, 21.9L Degree P"
type textarea "x"
type input "52000184 Fan, 21.9L Degree Pi"
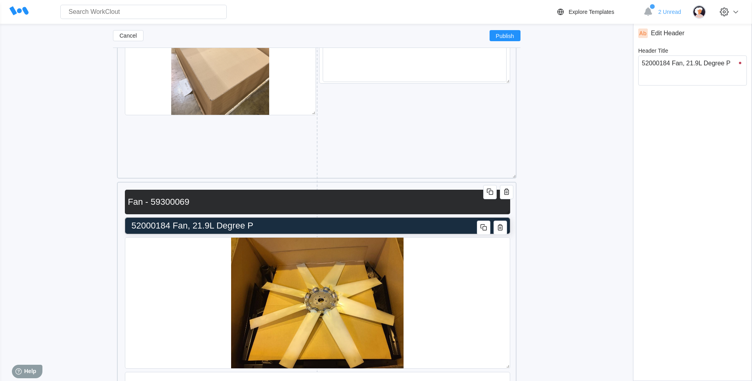
type textarea "52000184 Fan, 21.9L Degree Pi"
type textarea "x"
type input "52000184 Fan, 21.9L Degree Pit"
type textarea "52000184 Fan, 21.9L Degree Pit"
type textarea "x"
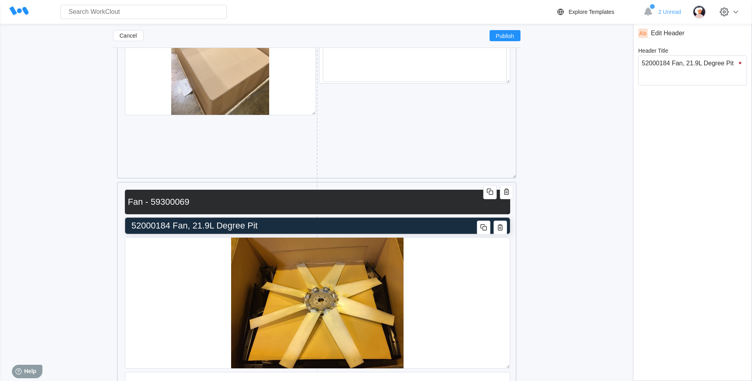
type input "52000184 Fan, 21.9L Degree Pitc"
type textarea "52000184 Fan, 21.9L Degree Pitc"
type textarea "x"
type input "52000184 Fan, 21.9L Degree Pitch"
type textarea "52000184 Fan, 21.9L Degree Pitch"
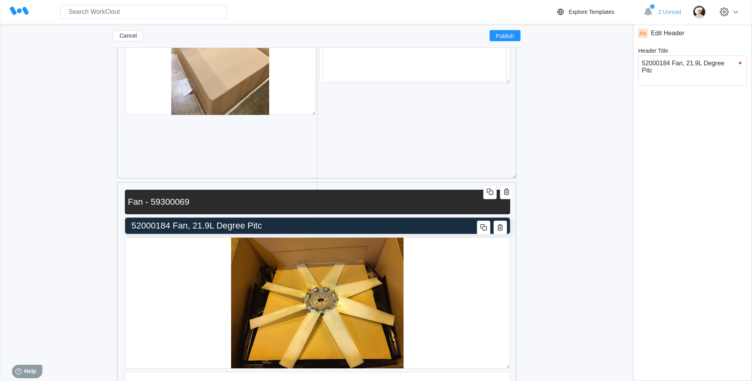
type textarea "x"
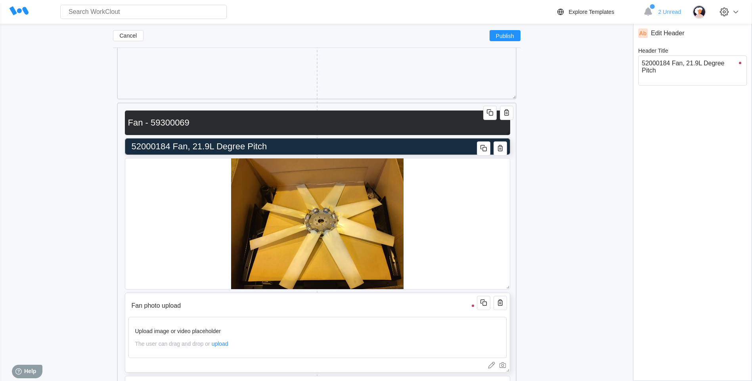
scroll to position [6720, 0]
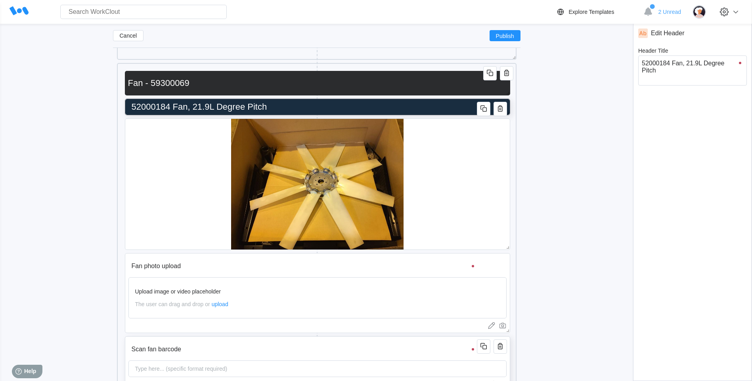
type input "52000184 Fan, 21.9L Degree Pitch"
click at [266, 344] on input "Scan fan barcode" at bounding box center [303, 350] width 351 height 16
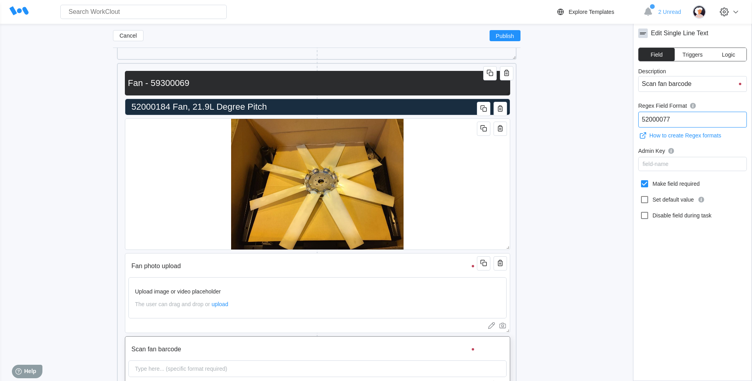
click at [698, 118] on input "52000077" at bounding box center [692, 120] width 109 height 16
type input "52000184"
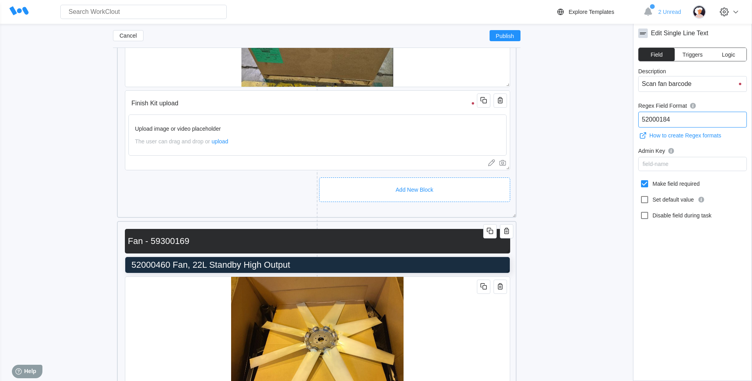
scroll to position [7235, 0]
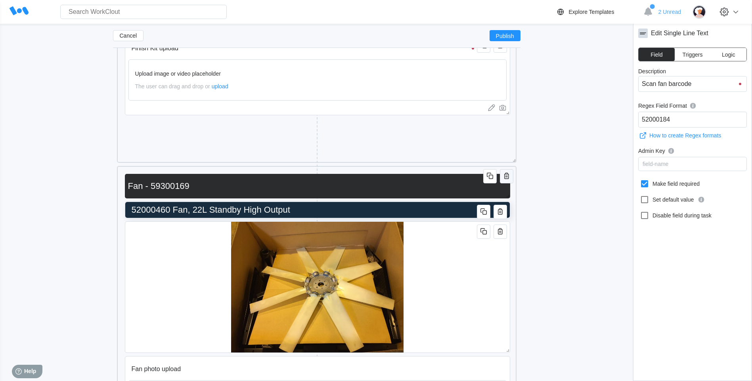
click at [505, 178] on icon "button" at bounding box center [507, 176] width 10 height 10
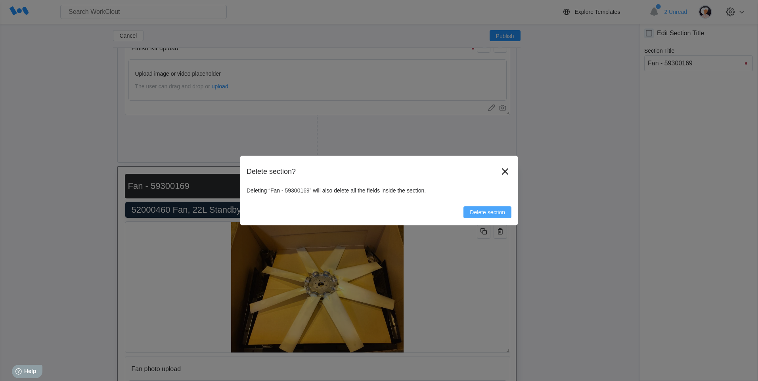
click at [489, 215] on span "Delete section" at bounding box center [487, 213] width 35 height 6
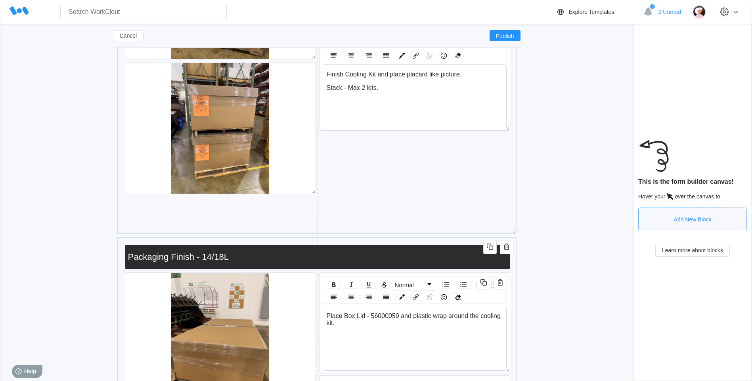
scroll to position [7552, 0]
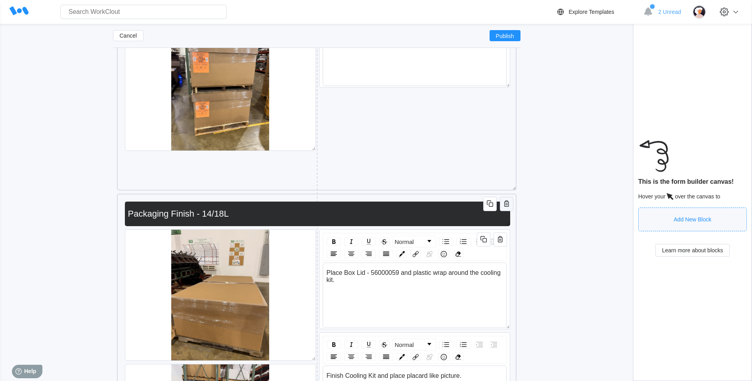
click at [504, 203] on icon "button" at bounding box center [507, 204] width 10 height 10
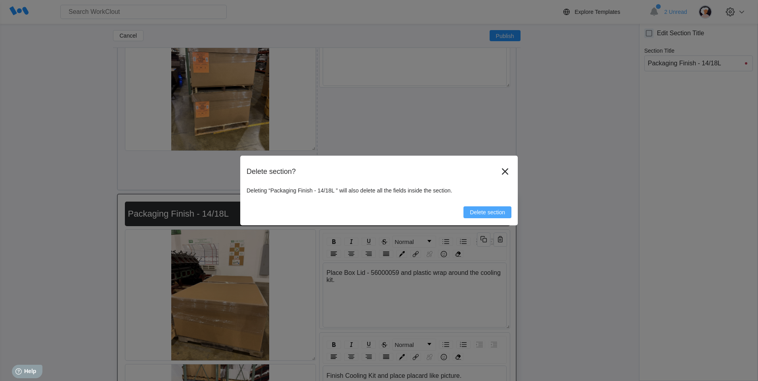
click at [484, 210] on span "Delete section" at bounding box center [487, 213] width 35 height 6
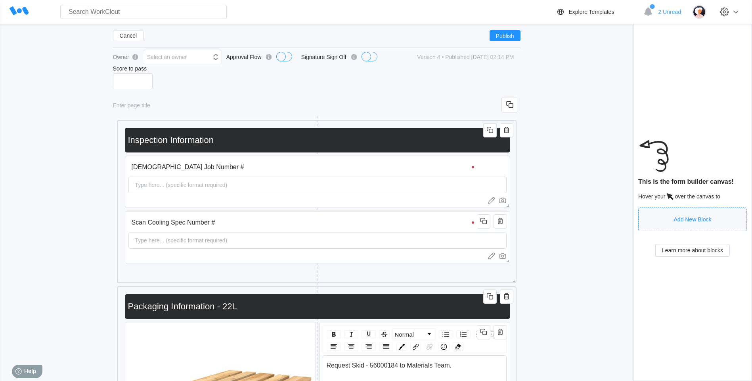
scroll to position [0, 0]
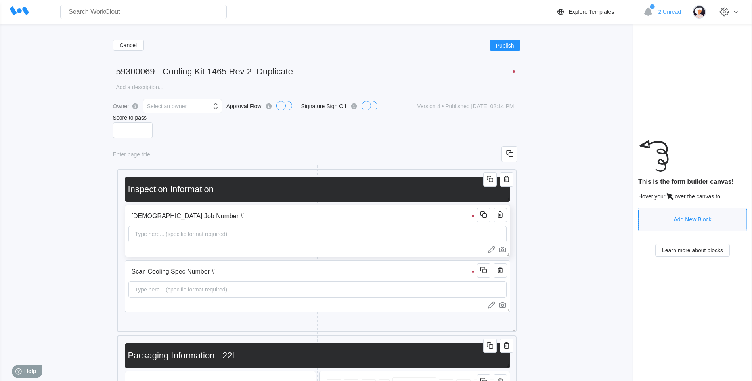
click at [338, 228] on div "Type here... (specific format required)" at bounding box center [317, 234] width 378 height 17
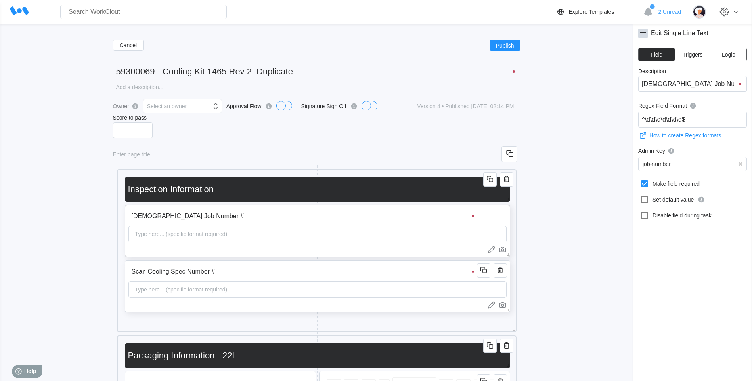
click at [350, 269] on input "Scan Cooling Spec Number #" at bounding box center [303, 272] width 351 height 16
click at [499, 51] on div "Cancel Publish" at bounding box center [316, 45] width 407 height 24
click at [502, 38] on div "Cancel Publish" at bounding box center [316, 45] width 407 height 24
click at [502, 43] on span "Publish" at bounding box center [505, 45] width 18 height 5
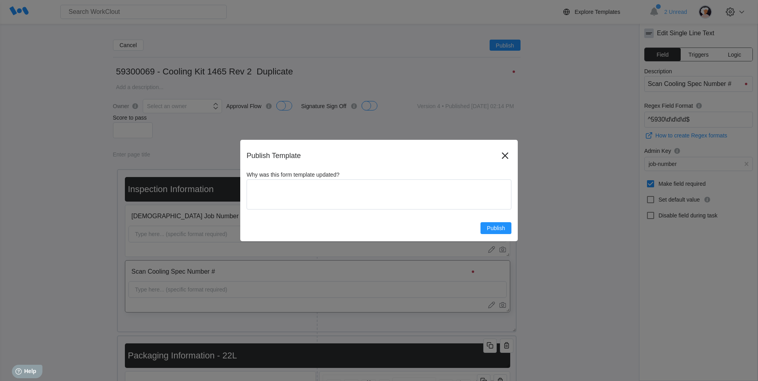
click at [494, 235] on div "Publish Template Why was this form template updated? x Publish" at bounding box center [378, 190] width 277 height 101
click at [494, 230] on span "Publish" at bounding box center [496, 228] width 18 height 6
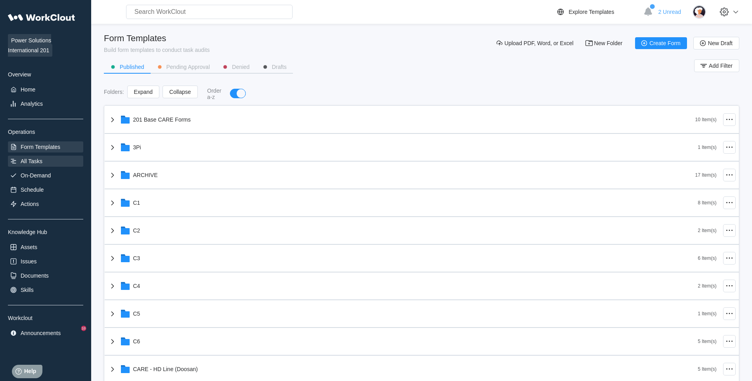
click at [49, 162] on div "All Tasks" at bounding box center [45, 161] width 75 height 11
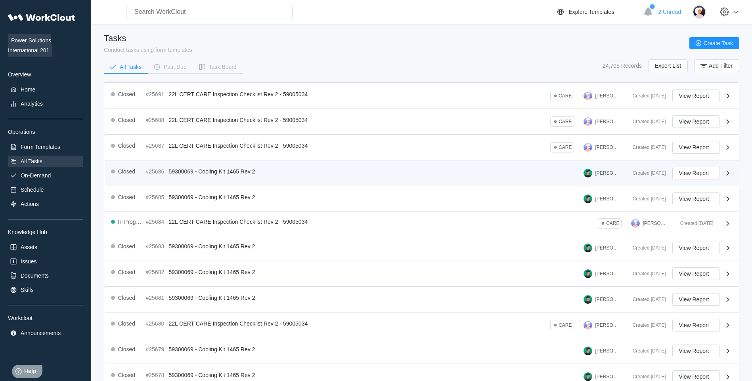
click at [640, 174] on div "Created [DATE]" at bounding box center [646, 173] width 40 height 6
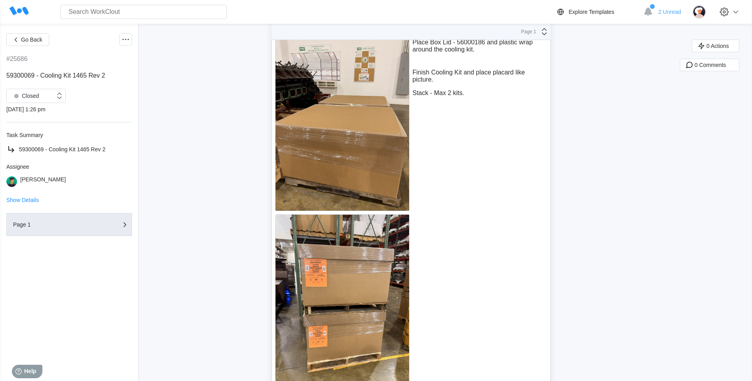
scroll to position [6101, 0]
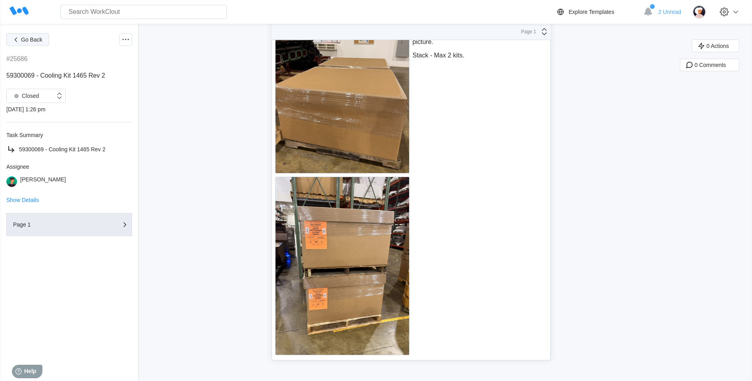
click at [29, 39] on span "Go Back" at bounding box center [31, 40] width 21 height 6
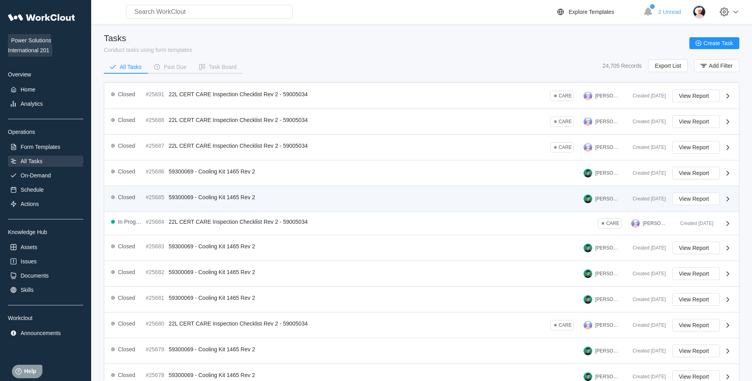
click at [255, 198] on div "#25685 59300069 - Cooling Kit 1465 Rev 2" at bounding box center [202, 197] width 113 height 6
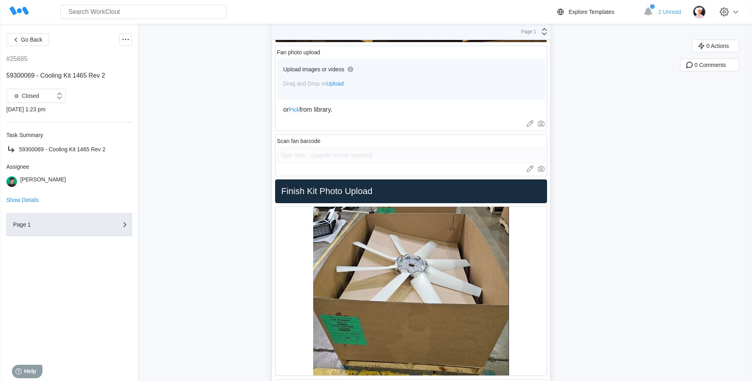
scroll to position [5586, 0]
click at [29, 40] on span "Go Back" at bounding box center [31, 40] width 21 height 6
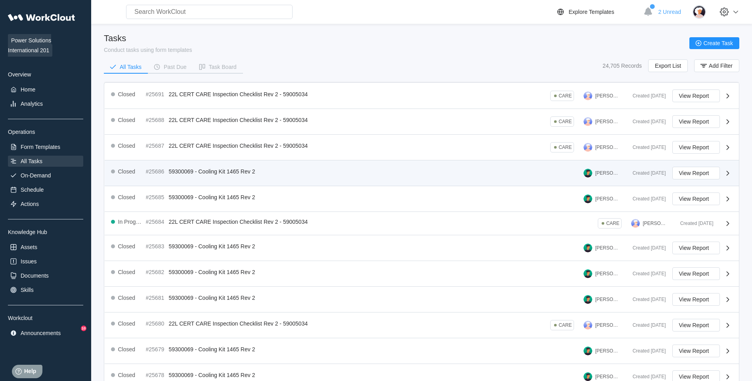
click at [338, 178] on div "Closed #25686 59300069 - Cooling Kit 1465 Rev 2 Raymond Foerster" at bounding box center [368, 173] width 515 height 13
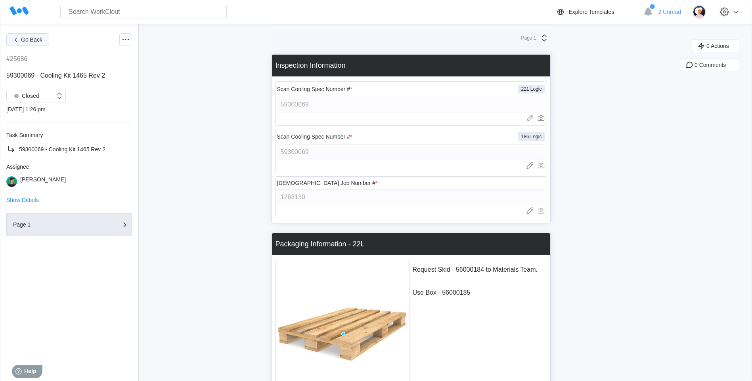
click at [19, 45] on button "Go Back" at bounding box center [27, 39] width 43 height 13
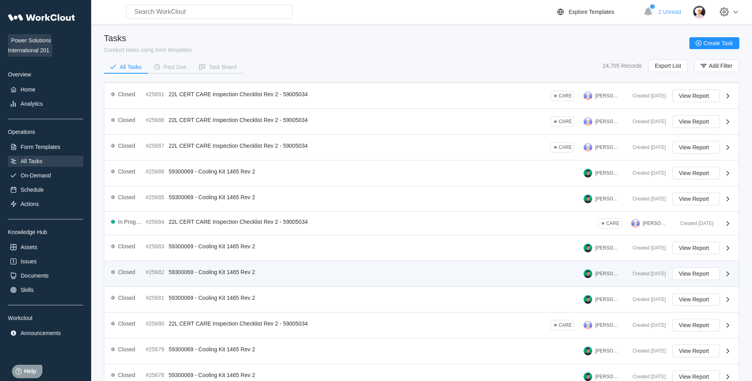
click at [197, 278] on div "Closed #25682 59300069 - Cooling Kit 1465 Rev 2 Raymond Foerster" at bounding box center [368, 274] width 515 height 13
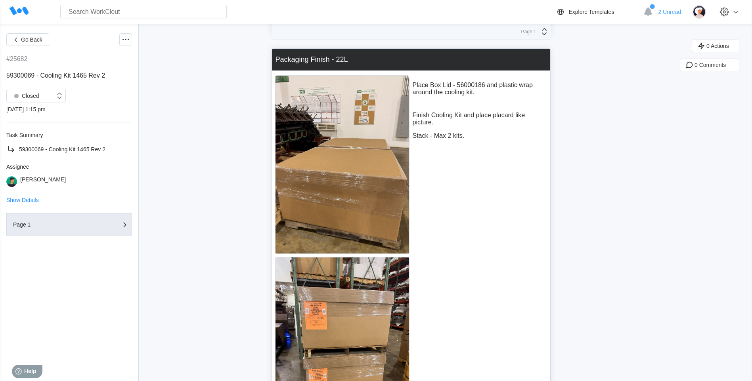
scroll to position [6124, 0]
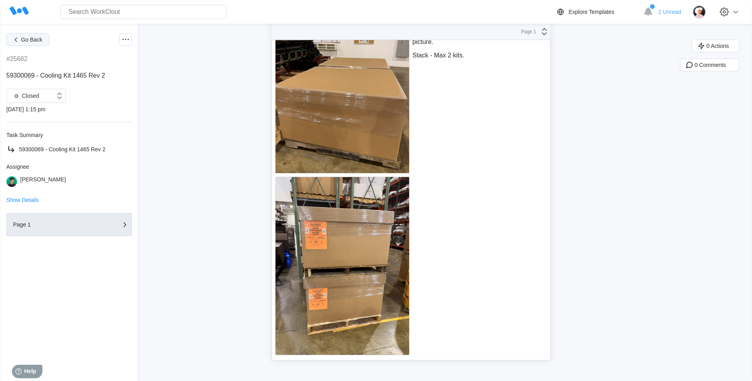
click at [21, 42] on span "Go Back" at bounding box center [31, 40] width 21 height 6
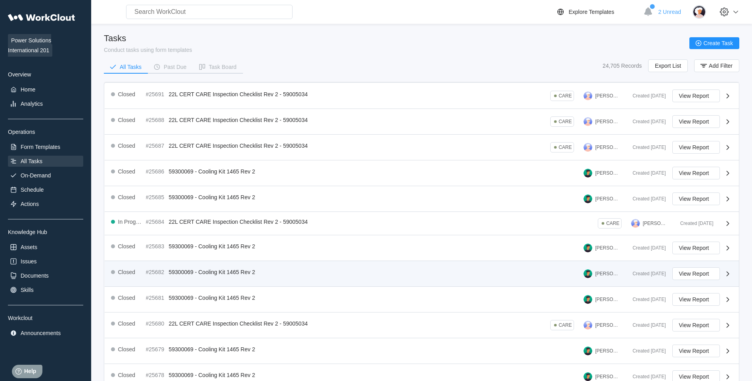
scroll to position [79, 0]
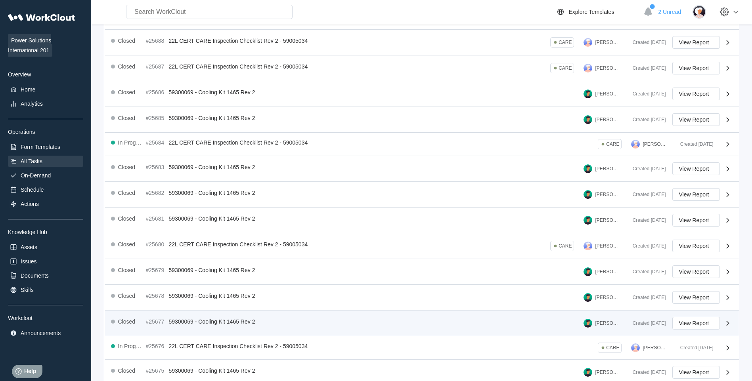
click at [267, 317] on div "Closed #25677 59300069 - Cooling Kit 1465 Rev 2 Raymond Foerster" at bounding box center [368, 323] width 515 height 13
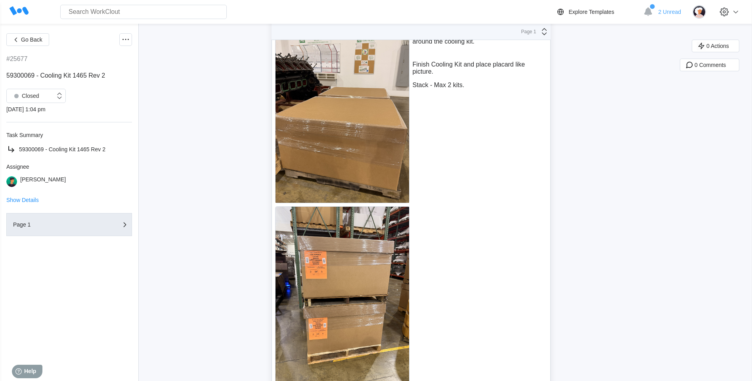
scroll to position [6124, 0]
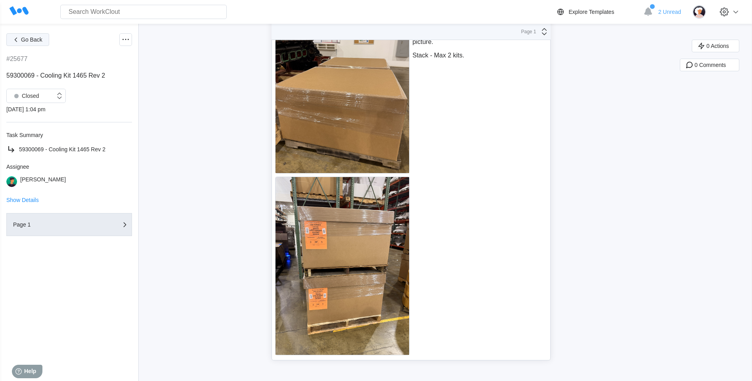
click at [17, 42] on icon "button" at bounding box center [15, 39] width 9 height 9
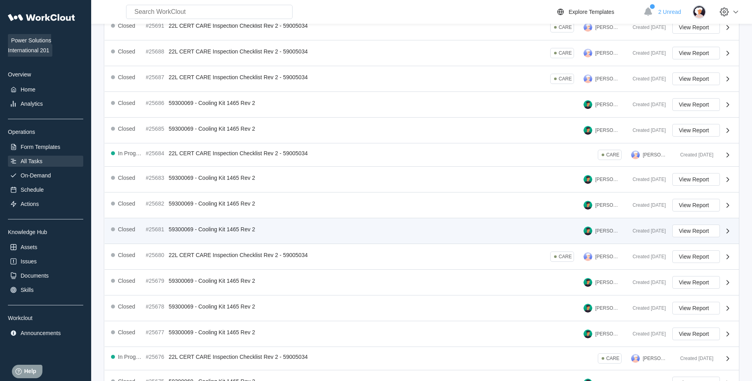
scroll to position [121, 0]
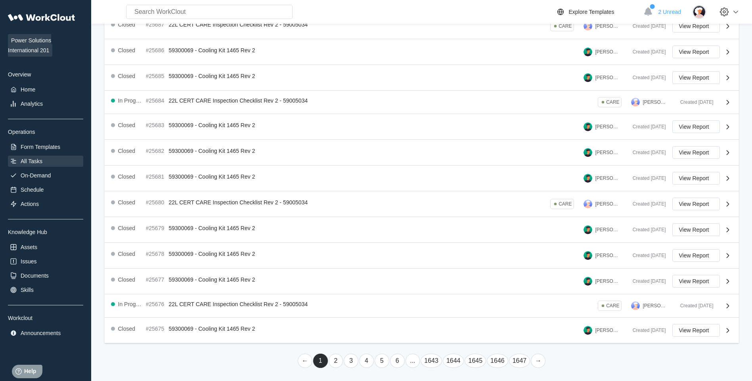
click at [339, 359] on link "2" at bounding box center [336, 361] width 15 height 14
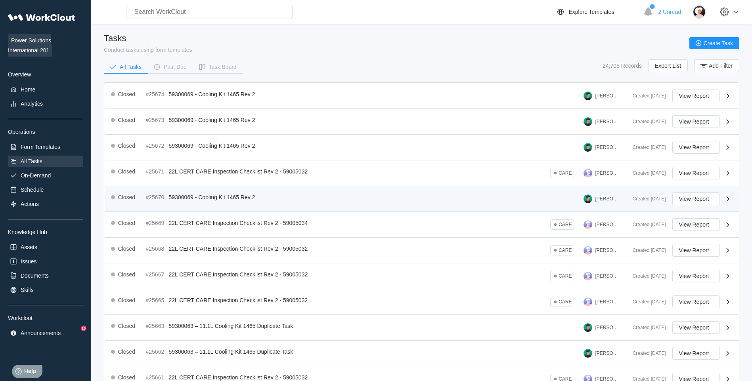
click at [284, 201] on div "Closed #25670 59300069 - Cooling Kit 1465 Rev 2 Raymond Foerster" at bounding box center [368, 199] width 515 height 13
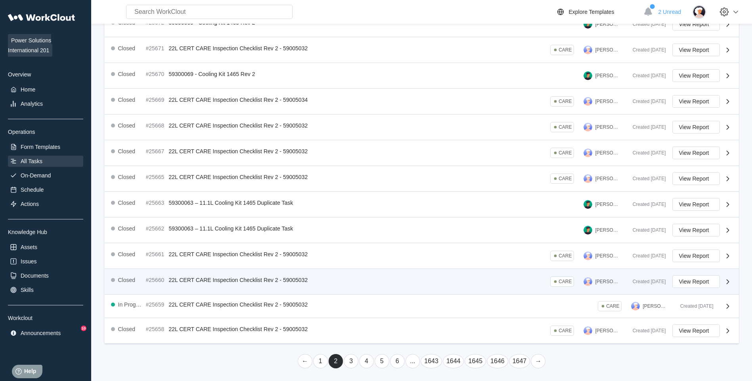
scroll to position [124, 0]
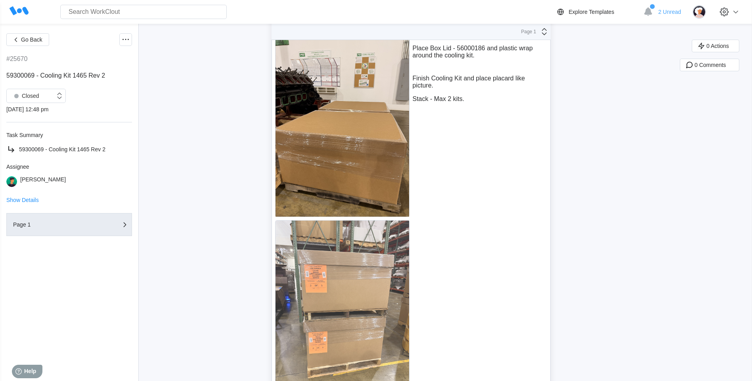
scroll to position [6124, 0]
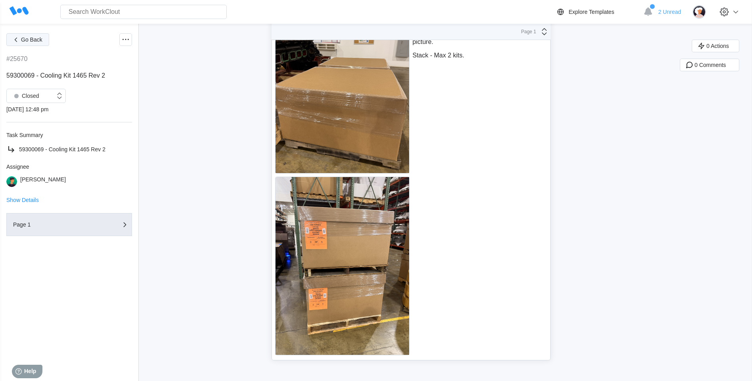
click at [16, 37] on icon "button" at bounding box center [15, 39] width 9 height 9
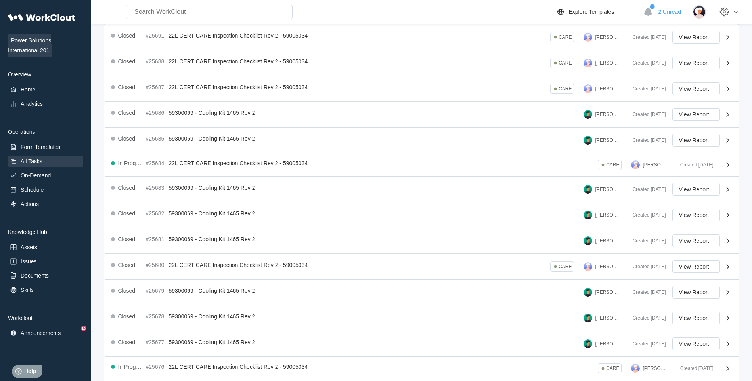
scroll to position [121, 0]
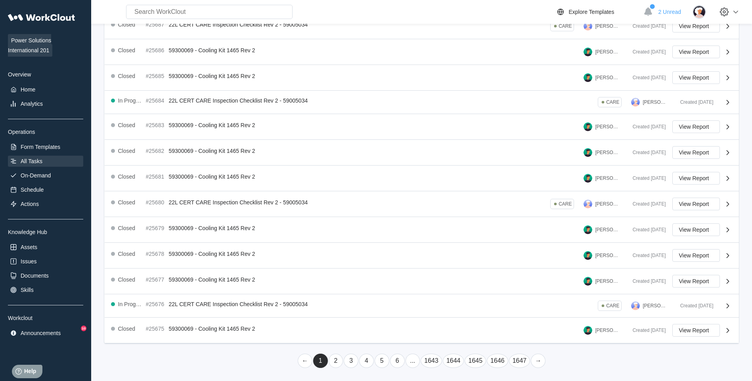
click at [334, 360] on link "2" at bounding box center [336, 361] width 15 height 14
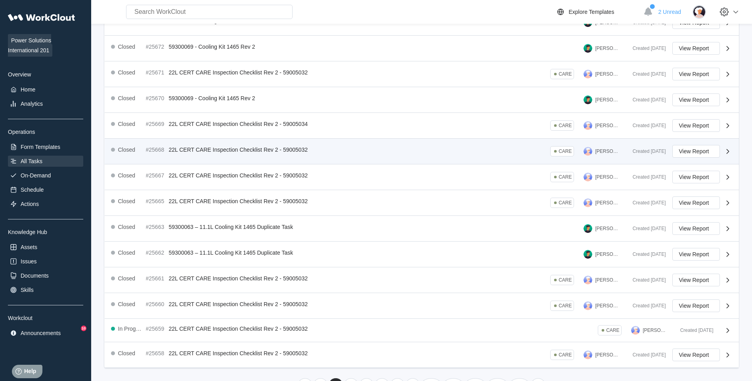
scroll to position [119, 0]
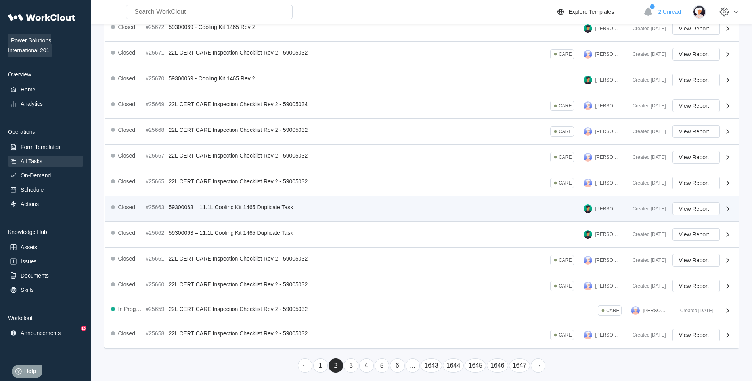
click at [361, 200] on div "Closed #25663 59300063 – 11.1L Cooling Kit 1465 Duplicate Task Raymond Foerster…" at bounding box center [422, 209] width 634 height 26
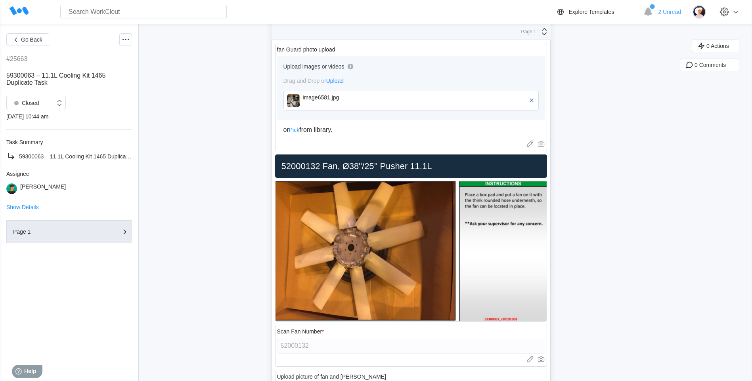
scroll to position [882, 0]
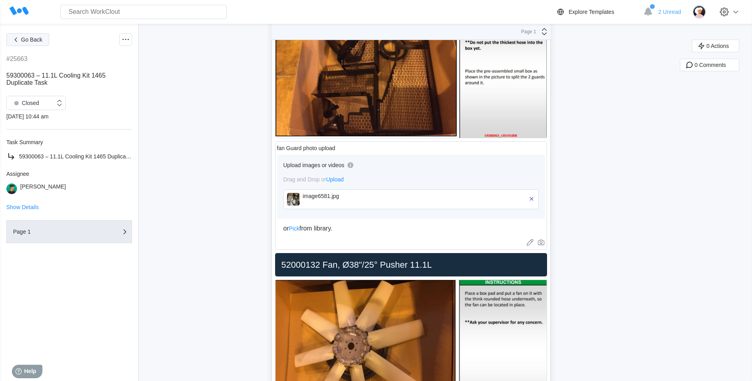
click at [23, 36] on button "Go Back" at bounding box center [27, 39] width 43 height 13
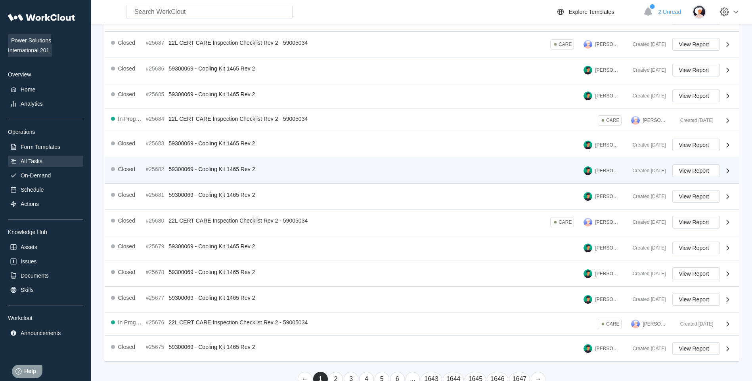
scroll to position [121, 0]
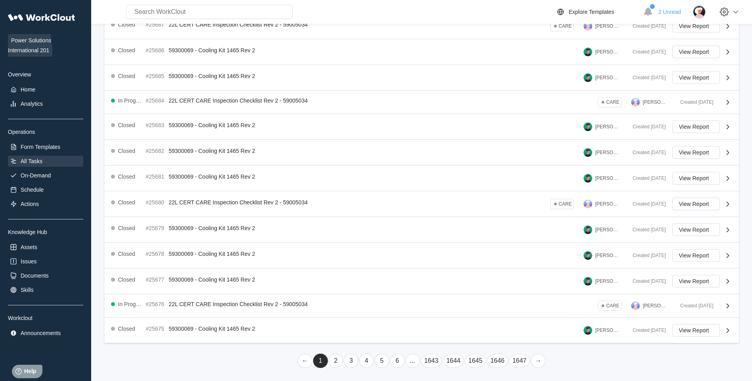
click at [329, 362] on link "2" at bounding box center [336, 361] width 15 height 14
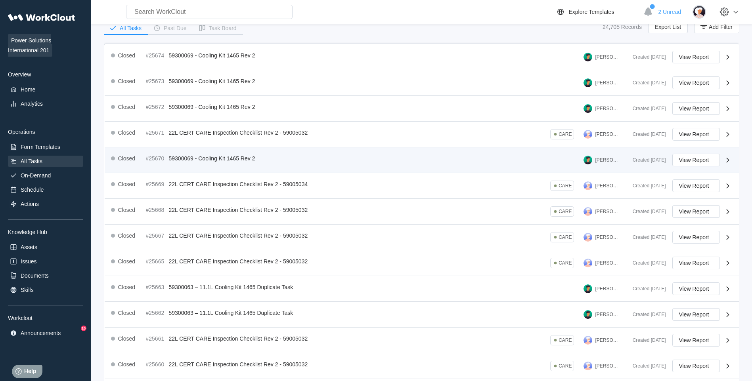
scroll to position [0, 0]
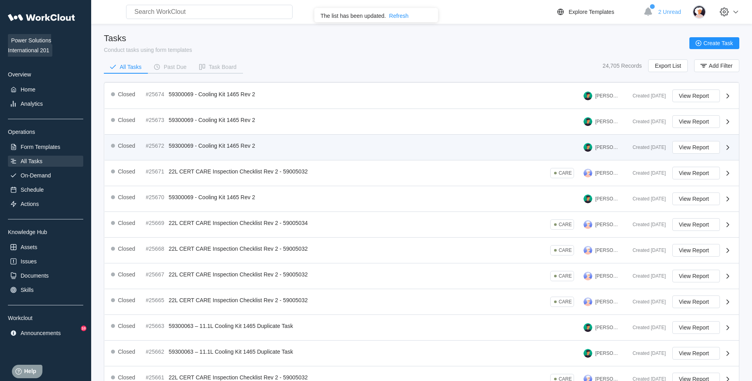
click at [212, 147] on span "59300069 - Cooling Kit 1465 Rev 2" at bounding box center [212, 146] width 86 height 6
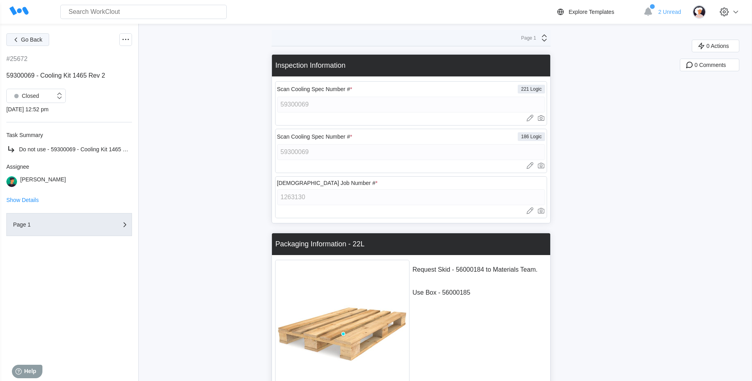
click at [17, 40] on icon "button" at bounding box center [15, 39] width 9 height 9
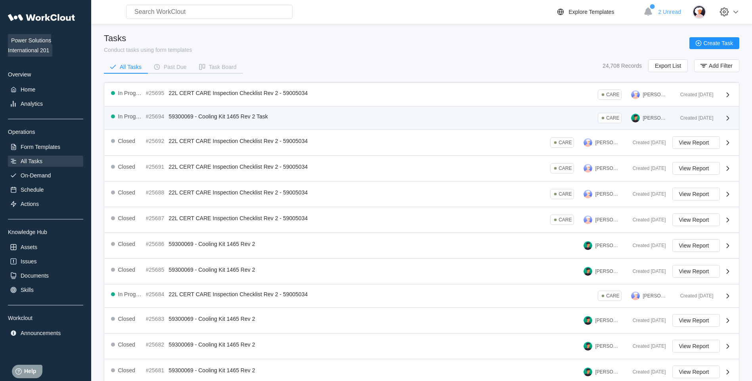
click at [231, 113] on div "In Progress #25694 59300069 - Cooling Kit 1465 Rev 2 Task" at bounding box center [191, 116] width 160 height 7
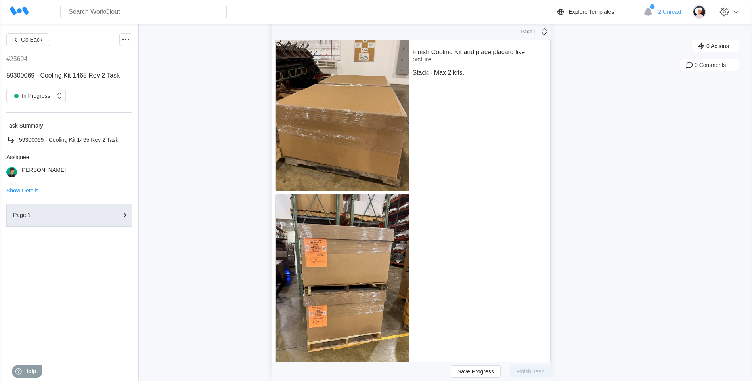
scroll to position [6618, 0]
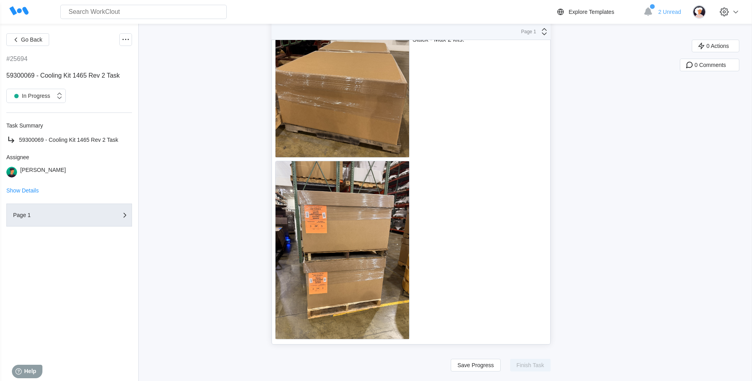
click at [22, 35] on button "Go Back" at bounding box center [27, 39] width 43 height 13
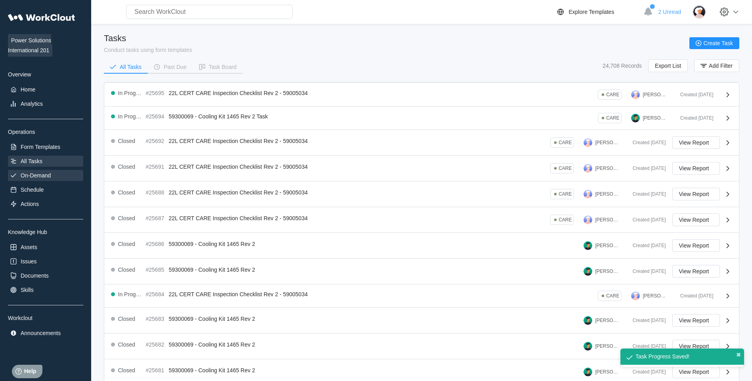
click at [49, 170] on div "On-Demand" at bounding box center [45, 175] width 75 height 11
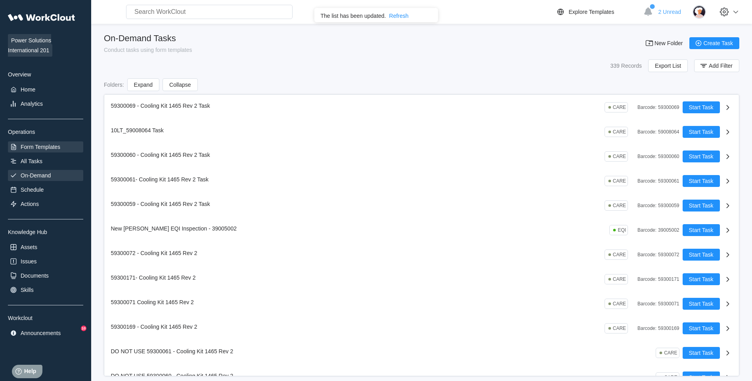
click at [51, 142] on div "Form Templates" at bounding box center [45, 146] width 75 height 11
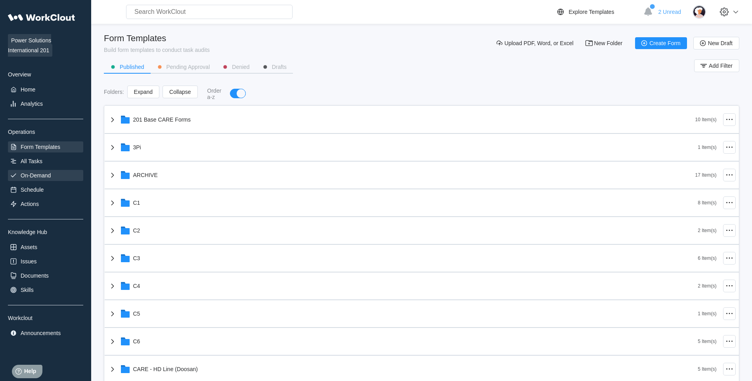
click at [53, 175] on div "On-Demand" at bounding box center [45, 175] width 75 height 11
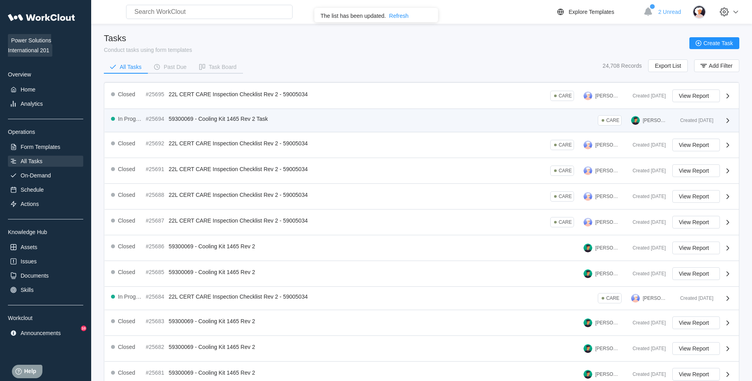
click at [406, 124] on div "In Progress #25694 59300069 - Cooling Kit 1465 Rev 2 Task CARE Raymond Foerster" at bounding box center [392, 120] width 563 height 10
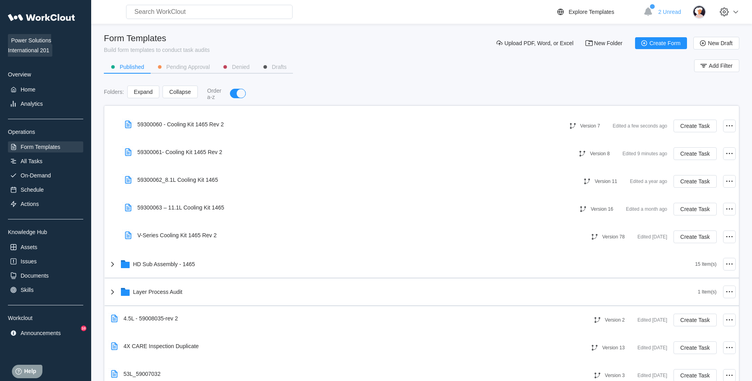
scroll to position [396, 0]
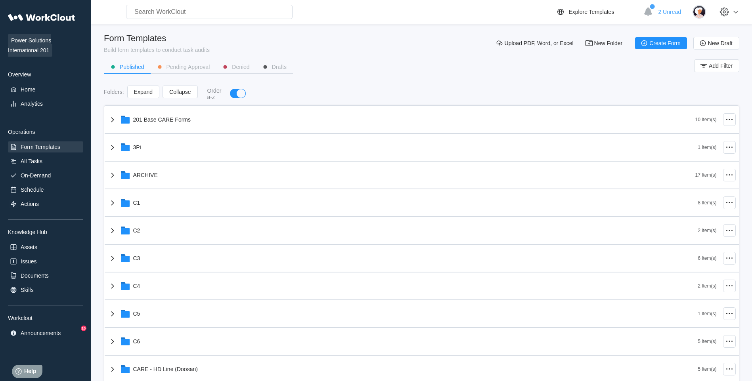
scroll to position [317, 0]
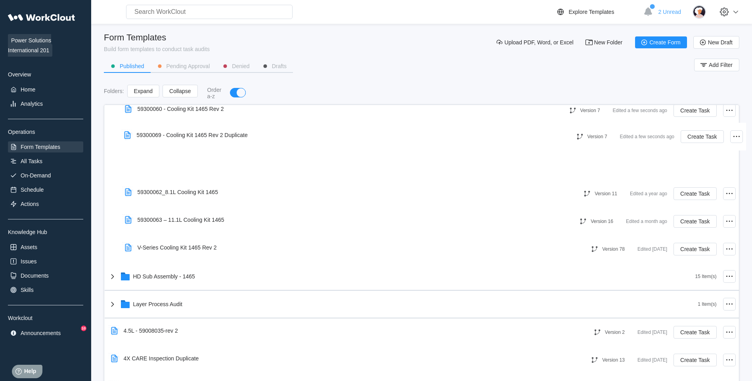
scroll to position [425, 0]
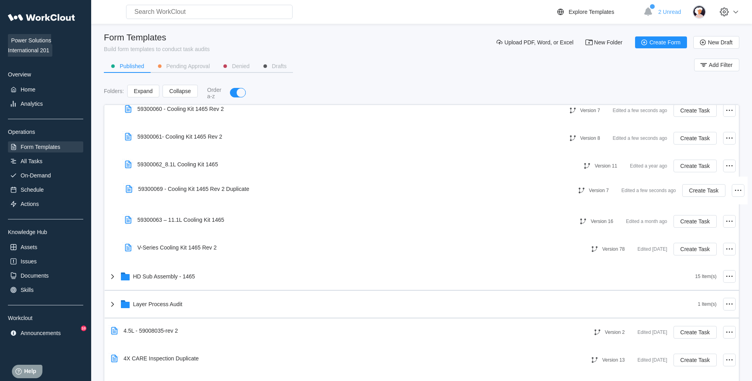
drag, startPoint x: 239, startPoint y: 294, endPoint x: 253, endPoint y: 186, distance: 108.8
click at [253, 186] on div "201 Base CARE Forms 10 Item(s) 3Pi 1 Item(s) ARCHIVE 17 Item(s) C1 8 Item(s) C2…" at bounding box center [422, 222] width 634 height 1082
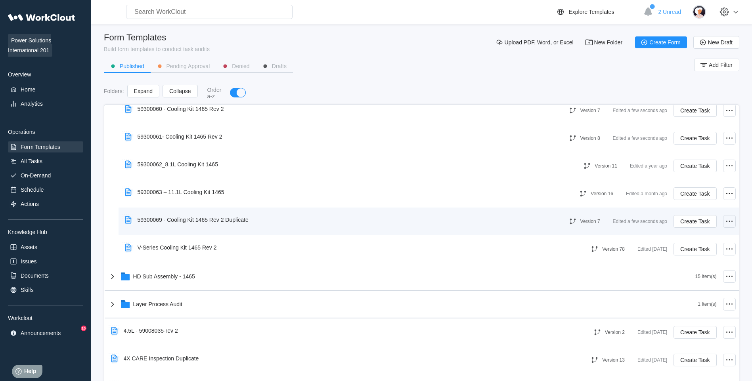
click at [724, 223] on icon at bounding box center [729, 222] width 10 height 10
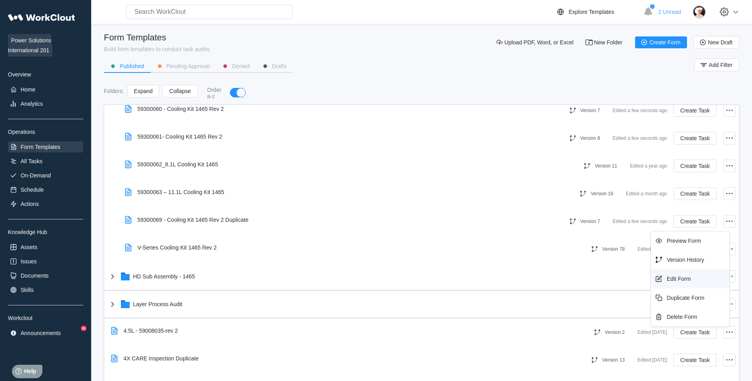
click at [681, 277] on div "Edit Form" at bounding box center [679, 279] width 24 height 6
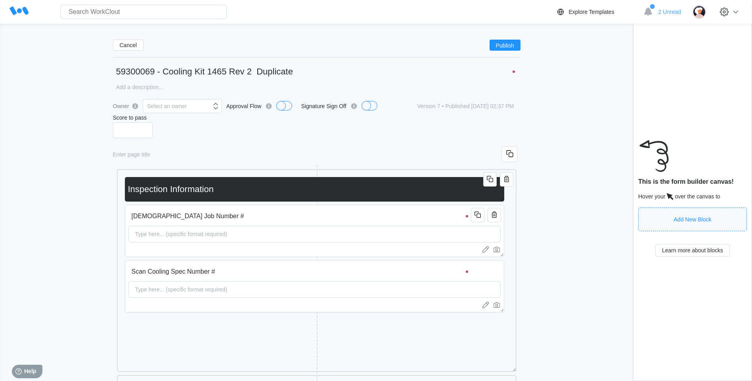
click at [294, 69] on input "59300069 - Cooling Kit 1465 Rev 2 Duplicate" at bounding box center [316, 72] width 407 height 16
drag, startPoint x: 287, startPoint y: 72, endPoint x: 250, endPoint y: 71, distance: 36.5
click at [250, 71] on input "59300069 - Cooling Kit 1465 Rev 2 Duplica" at bounding box center [316, 72] width 407 height 16
type input "59300069 - Cooling Kit 1465 Rev 2"
click at [501, 45] on span "Publish" at bounding box center [505, 45] width 18 height 5
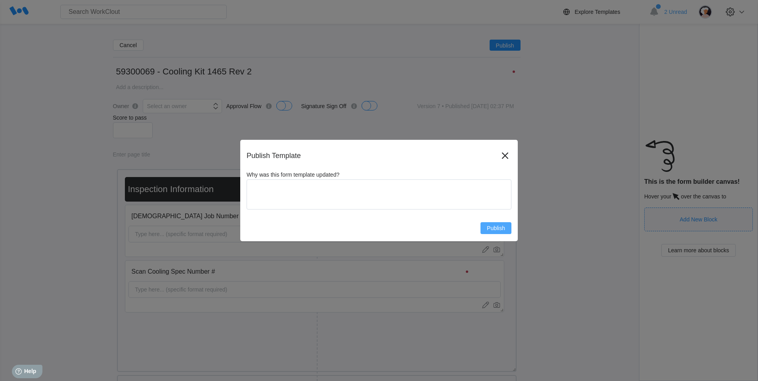
click at [491, 226] on span "Publish" at bounding box center [496, 228] width 18 height 6
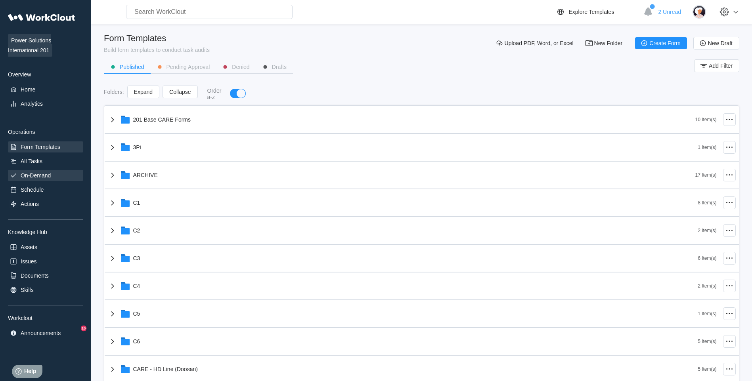
click at [50, 172] on div "On-Demand" at bounding box center [45, 175] width 75 height 11
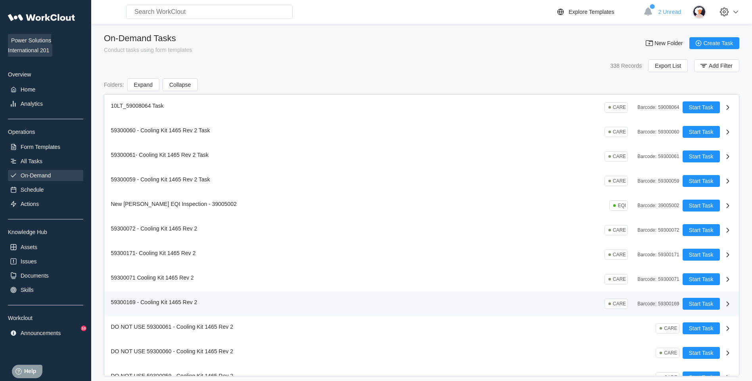
scroll to position [40, 0]
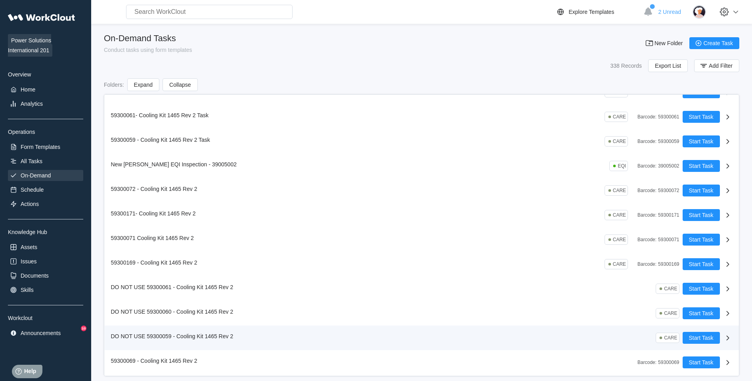
click at [723, 340] on icon at bounding box center [728, 338] width 10 height 10
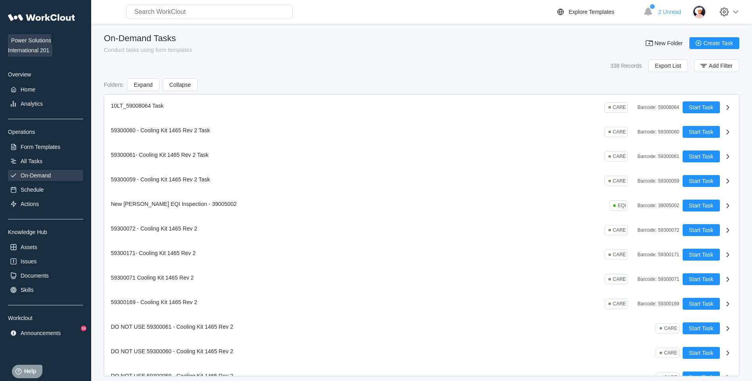
scroll to position [79, 0]
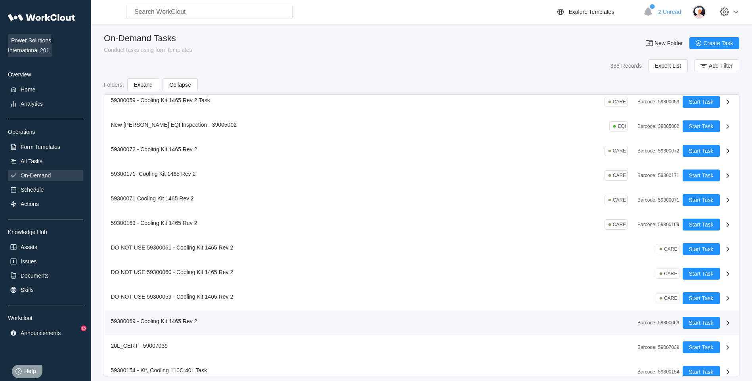
click at [726, 323] on div "59300069 - Cooling Kit 1465 Rev 2 Barcode : 59300069 Start Task" at bounding box center [422, 323] width 634 height 25
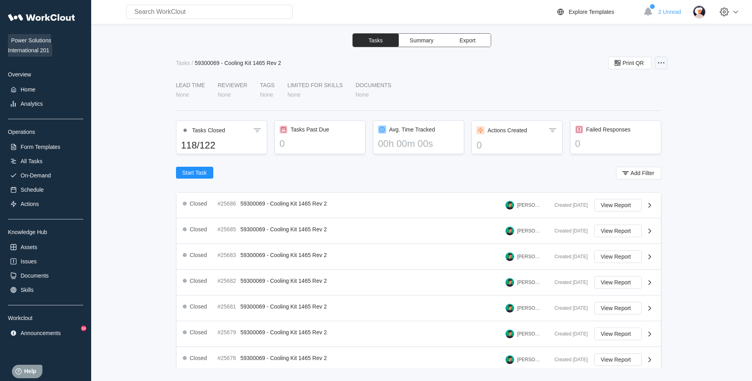
click at [664, 62] on icon at bounding box center [661, 63] width 10 height 10
click at [618, 85] on div "Edit Task" at bounding box center [615, 82] width 23 height 6
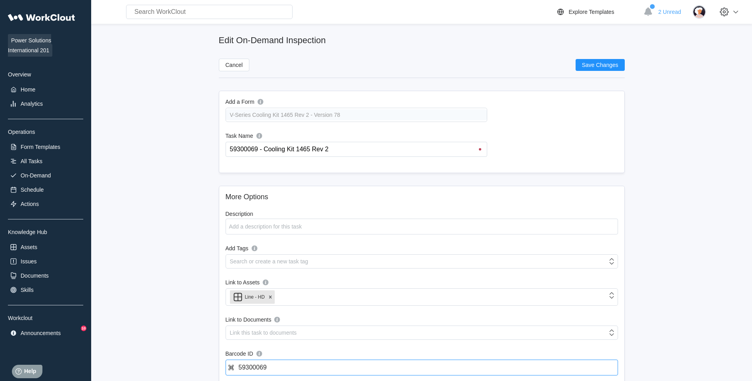
drag, startPoint x: 276, startPoint y: 368, endPoint x: 203, endPoint y: 369, distance: 72.9
click at [203, 369] on main "Edit On-Demand Inspection Cancel Save Changes Add a Form V-Series Cooling Kit 1…" at bounding box center [421, 262] width 635 height 477
click at [229, 149] on input "59300069 - Cooling Kit 1465 Rev 2" at bounding box center [358, 149] width 258 height 14
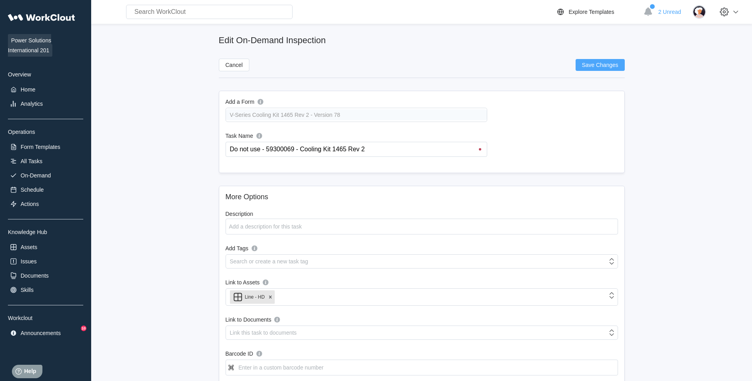
type input "Do not use - 59300069 - Cooling Kit 1465 Rev 2"
click at [594, 66] on span "Save Changes" at bounding box center [600, 65] width 36 height 6
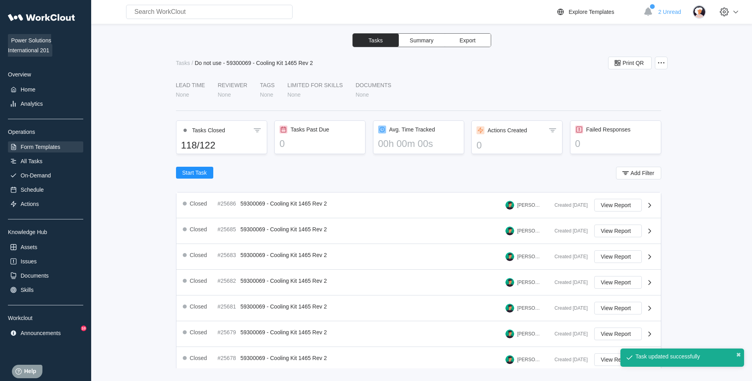
click at [58, 143] on div "Form Templates" at bounding box center [45, 146] width 75 height 11
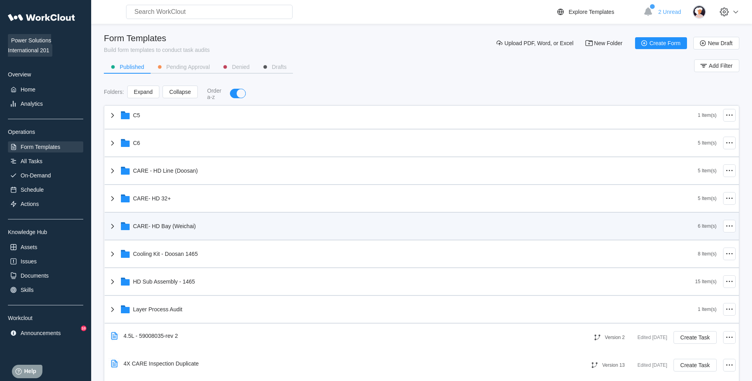
scroll to position [198, 0]
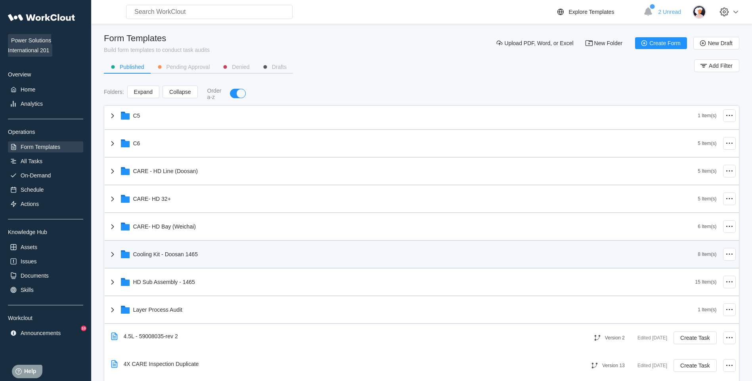
click at [192, 248] on div "Cooling Kit - Doosan 1465" at bounding box center [403, 254] width 590 height 21
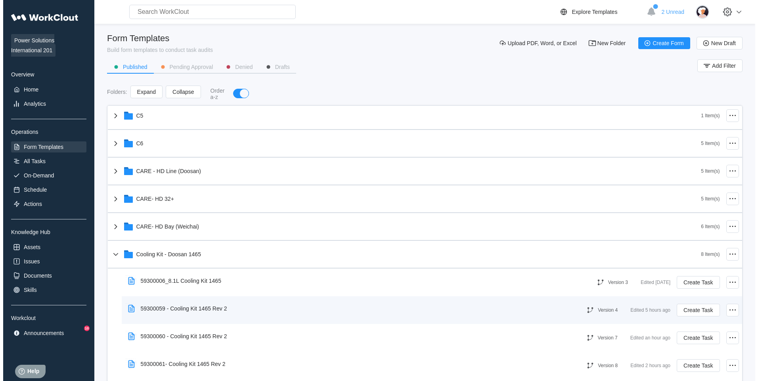
scroll to position [396, 0]
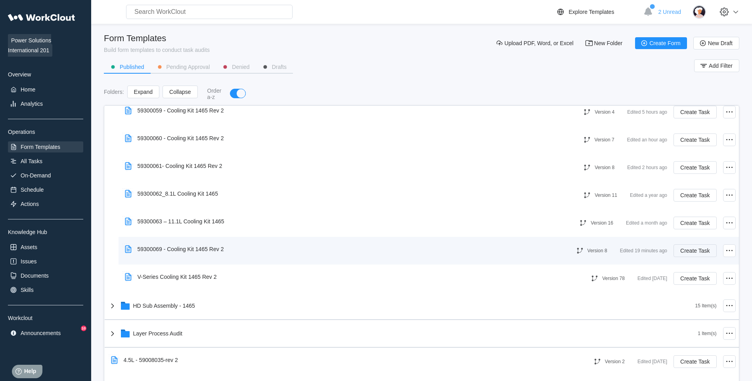
click at [685, 251] on span "Create Task" at bounding box center [694, 251] width 29 height 6
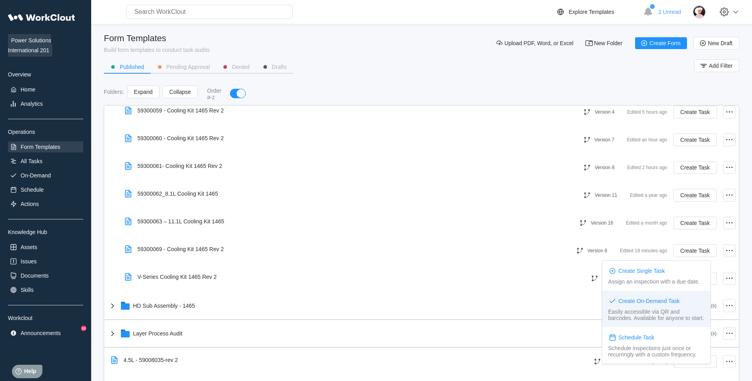
click at [614, 313] on div "Easily accessible via QR and barcodes. Available for anyone to start." at bounding box center [656, 315] width 96 height 13
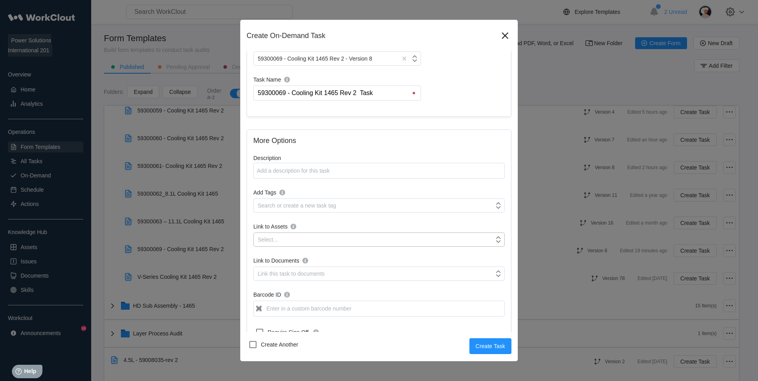
scroll to position [79, 0]
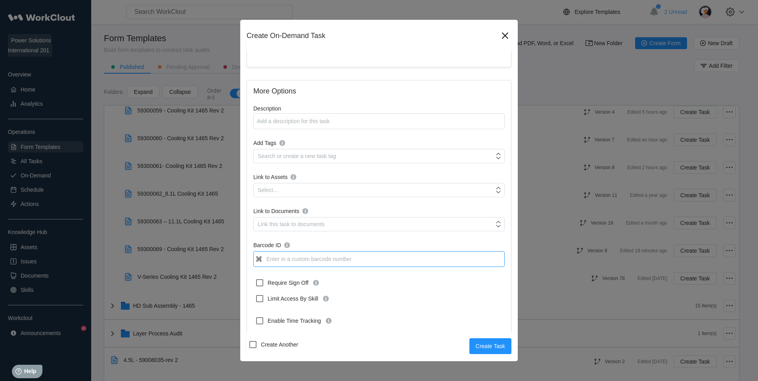
click at [312, 258] on input "Barcode ID" at bounding box center [378, 259] width 251 height 16
type input "59300069"
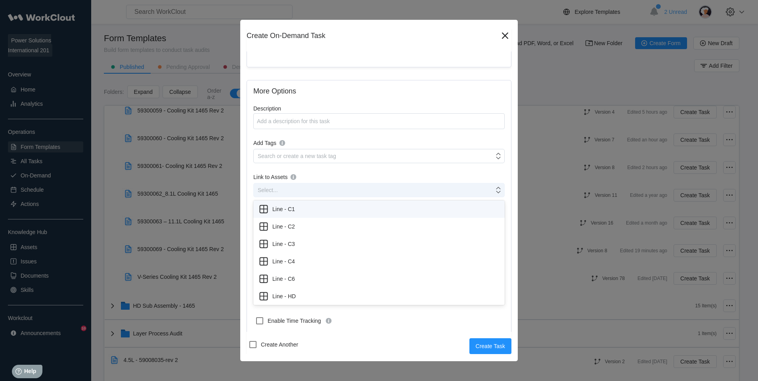
click at [288, 188] on div "Select..." at bounding box center [374, 190] width 240 height 11
click at [309, 300] on div "Line - HD" at bounding box center [379, 296] width 242 height 11
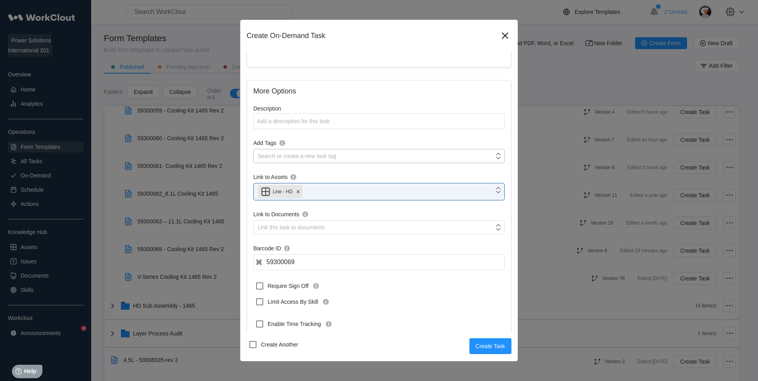
click at [323, 157] on div "Search or create a new task tag" at bounding box center [297, 156] width 78 height 6
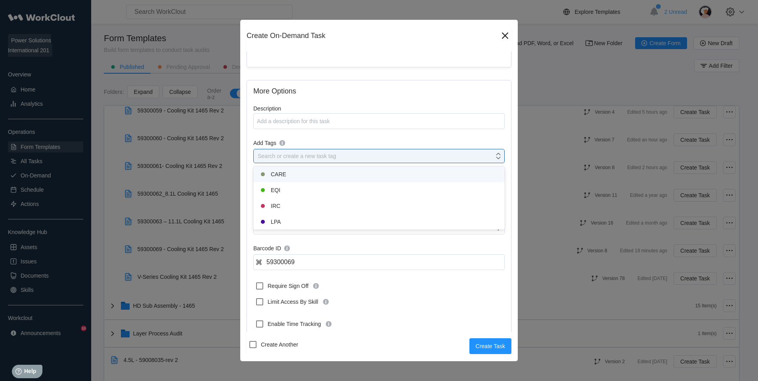
click at [295, 171] on div "CARE" at bounding box center [379, 175] width 242 height 10
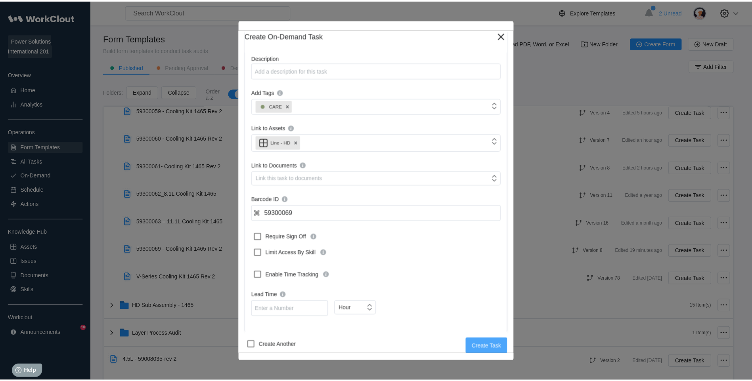
scroll to position [131, 0]
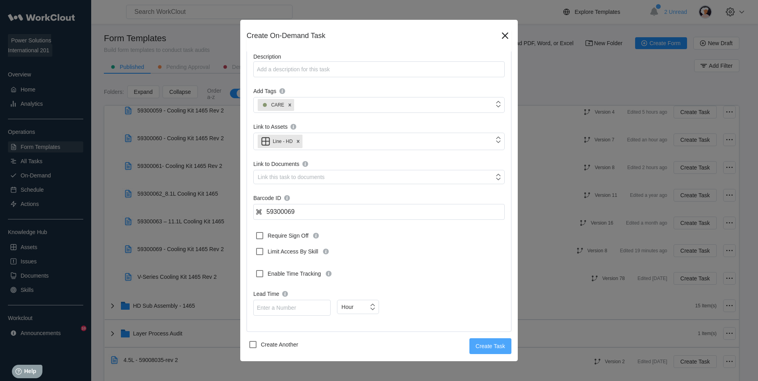
click at [478, 344] on span "Create Task" at bounding box center [490, 347] width 29 height 6
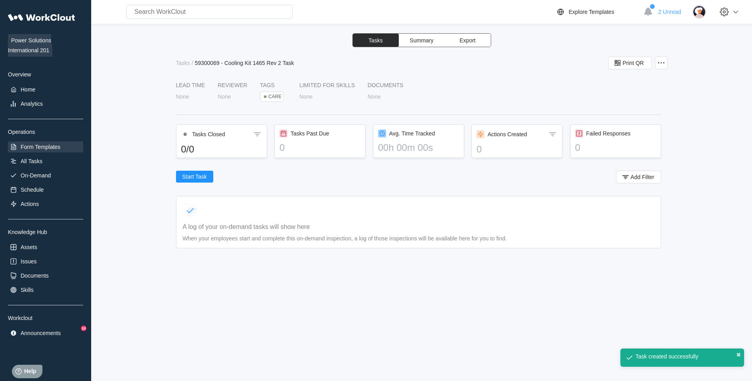
click at [64, 147] on div "Form Templates" at bounding box center [45, 146] width 75 height 11
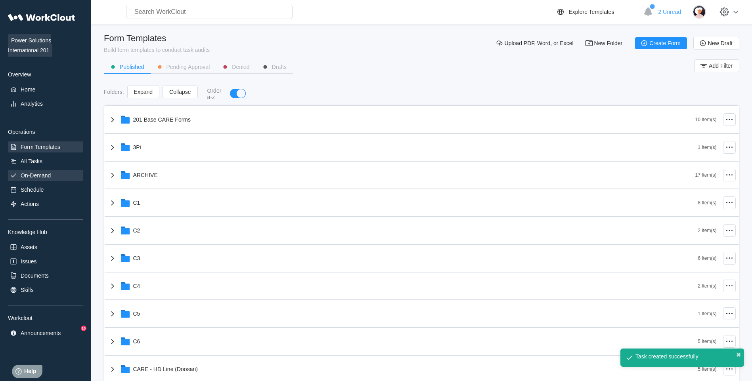
click at [46, 174] on div "On-Demand" at bounding box center [36, 175] width 30 height 6
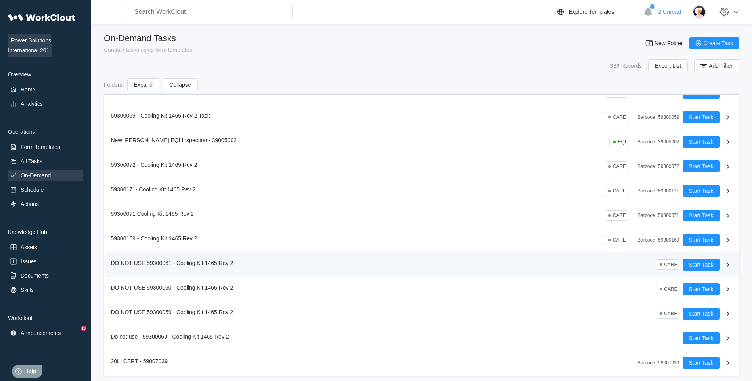
scroll to position [79, 0]
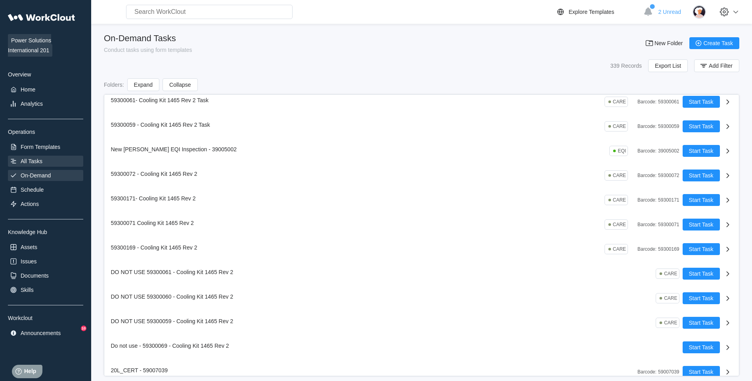
click at [41, 166] on div "All Tasks" at bounding box center [45, 161] width 75 height 11
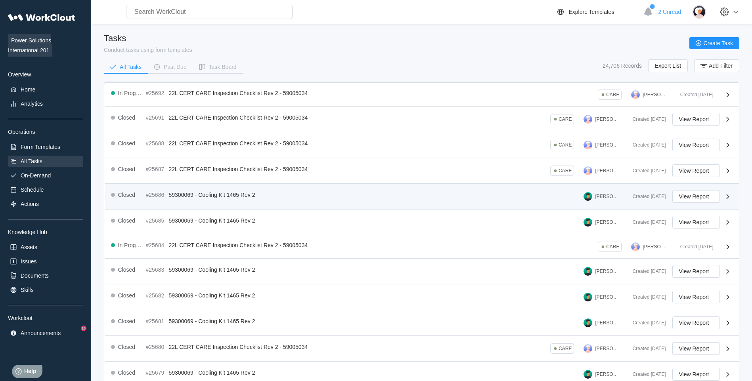
click at [351, 184] on div "Closed #25686 59300069 - Cooling Kit 1465 Rev 2 [PERSON_NAME] Created [DATE] Vi…" at bounding box center [422, 197] width 634 height 26
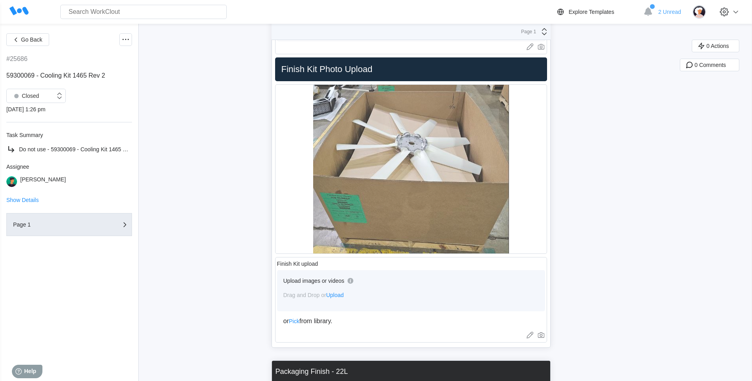
scroll to position [5746, 0]
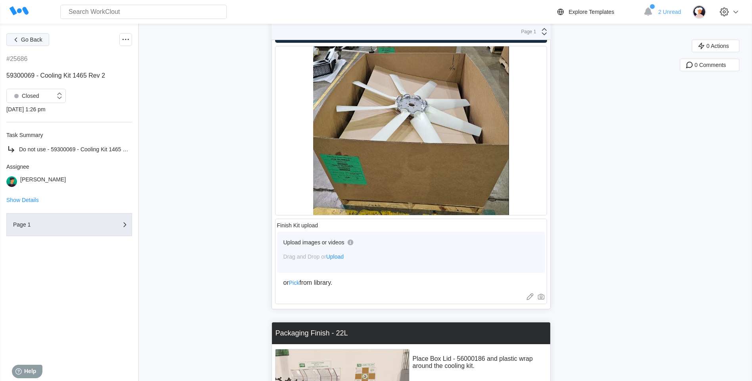
click at [11, 41] on button "Go Back" at bounding box center [27, 39] width 43 height 13
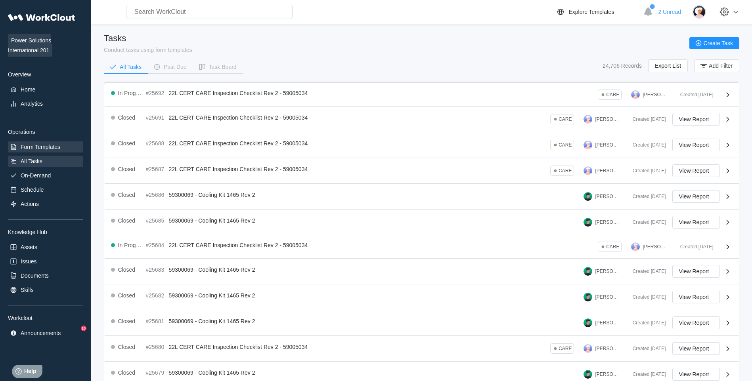
click at [59, 145] on div "Form Templates" at bounding box center [41, 147] width 40 height 6
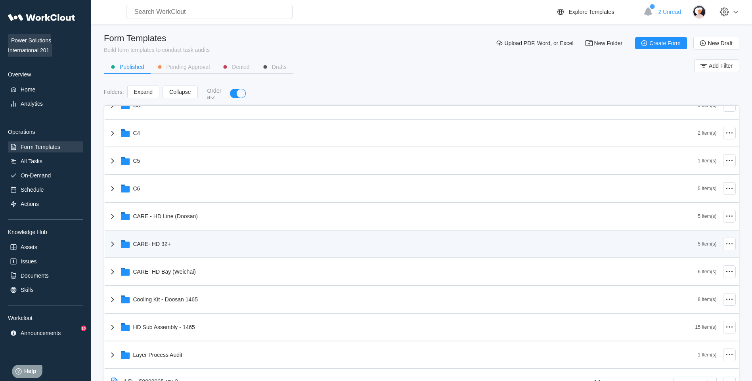
scroll to position [159, 0]
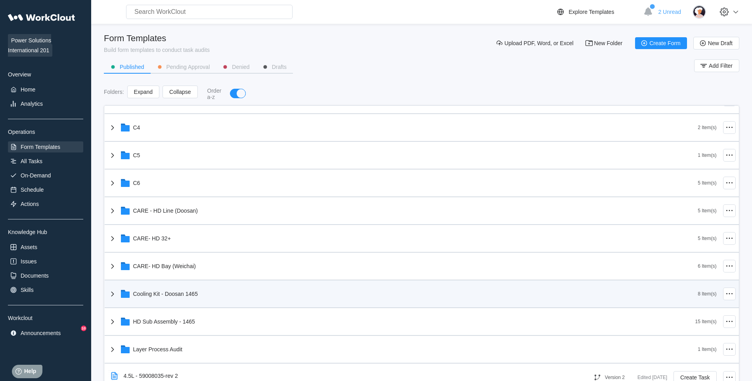
click at [257, 288] on div "Cooling Kit - Doosan 1465" at bounding box center [403, 294] width 590 height 21
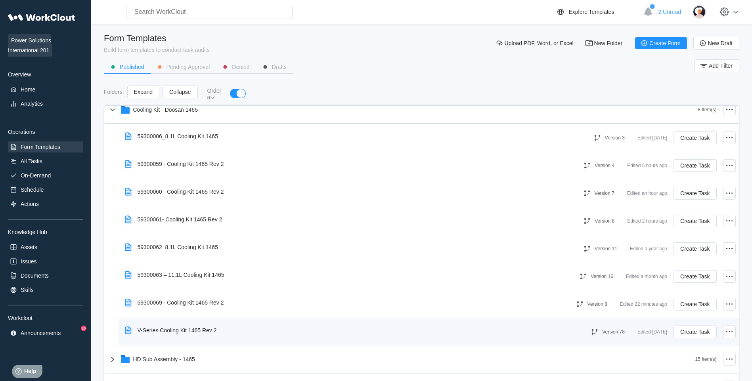
scroll to position [357, 0]
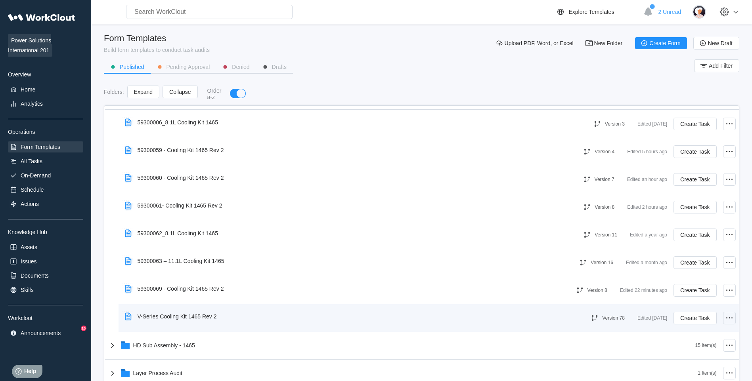
click at [724, 315] on icon at bounding box center [729, 318] width 10 height 10
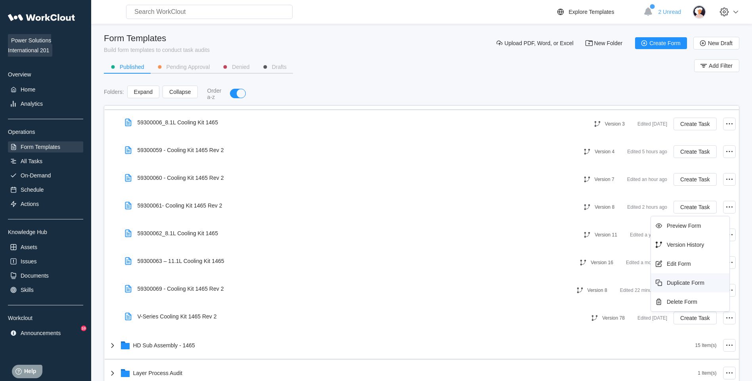
click at [698, 276] on div "Duplicate Form" at bounding box center [690, 282] width 78 height 19
click at [698, 283] on div "Duplicate Form" at bounding box center [686, 283] width 38 height 6
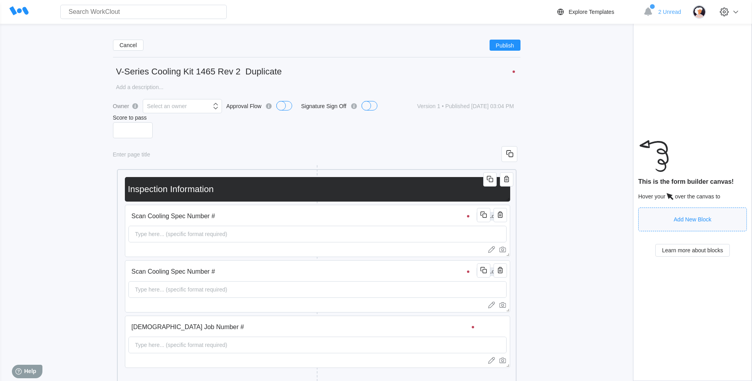
drag, startPoint x: 148, startPoint y: 72, endPoint x: 100, endPoint y: 68, distance: 48.1
drag, startPoint x: 334, startPoint y: 69, endPoint x: 254, endPoint y: 68, distance: 80.5
click at [254, 68] on input "59300169 - Cooling Kit 1465 Rev 2 Duplicate" at bounding box center [316, 72] width 407 height 16
type input "59300169 - Cooling Kit 1465 Rev 2"
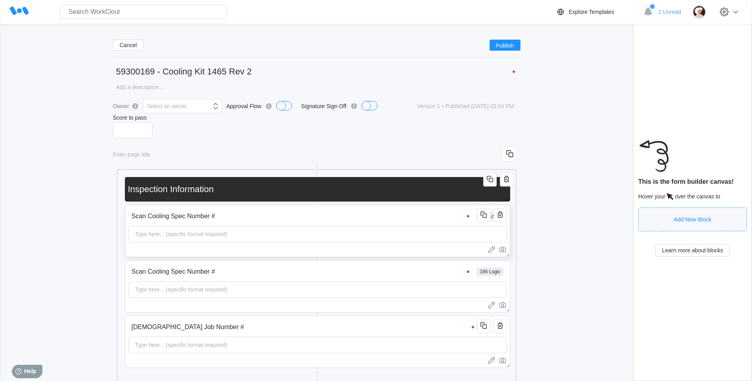
click at [503, 220] on span "button" at bounding box center [500, 215] width 10 height 10
drag, startPoint x: 482, startPoint y: 271, endPoint x: 477, endPoint y: 269, distance: 5.2
click at [482, 271] on icon "button" at bounding box center [484, 271] width 10 height 10
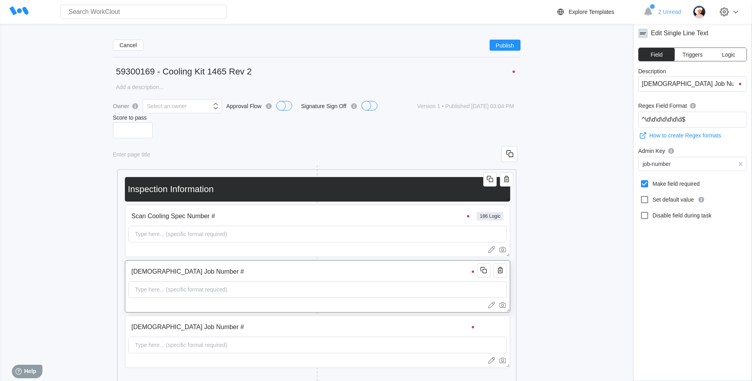
scroll to position [40, 0]
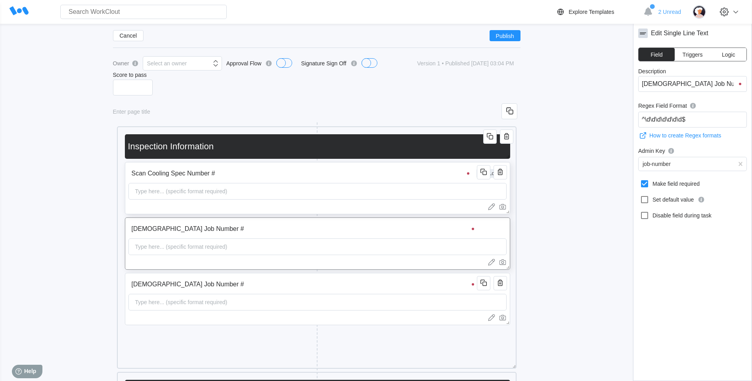
click at [210, 170] on input "Scan Cooling Spec Number #" at bounding box center [301, 174] width 347 height 16
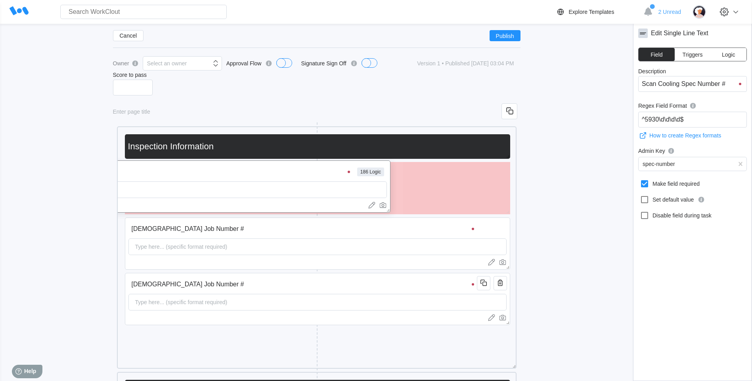
drag, startPoint x: 221, startPoint y: 172, endPoint x: 101, endPoint y: 171, distance: 119.3
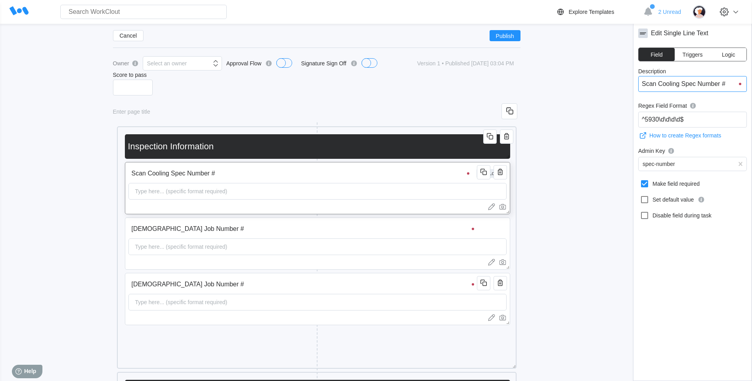
click at [709, 87] on input "Scan Cooling Spec Number #" at bounding box center [692, 84] width 109 height 16
click at [208, 283] on input "[DEMOGRAPHIC_DATA] Job Number #" at bounding box center [303, 285] width 351 height 16
drag, startPoint x: 700, startPoint y: 86, endPoint x: 649, endPoint y: 86, distance: 50.7
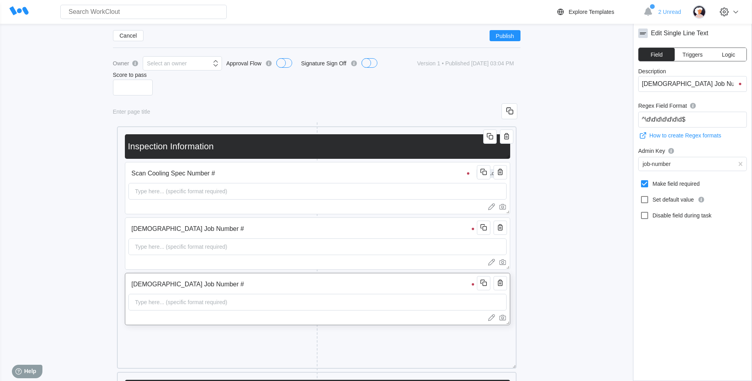
click at [649, 86] on input "[DEMOGRAPHIC_DATA] Job Number #" at bounding box center [692, 84] width 109 height 16
click at [728, 79] on input "[DEMOGRAPHIC_DATA] Job Number #" at bounding box center [692, 84] width 109 height 16
drag, startPoint x: 727, startPoint y: 83, endPoint x: 633, endPoint y: 79, distance: 94.0
click at [633, 79] on div "Edit Single Line Text Field Triggers Logic Description Scan Job Number # Regex …" at bounding box center [692, 202] width 119 height 357
type input "Scan Cooling Spec Number #"
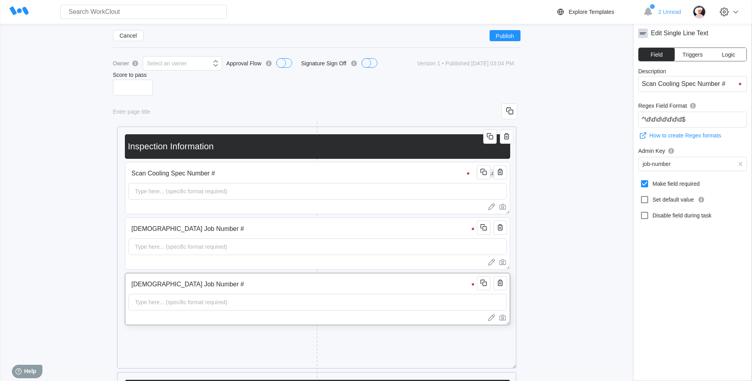
type input "Scan Cooling Spec Number #"
click at [409, 191] on div "Type here... (specific format required)" at bounding box center [317, 191] width 378 height 17
drag, startPoint x: 689, startPoint y: 120, endPoint x: 617, endPoint y: 121, distance: 71.3
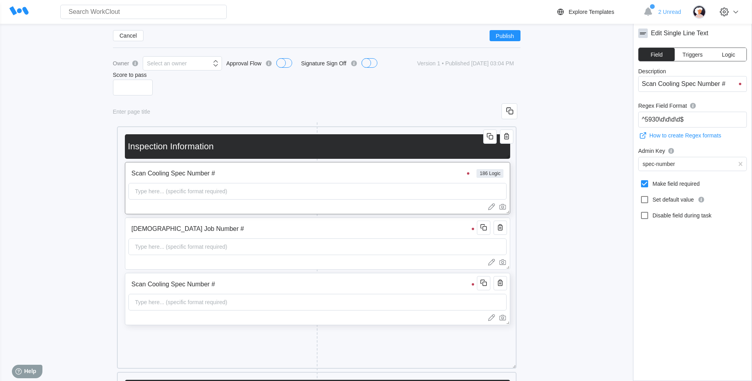
click at [228, 294] on div "Scan Cooling Spec Number # Type here... (specific format required)" at bounding box center [317, 299] width 385 height 52
drag, startPoint x: 701, startPoint y: 117, endPoint x: 589, endPoint y: 122, distance: 112.7
paste input "5930"
type input "^5930\d\d\d\d$"
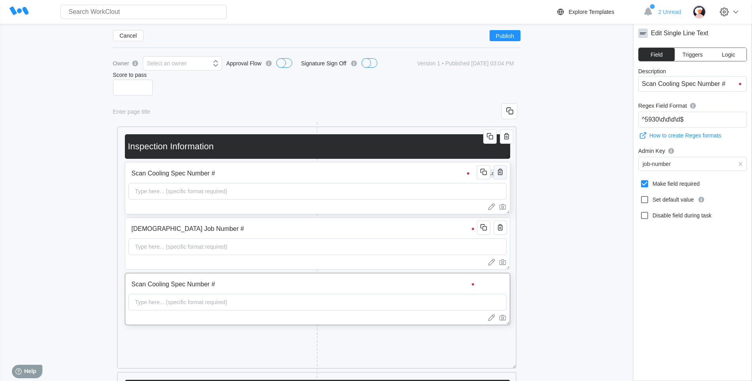
click at [499, 176] on icon "button" at bounding box center [500, 172] width 10 height 10
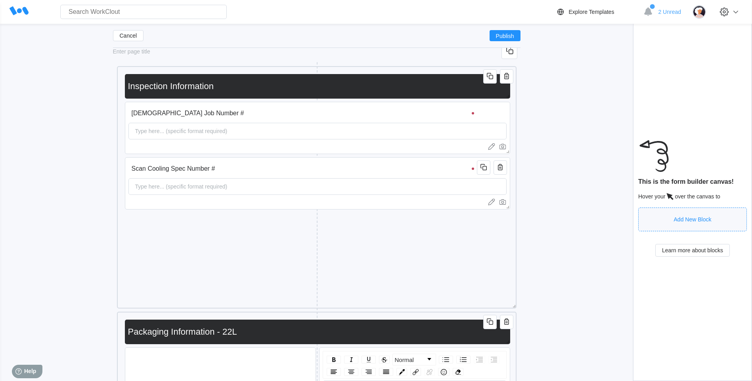
scroll to position [119, 0]
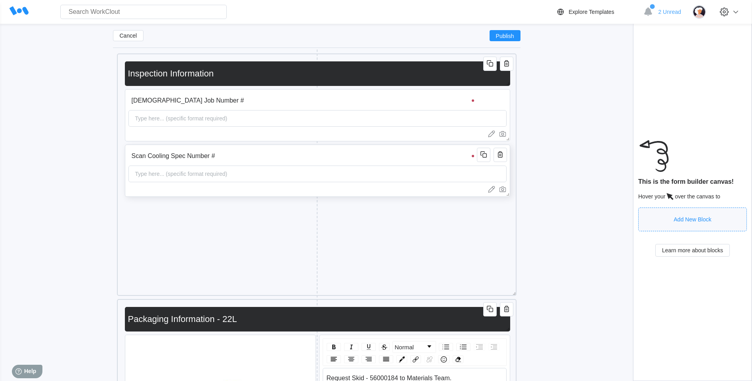
click at [254, 154] on input "Scan Cooling Spec Number #" at bounding box center [303, 156] width 351 height 16
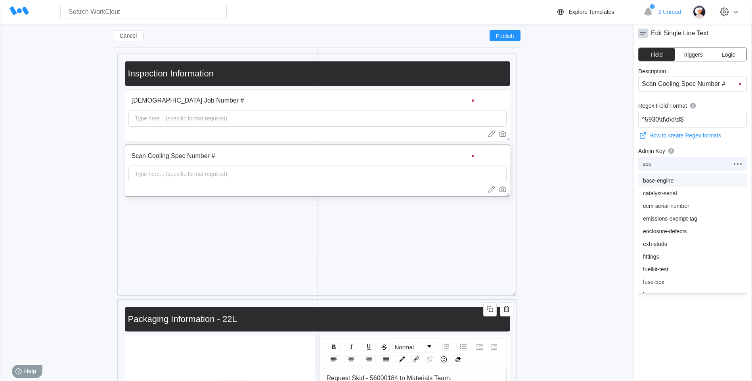
type input "spec"
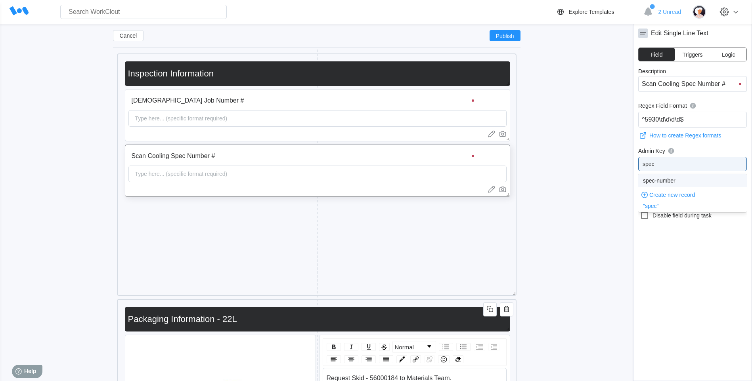
click at [670, 185] on div "spec-number" at bounding box center [692, 180] width 109 height 13
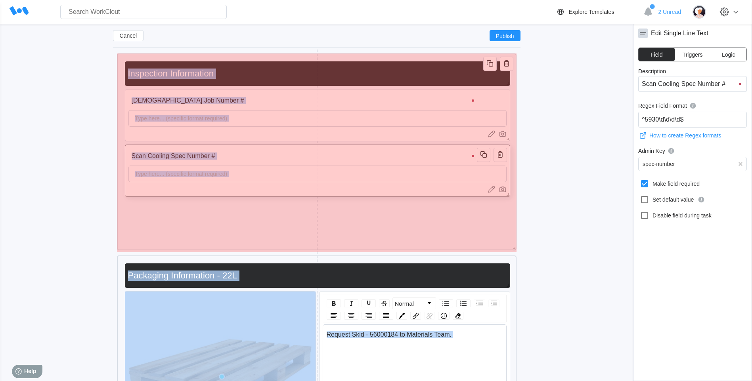
drag, startPoint x: 511, startPoint y: 293, endPoint x: 445, endPoint y: 255, distance: 76.3
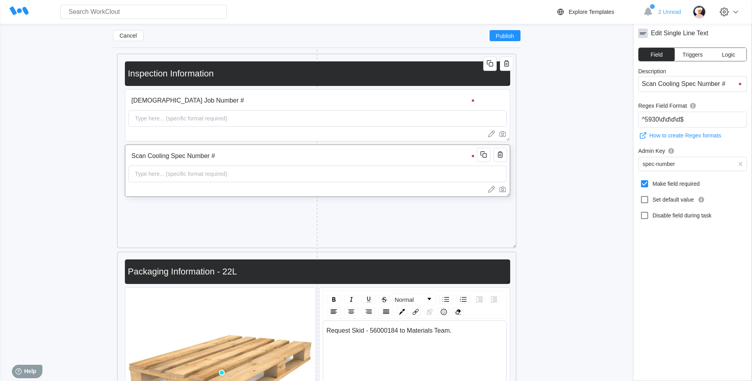
drag, startPoint x: 627, startPoint y: 250, endPoint x: 607, endPoint y: 264, distance: 23.7
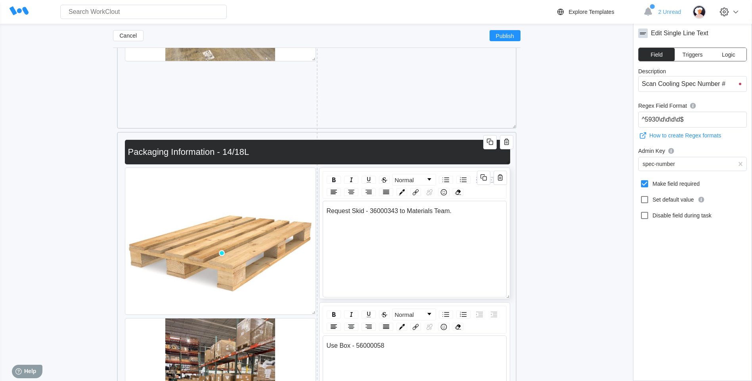
scroll to position [674, 0]
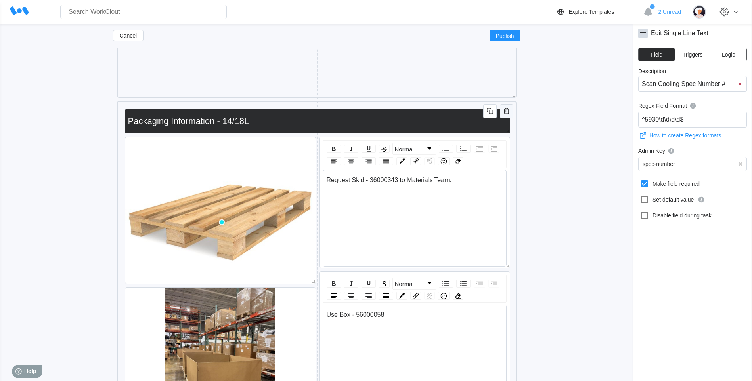
click at [510, 113] on icon "button" at bounding box center [507, 111] width 10 height 10
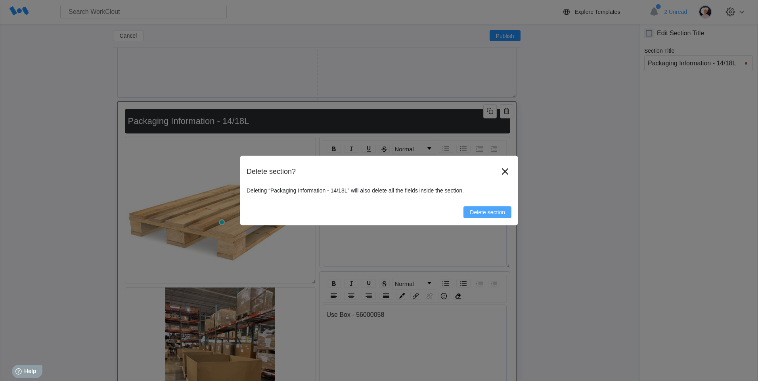
click at [480, 214] on span "Delete section" at bounding box center [487, 213] width 35 height 6
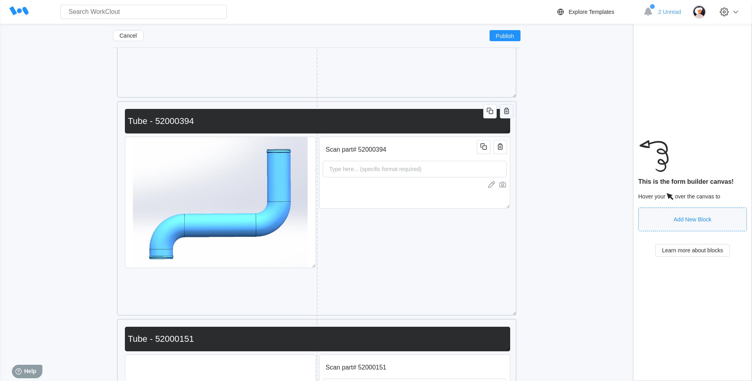
click at [508, 116] on span "button" at bounding box center [507, 111] width 10 height 10
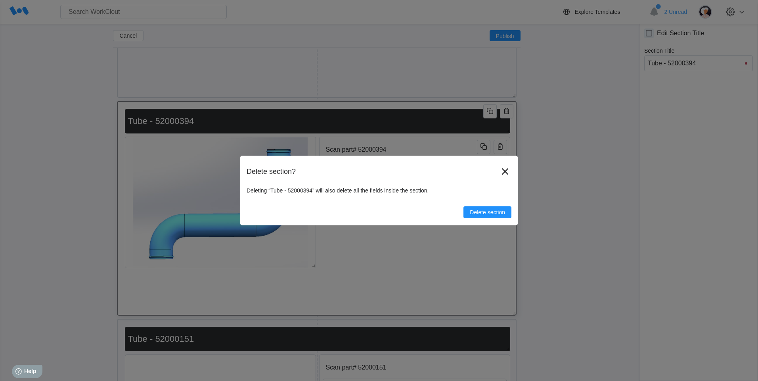
click at [499, 206] on div "Delete section" at bounding box center [379, 209] width 265 height 18
click at [499, 207] on button "Delete section" at bounding box center [487, 212] width 48 height 12
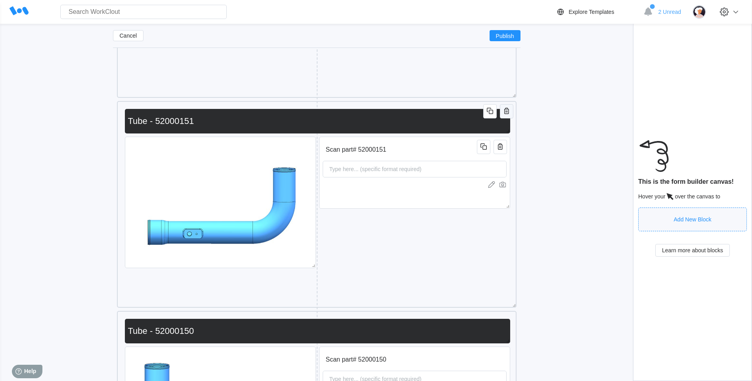
click at [504, 111] on icon "button" at bounding box center [507, 111] width 10 height 10
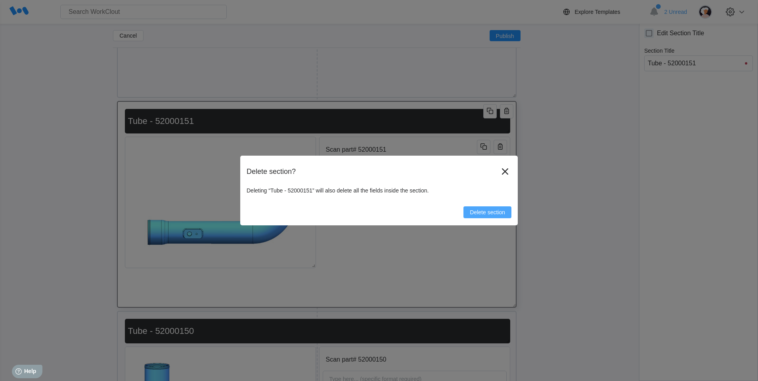
click at [486, 209] on button "Delete section" at bounding box center [487, 212] width 48 height 12
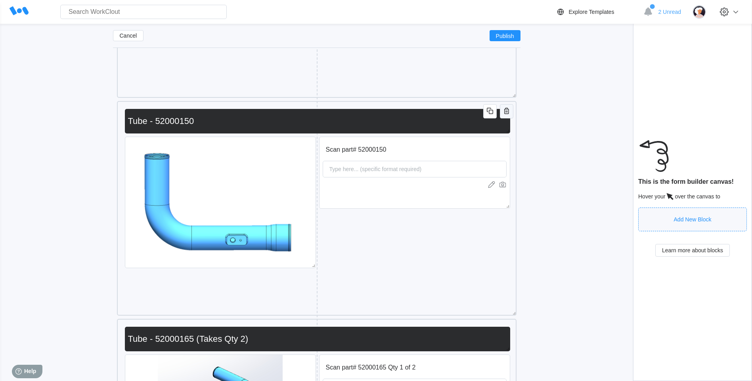
click at [509, 108] on icon "button" at bounding box center [507, 111] width 10 height 10
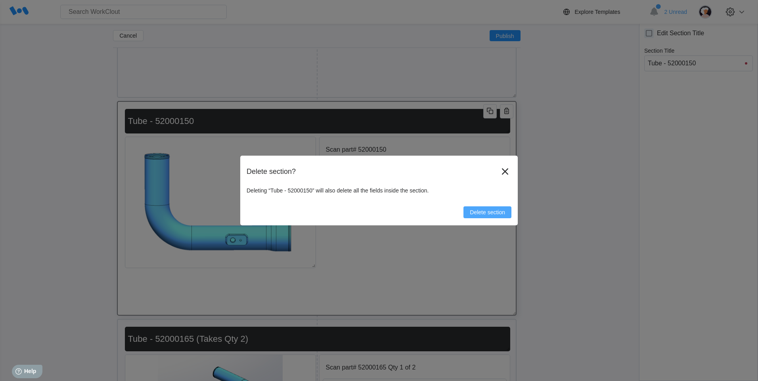
click at [480, 216] on button "Delete section" at bounding box center [487, 212] width 48 height 12
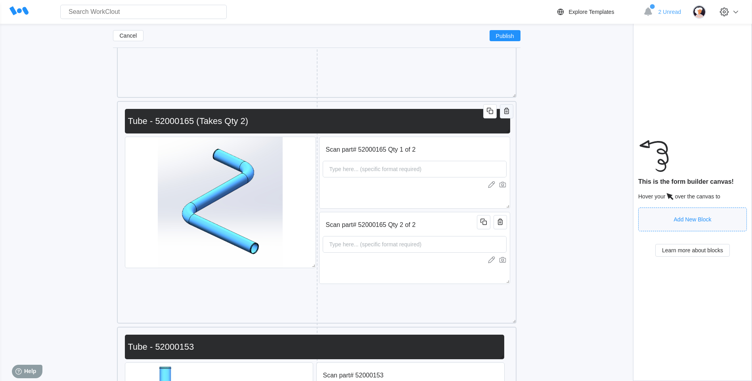
click at [505, 113] on icon "button" at bounding box center [507, 111] width 10 height 10
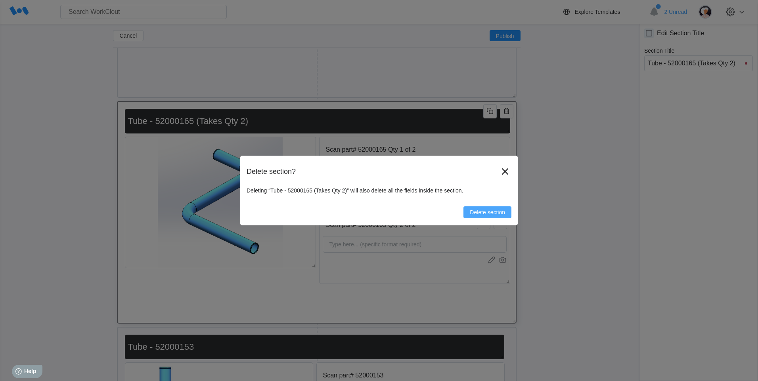
click at [494, 211] on span "Delete section" at bounding box center [487, 213] width 35 height 6
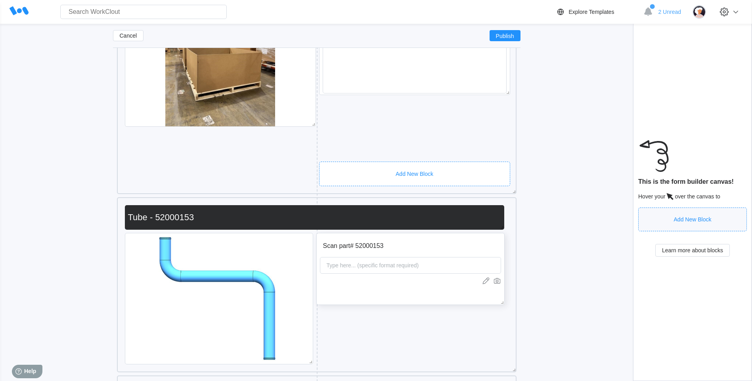
scroll to position [634, 0]
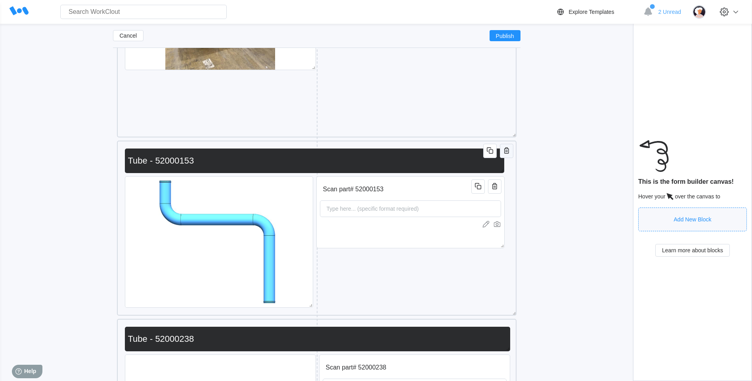
click at [504, 152] on icon "button" at bounding box center [507, 151] width 10 height 10
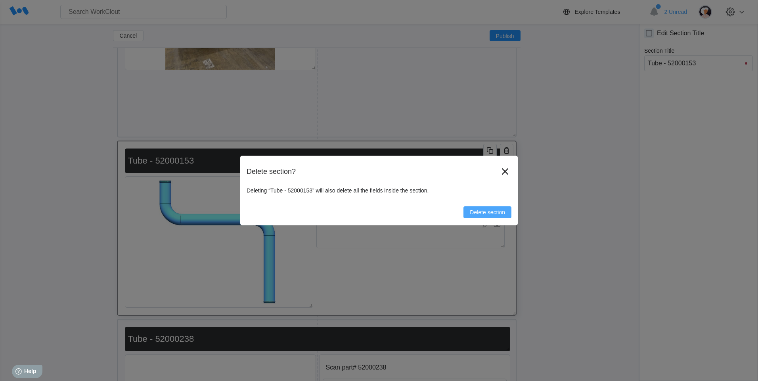
click at [486, 208] on button "Delete section" at bounding box center [487, 212] width 48 height 12
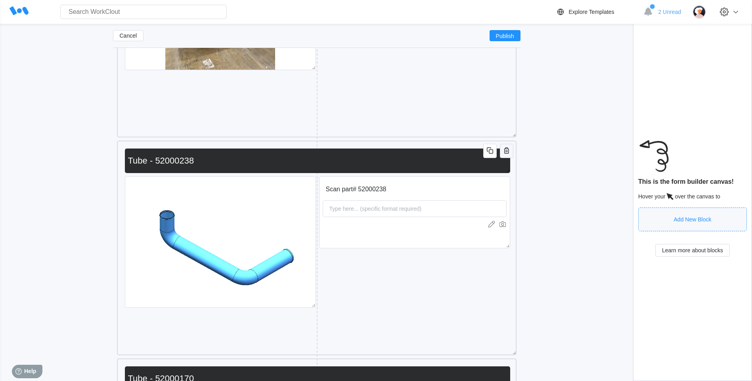
click at [502, 149] on icon "button" at bounding box center [507, 151] width 10 height 10
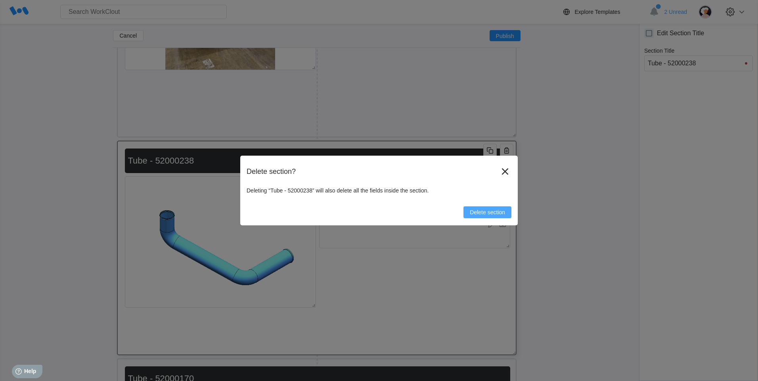
click at [483, 212] on span "Delete section" at bounding box center [487, 213] width 35 height 6
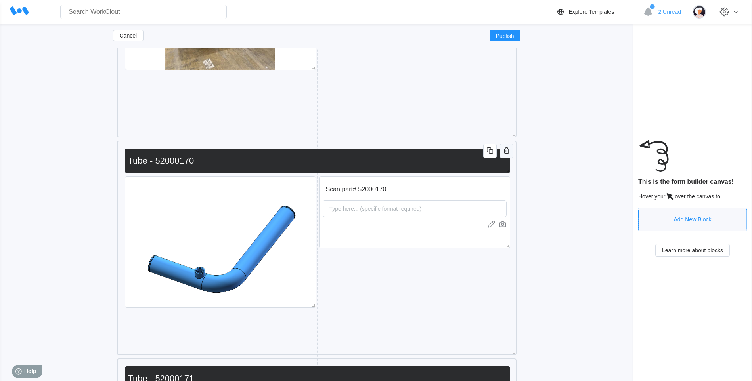
click at [508, 149] on icon "button" at bounding box center [506, 150] width 5 height 6
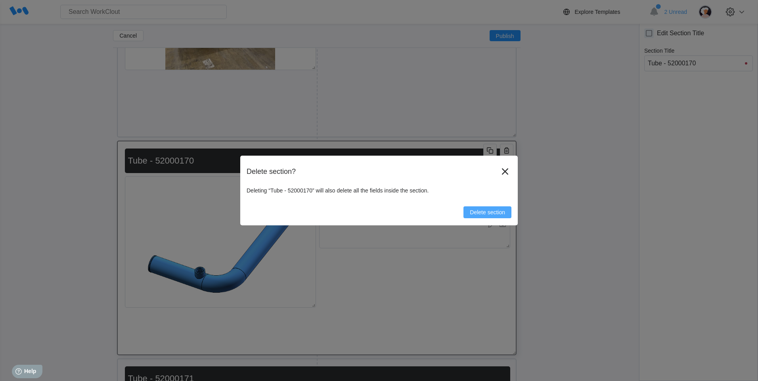
click at [481, 210] on span "Delete section" at bounding box center [487, 213] width 35 height 6
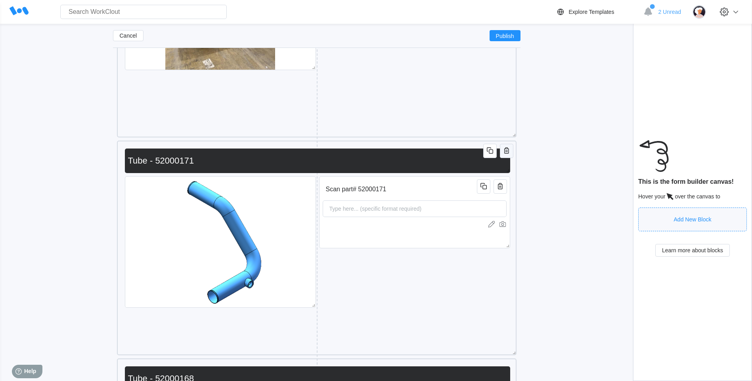
click at [504, 153] on icon "button" at bounding box center [507, 151] width 10 height 10
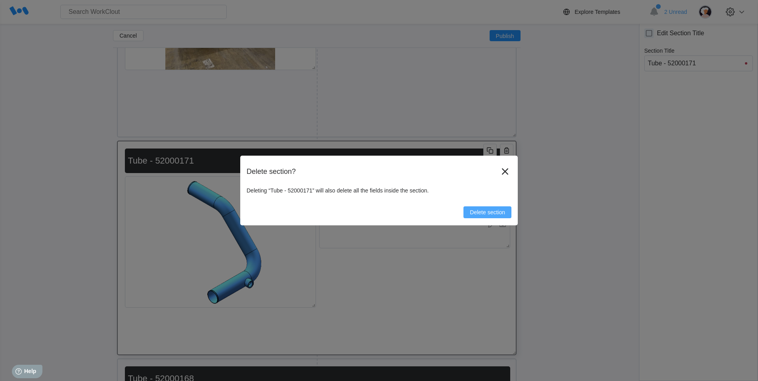
click at [479, 214] on span "Delete section" at bounding box center [487, 213] width 35 height 6
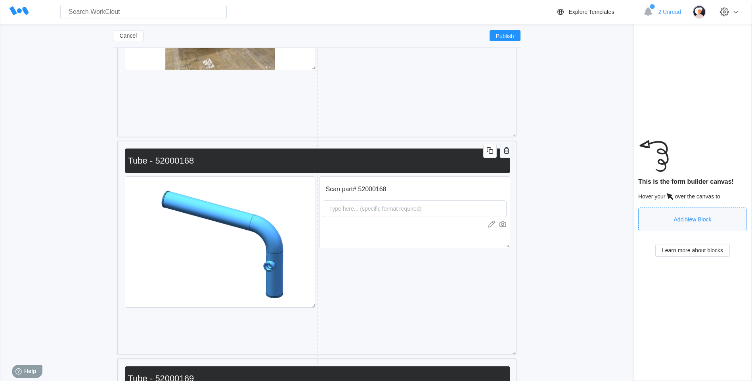
click at [510, 151] on icon "button" at bounding box center [507, 151] width 10 height 10
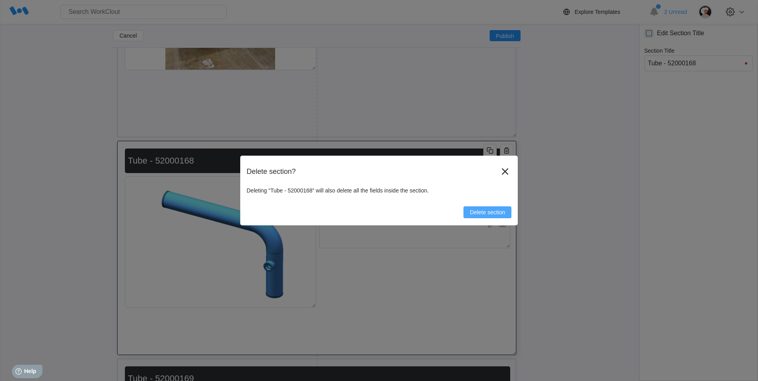
click at [481, 211] on span "Delete section" at bounding box center [487, 213] width 35 height 6
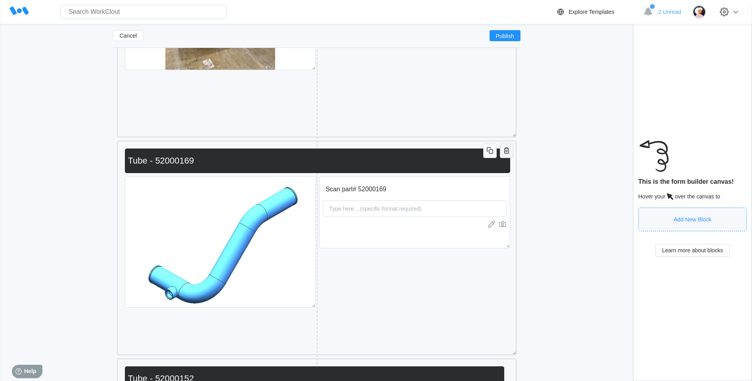
click at [506, 152] on icon "button" at bounding box center [506, 151] width 2 height 2
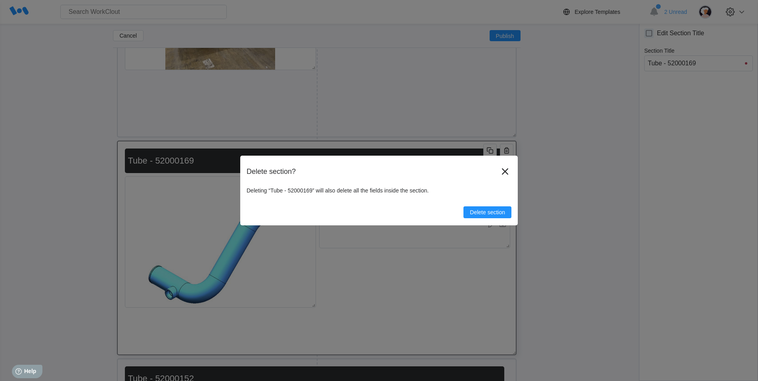
click at [488, 217] on button "Delete section" at bounding box center [487, 212] width 48 height 12
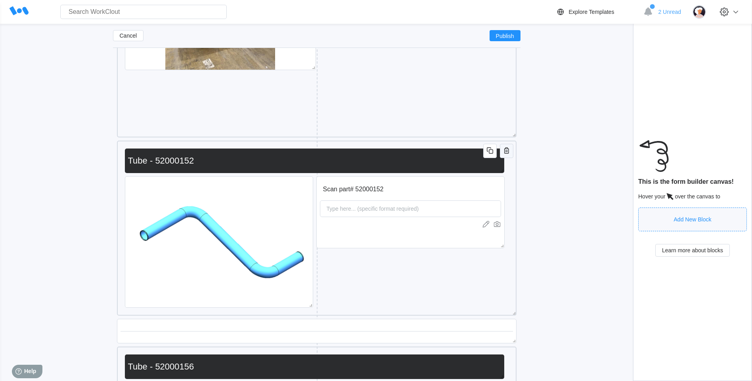
click at [506, 147] on icon "button" at bounding box center [506, 150] width 5 height 6
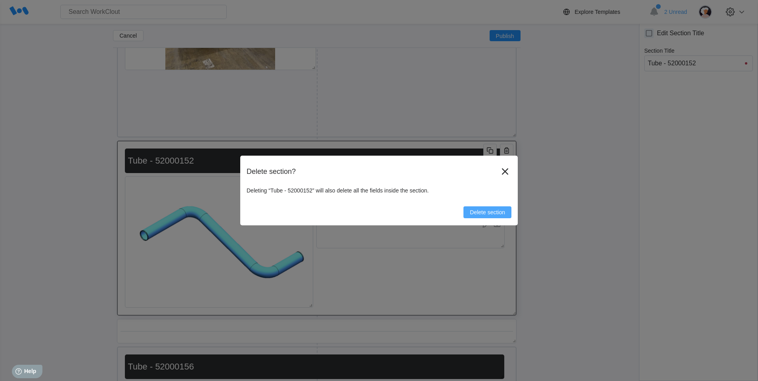
click at [489, 207] on button "Delete section" at bounding box center [487, 212] width 48 height 12
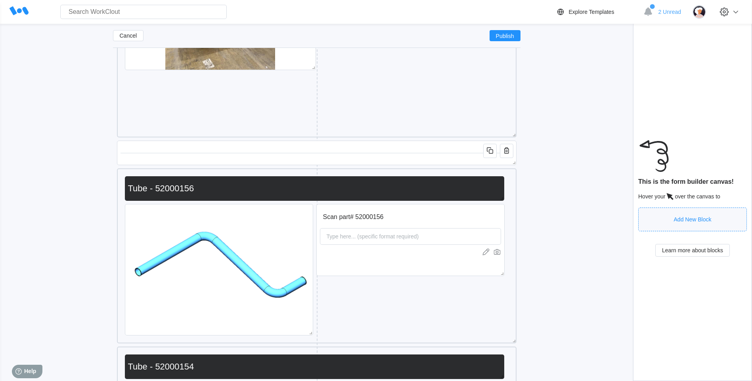
drag, startPoint x: 508, startPoint y: 145, endPoint x: 508, endPoint y: 149, distance: 4.0
click at [508, 145] on button "button" at bounding box center [506, 151] width 13 height 14
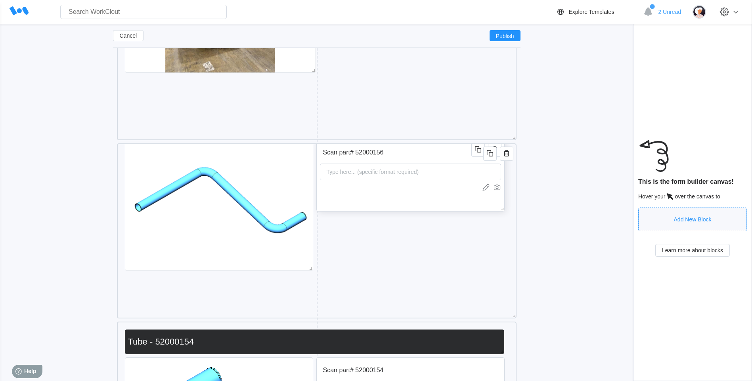
scroll to position [713, 0]
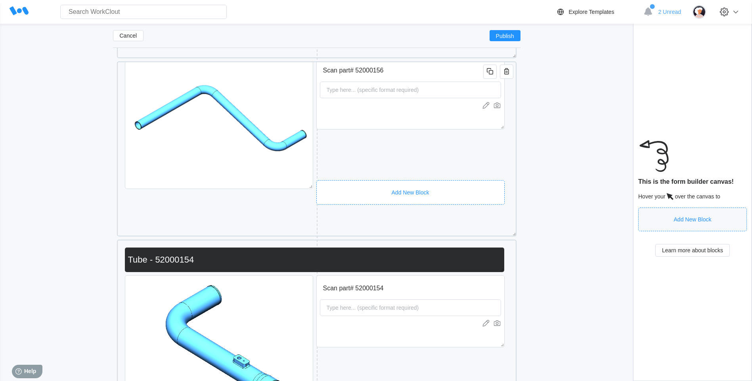
click at [386, 181] on div "Add New Block" at bounding box center [410, 192] width 188 height 25
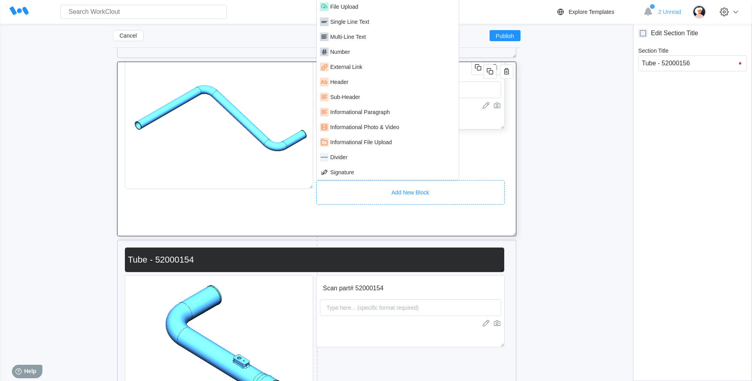
click at [475, 128] on div "Scan part# 52000156 Type here... (specific format required)" at bounding box center [410, 93] width 188 height 72
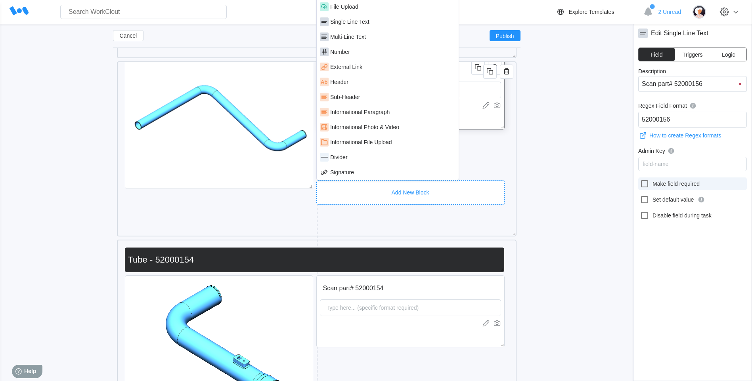
drag, startPoint x: 646, startPoint y: 180, endPoint x: 646, endPoint y: 184, distance: 4.8
click at [646, 180] on icon at bounding box center [645, 184] width 10 height 10
click at [640, 180] on input "Make field required" at bounding box center [640, 179] width 0 height 0
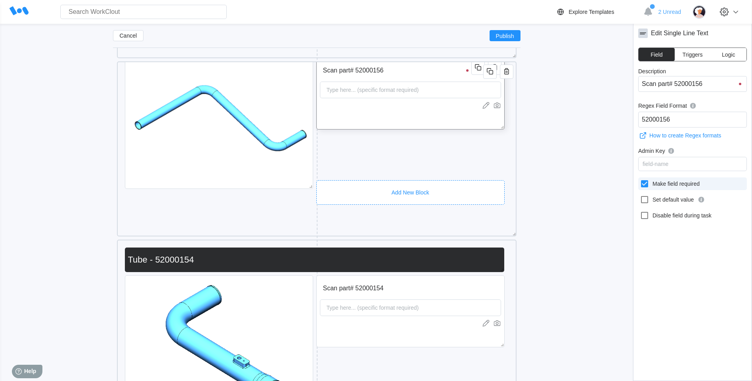
click at [646, 184] on icon at bounding box center [644, 183] width 7 height 7
click at [640, 180] on input "Make field required" at bounding box center [640, 179] width 0 height 0
click at [646, 184] on icon at bounding box center [645, 184] width 10 height 10
click at [640, 180] on input "Make field required" at bounding box center [640, 179] width 0 height 0
checkbox input "true"
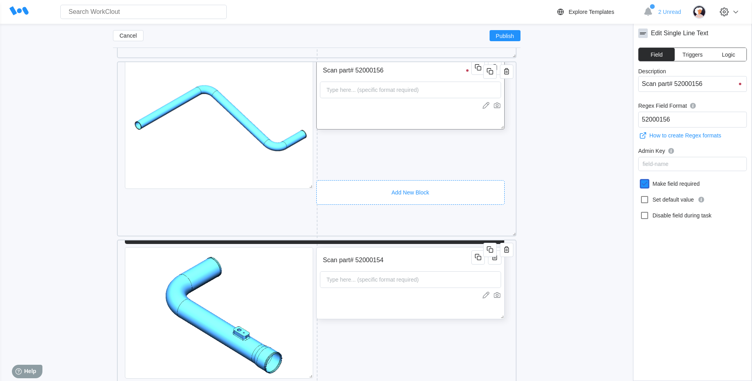
scroll to position [40, 0]
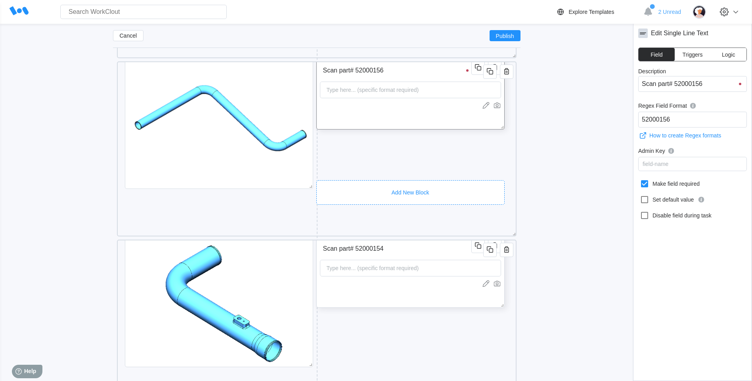
click at [382, 284] on div at bounding box center [410, 284] width 181 height 8
click at [642, 185] on icon at bounding box center [645, 184] width 10 height 10
click at [640, 180] on input "Make field required" at bounding box center [640, 179] width 0 height 0
checkbox input "true"
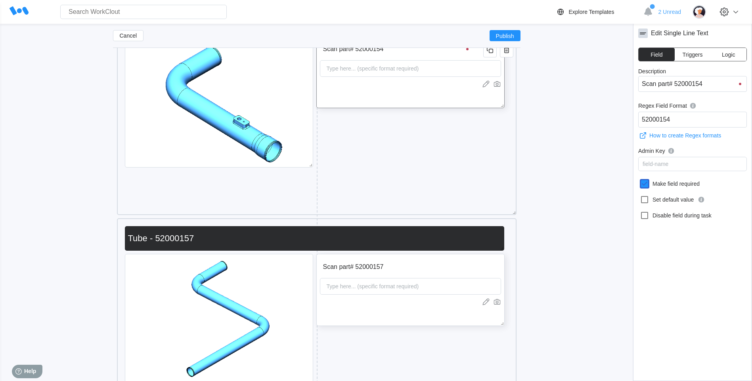
scroll to position [951, 0]
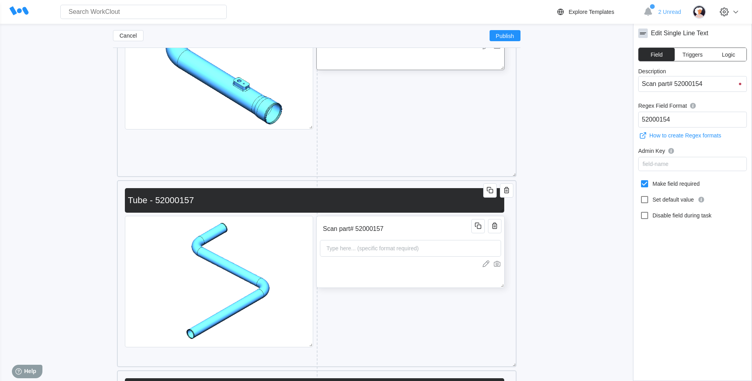
click at [391, 264] on div at bounding box center [410, 264] width 181 height 8
click at [642, 184] on icon at bounding box center [644, 183] width 7 height 7
click at [640, 180] on input "Make field required" at bounding box center [640, 179] width 0 height 0
checkbox input "true"
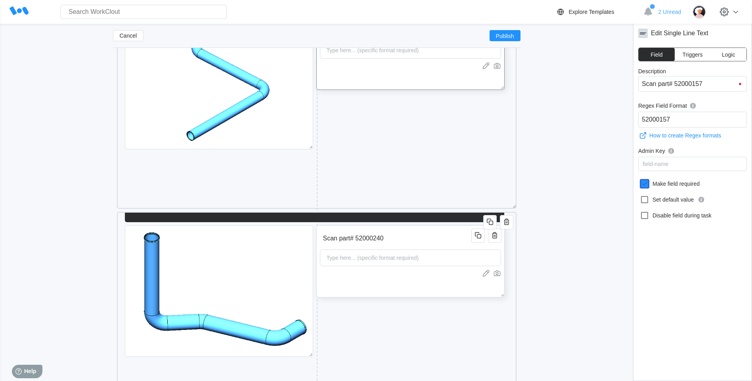
scroll to position [40, 0]
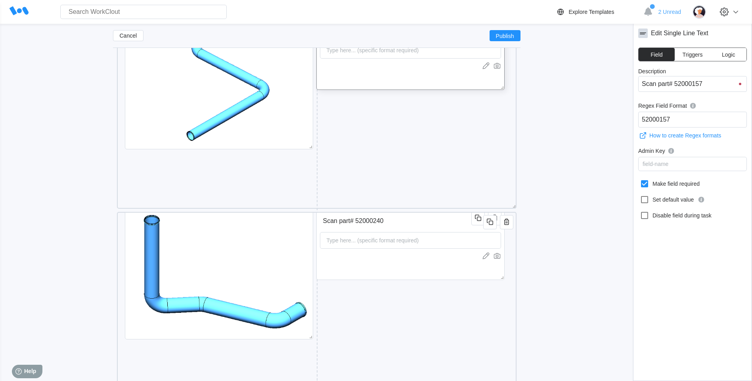
drag, startPoint x: 390, startPoint y: 265, endPoint x: 615, endPoint y: 231, distance: 228.4
click at [390, 265] on div "Scan part# 52000240 Type here... (specific format required)" at bounding box center [410, 244] width 188 height 72
click at [647, 180] on icon at bounding box center [644, 183] width 7 height 7
click at [640, 180] on input "Make field required" at bounding box center [640, 179] width 0 height 0
checkbox input "true"
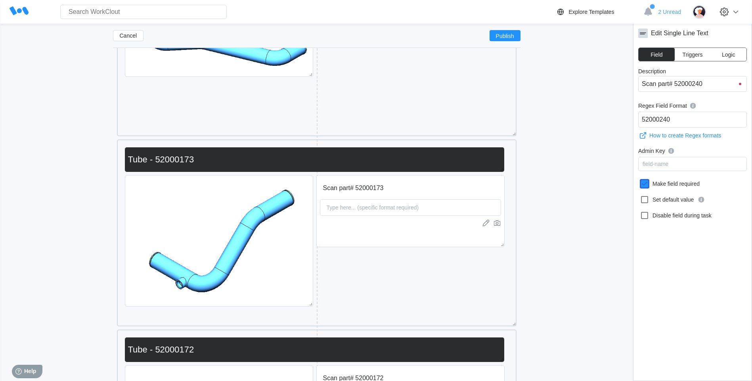
scroll to position [1427, 0]
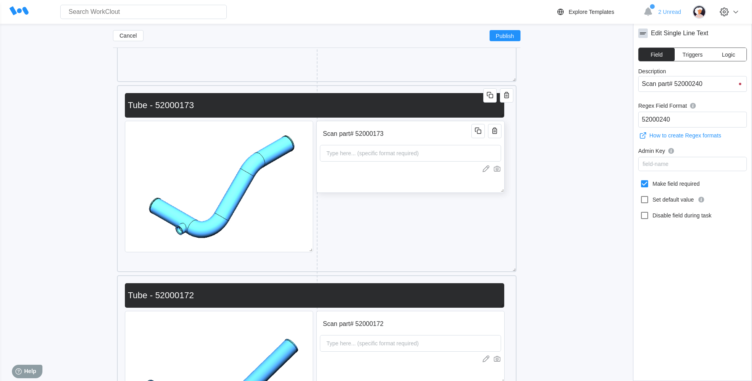
click at [429, 136] on input "Scan part# 52000173" at bounding box center [397, 134] width 154 height 16
click at [644, 185] on icon at bounding box center [645, 184] width 10 height 10
click at [640, 180] on input "Make field required" at bounding box center [640, 179] width 0 height 0
checkbox input "true"
click at [437, 314] on div "Scan part# 52000172 Type here... (specific format required)" at bounding box center [410, 347] width 188 height 72
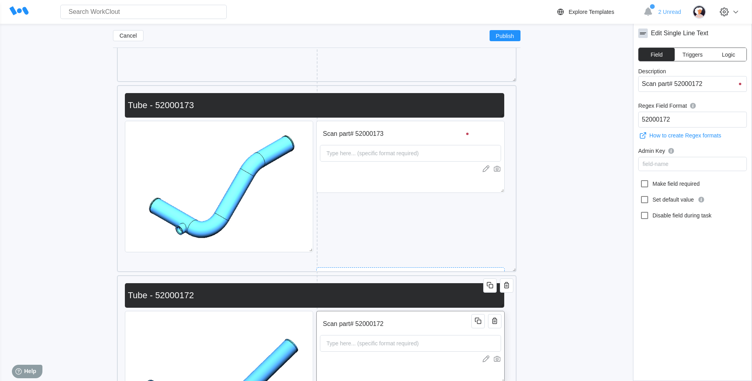
click at [434, 320] on input "Scan part# 52000172" at bounding box center [397, 324] width 154 height 16
click at [643, 185] on icon at bounding box center [645, 184] width 10 height 10
click at [640, 180] on input "Make field required" at bounding box center [640, 179] width 0 height 0
checkbox input "true"
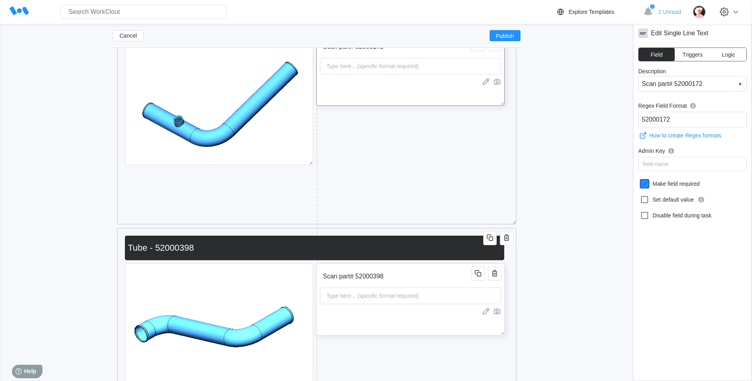
scroll to position [40, 0]
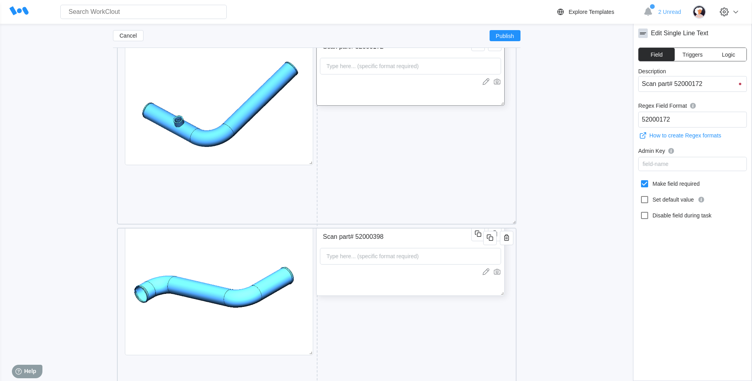
click at [410, 236] on input "Scan part# 52000398" at bounding box center [397, 237] width 154 height 16
click at [642, 185] on icon at bounding box center [644, 183] width 7 height 7
click at [640, 180] on input "Make field required" at bounding box center [640, 179] width 0 height 0
checkbox input "true"
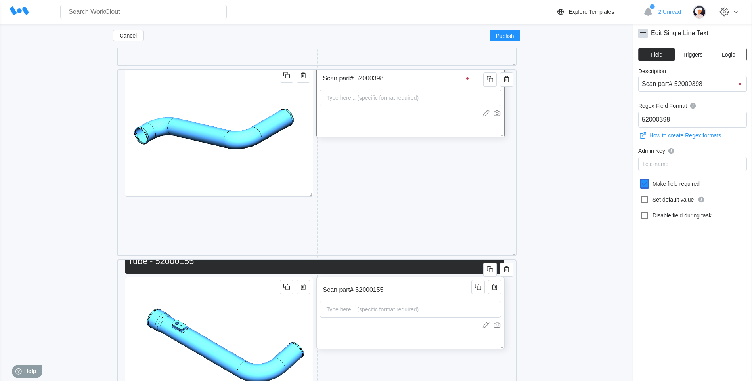
scroll to position [0, 0]
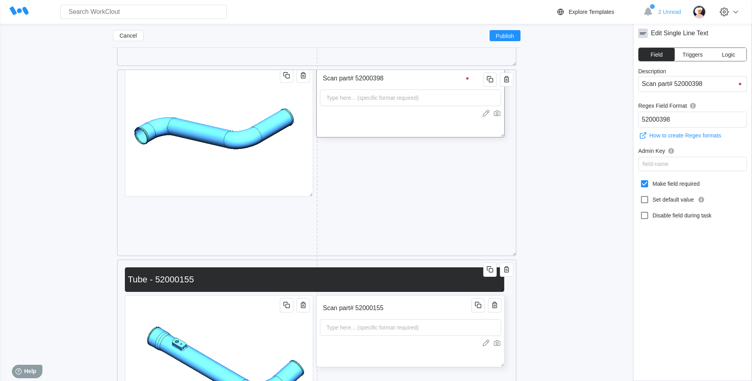
click at [410, 298] on div "Scan part# 52000155 Type here... (specific format required)" at bounding box center [410, 331] width 188 height 72
drag, startPoint x: 641, startPoint y: 185, endPoint x: 646, endPoint y: 186, distance: 5.7
click at [642, 186] on icon at bounding box center [644, 183] width 7 height 7
click at [640, 180] on input "Make field required" at bounding box center [640, 179] width 0 height 0
click at [646, 186] on icon at bounding box center [644, 183] width 7 height 7
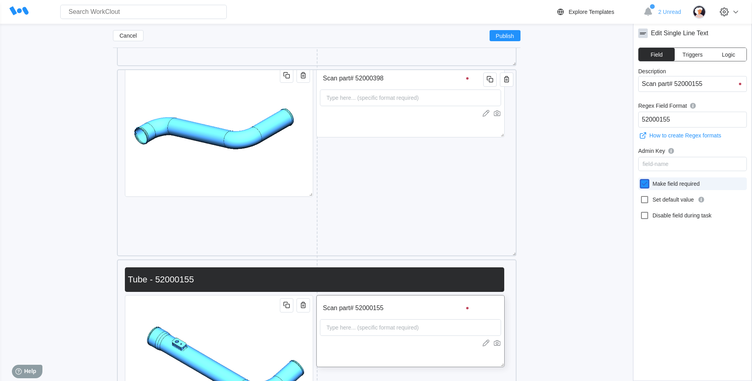
click at [640, 180] on input "Make field required" at bounding box center [640, 179] width 0 height 0
click at [646, 186] on icon at bounding box center [645, 184] width 10 height 10
click at [640, 180] on input "Make field required" at bounding box center [640, 179] width 0 height 0
checkbox input "true"
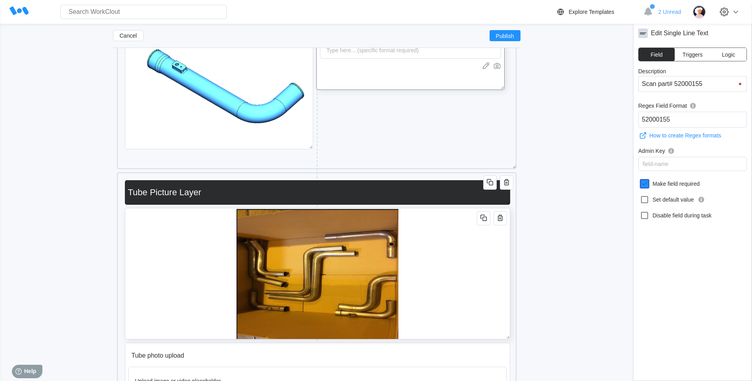
scroll to position [2219, 0]
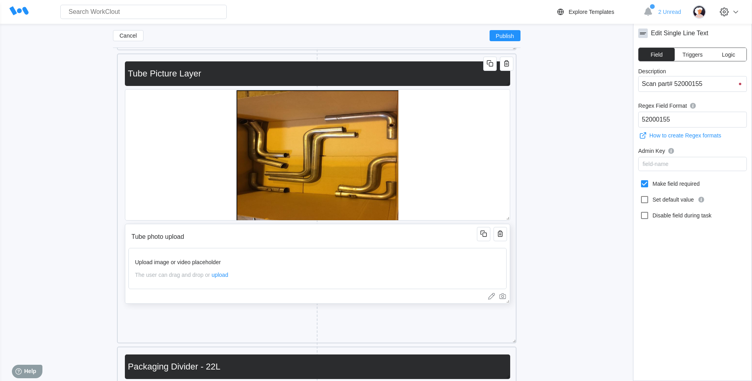
click at [406, 236] on input "Tube photo upload" at bounding box center [303, 237] width 351 height 16
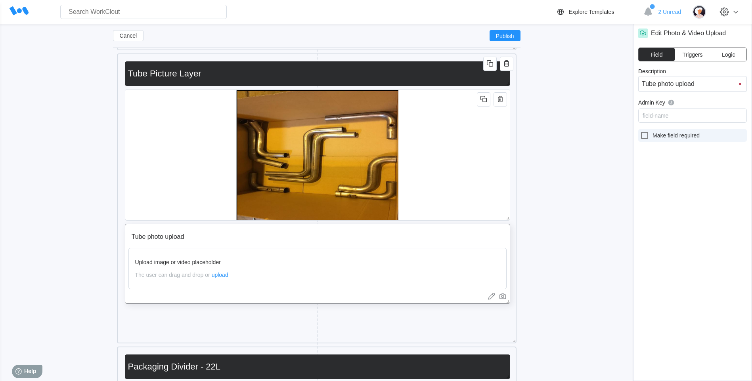
click at [645, 138] on icon at bounding box center [645, 136] width 10 height 10
click at [640, 131] on input "Make field required" at bounding box center [640, 131] width 0 height 0
checkbox input "true"
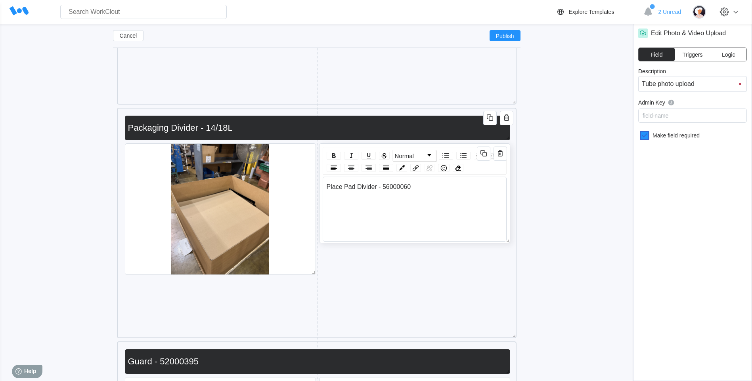
scroll to position [2695, 0]
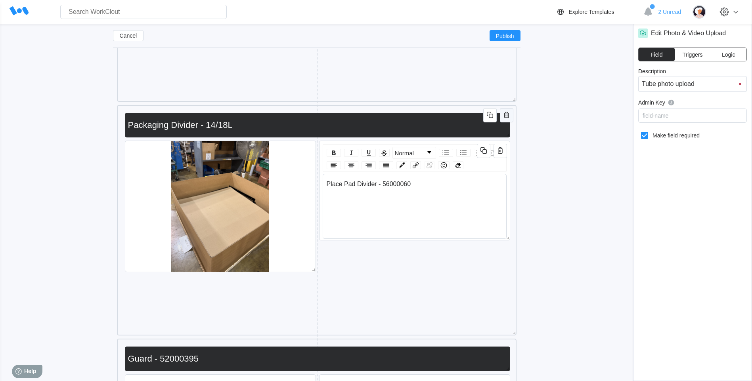
click at [510, 117] on icon "button" at bounding box center [507, 115] width 10 height 10
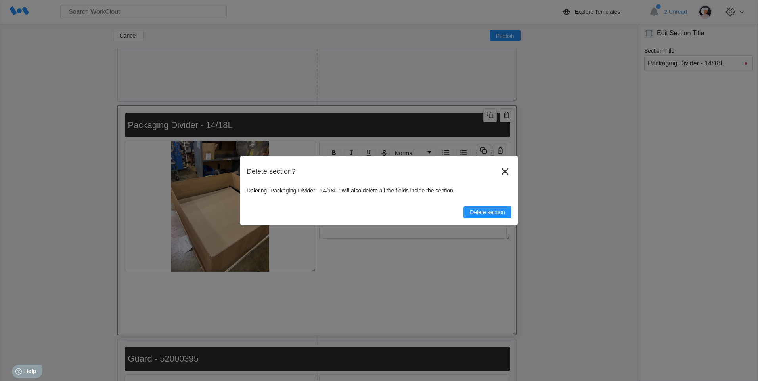
click at [490, 218] on div "Delete section? Deleting “Packaging Divider - 14/18L ” will also delete all the…" at bounding box center [378, 191] width 277 height 70
click at [489, 213] on span "Delete section" at bounding box center [487, 213] width 35 height 6
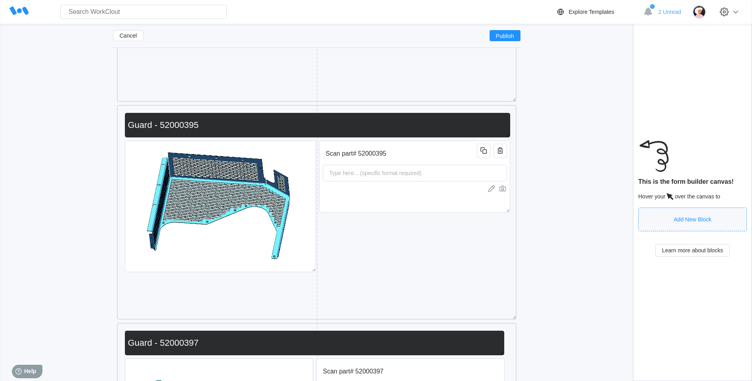
click at [508, 117] on div "Guard - 52000395" at bounding box center [317, 125] width 385 height 25
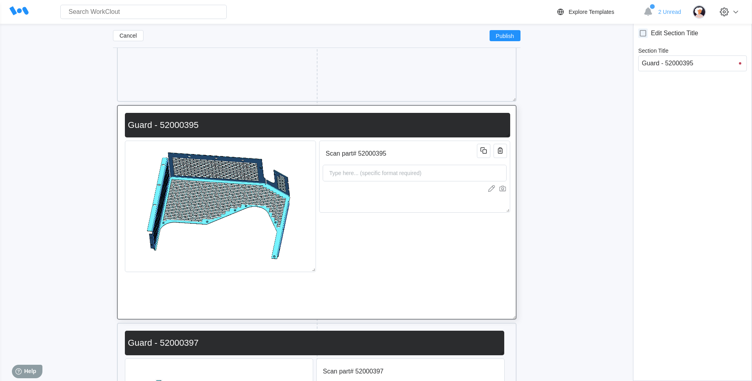
click at [497, 109] on div "Scan part# 52000395 Type here... (specific format required) Guard - 52000395" at bounding box center [317, 212] width 392 height 207
click at [506, 114] on icon "button" at bounding box center [507, 115] width 10 height 10
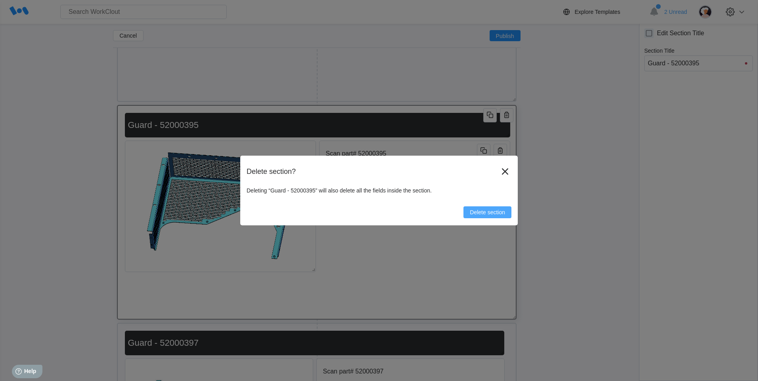
click at [488, 208] on button "Delete section" at bounding box center [487, 212] width 48 height 12
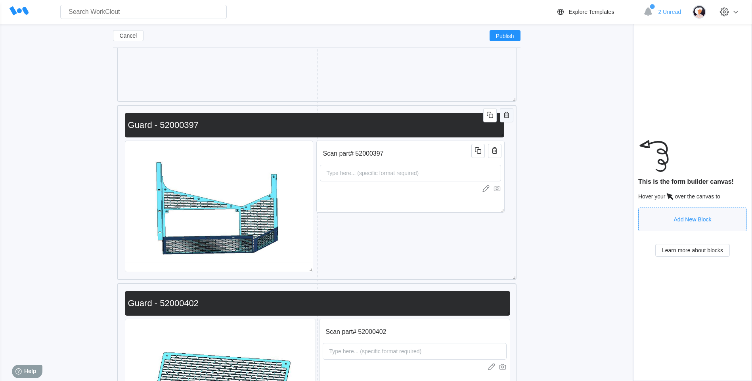
click at [508, 115] on icon "button" at bounding box center [506, 115] width 5 height 6
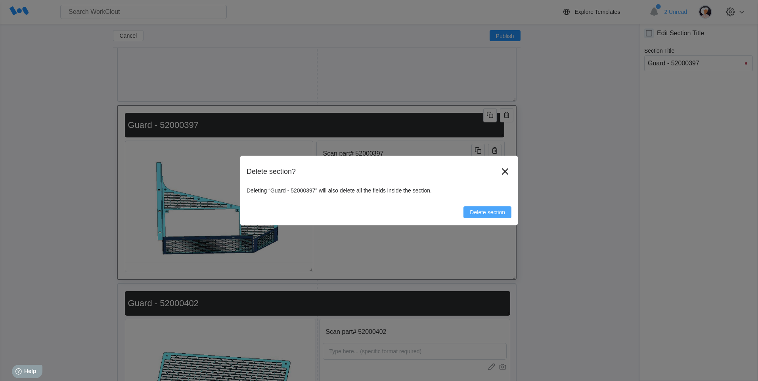
click at [497, 211] on span "Delete section" at bounding box center [487, 213] width 35 height 6
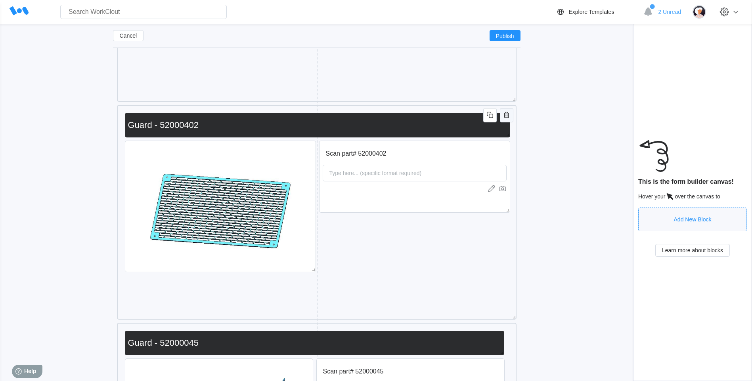
click at [508, 114] on icon "button" at bounding box center [506, 115] width 5 height 6
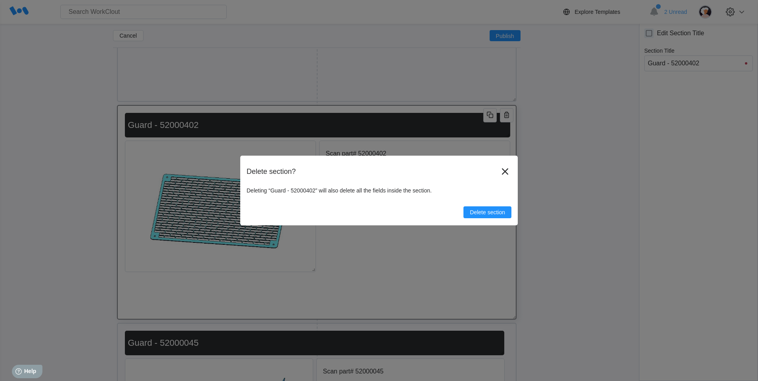
click at [533, 135] on div "Delete section? Deleting “Guard - 52000402” will also delete all the fields ins…" at bounding box center [379, 190] width 758 height 381
click at [501, 171] on icon at bounding box center [505, 171] width 13 height 13
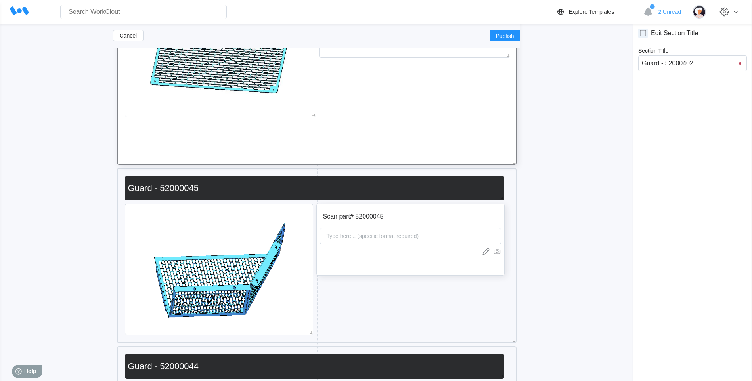
scroll to position [2853, 0]
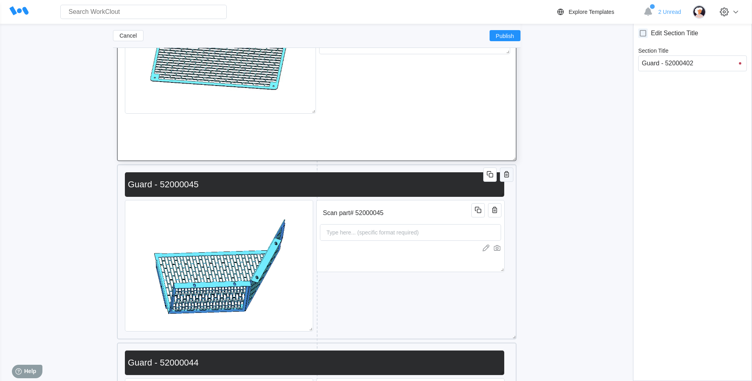
click at [506, 170] on icon "button" at bounding box center [507, 175] width 10 height 10
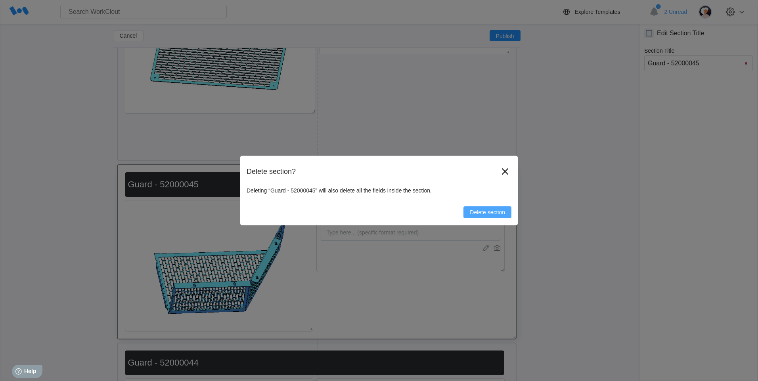
click at [493, 210] on span "Delete section" at bounding box center [487, 213] width 35 height 6
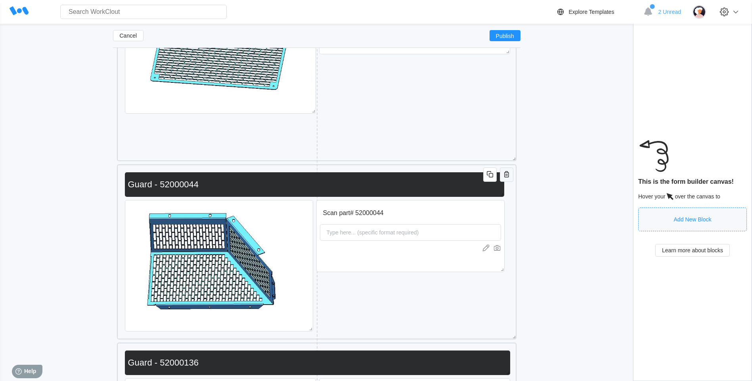
click at [508, 173] on icon "button" at bounding box center [506, 174] width 5 height 6
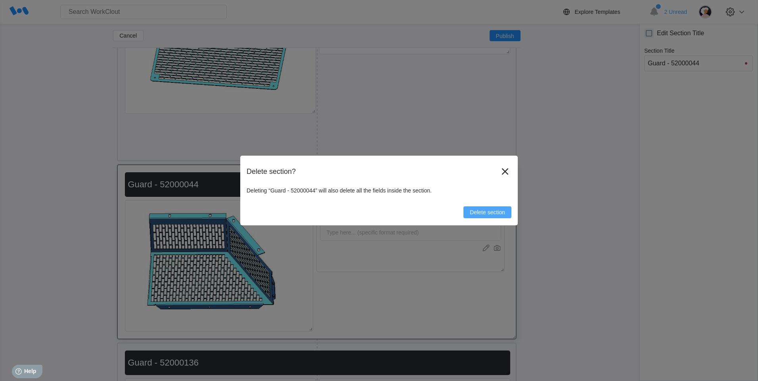
click at [483, 216] on button "Delete section" at bounding box center [487, 212] width 48 height 12
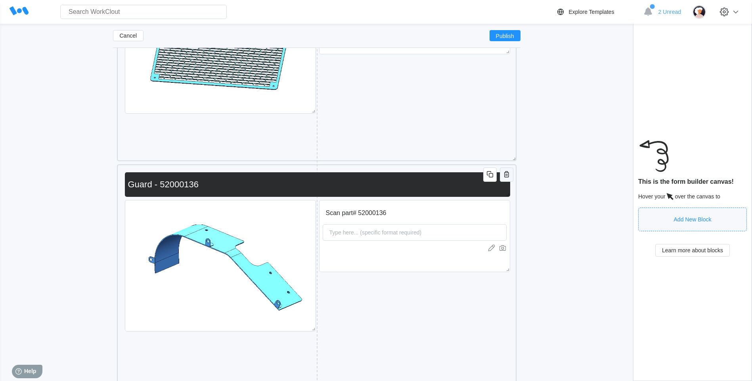
click at [506, 174] on icon "button" at bounding box center [507, 175] width 10 height 10
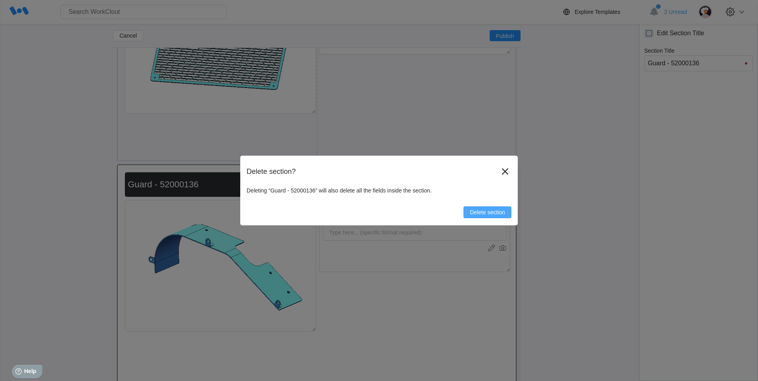
click at [486, 210] on span "Delete section" at bounding box center [487, 213] width 35 height 6
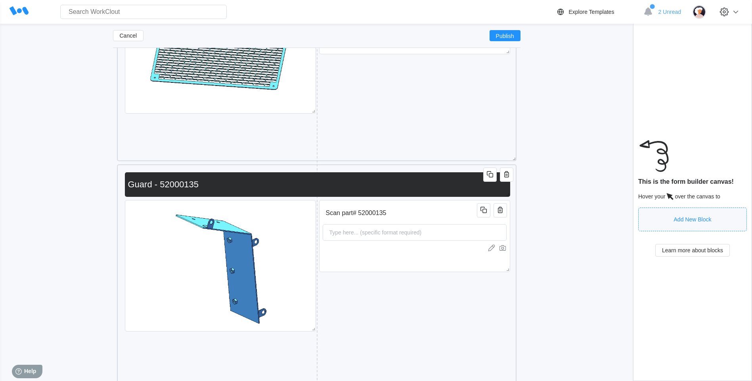
click at [506, 191] on span at bounding box center [506, 193] width 8 height 8
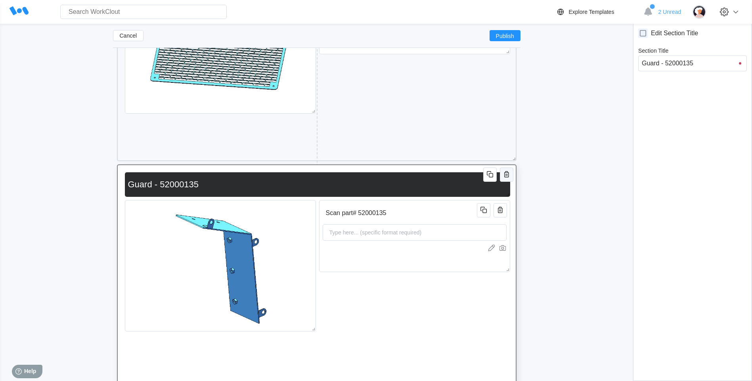
click at [508, 171] on icon "button" at bounding box center [507, 175] width 10 height 10
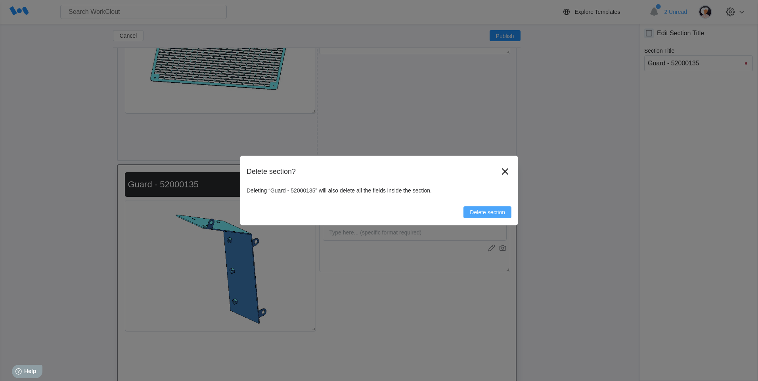
click at [500, 206] on button "Delete section" at bounding box center [487, 212] width 48 height 12
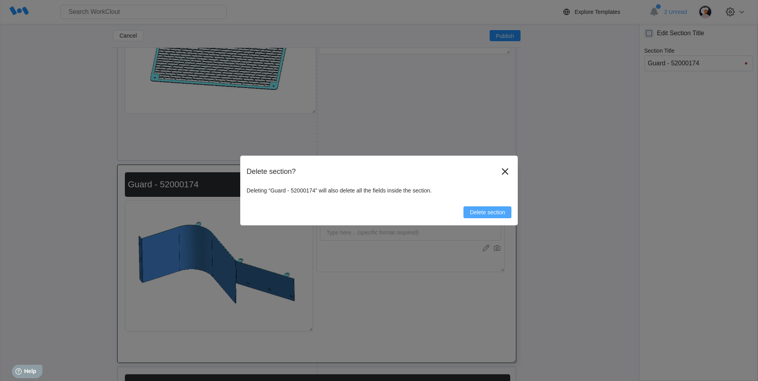
click at [501, 208] on button "Delete section" at bounding box center [487, 212] width 48 height 12
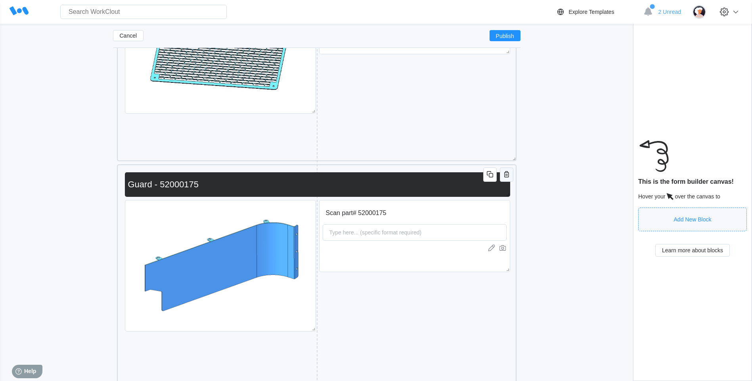
click at [509, 180] on button "button" at bounding box center [506, 175] width 13 height 14
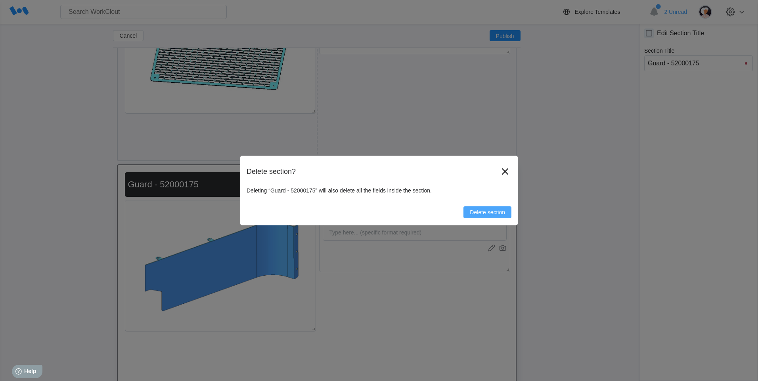
click at [502, 210] on span "Delete section" at bounding box center [487, 213] width 35 height 6
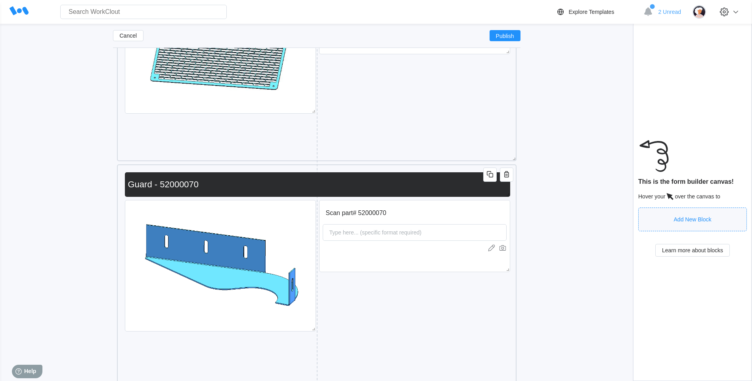
click at [506, 171] on icon "button" at bounding box center [506, 174] width 5 height 6
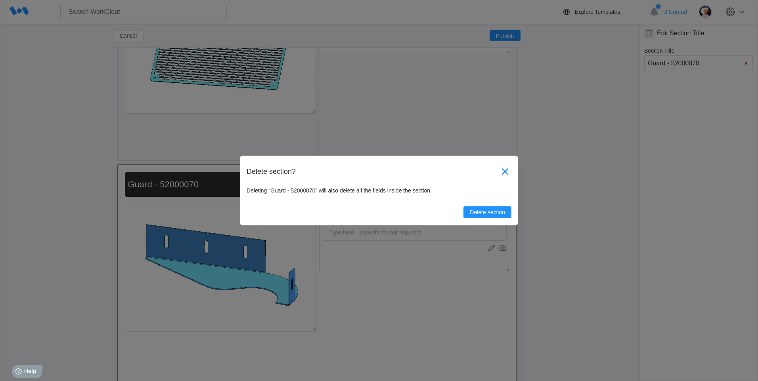
click at [505, 169] on icon at bounding box center [505, 171] width 13 height 13
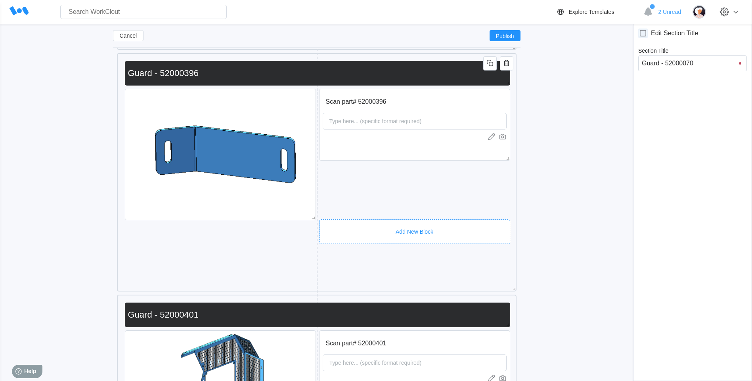
scroll to position [3448, 0]
click at [504, 66] on icon "button" at bounding box center [507, 64] width 10 height 10
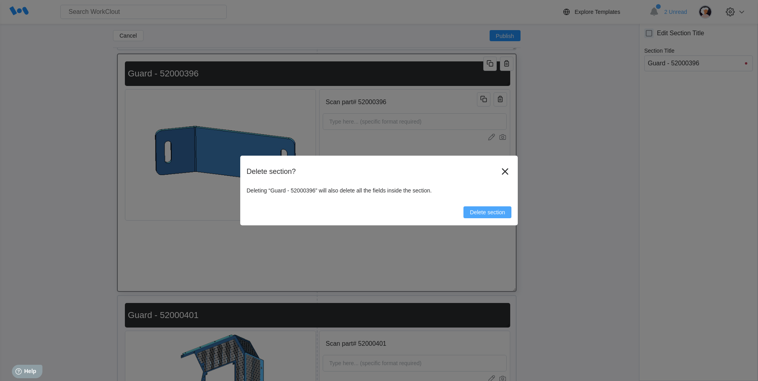
click at [490, 207] on button "Delete section" at bounding box center [487, 212] width 48 height 12
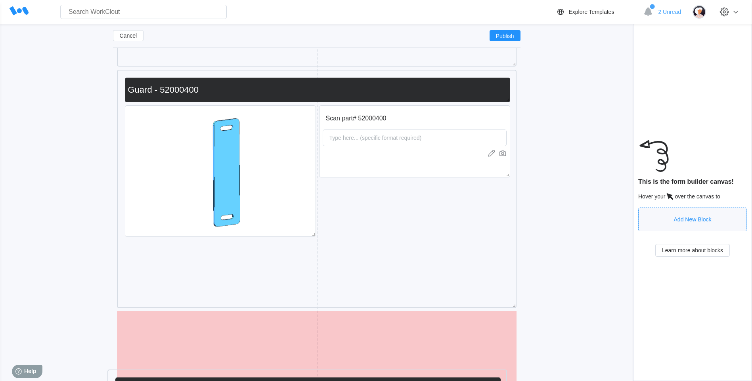
scroll to position [5346, 0]
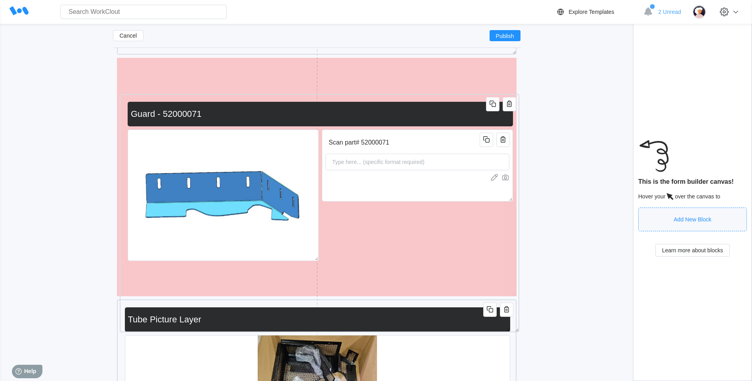
drag, startPoint x: 426, startPoint y: 172, endPoint x: 429, endPoint y: 97, distance: 74.6
click at [429, 97] on div "Scan part# 52000071 Type here... (specific format required) Guard - 52000071" at bounding box center [319, 213] width 399 height 239
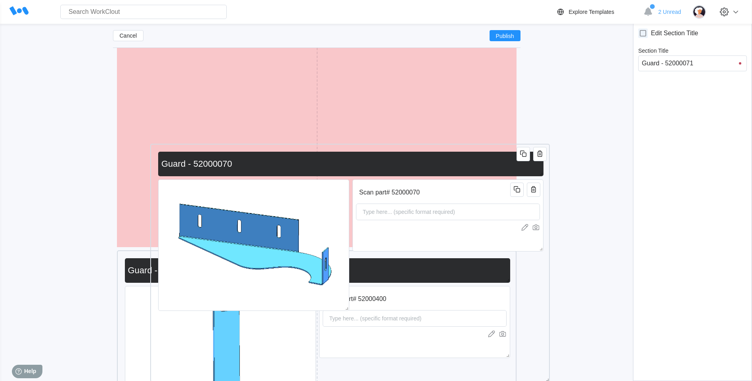
scroll to position [4945, 0]
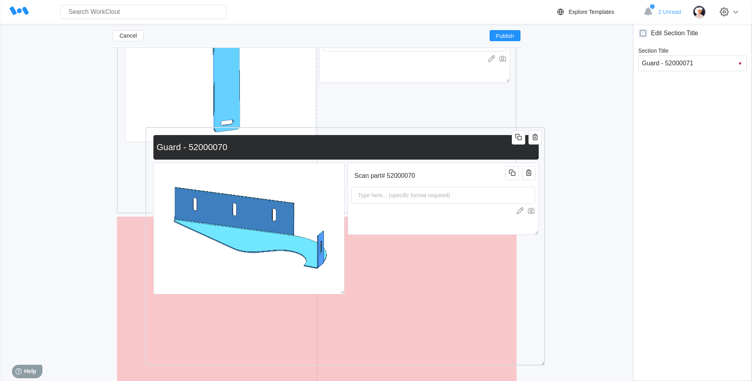
drag, startPoint x: 397, startPoint y: 136, endPoint x: 425, endPoint y: 134, distance: 28.6
click at [425, 134] on div "Scan part# 52000070 Type here... (specific format required) Guard - 52000070" at bounding box center [345, 246] width 392 height 231
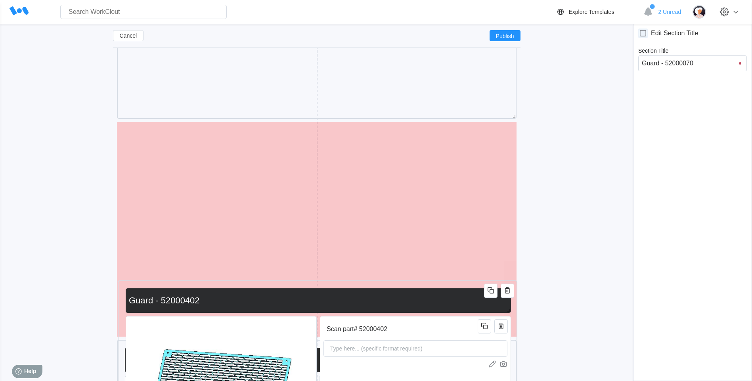
scroll to position [3162, 0]
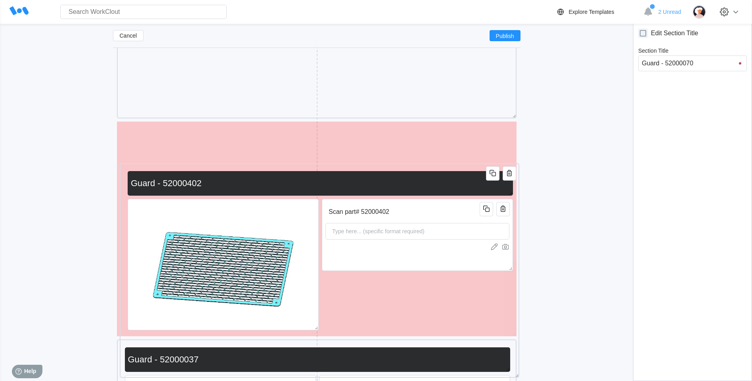
drag, startPoint x: 435, startPoint y: 76, endPoint x: 438, endPoint y: 166, distance: 89.2
click at [438, 166] on div "Scan part# 52000402 Type here... (specific format required) Guard - 52000402" at bounding box center [319, 270] width 399 height 215
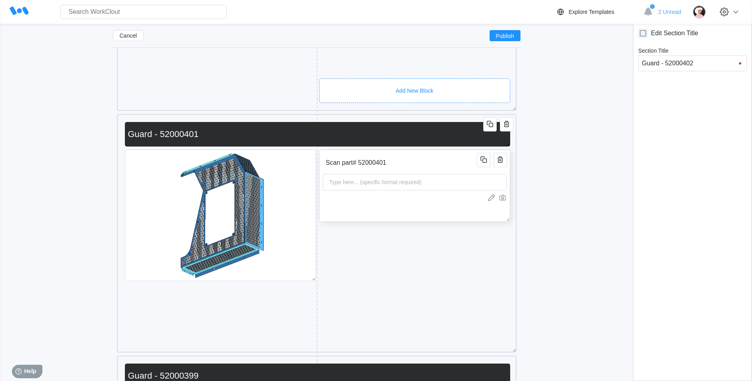
scroll to position [2686, 0]
click at [397, 219] on div "Scan part# 52000401 Type here... (specific format required)" at bounding box center [414, 185] width 191 height 72
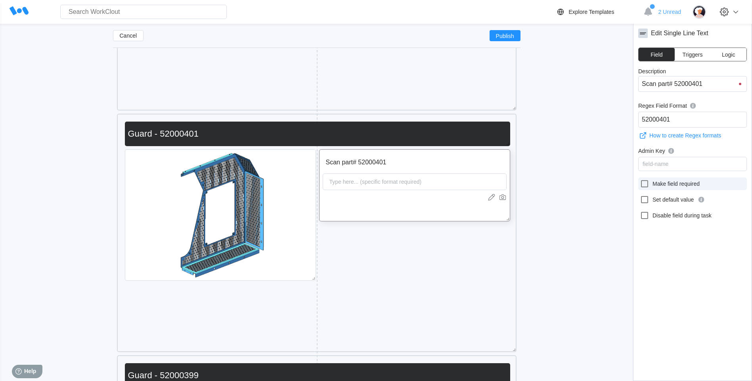
click at [638, 184] on label "Make field required" at bounding box center [692, 184] width 109 height 13
click at [640, 180] on input "Make field required" at bounding box center [640, 179] width 0 height 0
checkbox input "true"
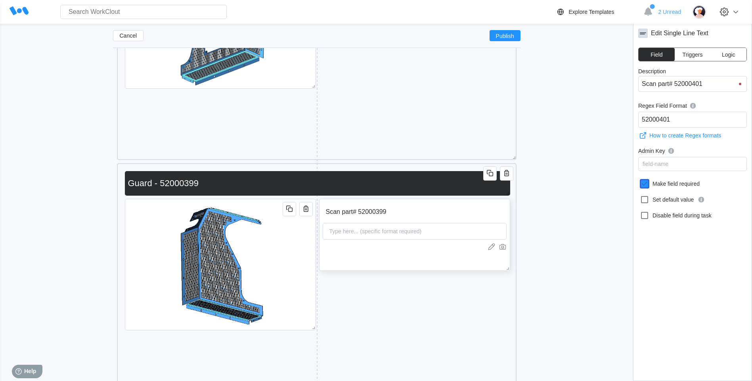
scroll to position [2884, 0]
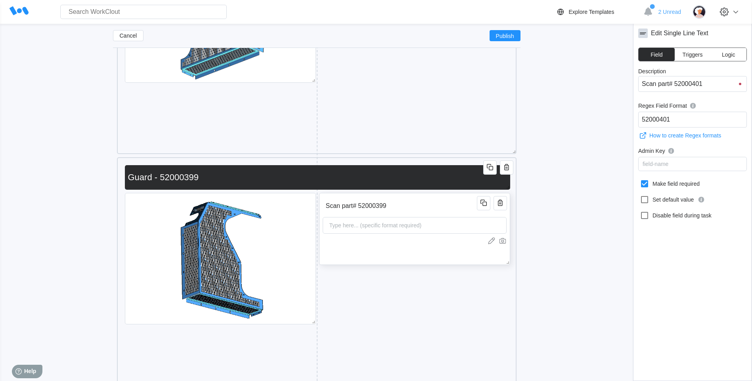
click at [425, 262] on div "Scan part# 52000399 Type here... (specific format required)" at bounding box center [414, 229] width 191 height 72
click at [645, 185] on icon at bounding box center [645, 184] width 10 height 10
click at [640, 180] on input "Make field required" at bounding box center [640, 179] width 0 height 0
checkbox input "true"
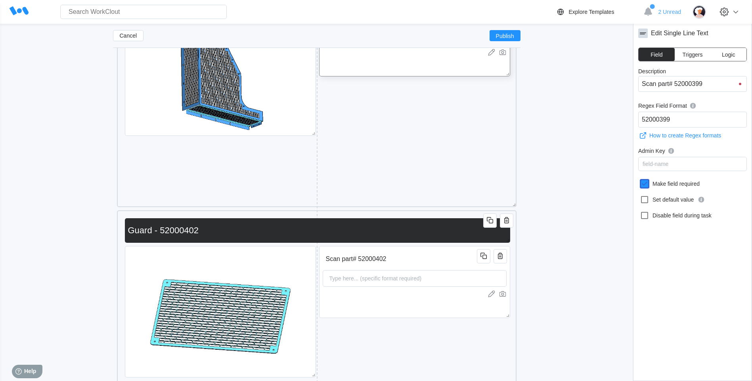
scroll to position [3082, 0]
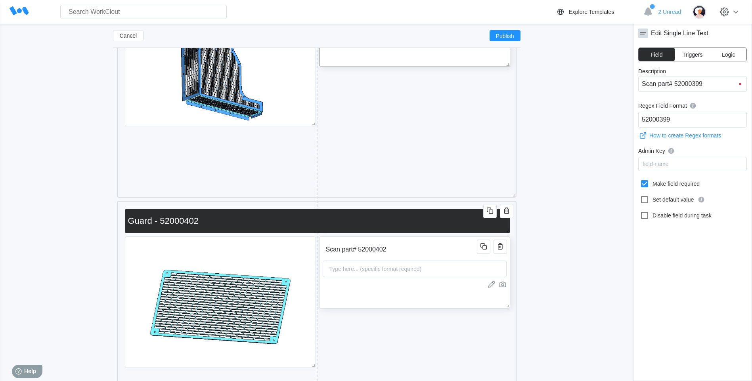
click at [405, 292] on div "Scan part# 52000402 Type here... (specific format required)" at bounding box center [414, 273] width 191 height 72
click at [647, 185] on icon at bounding box center [645, 184] width 10 height 10
click at [640, 180] on input "Make field required" at bounding box center [640, 179] width 0 height 0
checkbox input "true"
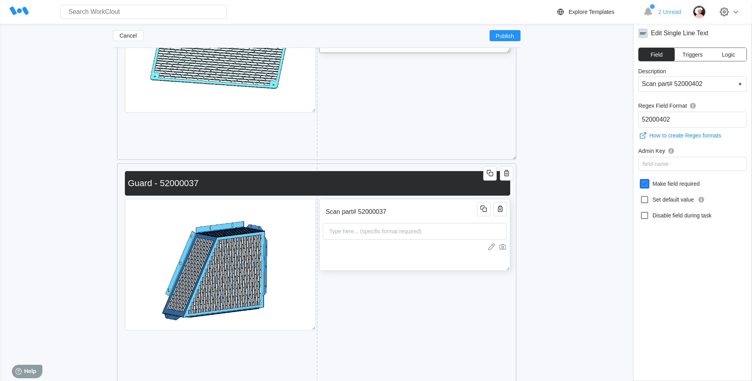
scroll to position [3400, 0]
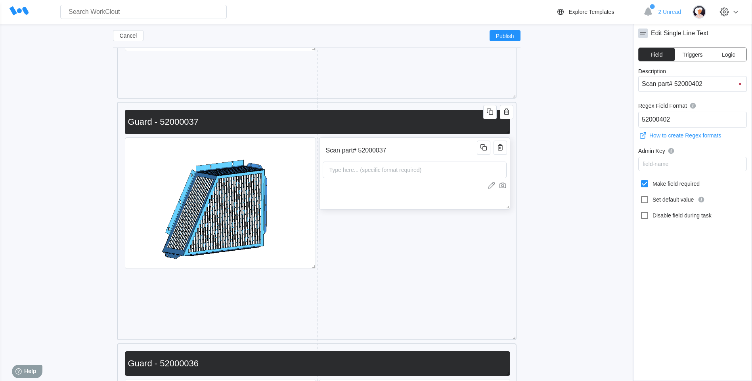
click at [411, 200] on div "Scan part# 52000037 Type here... (specific format required)" at bounding box center [414, 174] width 191 height 72
click at [650, 183] on div at bounding box center [646, 184] width 13 height 10
click at [640, 180] on input "Make field required" at bounding box center [640, 179] width 0 height 0
checkbox input "true"
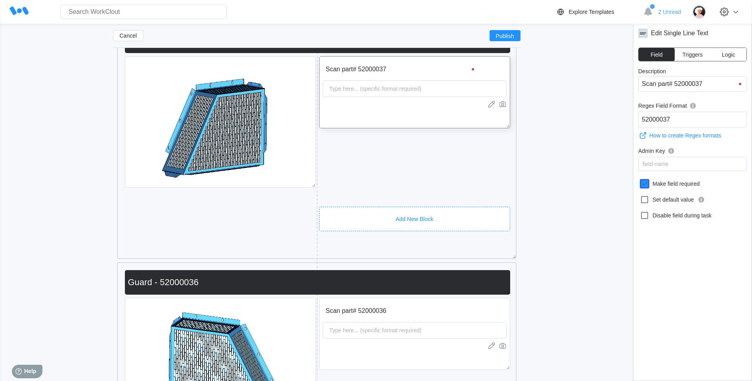
scroll to position [3598, 0]
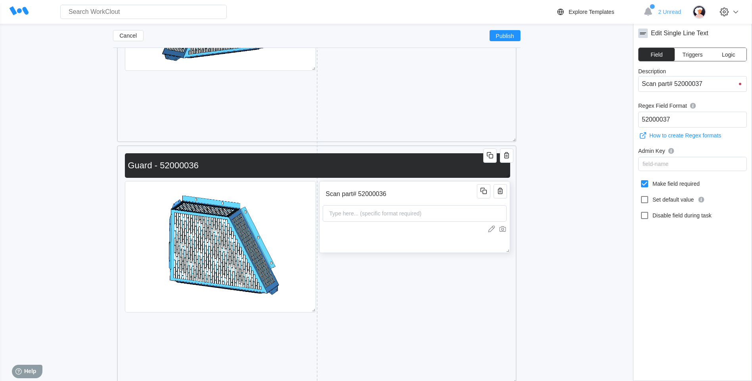
click at [383, 246] on div "Scan part# 52000036 Type here... (specific format required)" at bounding box center [414, 217] width 191 height 72
click at [644, 182] on icon at bounding box center [645, 184] width 10 height 10
click at [640, 180] on input "Make field required" at bounding box center [640, 179] width 0 height 0
checkbox input "true"
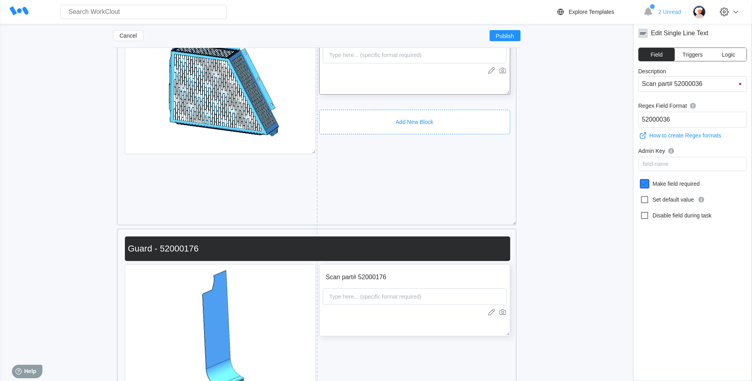
scroll to position [3954, 0]
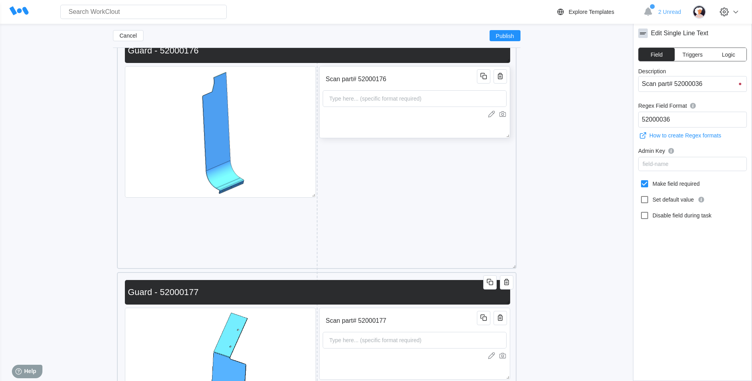
drag, startPoint x: 402, startPoint y: 125, endPoint x: 452, endPoint y: 134, distance: 50.8
click at [402, 126] on div "Scan part# 52000176 Type here... (specific format required)" at bounding box center [414, 102] width 191 height 72
click at [642, 183] on icon at bounding box center [645, 184] width 10 height 10
click at [640, 180] on input "Make field required" at bounding box center [640, 179] width 0 height 0
checkbox input "true"
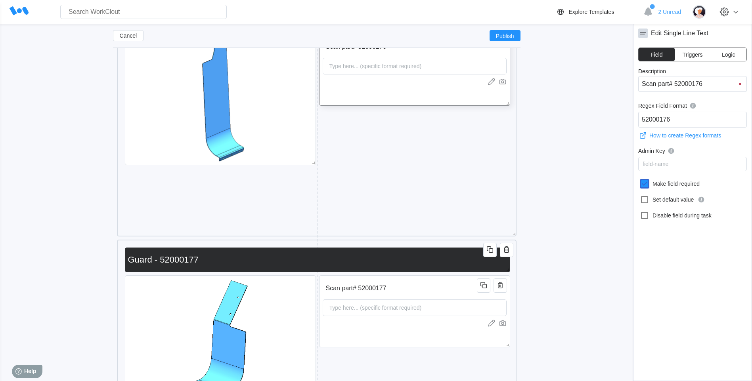
scroll to position [4113, 0]
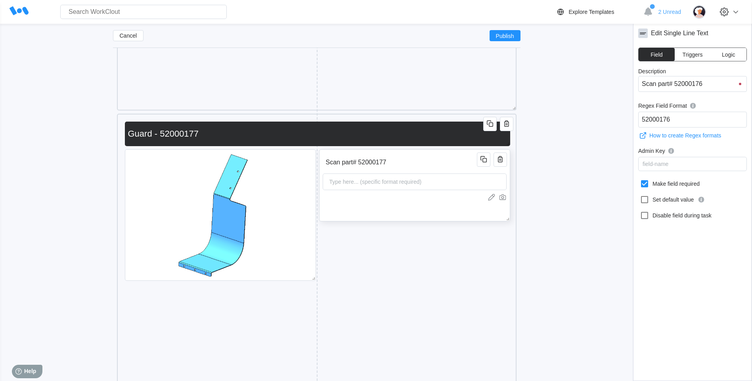
click at [395, 220] on div "Scan part# 52000177 Type here... (specific format required)" at bounding box center [414, 185] width 191 height 72
click at [640, 186] on icon at bounding box center [645, 184] width 10 height 10
click at [640, 180] on input "Make field required" at bounding box center [640, 179] width 0 height 0
checkbox input "true"
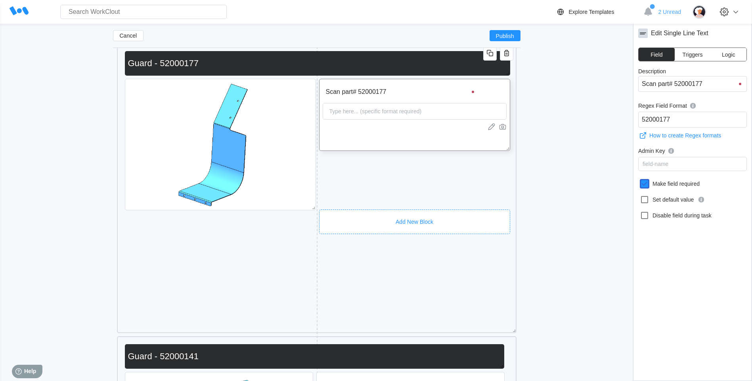
scroll to position [4311, 0]
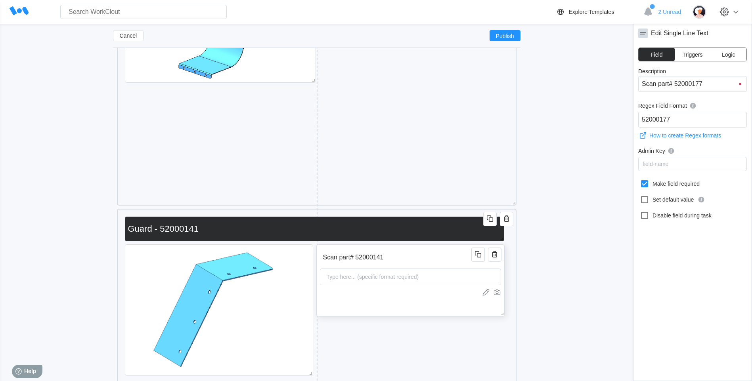
click at [409, 310] on div "Scan part# 52000141 Type here... (specific format required)" at bounding box center [410, 281] width 188 height 72
click at [643, 184] on icon at bounding box center [645, 184] width 10 height 10
click at [640, 180] on input "Make field required" at bounding box center [640, 179] width 0 height 0
checkbox input "true"
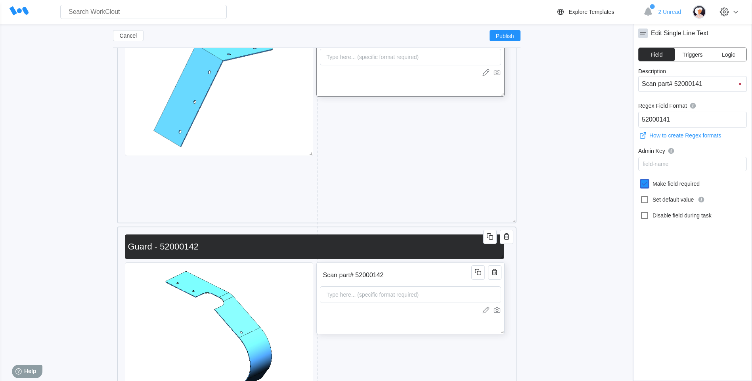
scroll to position [4549, 0]
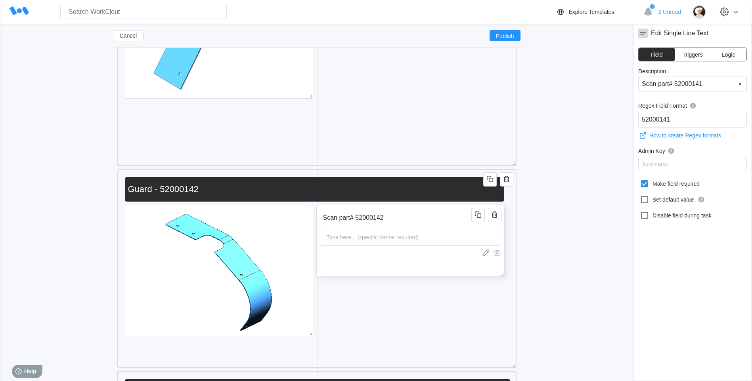
click at [425, 276] on div "Scan part# 52000142 Type here... (specific format required)" at bounding box center [410, 241] width 188 height 72
click at [647, 184] on icon at bounding box center [645, 184] width 10 height 10
click at [640, 180] on input "Make field required" at bounding box center [640, 179] width 0 height 0
checkbox input "true"
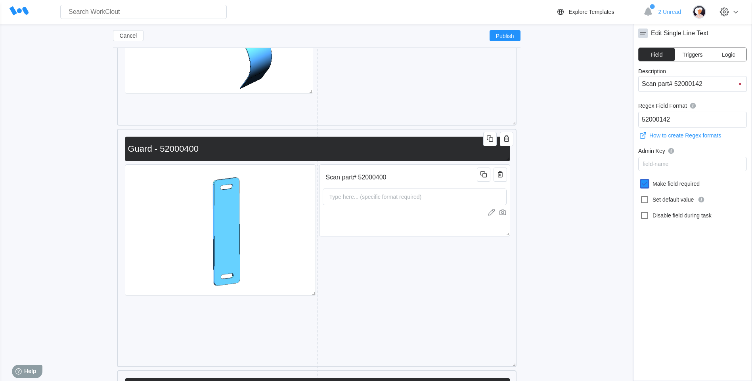
scroll to position [4866, 0]
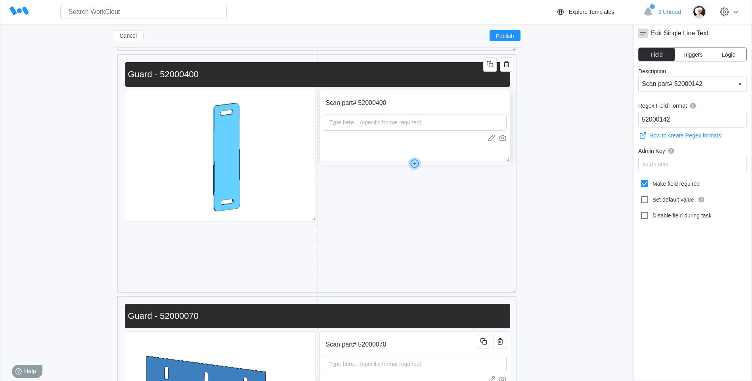
click at [429, 161] on div "Scan part# 52000400 Type here... (specific format required)" at bounding box center [414, 126] width 191 height 72
click at [646, 182] on icon at bounding box center [645, 184] width 10 height 10
click at [640, 180] on input "Make field required" at bounding box center [640, 179] width 0 height 0
checkbox input "true"
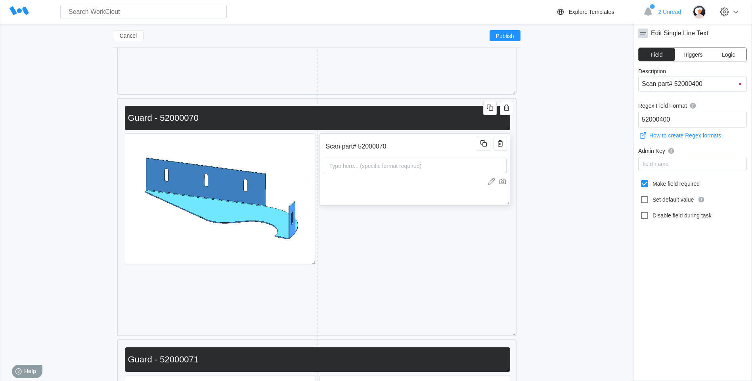
click at [433, 201] on div "Scan part# 52000070 Type here... (specific format required)" at bounding box center [414, 170] width 191 height 72
click at [642, 186] on icon at bounding box center [645, 184] width 10 height 10
click at [640, 180] on input "Make field required" at bounding box center [640, 179] width 0 height 0
checkbox input "true"
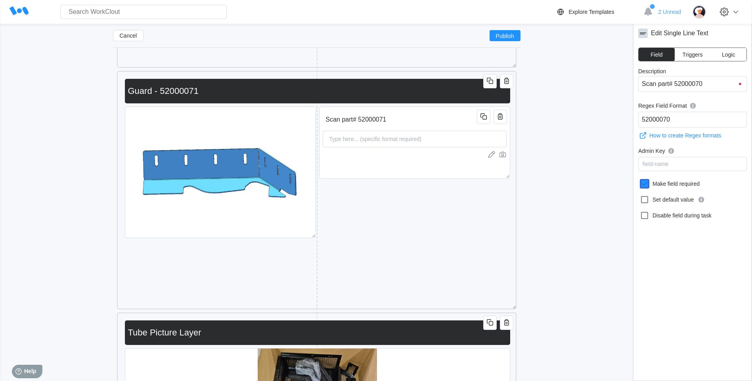
scroll to position [5421, 0]
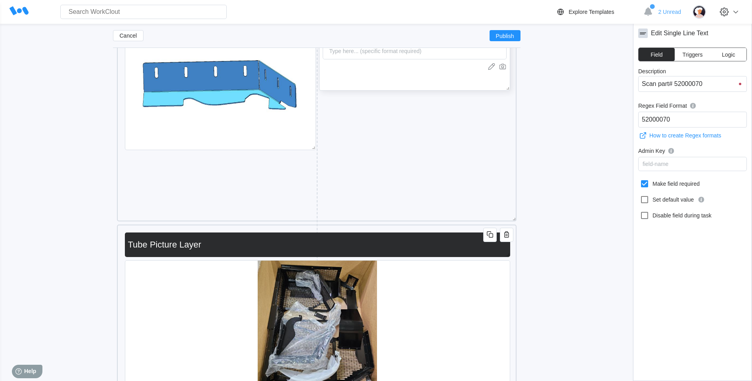
click at [412, 78] on div "Scan part# 52000071 Type here... (specific format required)" at bounding box center [414, 55] width 191 height 72
click at [642, 182] on icon at bounding box center [645, 184] width 10 height 10
click at [640, 180] on input "Make field required" at bounding box center [640, 179] width 0 height 0
checkbox input "true"
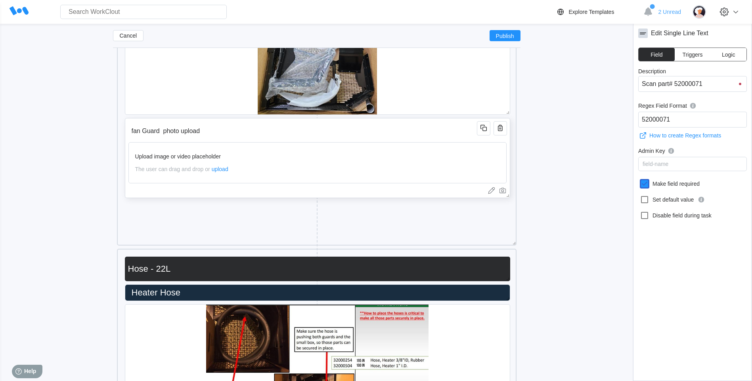
scroll to position [5698, 0]
click at [394, 134] on input "fan Guard photo upload" at bounding box center [303, 131] width 351 height 16
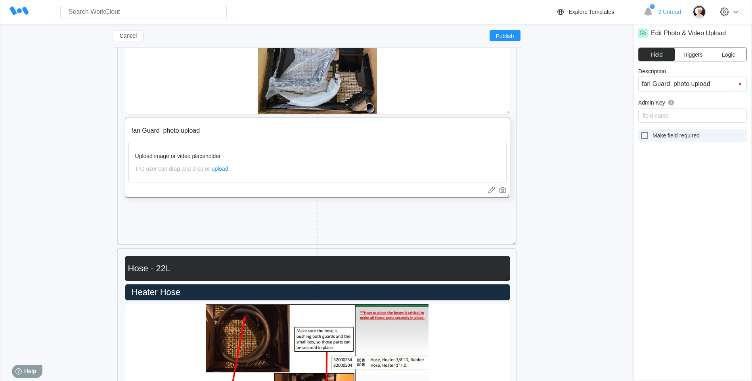
click at [643, 136] on icon at bounding box center [645, 136] width 10 height 10
click at [640, 131] on input "Make field required" at bounding box center [640, 131] width 0 height 0
checkbox input "true"
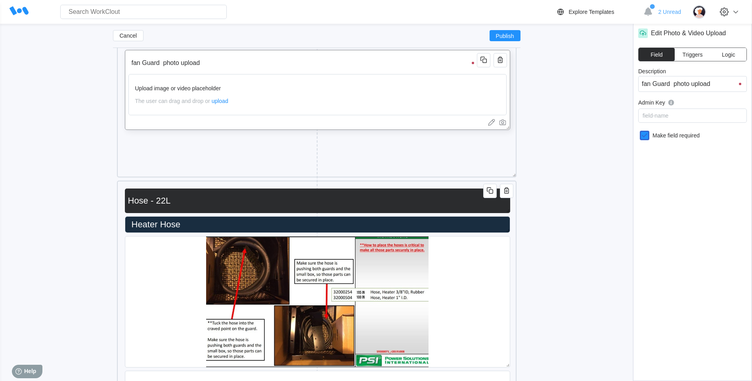
scroll to position [5896, 0]
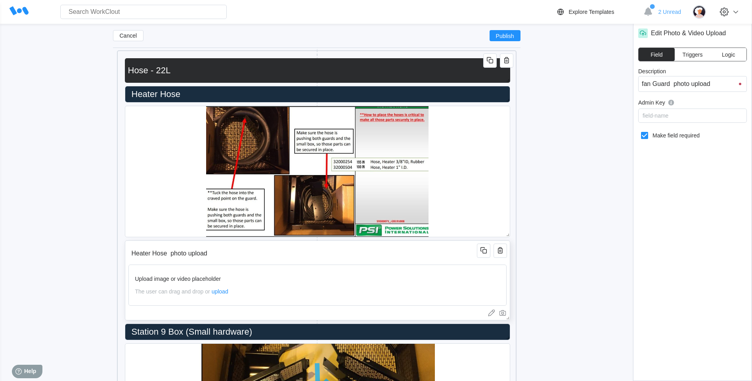
click at [315, 264] on div "Heater Hose photo upload Upload image or video placeholder The user can drag an…" at bounding box center [317, 281] width 385 height 80
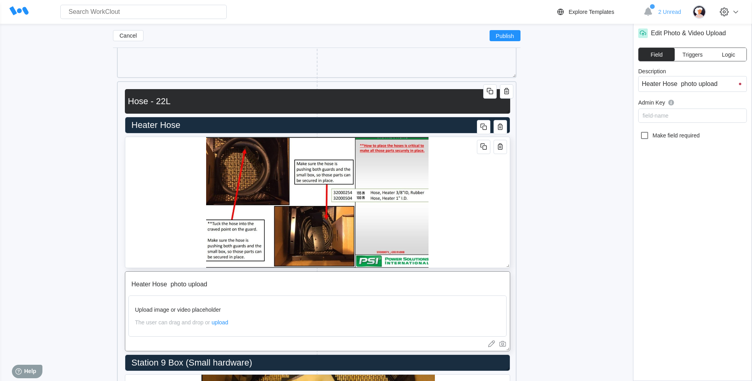
scroll to position [5936, 0]
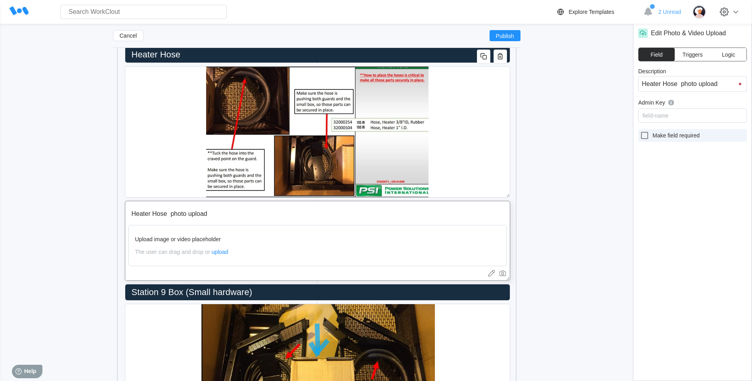
click at [648, 136] on icon at bounding box center [644, 135] width 7 height 7
click at [640, 131] on input "Make field required" at bounding box center [640, 131] width 0 height 0
checkbox input "true"
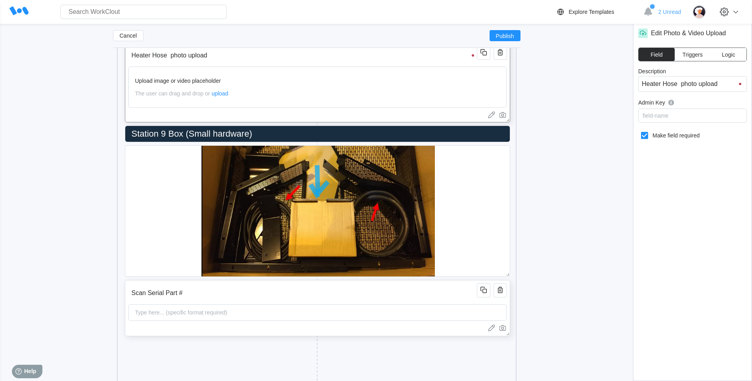
click at [362, 289] on input "Scan Serial Part #" at bounding box center [303, 293] width 351 height 16
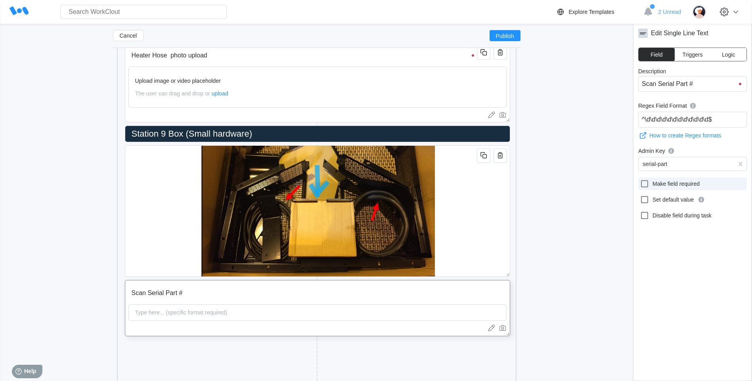
click at [645, 184] on icon at bounding box center [645, 184] width 10 height 10
click at [640, 180] on input "Make field required" at bounding box center [640, 179] width 0 height 0
checkbox input "true"
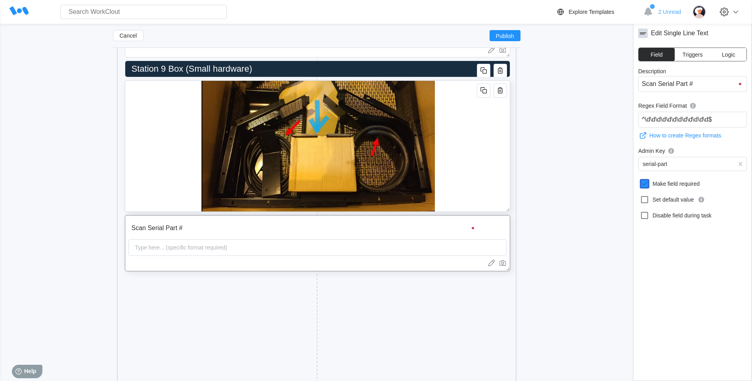
scroll to position [6213, 0]
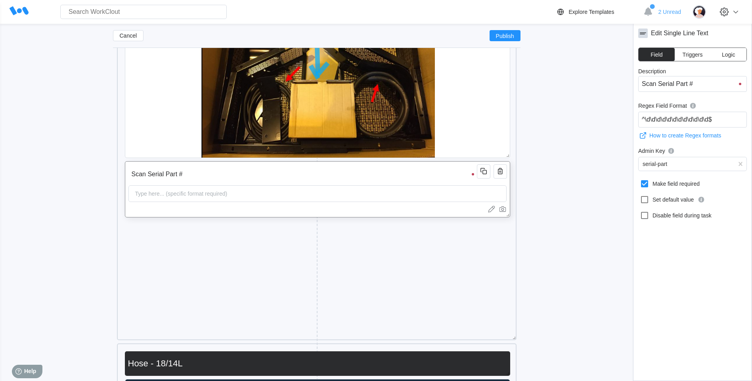
click at [354, 182] on div "Scan Serial Part # Type here... (specific format required)" at bounding box center [317, 189] width 385 height 56
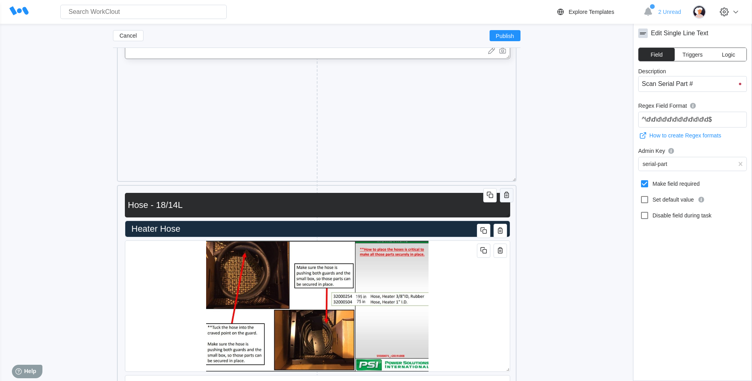
click at [506, 193] on icon "button" at bounding box center [506, 195] width 5 height 6
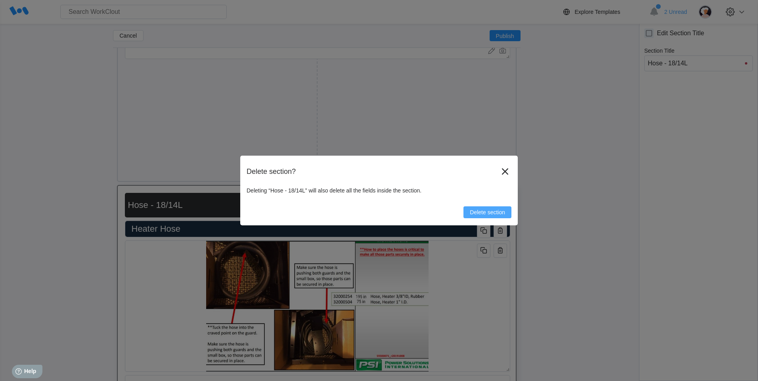
click at [493, 215] on span "Delete section" at bounding box center [487, 213] width 35 height 6
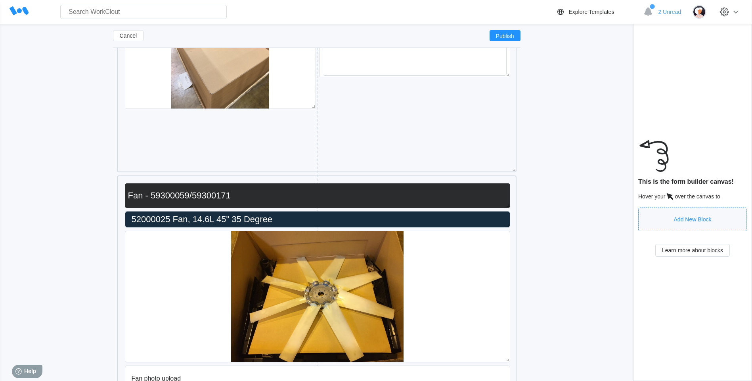
scroll to position [6887, 0]
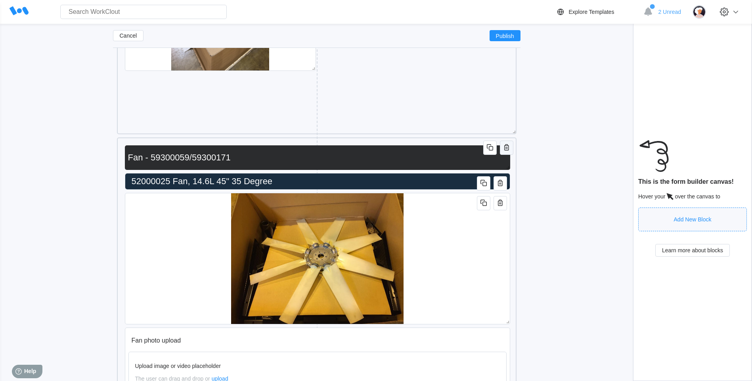
click at [505, 150] on icon "button" at bounding box center [507, 148] width 10 height 10
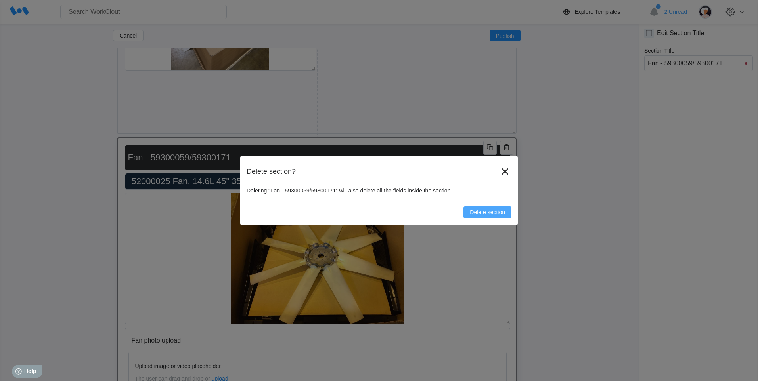
click at [501, 211] on span "Delete section" at bounding box center [487, 213] width 35 height 6
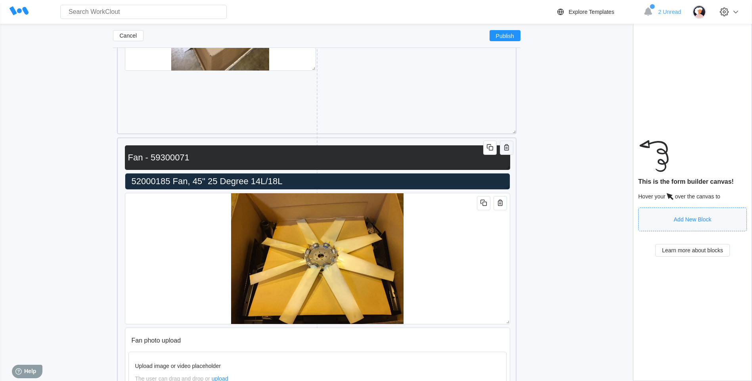
click at [512, 149] on button "button" at bounding box center [506, 148] width 13 height 14
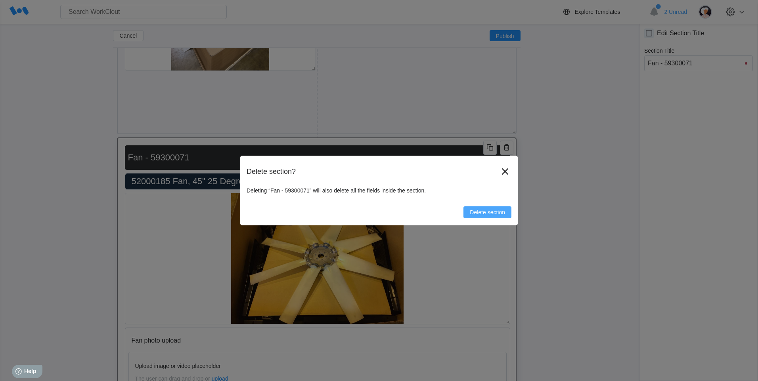
click at [501, 210] on span "Delete section" at bounding box center [487, 213] width 35 height 6
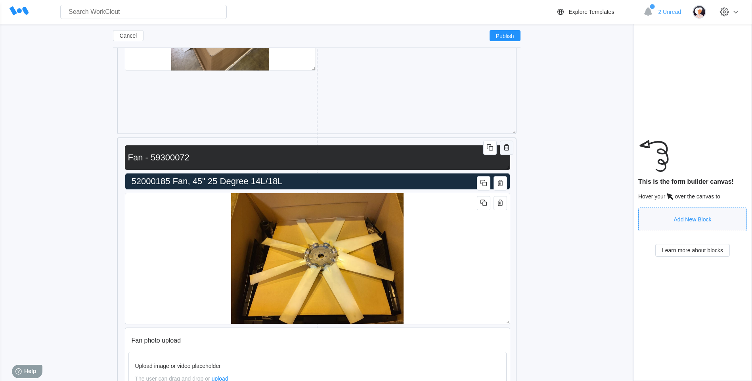
click at [505, 147] on icon "button" at bounding box center [507, 148] width 10 height 10
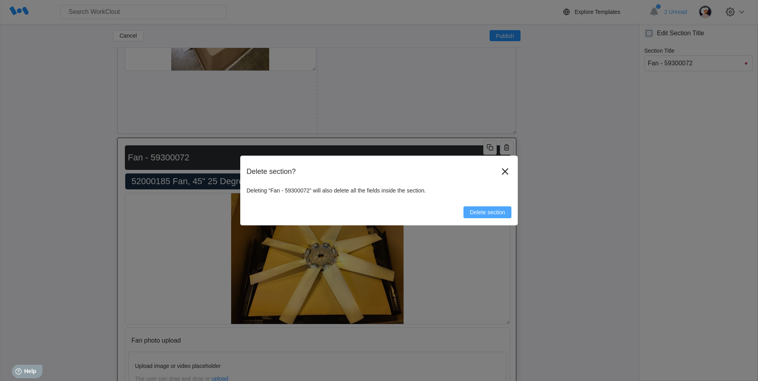
click at [492, 213] on span "Delete section" at bounding box center [487, 213] width 35 height 6
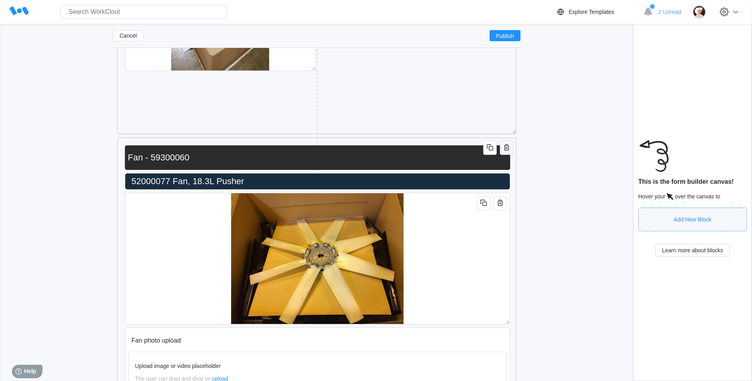
click at [508, 148] on icon "button" at bounding box center [507, 148] width 10 height 10
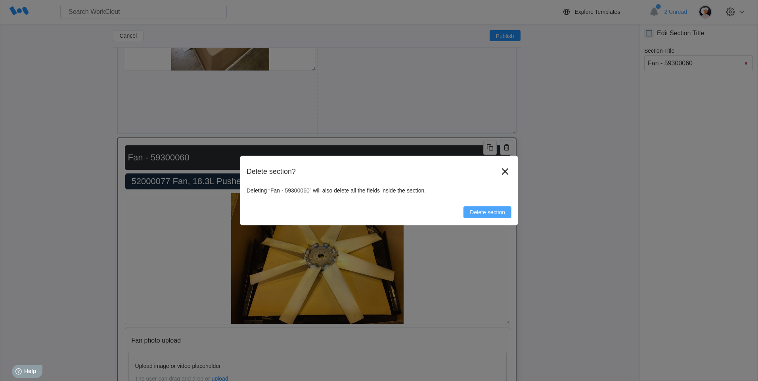
click at [489, 210] on span "Delete section" at bounding box center [487, 213] width 35 height 6
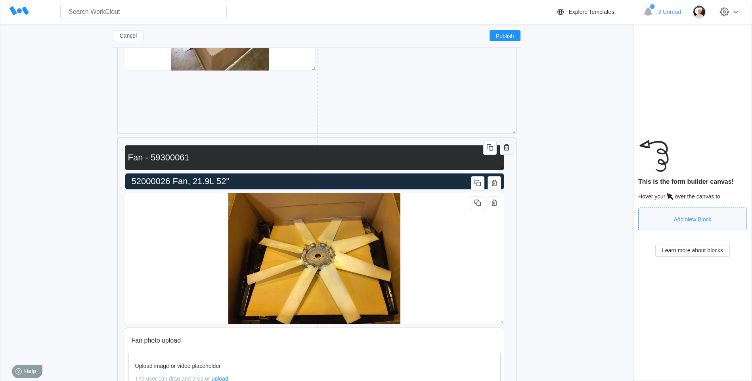
click at [505, 150] on icon "button" at bounding box center [507, 148] width 10 height 10
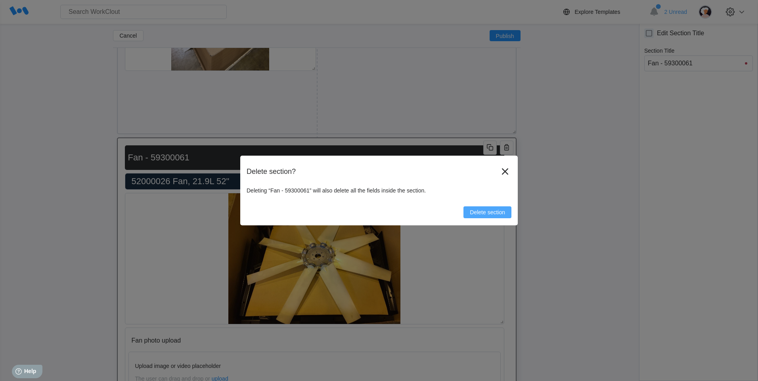
click at [495, 214] on span "Delete section" at bounding box center [487, 213] width 35 height 6
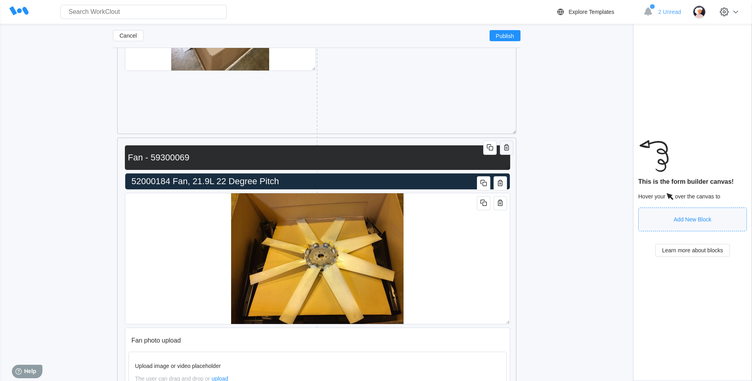
click at [505, 148] on icon "button" at bounding box center [507, 148] width 10 height 10
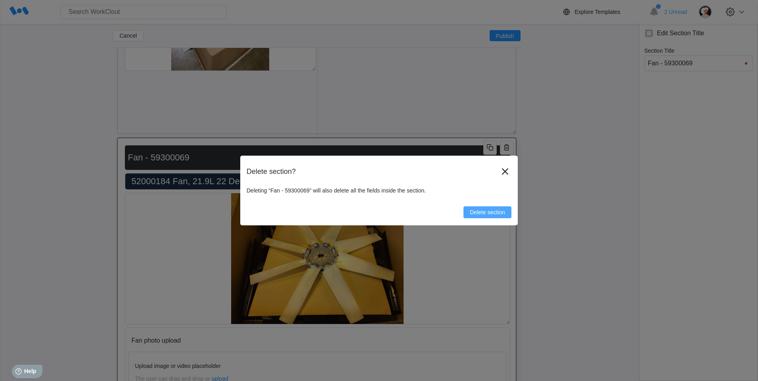
click at [494, 212] on span "Delete section" at bounding box center [487, 213] width 35 height 6
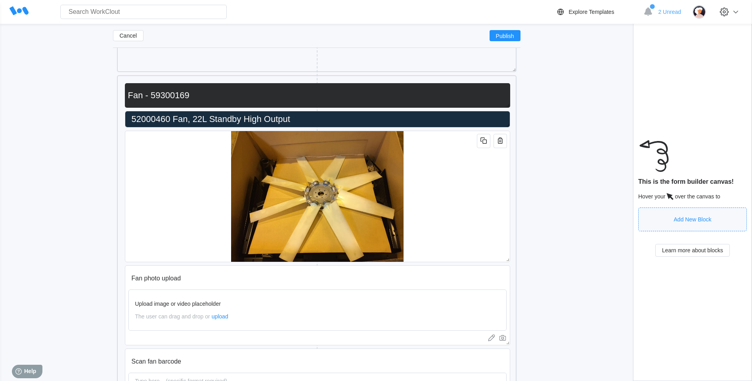
scroll to position [7046, 0]
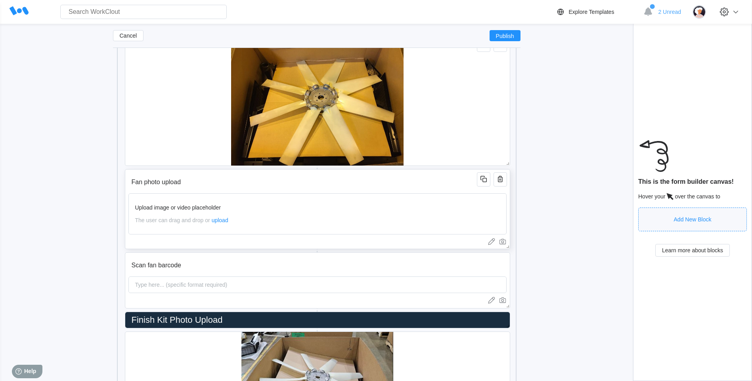
click at [434, 179] on input "Fan photo upload" at bounding box center [303, 182] width 351 height 16
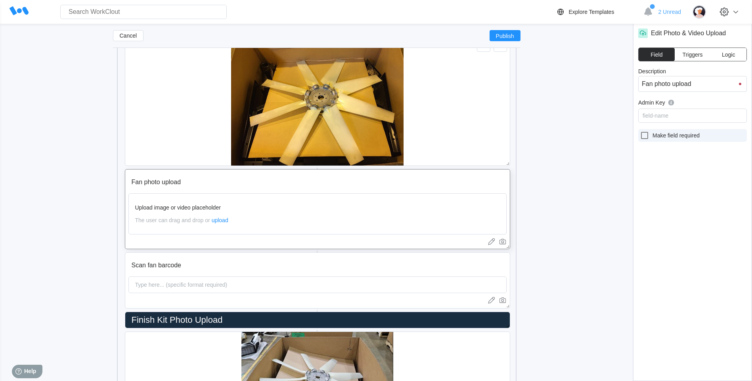
click at [644, 138] on icon at bounding box center [645, 136] width 10 height 10
click at [640, 131] on input "Make field required" at bounding box center [640, 131] width 0 height 0
checkbox input "true"
click at [449, 255] on div "Scan fan barcode Type here... (specific format required)" at bounding box center [317, 280] width 385 height 56
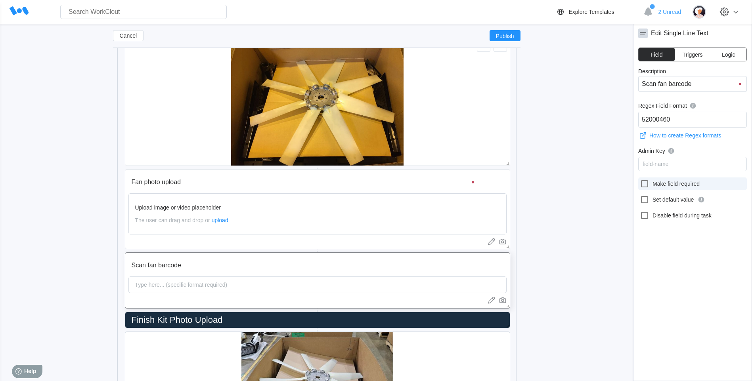
click at [644, 183] on icon at bounding box center [645, 184] width 10 height 10
click at [640, 180] on input "Make field required" at bounding box center [640, 179] width 0 height 0
checkbox input "true"
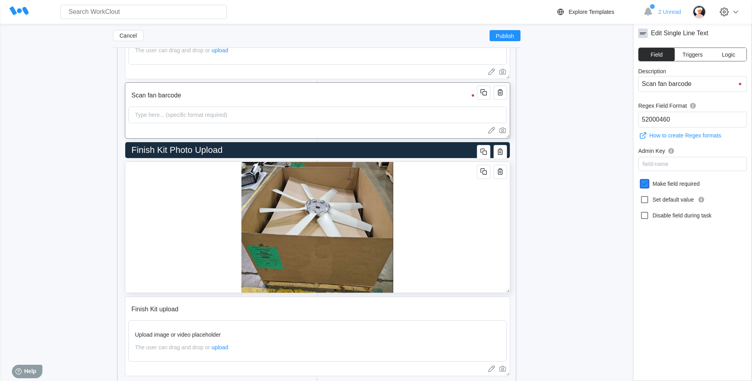
scroll to position [7323, 0]
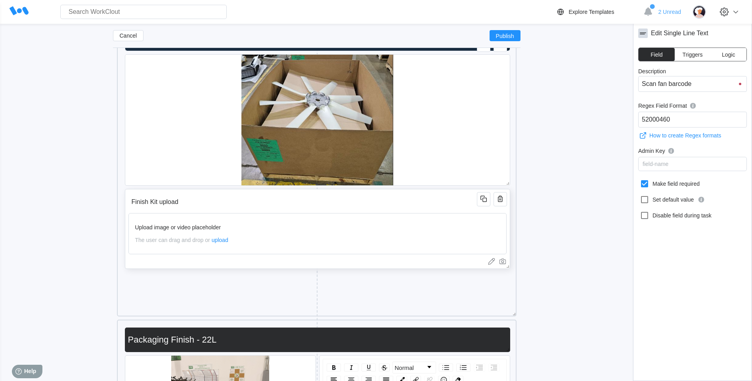
click at [376, 205] on input "Finish Kit upload" at bounding box center [303, 202] width 351 height 16
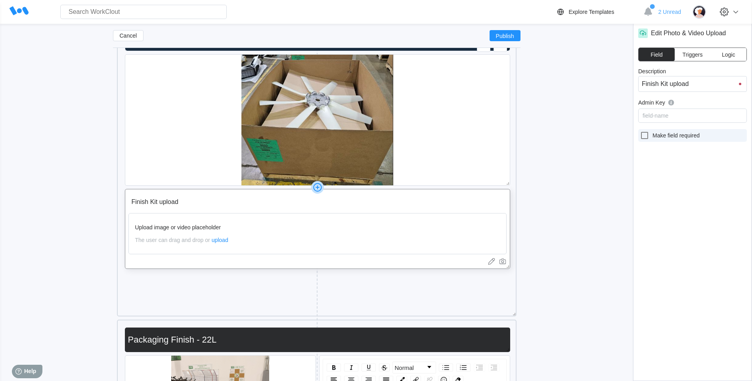
click at [643, 134] on icon at bounding box center [645, 136] width 10 height 10
click at [640, 131] on input "Make field required" at bounding box center [640, 131] width 0 height 0
checkbox input "true"
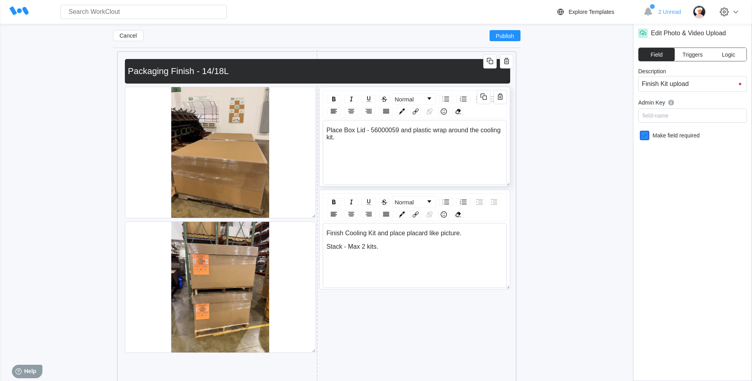
scroll to position [7917, 0]
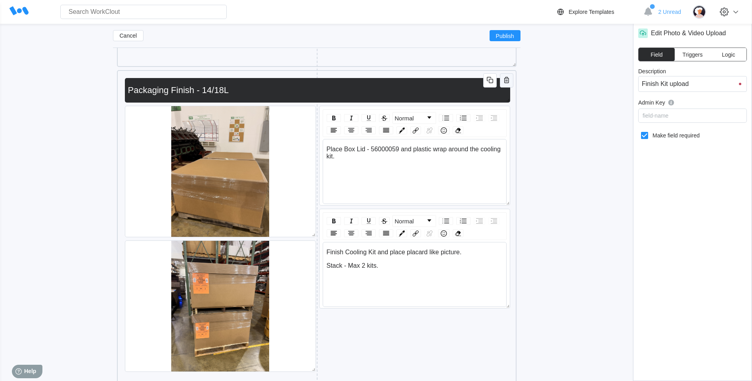
click at [505, 86] on button "button" at bounding box center [506, 80] width 13 height 14
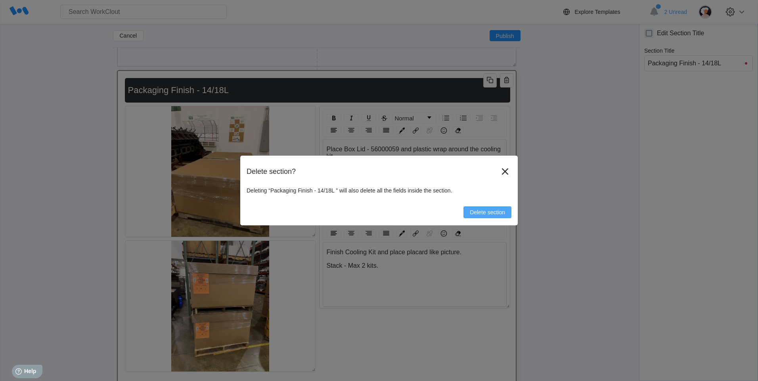
click at [498, 216] on button "Delete section" at bounding box center [487, 212] width 48 height 12
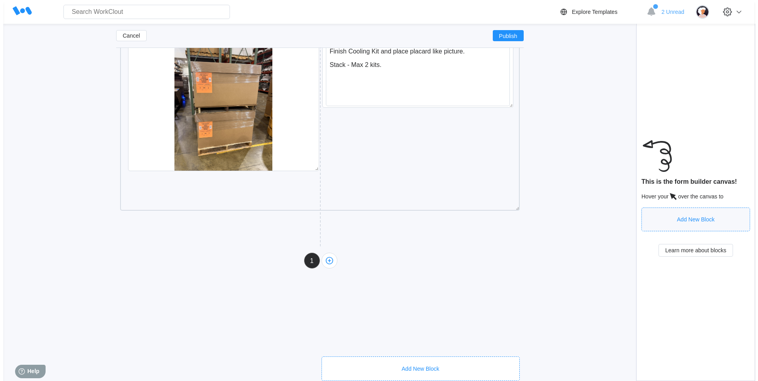
scroll to position [7674, 0]
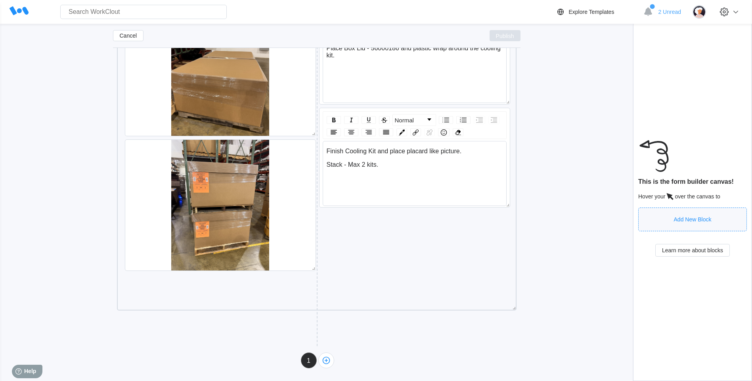
click at [511, 35] on span "Publish" at bounding box center [505, 35] width 18 height 5
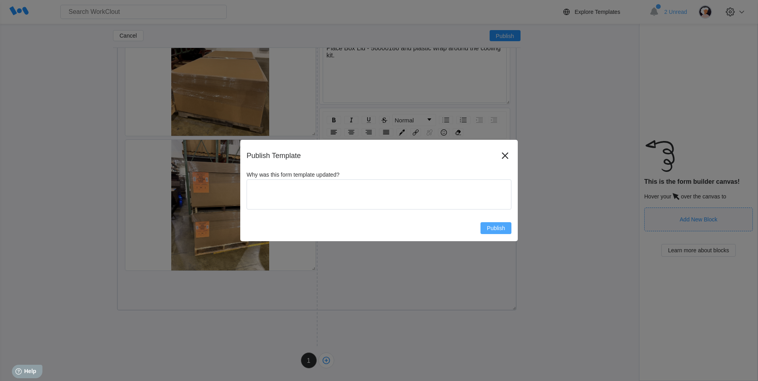
click at [493, 231] on span "Publish" at bounding box center [496, 228] width 18 height 6
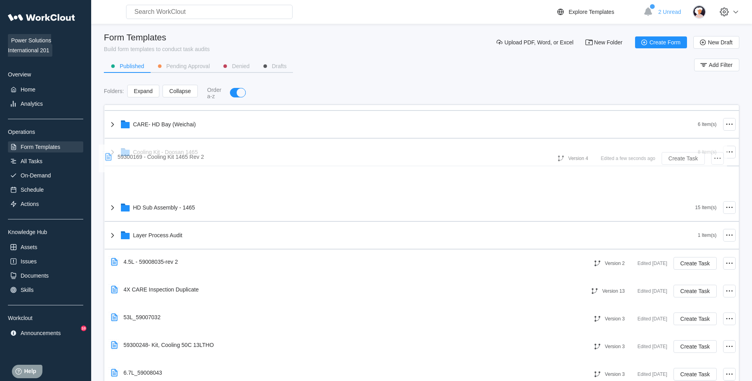
scroll to position [292, 0]
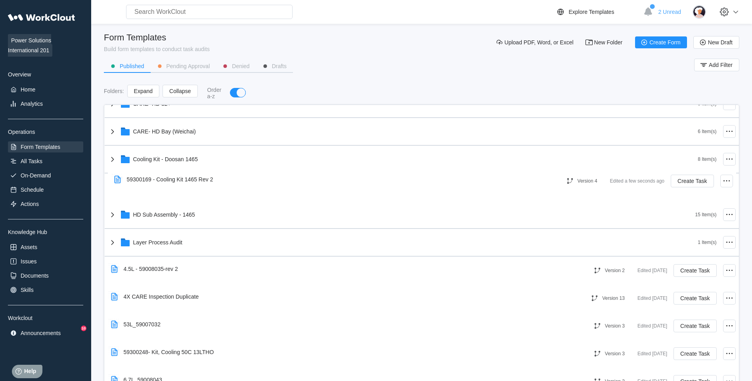
drag, startPoint x: 256, startPoint y: 294, endPoint x: 260, endPoint y: 173, distance: 121.3
click at [260, 173] on div "201 Base CARE Forms 10 Item(s) 3Pi 1 Item(s) ARCHIVE 17 Item(s) C1 8 Item(s) C2…" at bounding box center [422, 257] width 634 height 888
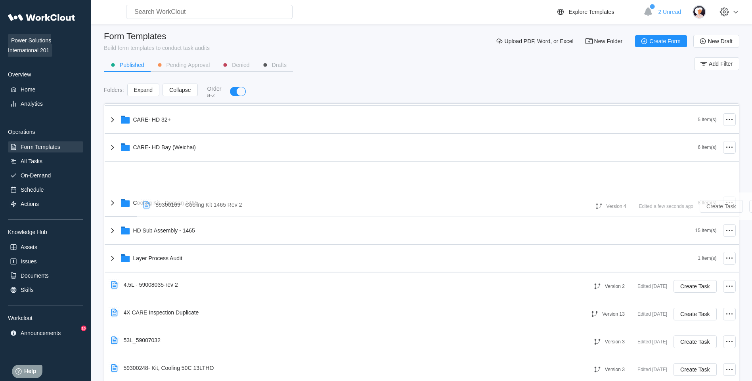
scroll to position [275, 0]
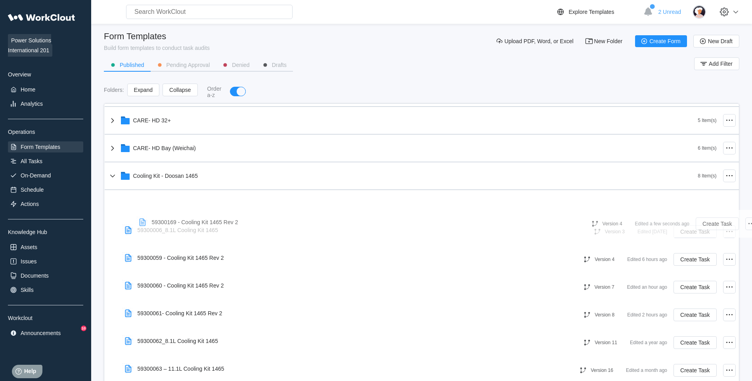
drag, startPoint x: 193, startPoint y: 327, endPoint x: 221, endPoint y: 224, distance: 106.3
click at [221, 224] on div "201 Base CARE Forms 10 Item(s) 3Pi 1 Item(s) ARCHIVE 17 Item(s) C1 8 Item(s) C2…" at bounding box center [422, 385] width 634 height 1110
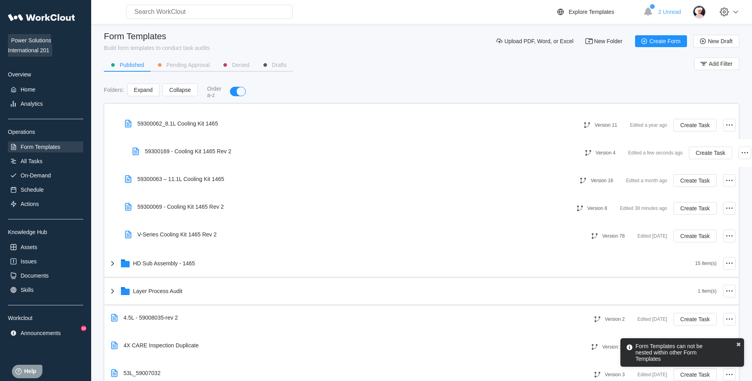
scroll to position [464, 0]
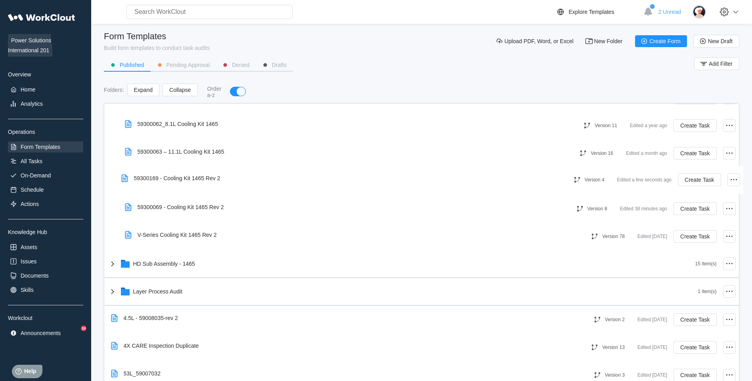
drag, startPoint x: 204, startPoint y: 285, endPoint x: 214, endPoint y: 177, distance: 107.9
click at [214, 177] on div "201 Base CARE Forms 10 Item(s) 3Pi 1 Item(s) ARCHIVE 17 Item(s) C1 8 Item(s) C2…" at bounding box center [422, 195] width 634 height 1110
click at [67, 172] on div "On-Demand" at bounding box center [45, 175] width 75 height 11
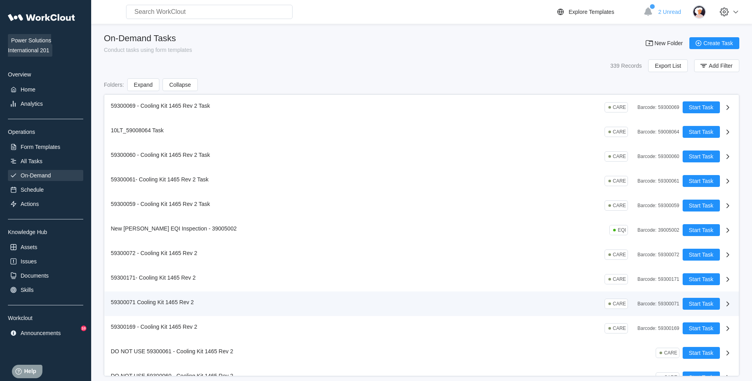
click at [723, 304] on icon at bounding box center [728, 304] width 10 height 10
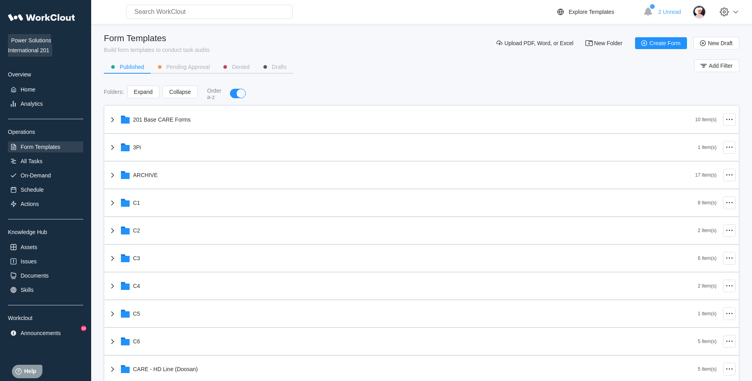
scroll to position [396, 0]
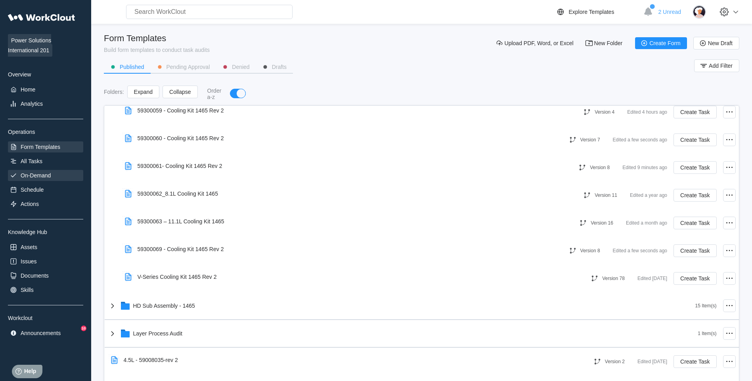
click at [54, 175] on div "On-Demand" at bounding box center [45, 175] width 75 height 11
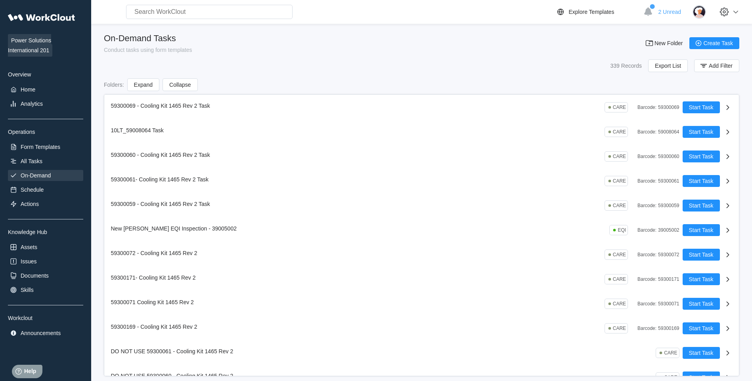
click at [51, 168] on div "Power Solutions International 201 Overview Home Analytics Operations Form Templ…" at bounding box center [45, 174] width 75 height 329
click at [51, 161] on div "All Tasks" at bounding box center [45, 161] width 75 height 11
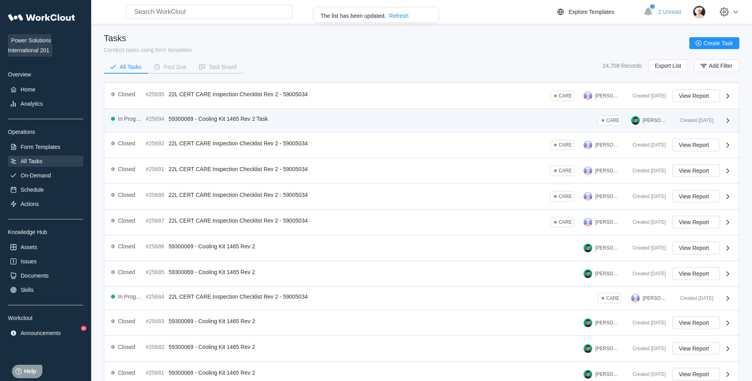
click at [289, 112] on div "In Progress #25694 59300069 - Cooling Kit 1465 Rev 2 Task CARE [PERSON_NAME] Cr…" at bounding box center [422, 120] width 634 height 23
